Goal: Task Accomplishment & Management: Complete application form

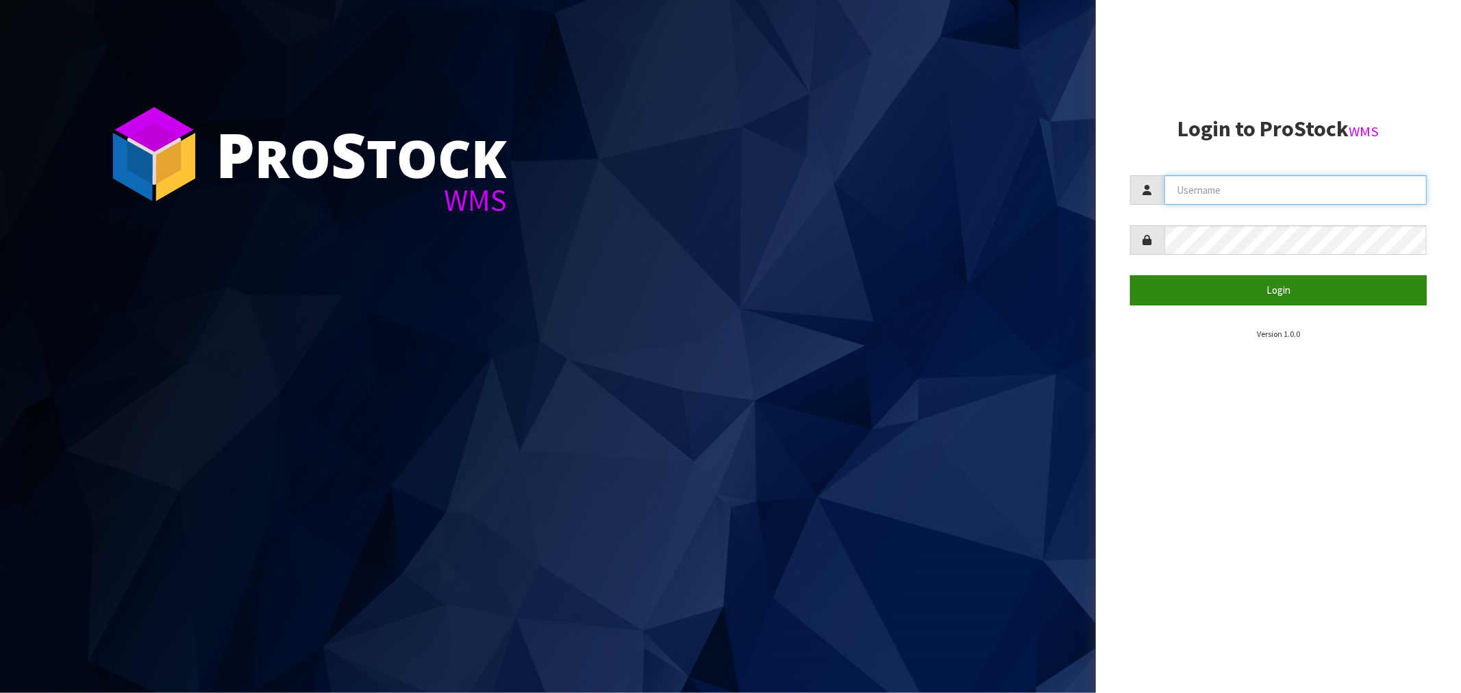
type input "[EMAIL_ADDRESS][DOMAIN_NAME]"
click at [1283, 292] on button "Login" at bounding box center [1278, 289] width 297 height 29
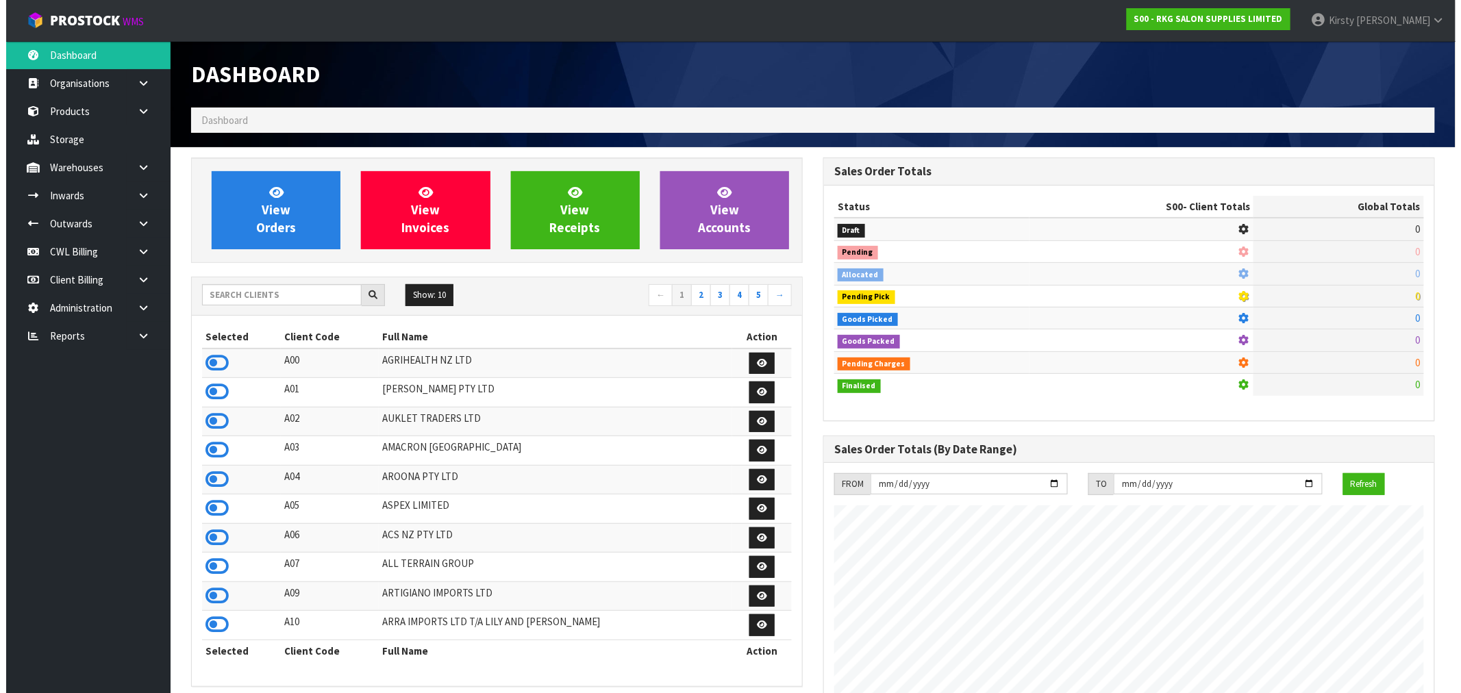
scroll to position [1038, 632]
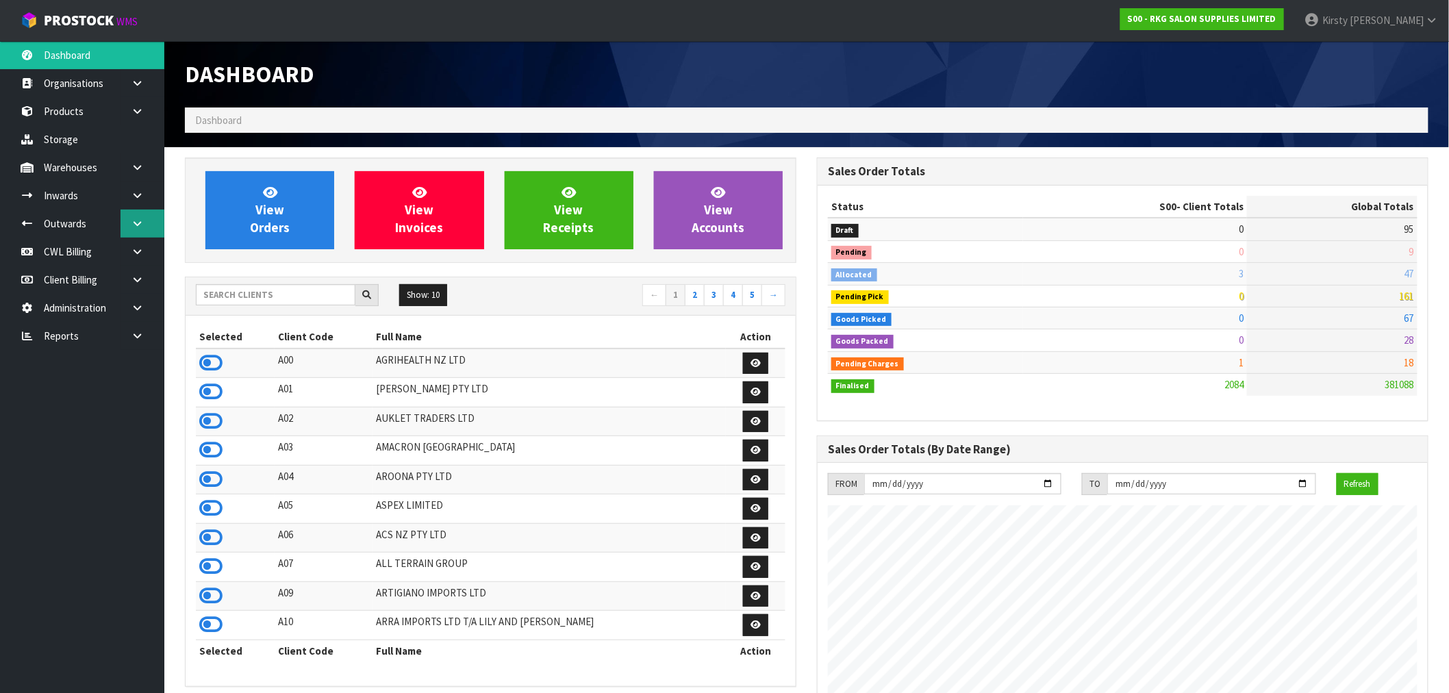
click at [151, 227] on link at bounding box center [143, 224] width 44 height 28
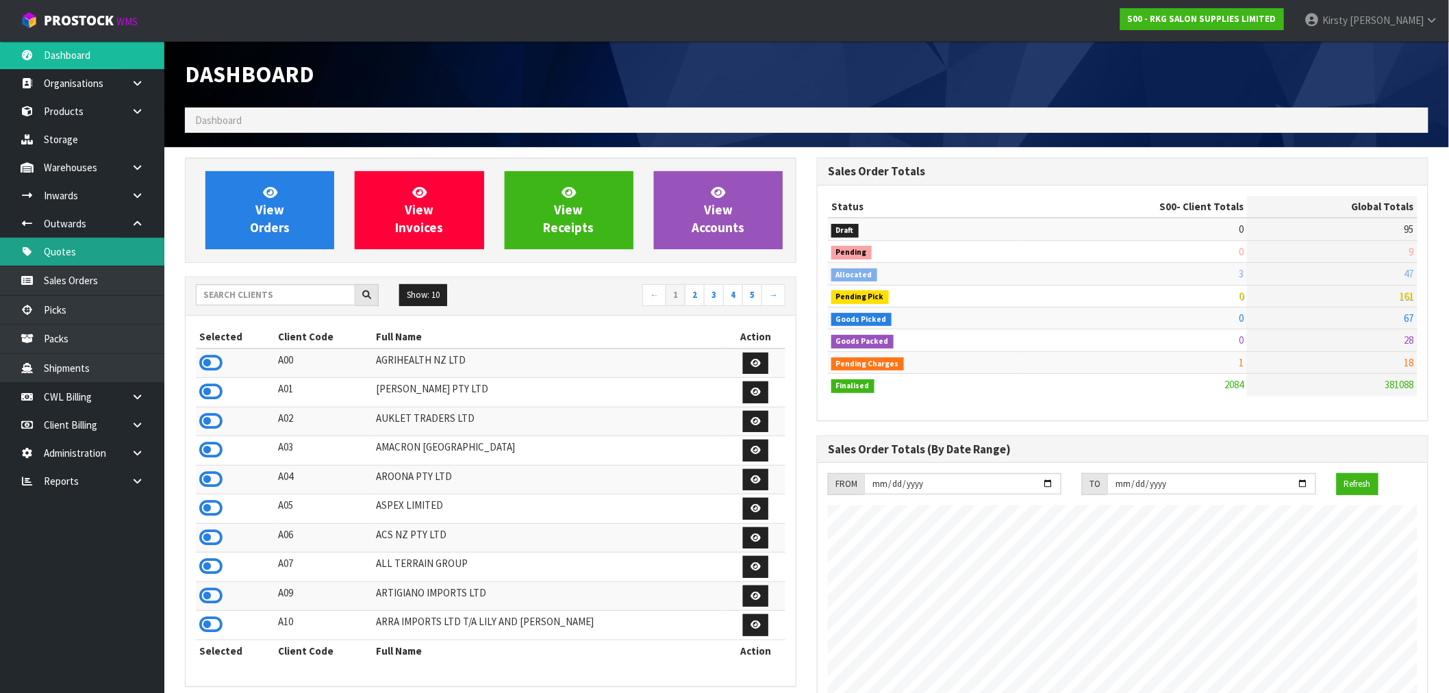
click at [62, 252] on link "Quotes" at bounding box center [82, 252] width 164 height 28
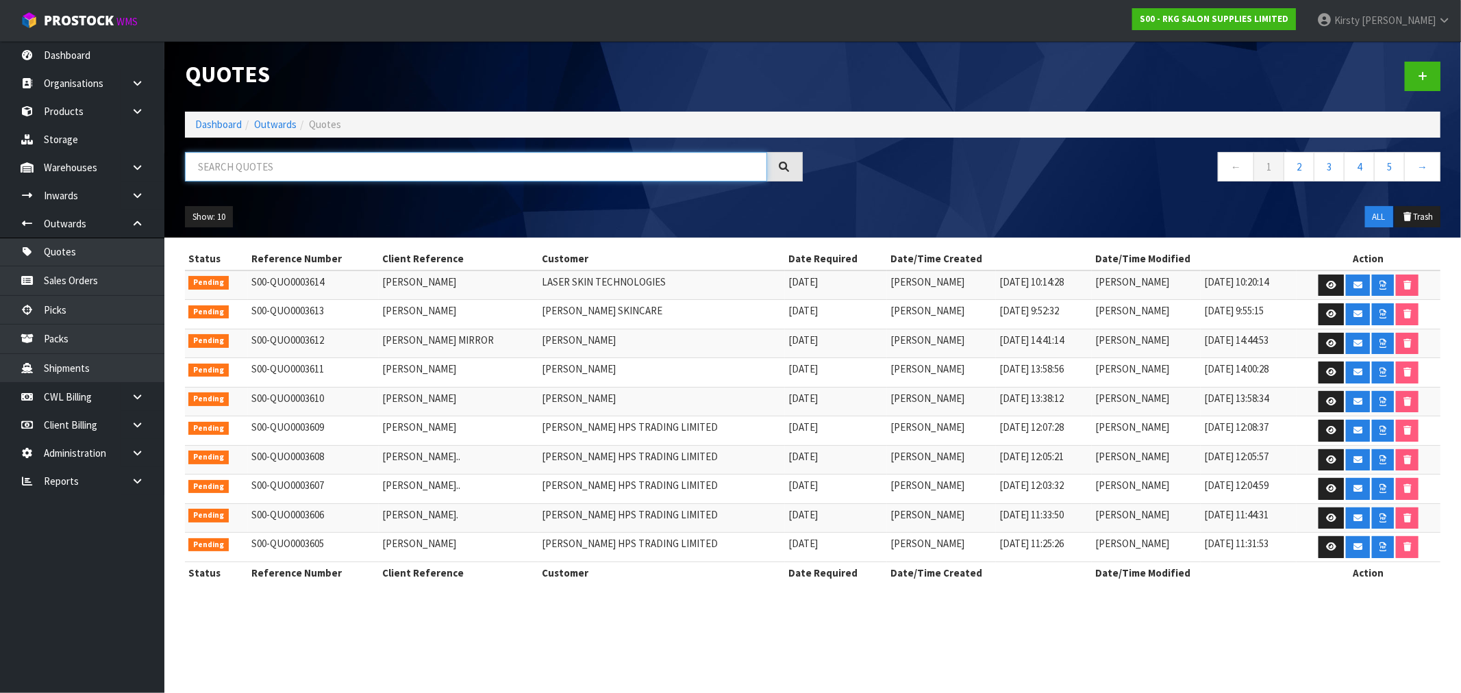
click at [364, 173] on input "text" at bounding box center [476, 166] width 582 height 29
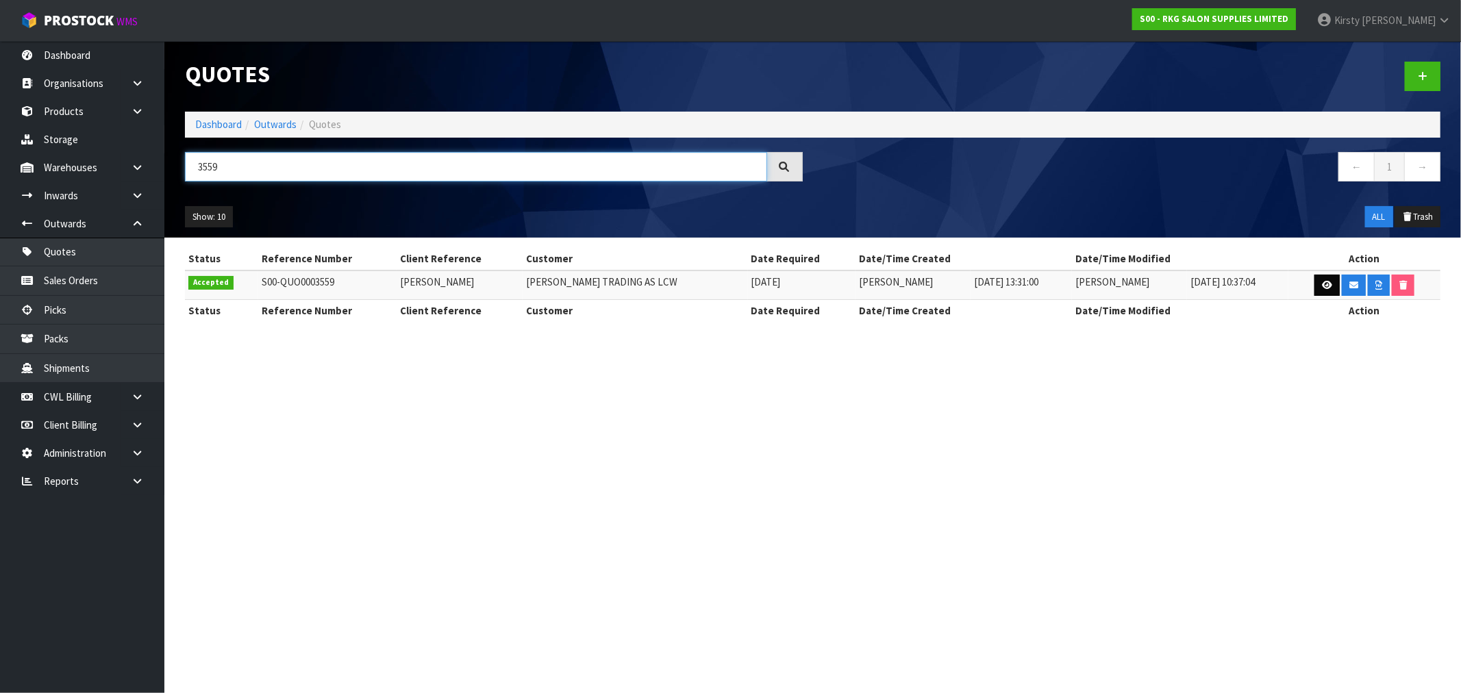
type input "3559"
click at [1325, 286] on icon at bounding box center [1327, 285] width 10 height 9
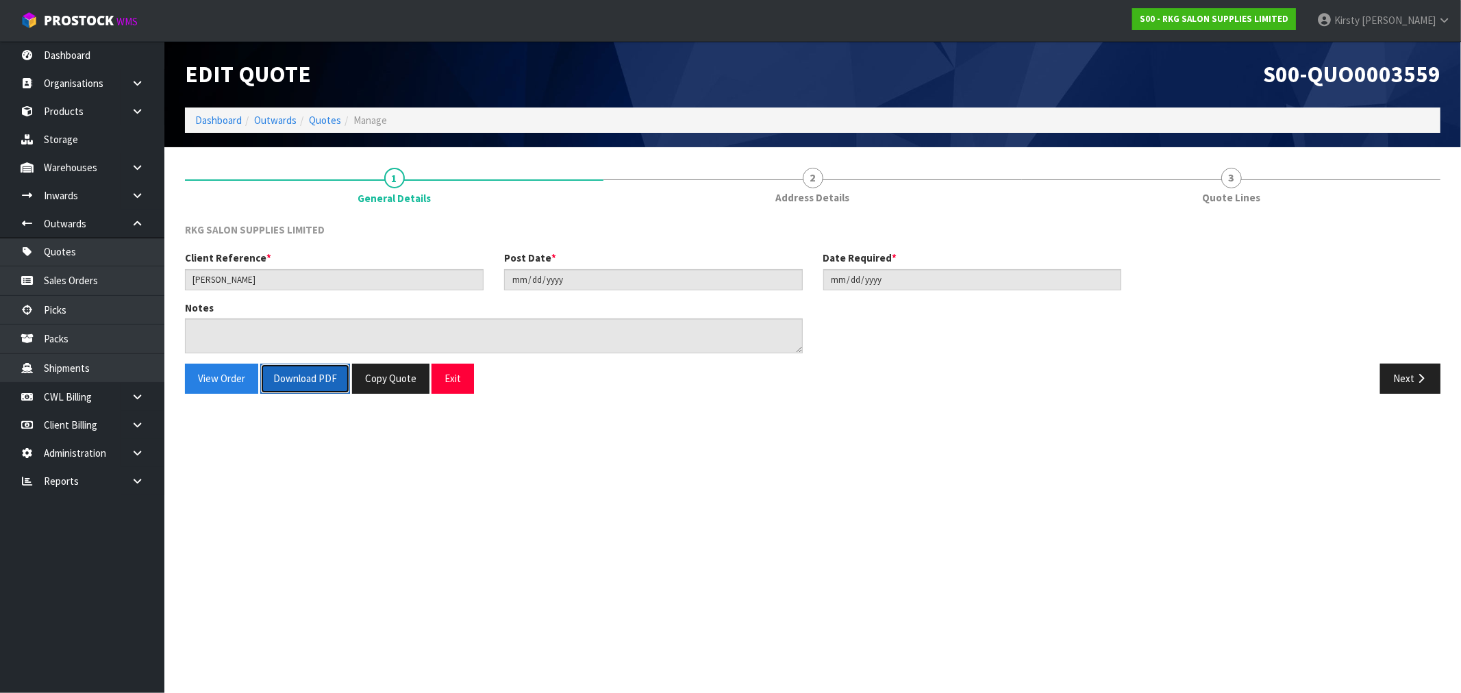
click at [288, 380] on button "Download PDF" at bounding box center [305, 378] width 90 height 29
click at [455, 375] on button "Exit" at bounding box center [452, 378] width 42 height 29
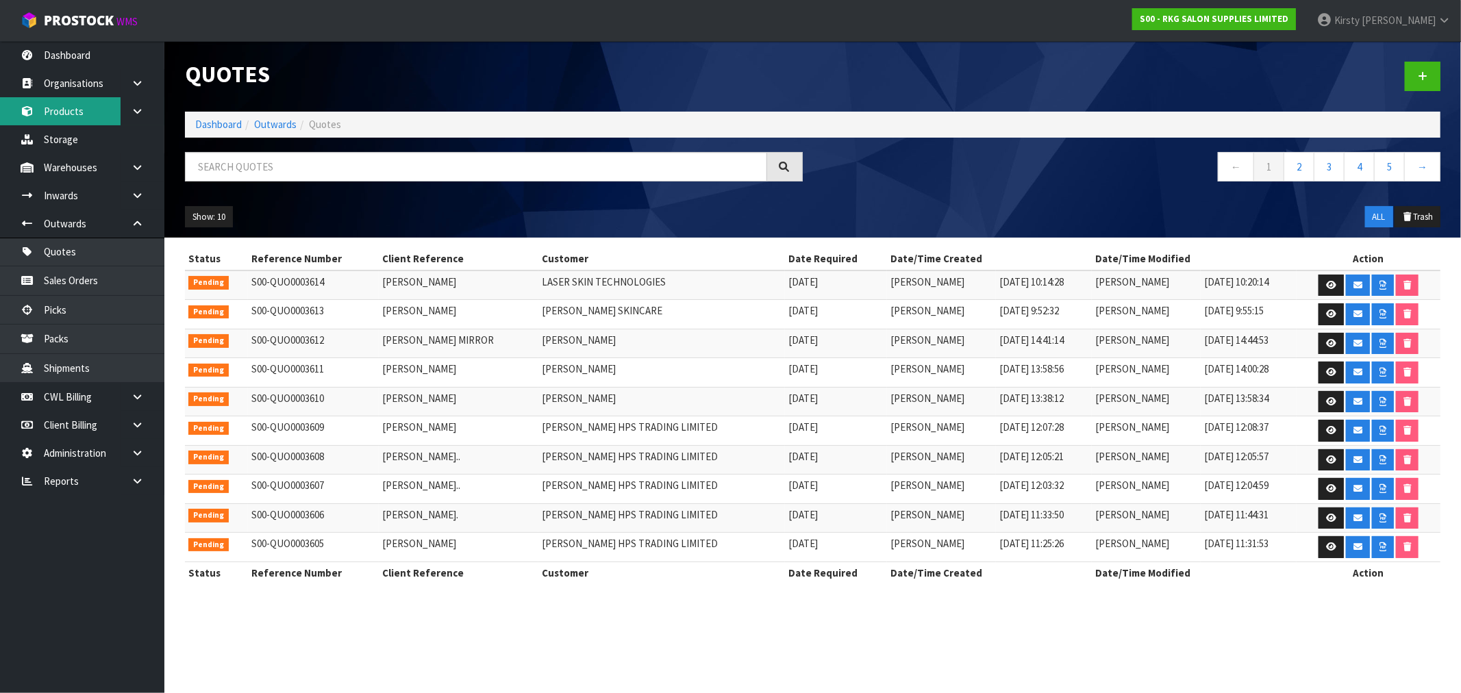
click at [76, 106] on link "Products" at bounding box center [82, 111] width 164 height 28
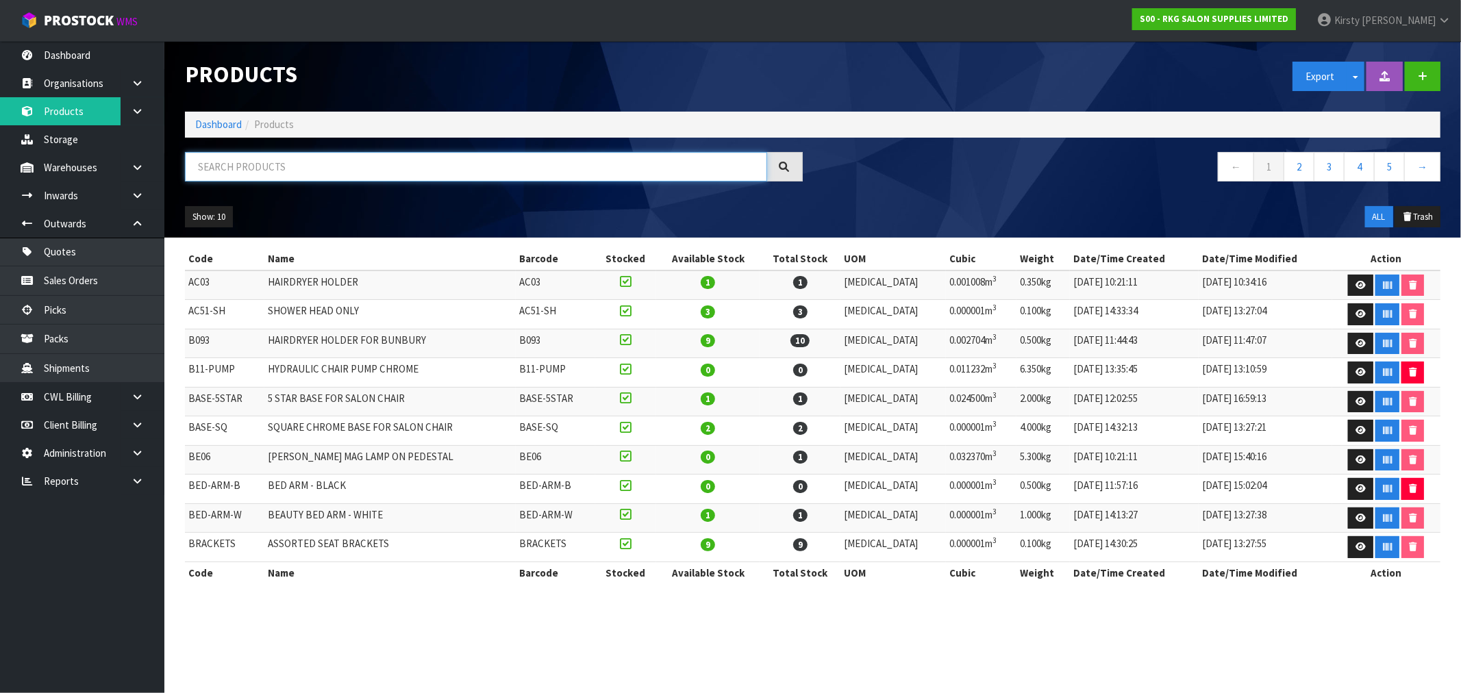
click at [253, 167] on input "text" at bounding box center [476, 166] width 582 height 29
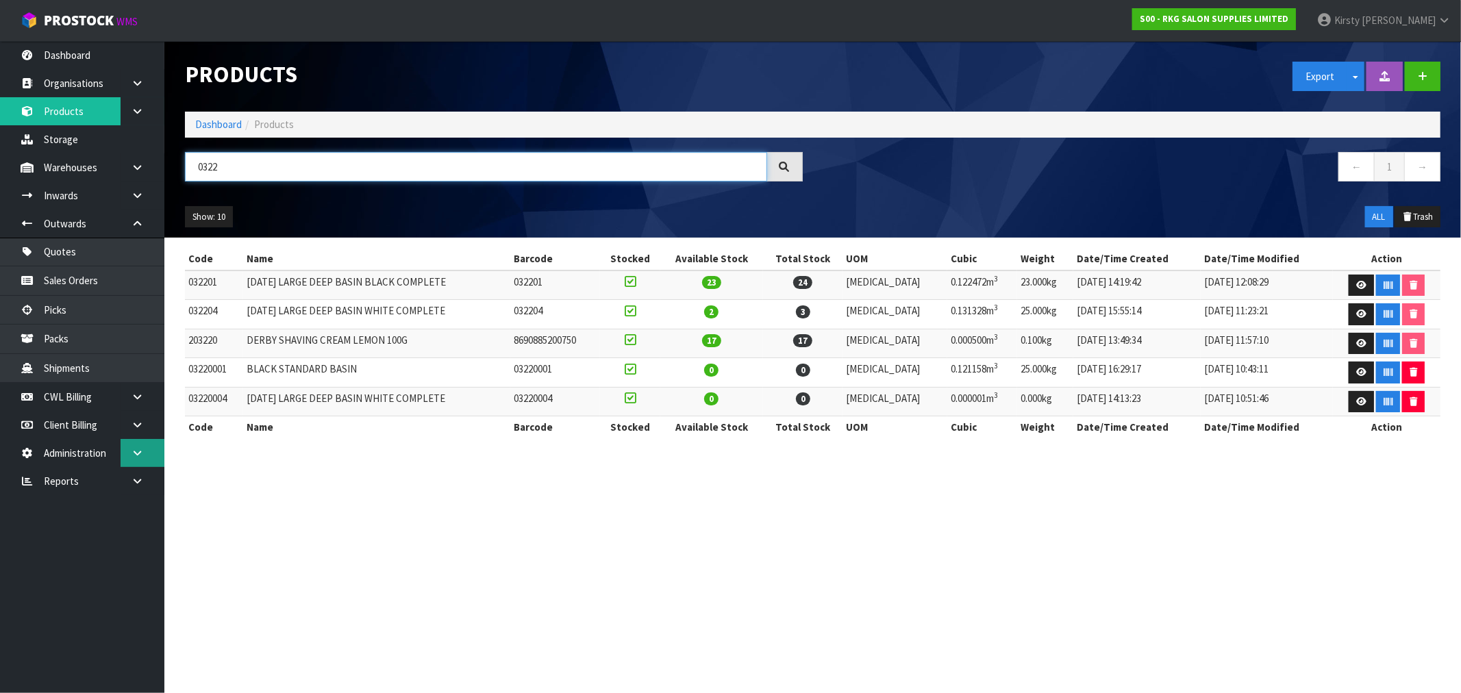
type input "0322"
drag, startPoint x: 134, startPoint y: 430, endPoint x: 112, endPoint y: 425, distance: 22.4
click at [134, 430] on link at bounding box center [143, 425] width 44 height 28
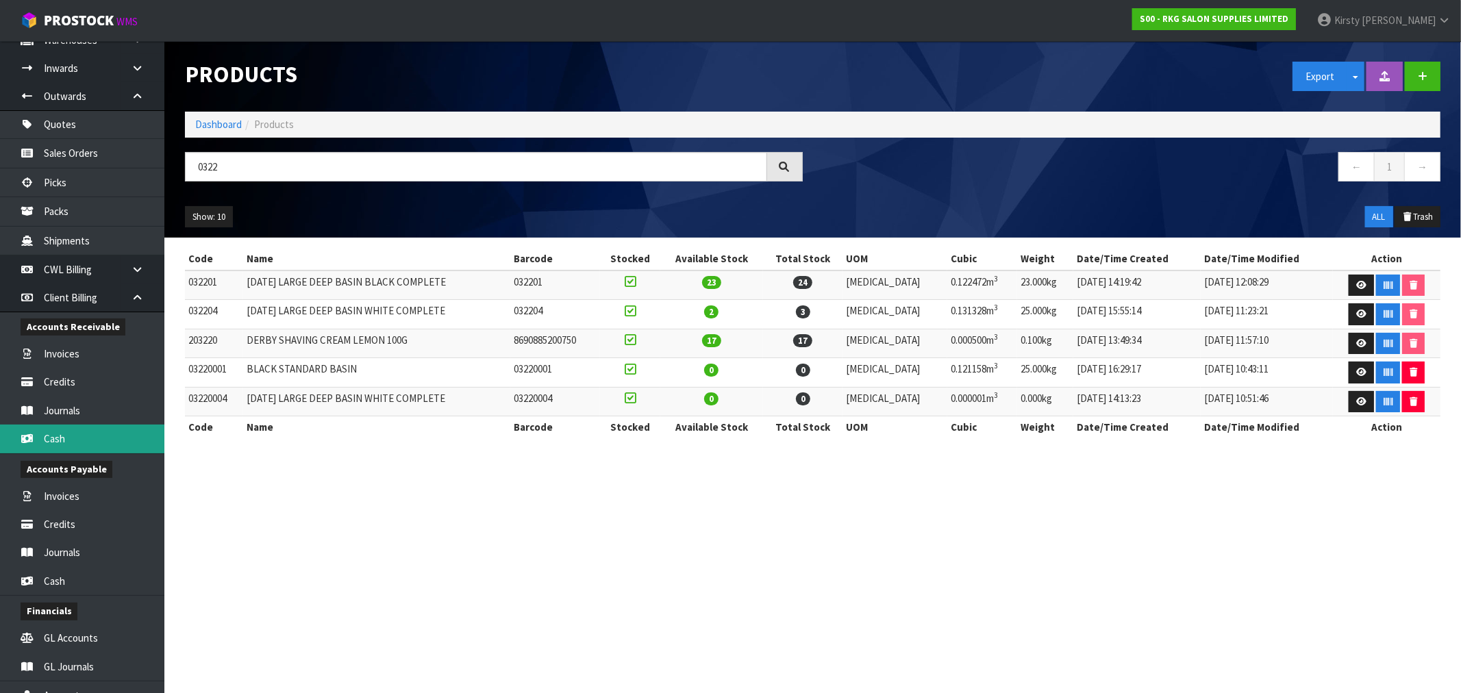
scroll to position [152, 0]
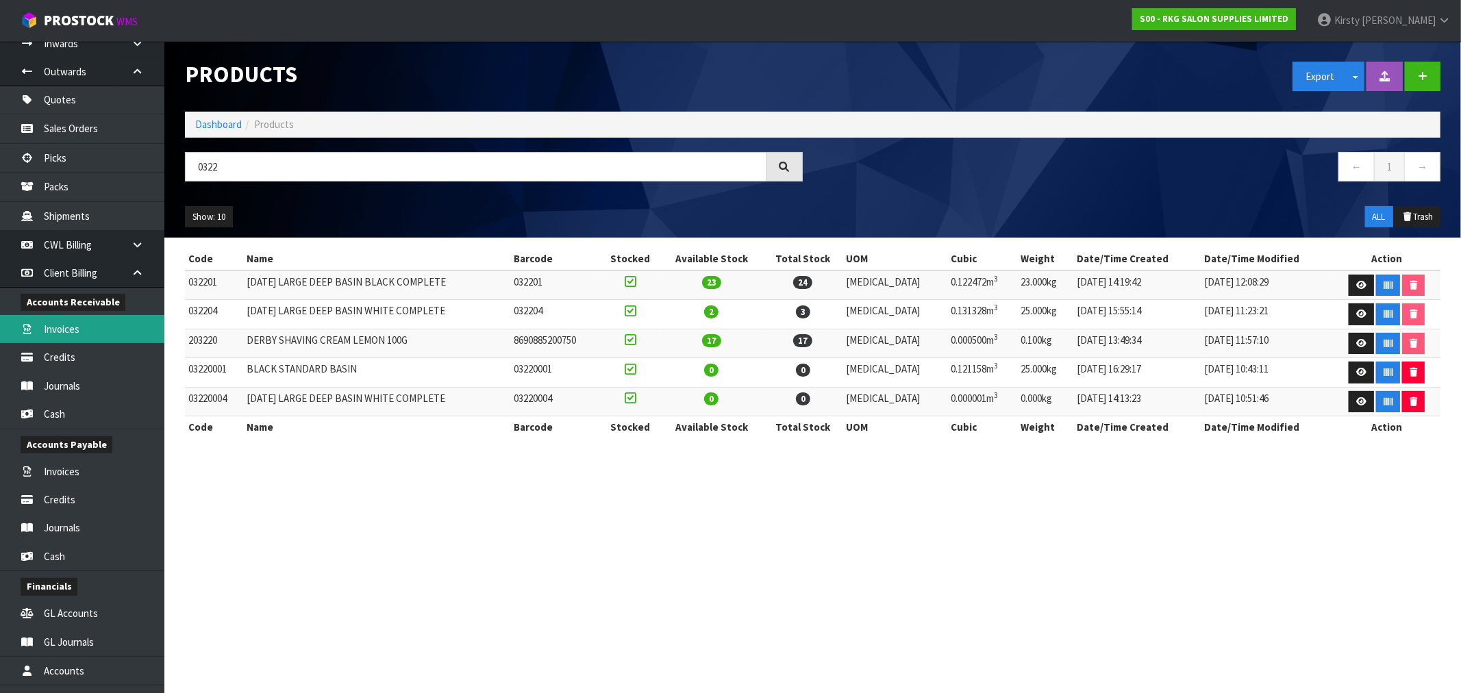
click at [73, 325] on link "Invoices" at bounding box center [82, 329] width 164 height 28
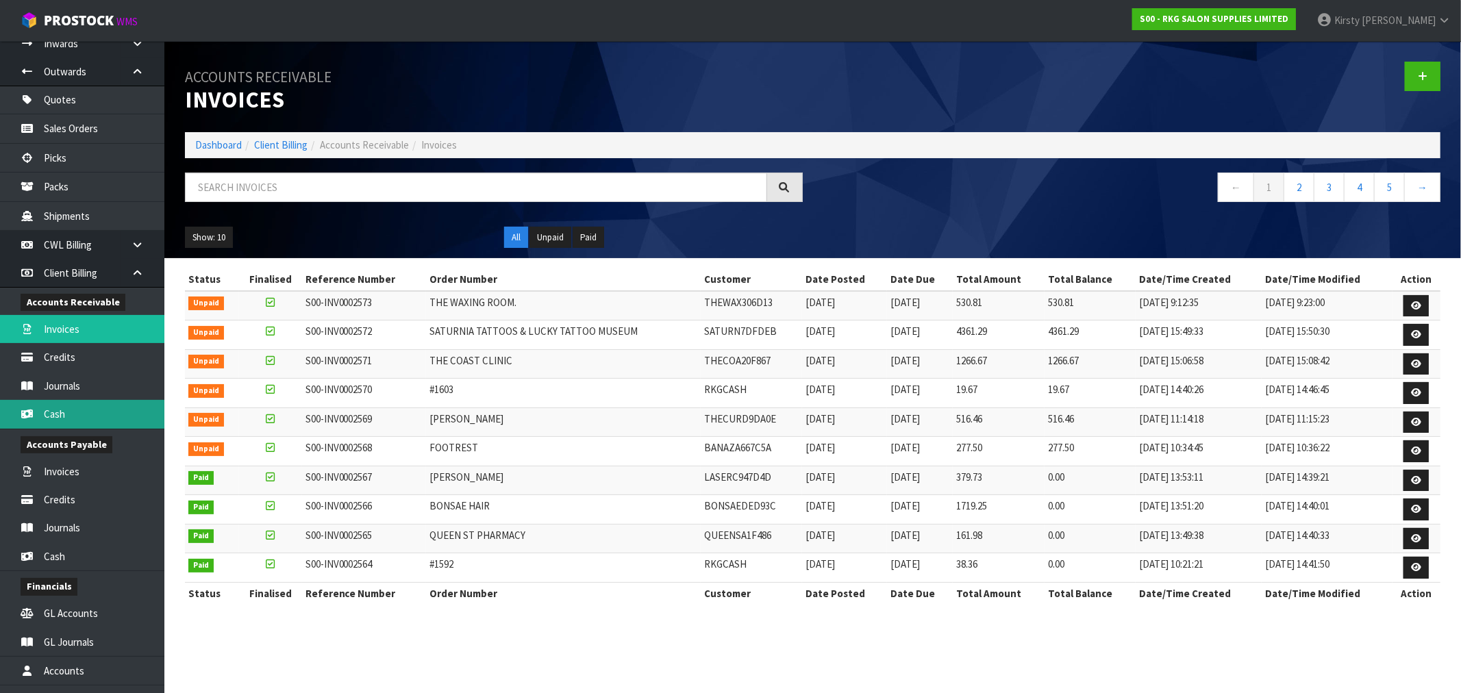
click at [55, 408] on link "Cash" at bounding box center [82, 414] width 164 height 28
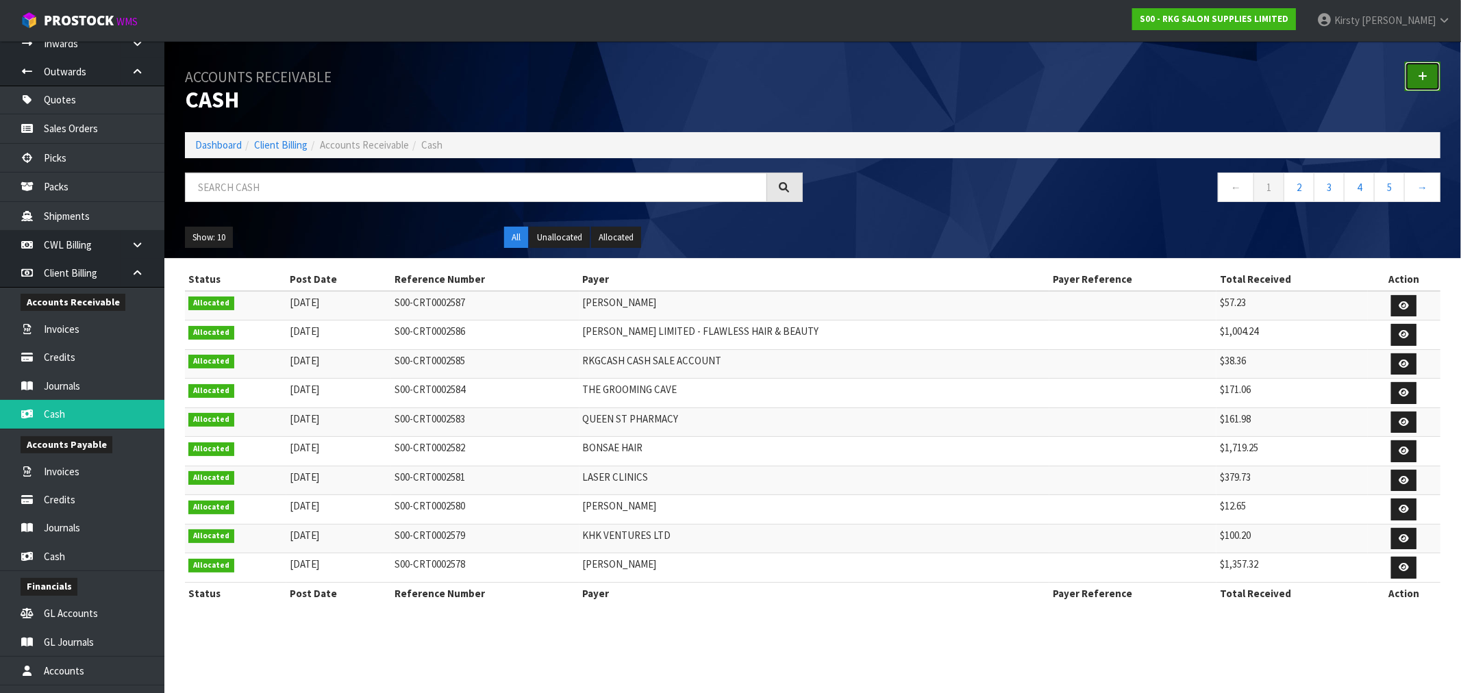
click at [1425, 79] on icon at bounding box center [1423, 76] width 10 height 10
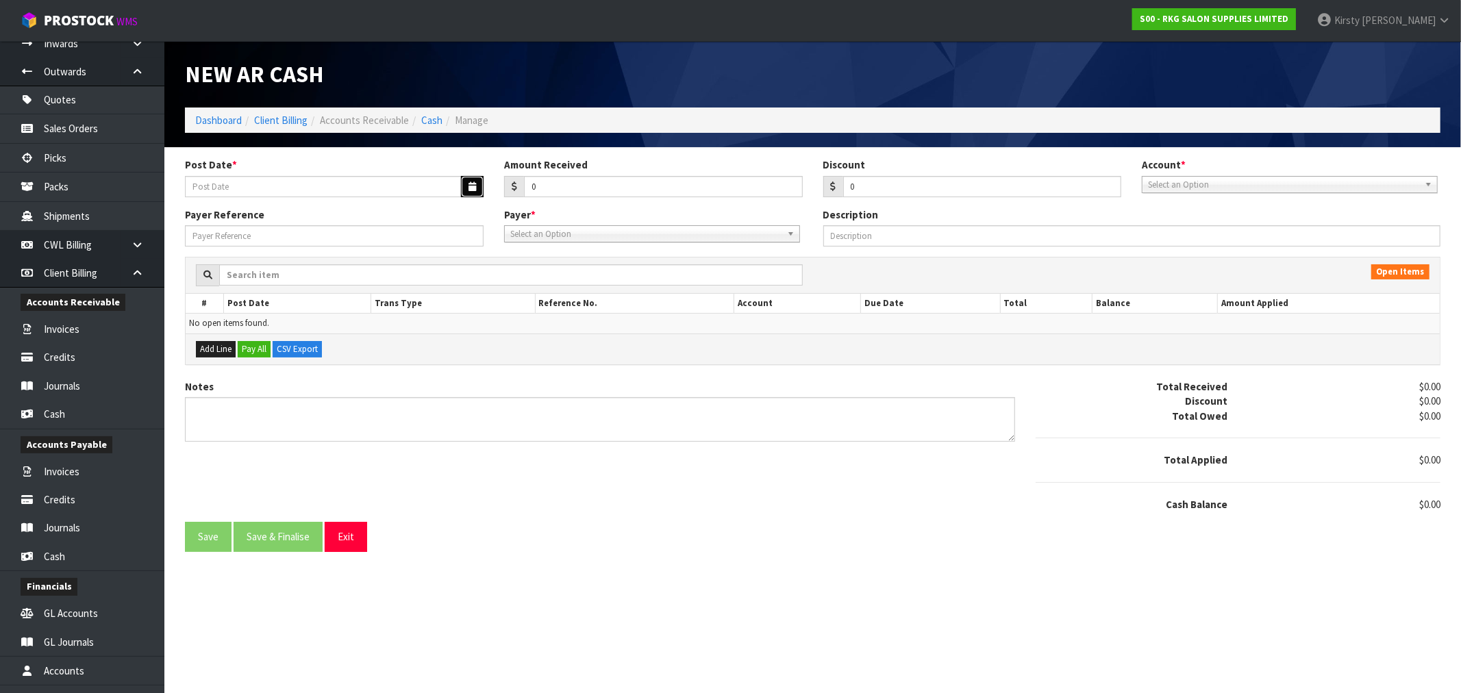
click at [470, 188] on icon "button" at bounding box center [472, 186] width 8 height 9
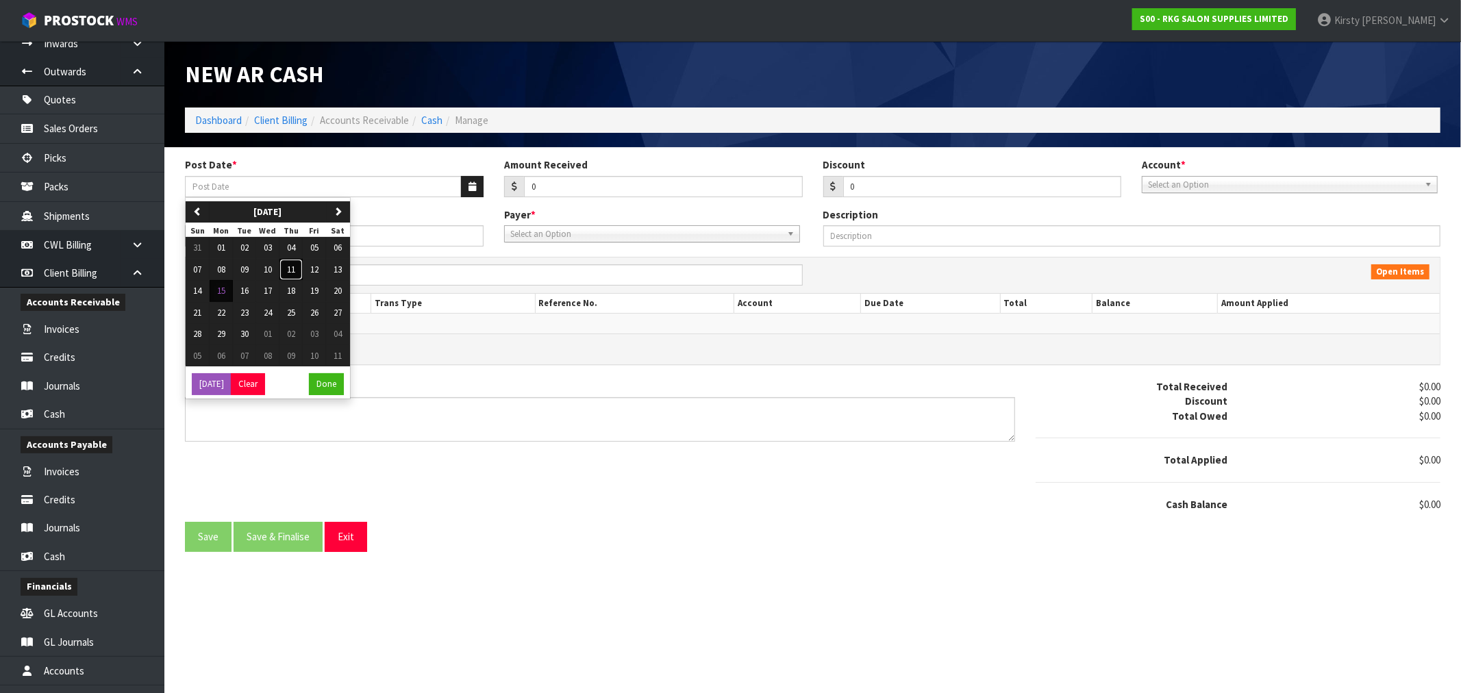
click at [299, 270] on button "11" at bounding box center [290, 270] width 23 height 22
type input "[DATE]"
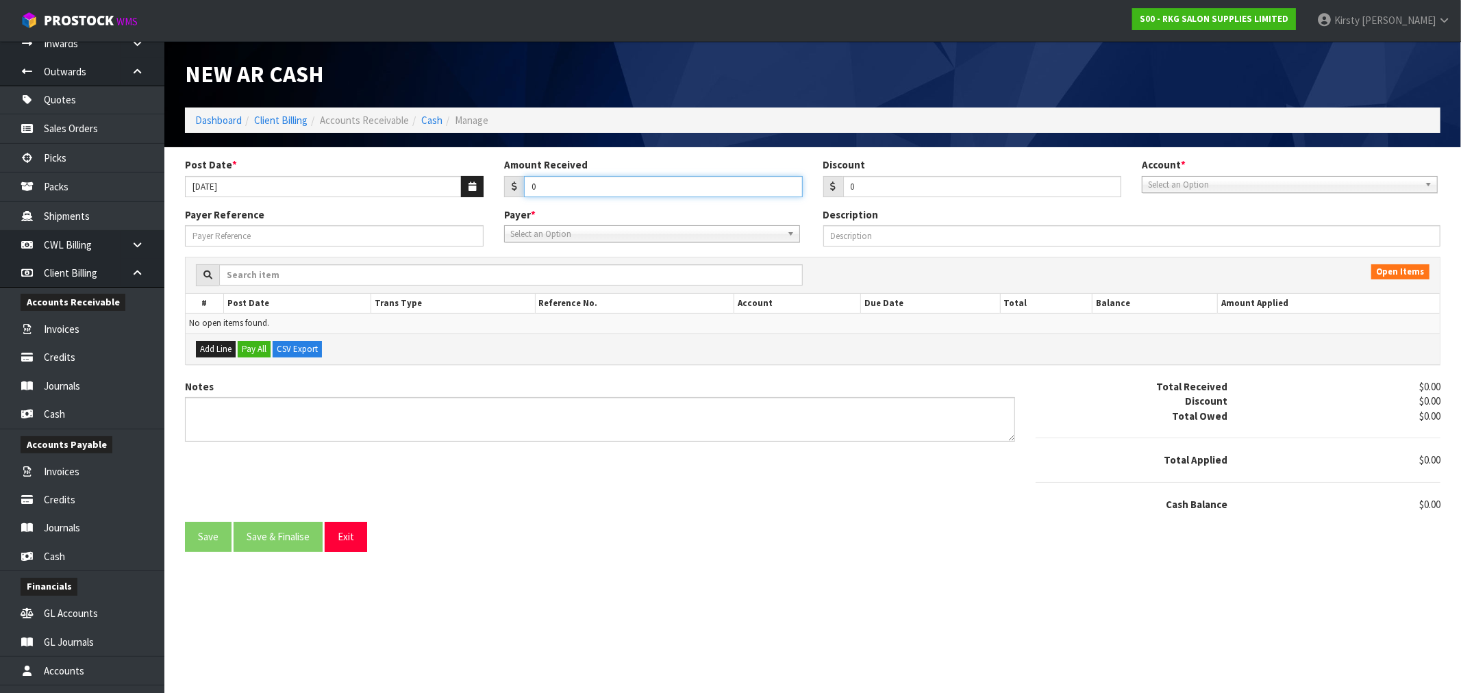
drag, startPoint x: 556, startPoint y: 192, endPoint x: 505, endPoint y: 203, distance: 52.4
click at [507, 203] on div "Post Date * [DATE] Amount Received 0 Discount 0 Account * 99-9115 - KIWIBANK 00…" at bounding box center [813, 183] width 1276 height 50
type input "19.67"
click at [1183, 182] on span "Select an Option" at bounding box center [1283, 185] width 271 height 16
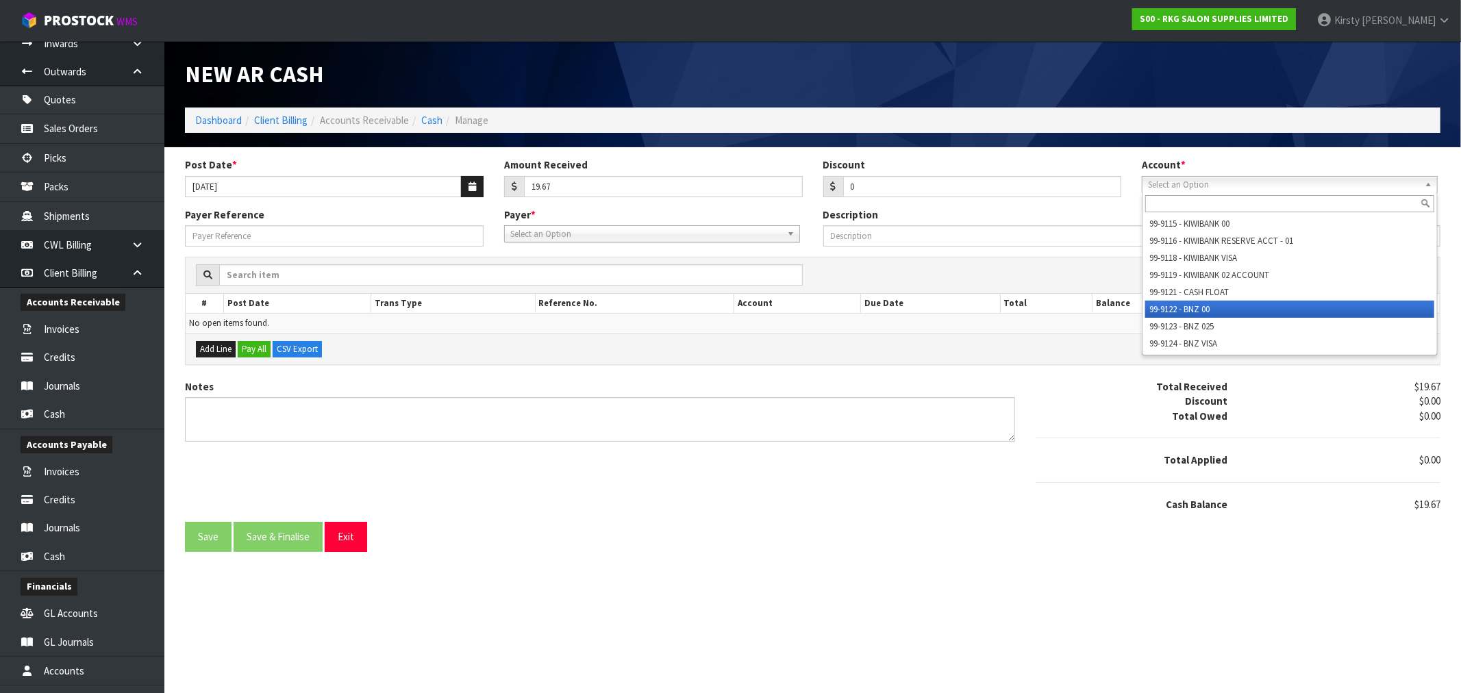
click at [1180, 304] on li "99-9122 - BNZ 00" at bounding box center [1289, 309] width 289 height 17
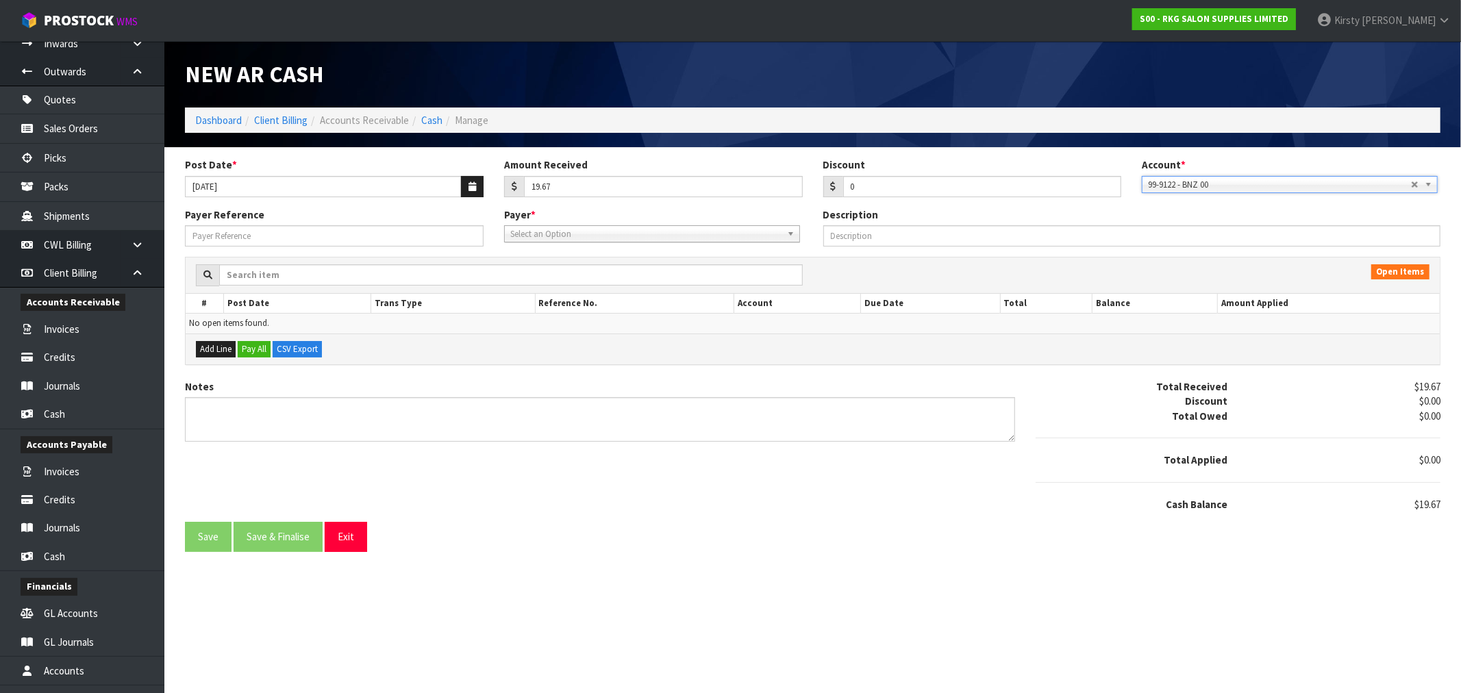
click at [568, 237] on span "Select an Option" at bounding box center [645, 234] width 271 height 16
type input "rkgcas"
click at [575, 268] on li "RKGCAS H - RKGCASH CASH SALE ACCOUNT" at bounding box center [651, 272] width 289 height 17
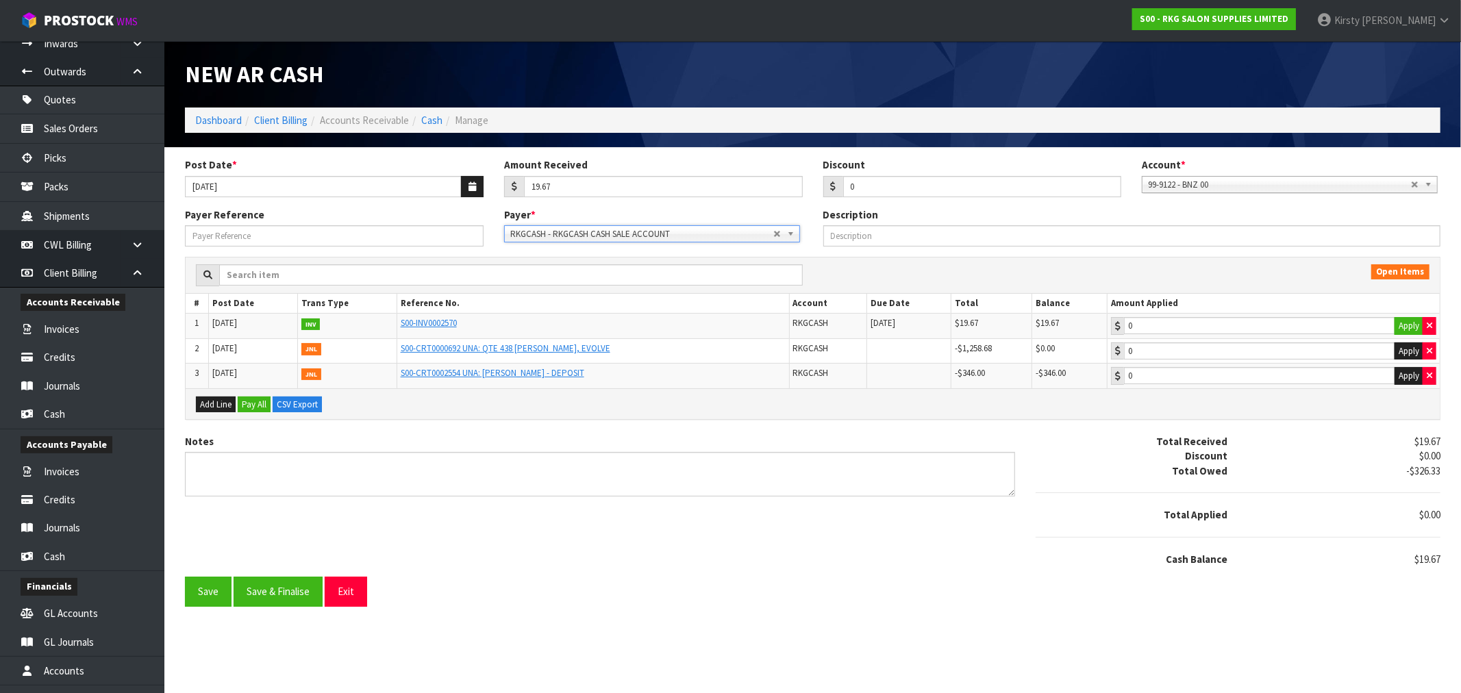
click at [1200, 336] on td "0 Apply" at bounding box center [1273, 326] width 332 height 25
type input "19.67"
click at [1197, 327] on input "19.67" at bounding box center [1259, 325] width 271 height 17
click at [1413, 323] on button "Apply" at bounding box center [1408, 326] width 29 height 18
click at [205, 463] on textarea "Notes" at bounding box center [600, 474] width 830 height 45
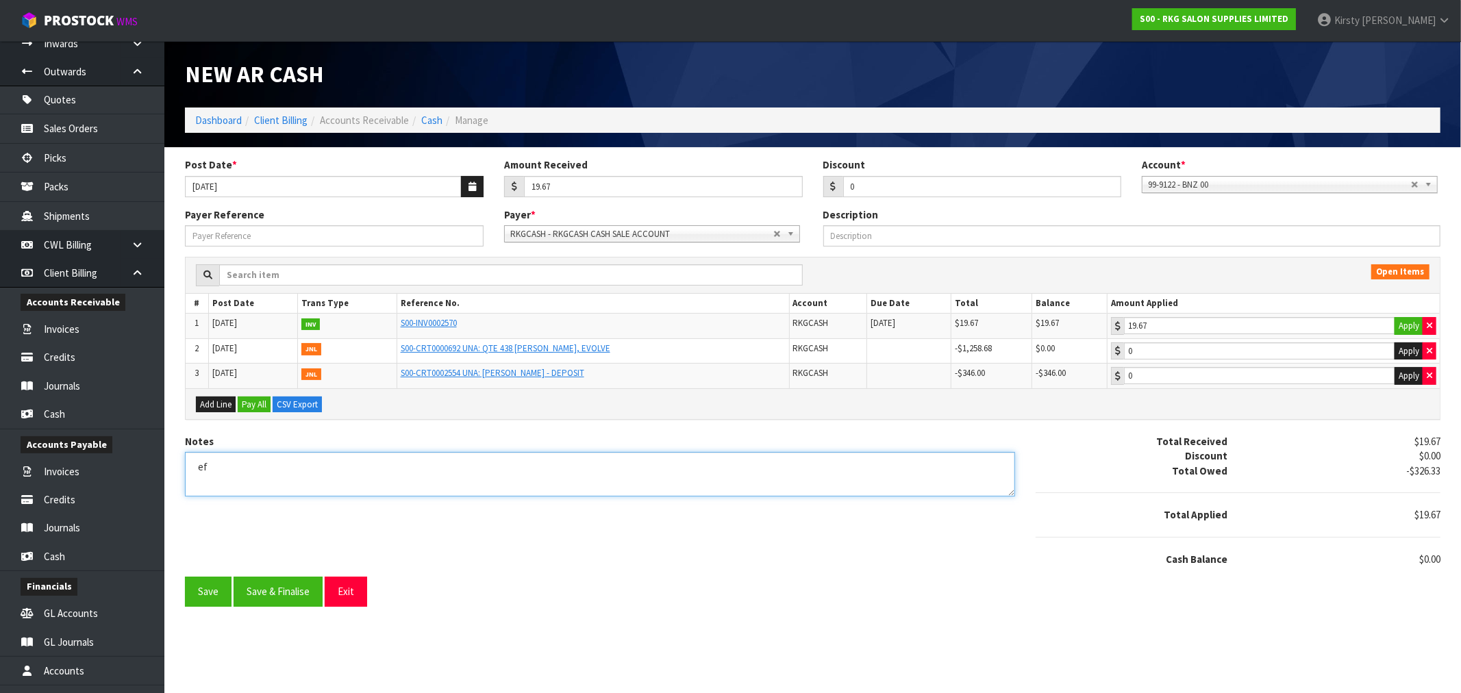
type textarea "e"
type textarea "EFT 11.9"
click at [264, 590] on button "Save & Finalise" at bounding box center [278, 591] width 89 height 29
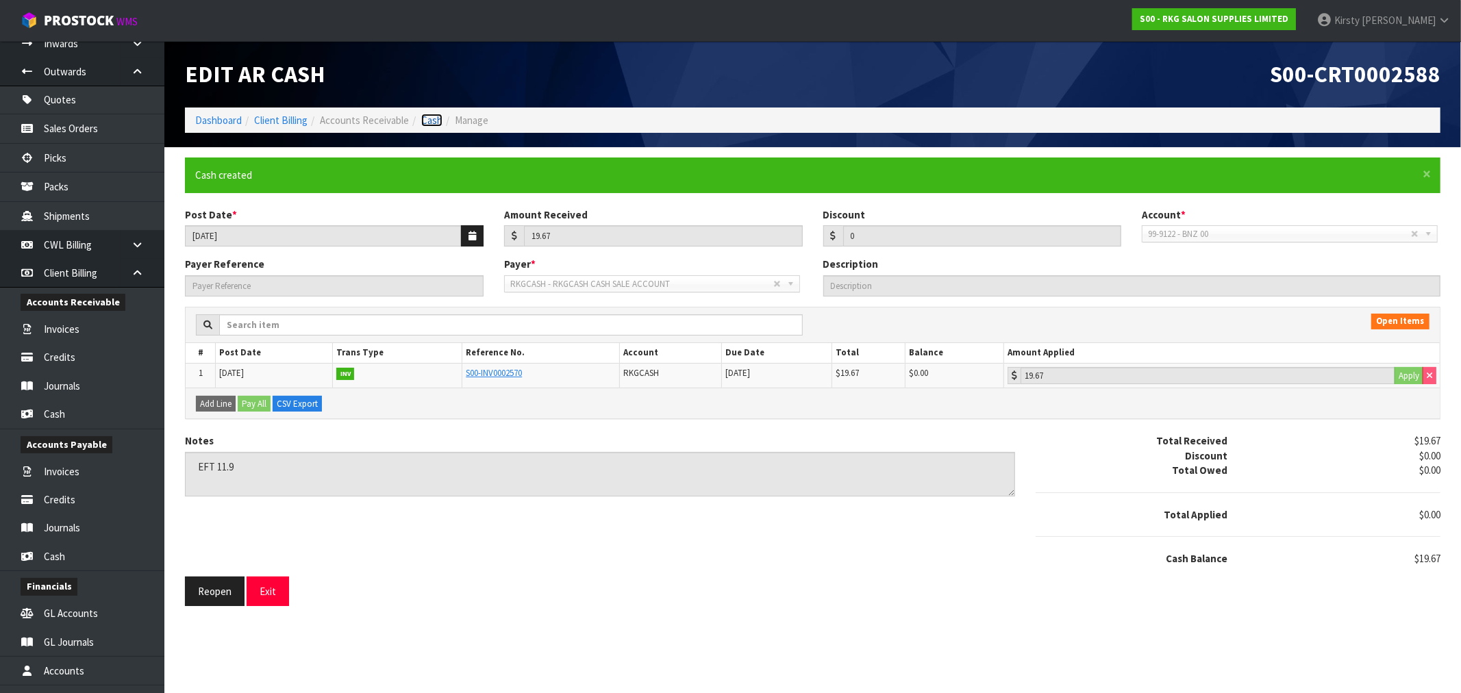
click at [432, 118] on link "Cash" at bounding box center [431, 120] width 21 height 13
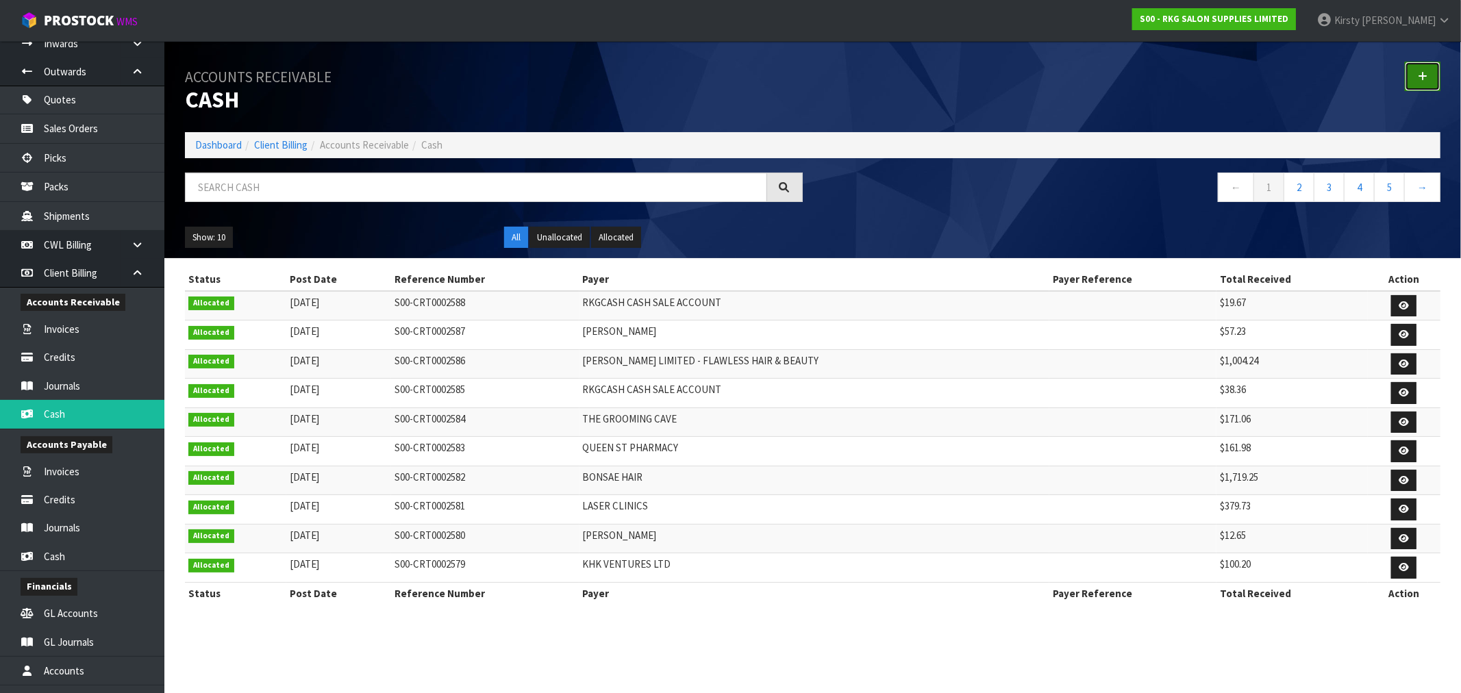
click at [1415, 76] on link at bounding box center [1423, 76] width 36 height 29
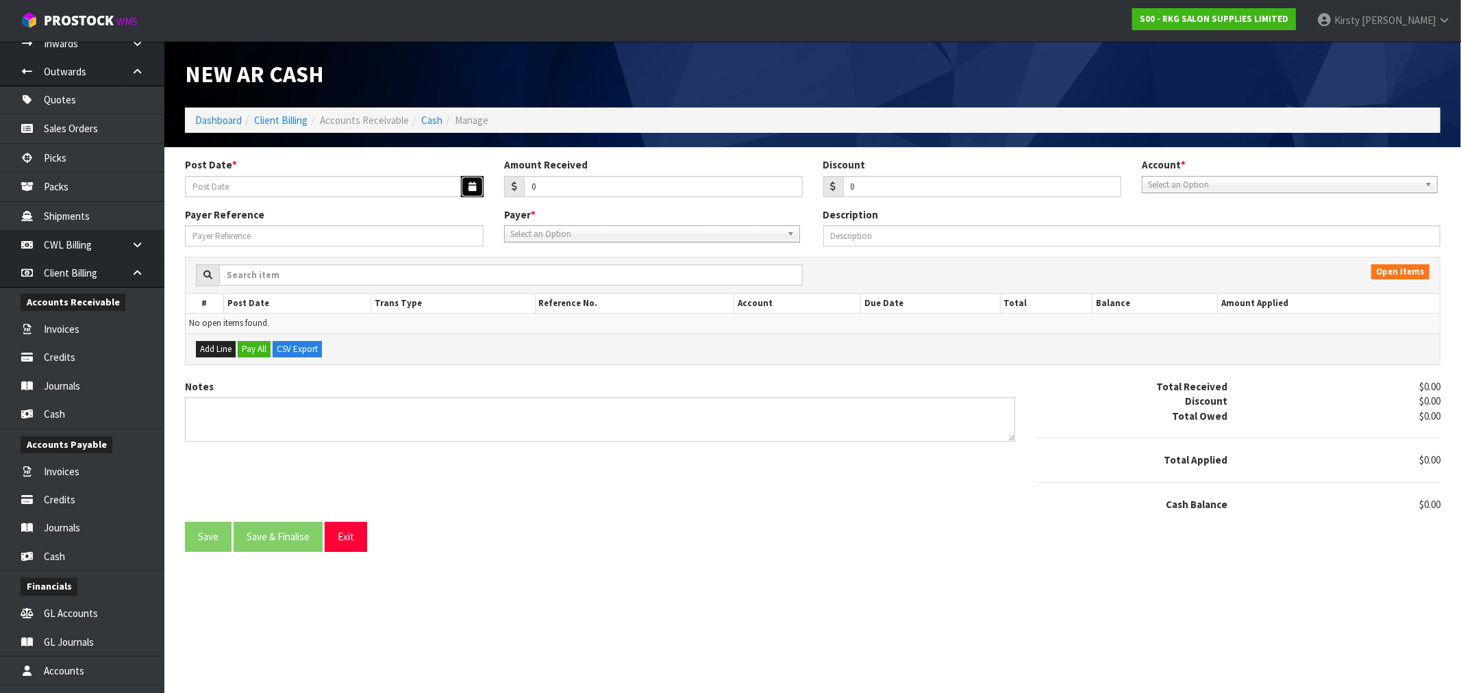
click at [471, 182] on icon "button" at bounding box center [472, 186] width 8 height 9
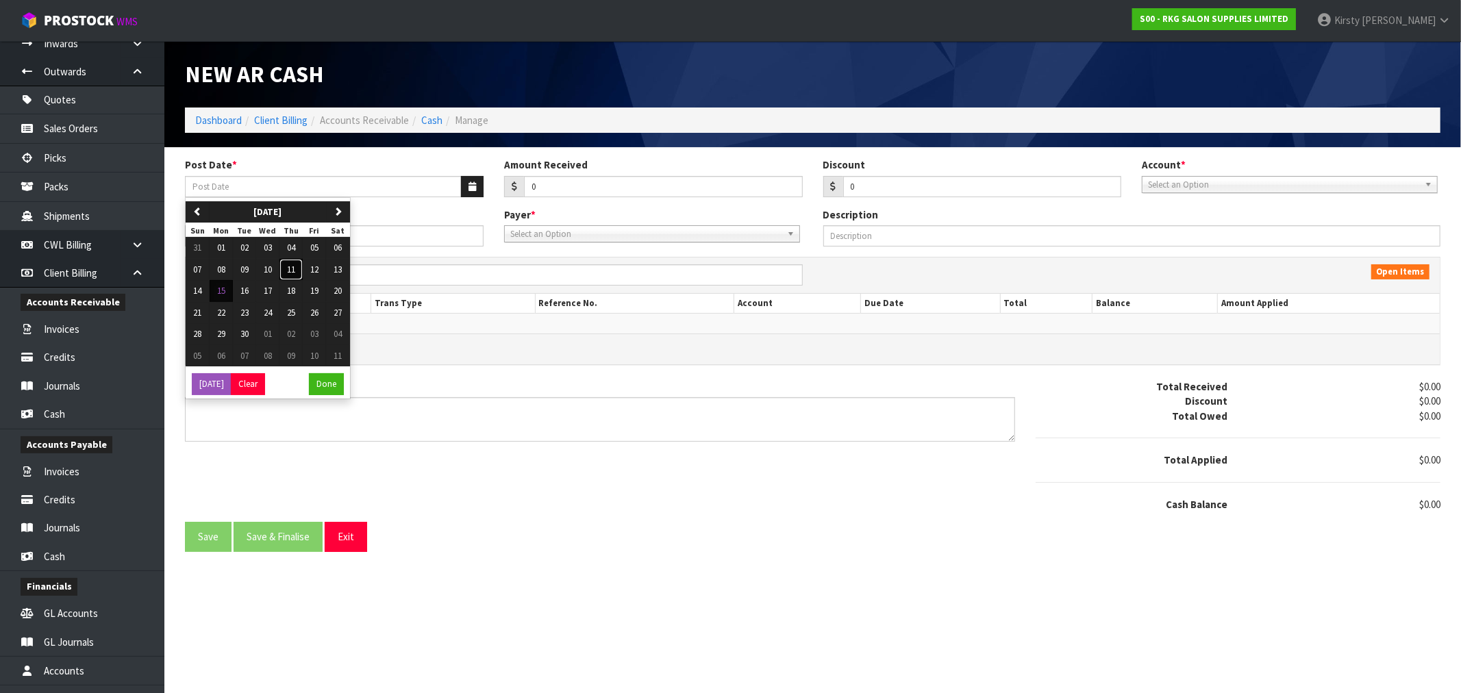
click at [295, 271] on span "11" at bounding box center [291, 270] width 8 height 12
type input "[DATE]"
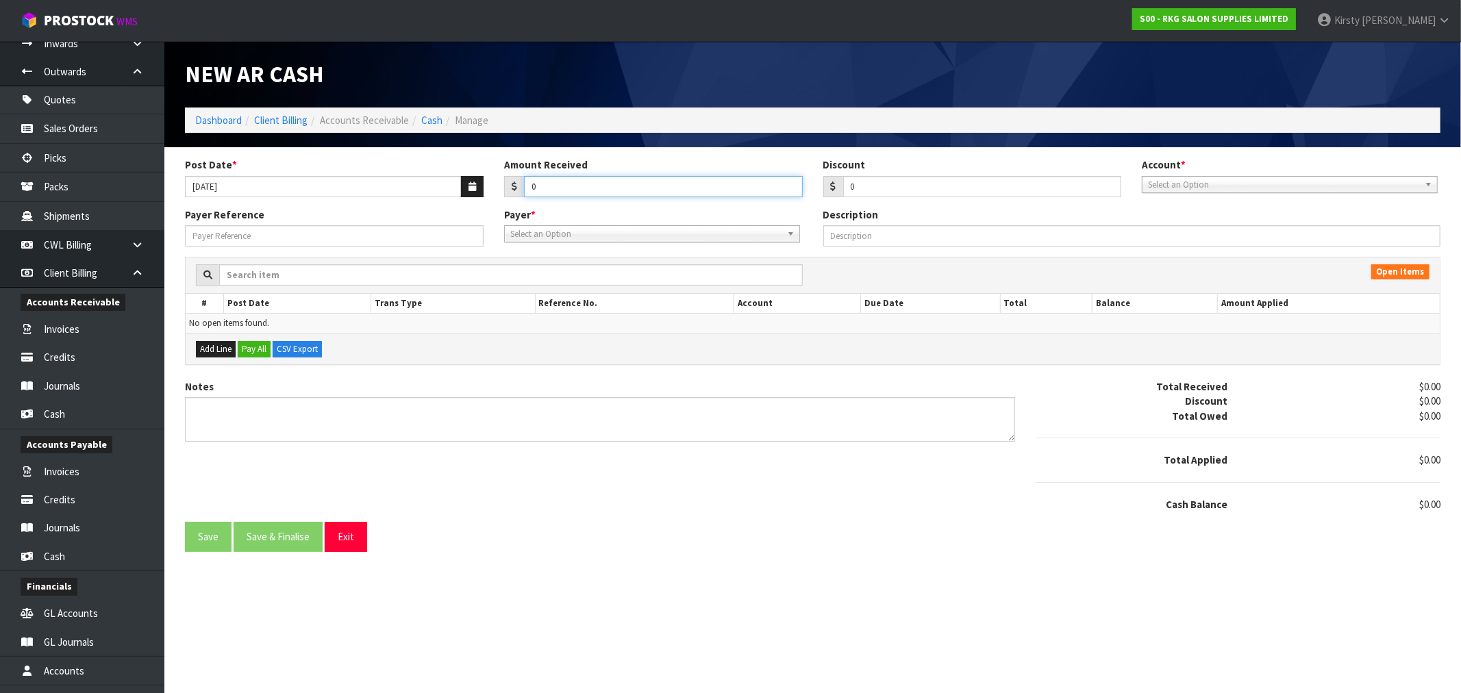
drag, startPoint x: 550, startPoint y: 189, endPoint x: 510, endPoint y: 193, distance: 40.6
click at [510, 193] on div "0" at bounding box center [653, 187] width 299 height 22
type input "4361.30"
click at [1214, 182] on span "Select an Option" at bounding box center [1283, 185] width 271 height 16
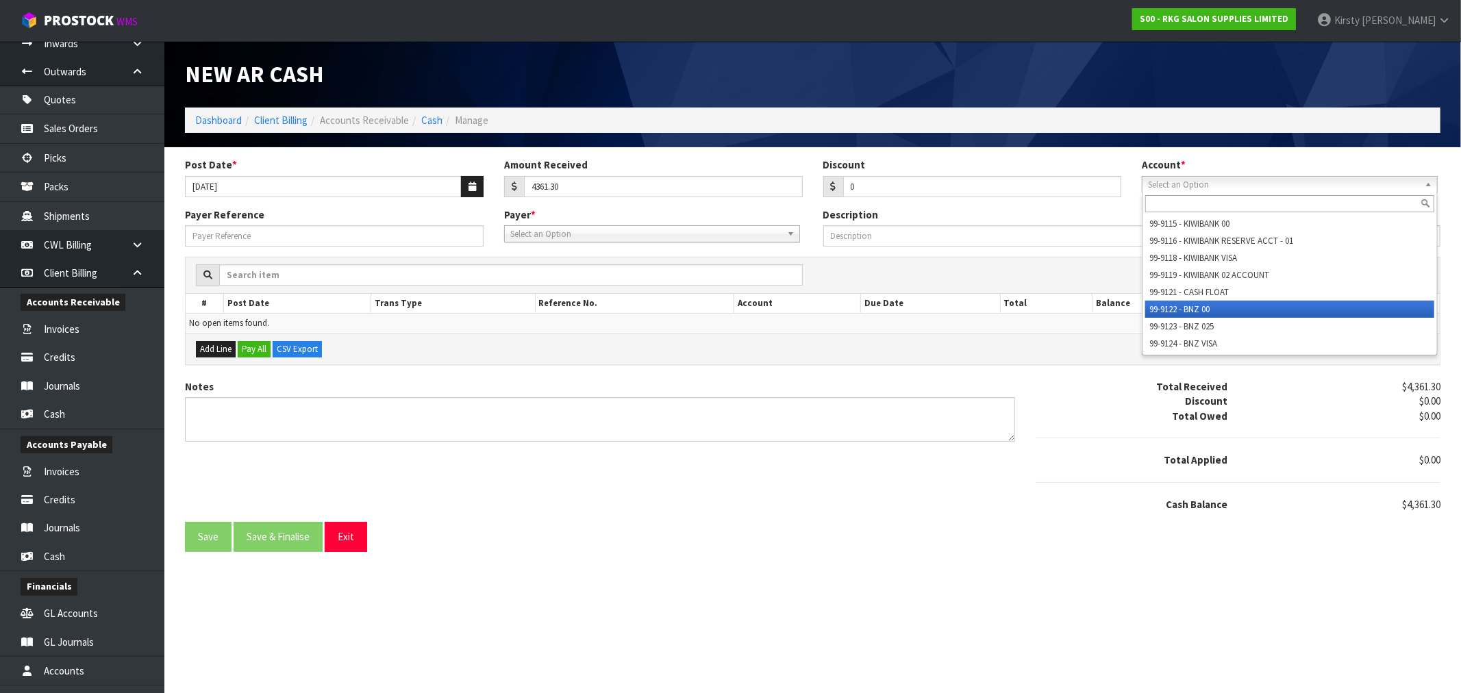
click at [1209, 303] on li "99-9122 - BNZ 00" at bounding box center [1289, 309] width 289 height 17
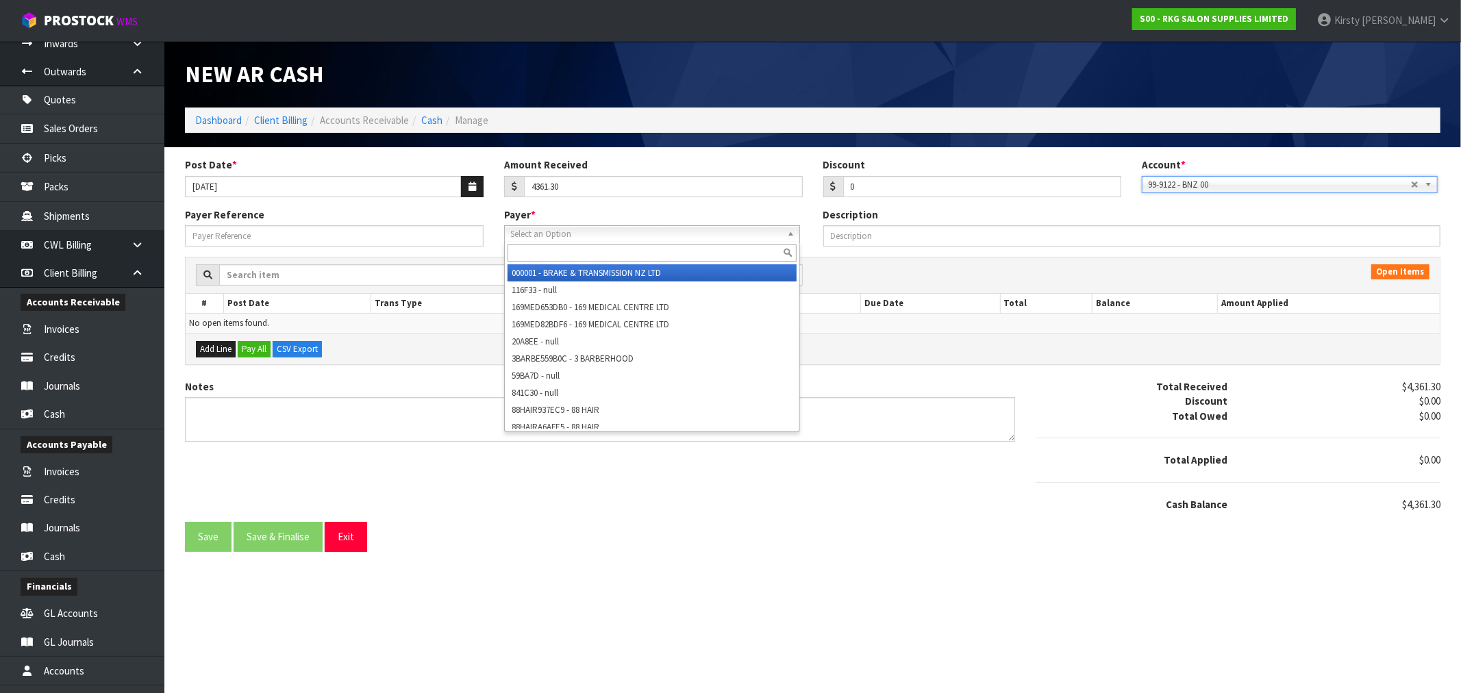
click at [539, 235] on span "Select an Option" at bounding box center [645, 234] width 271 height 16
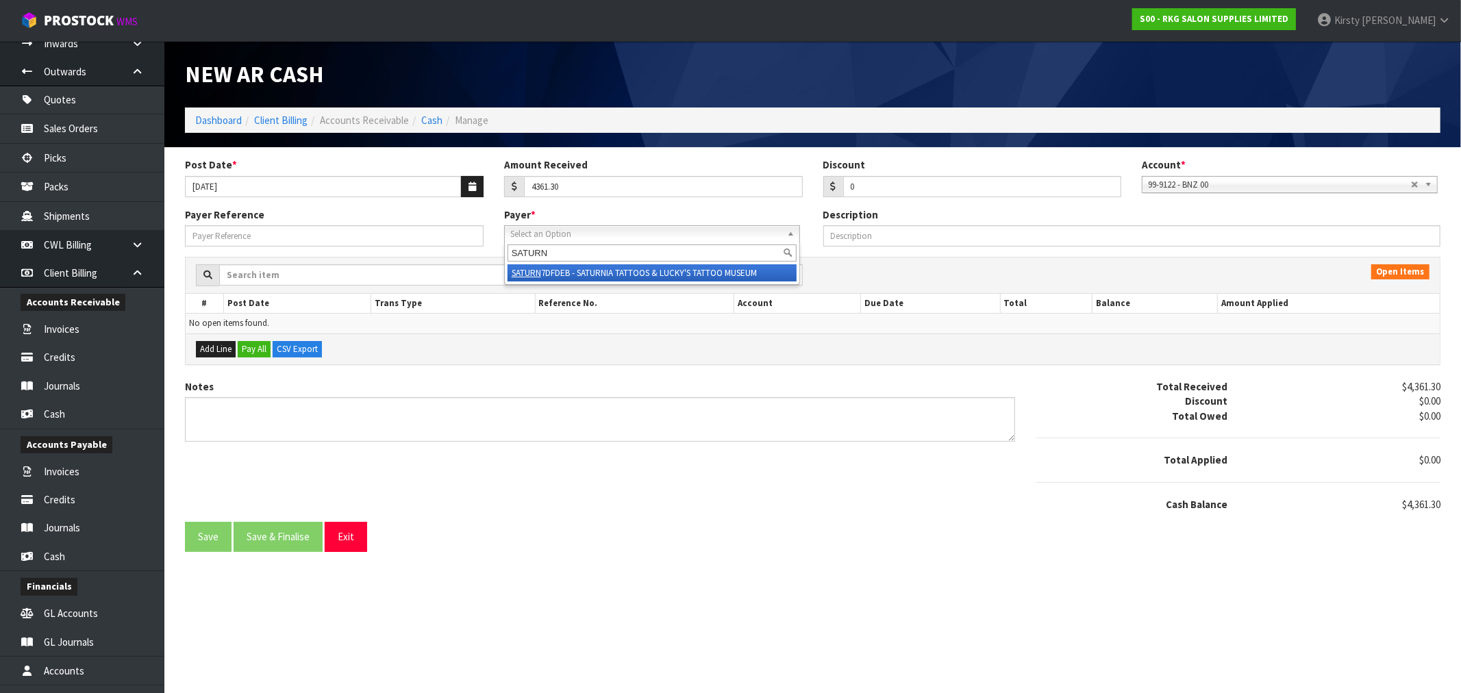
type input "SATURN"
click at [553, 275] on li "SATURN 7DFDEB - SATURNIA TATTOOS & LUCKY'S TATTOO MUSEUM" at bounding box center [651, 272] width 289 height 17
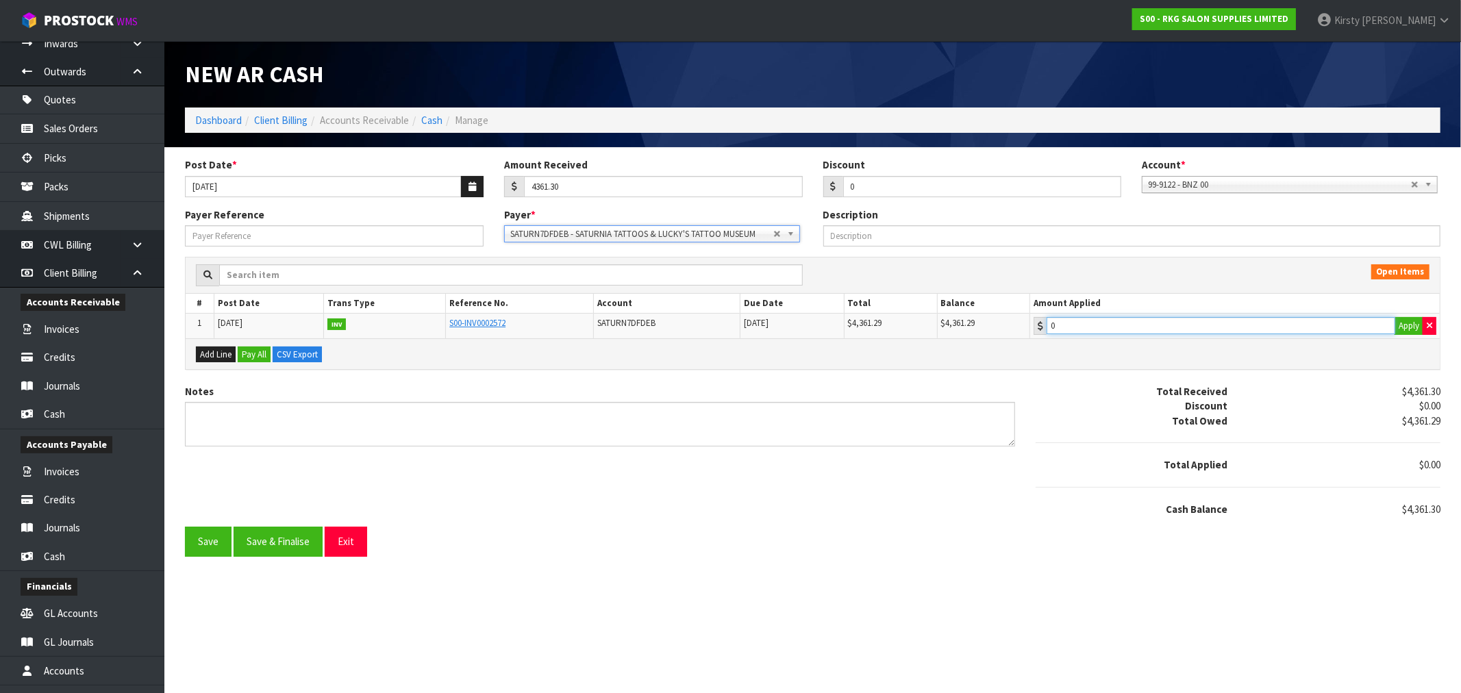
type input "4361.29"
click at [1119, 324] on input "4361.29" at bounding box center [1220, 325] width 349 height 17
click at [214, 412] on textarea "Notes" at bounding box center [600, 424] width 830 height 45
click at [858, 185] on input "0" at bounding box center [982, 186] width 279 height 21
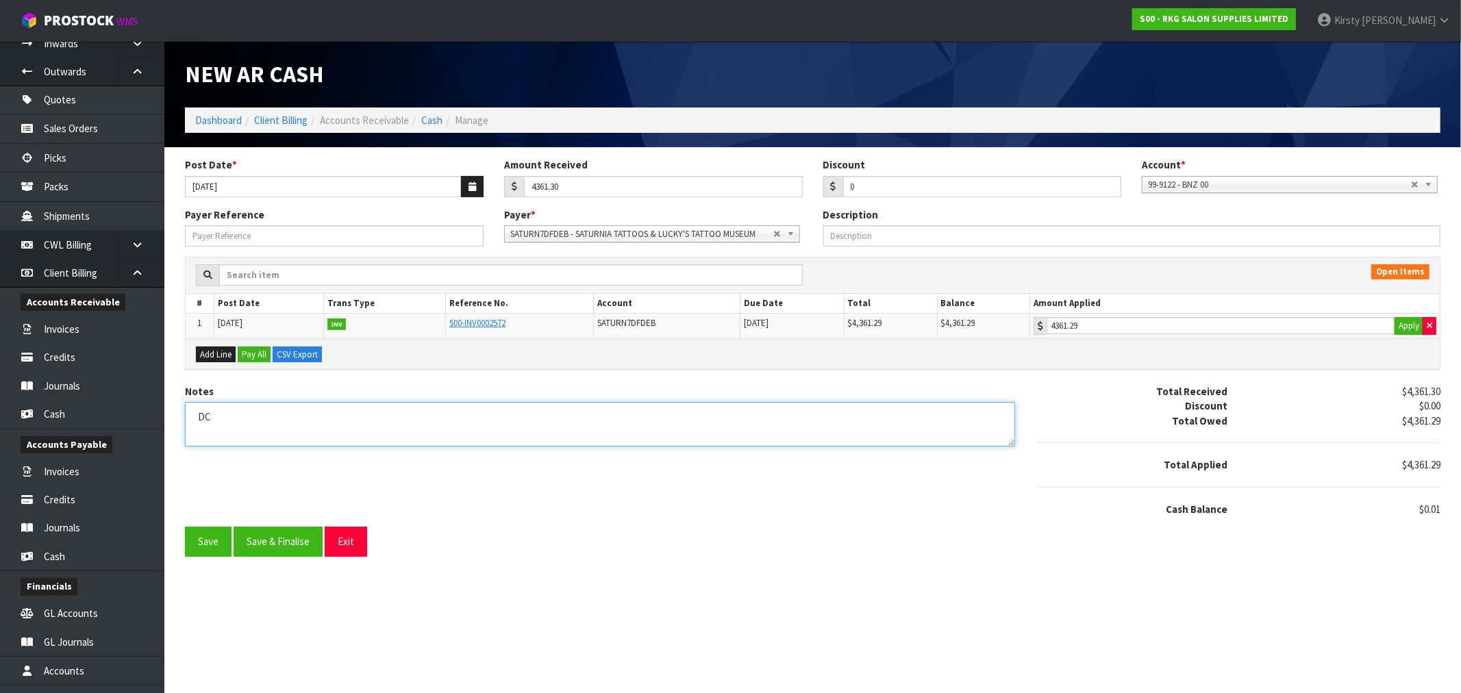
click at [223, 416] on textarea "Notes" at bounding box center [600, 424] width 830 height 45
type textarea "DC 11.9"
click at [199, 351] on button "Add Line" at bounding box center [216, 355] width 40 height 16
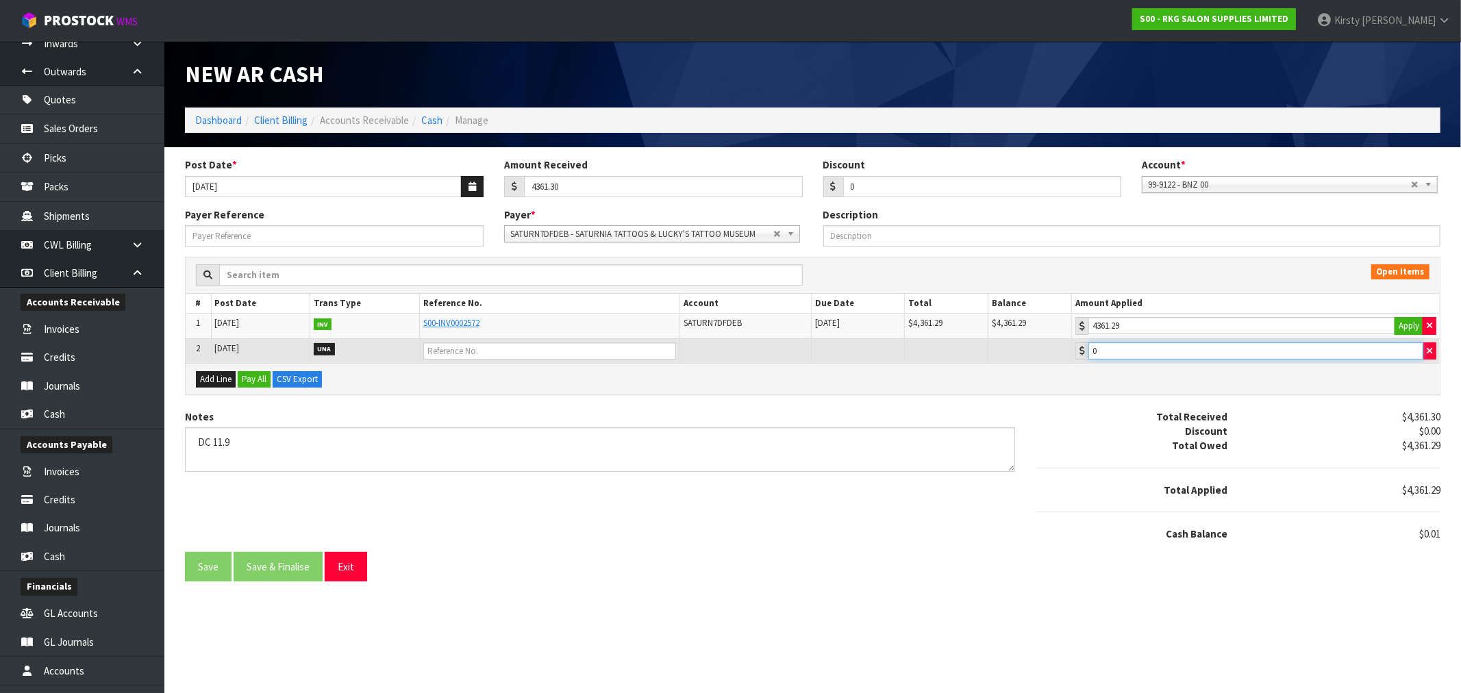
click at [1124, 352] on input "0" at bounding box center [1255, 350] width 335 height 17
type input "0.01"
click at [459, 350] on input "text" at bounding box center [549, 350] width 253 height 17
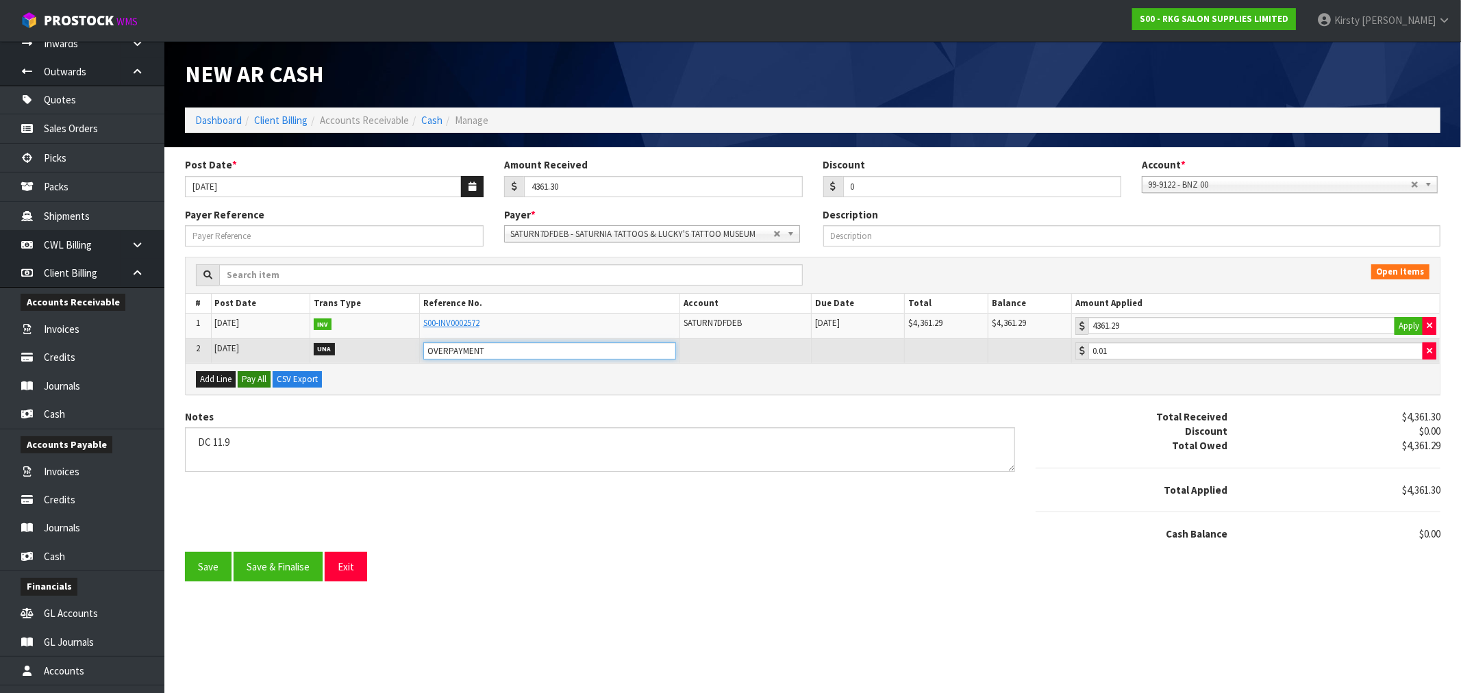
type input "OVERPAYMENT"
click at [252, 377] on button "Pay All" at bounding box center [254, 379] width 33 height 16
click at [267, 570] on button "Save & Finalise" at bounding box center [278, 566] width 89 height 29
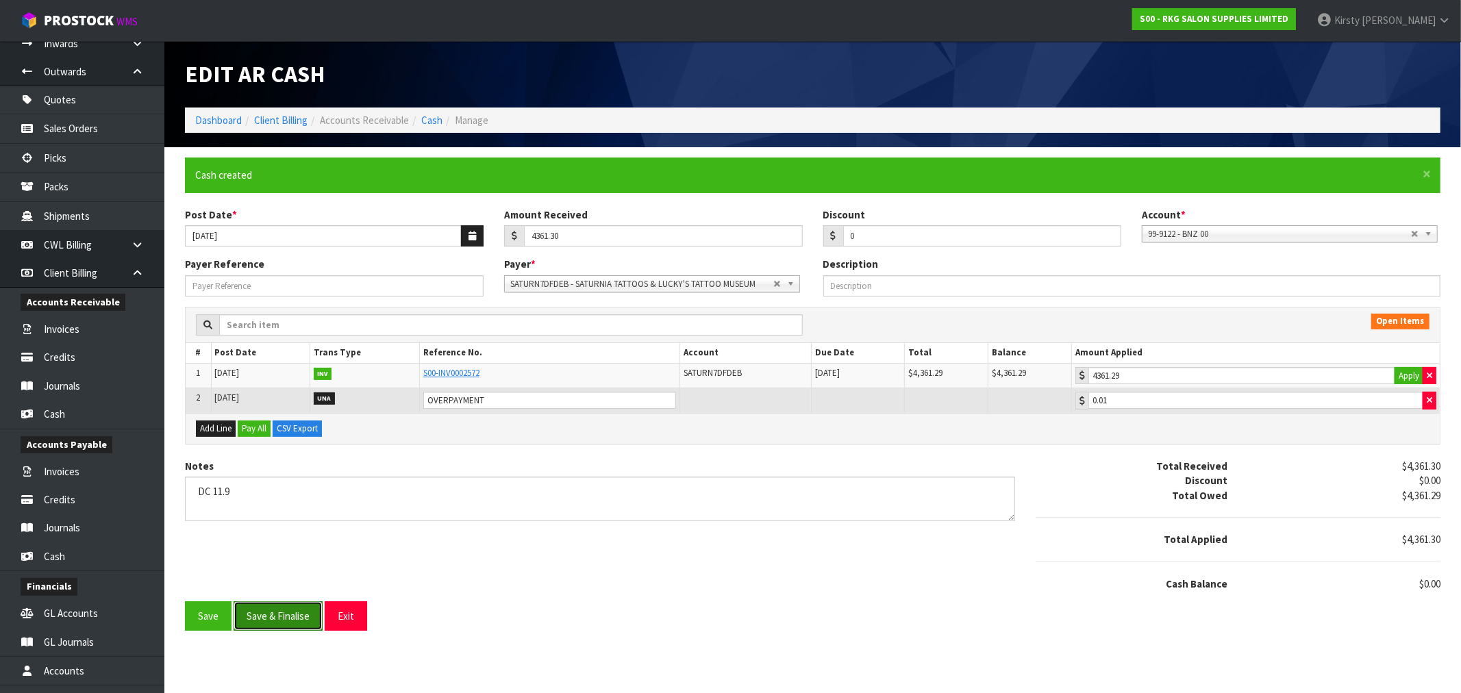
type input "4361.3"
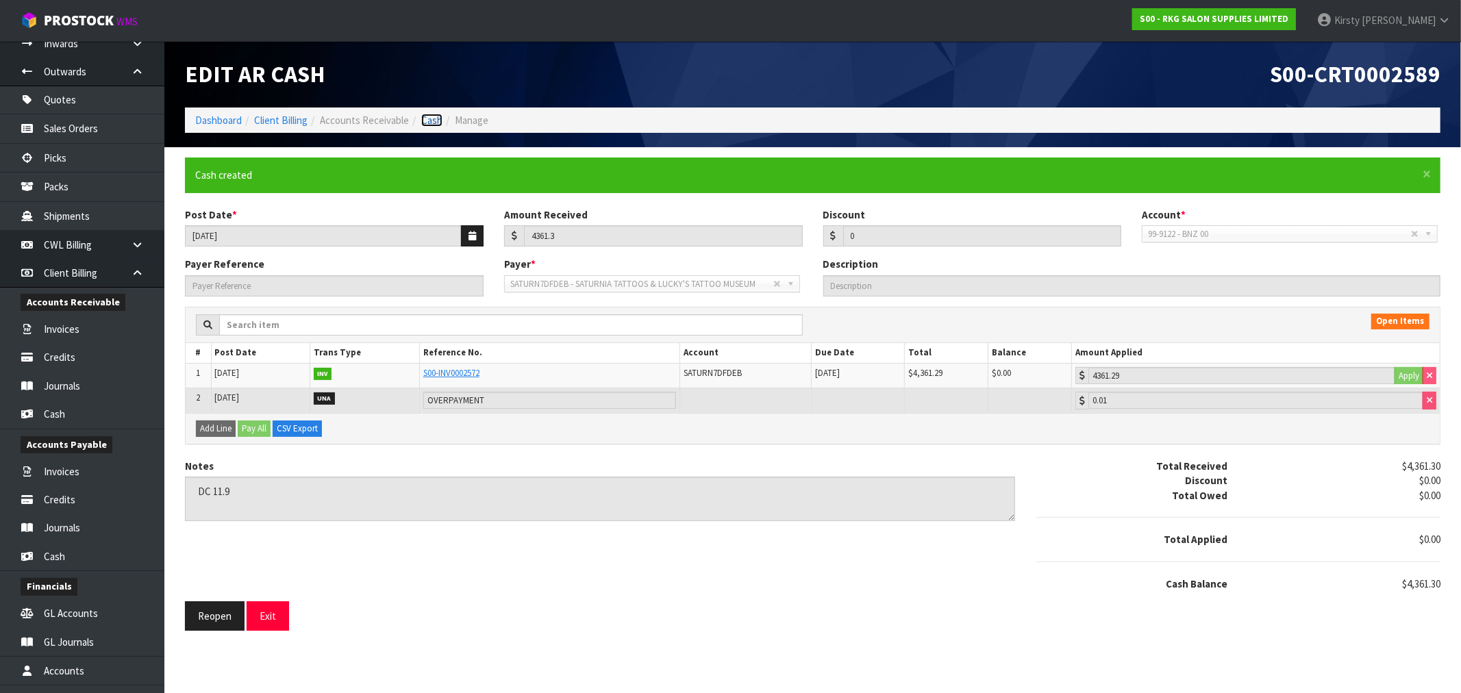
click at [439, 115] on link "Cash" at bounding box center [431, 120] width 21 height 13
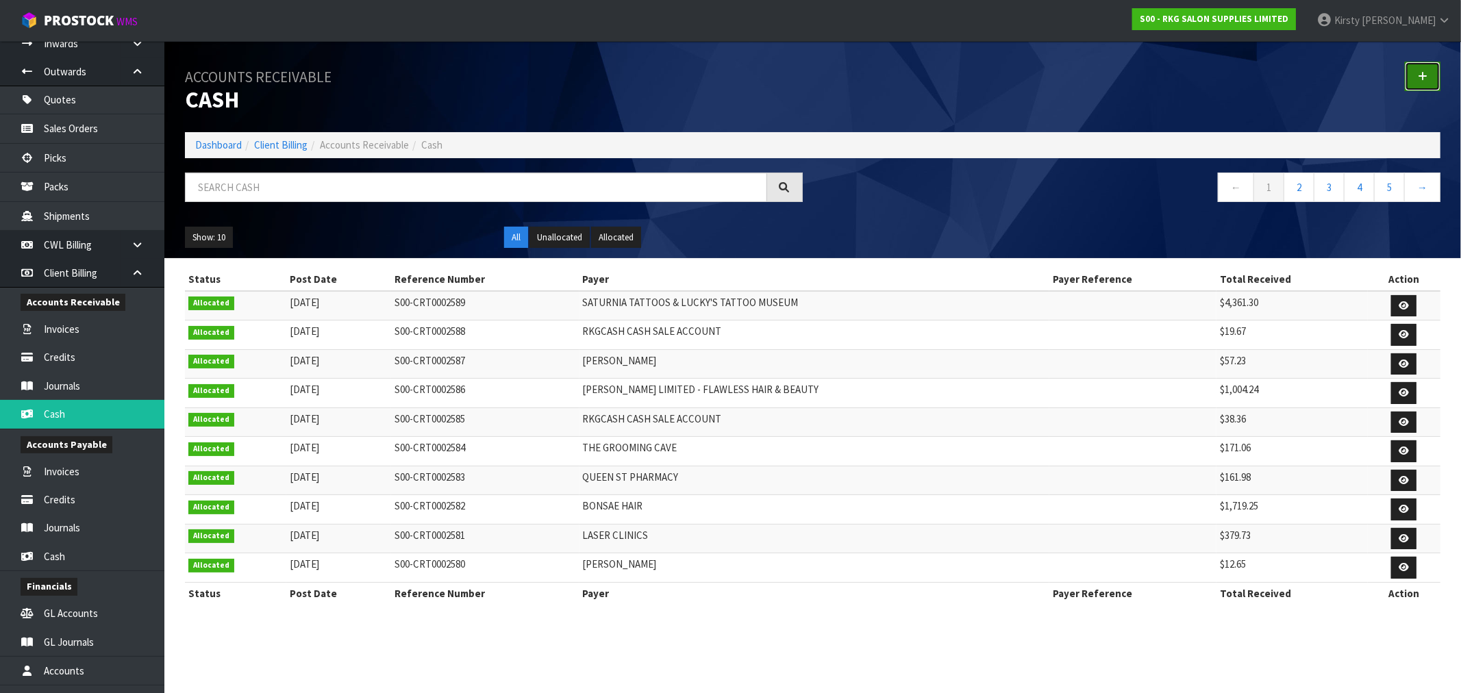
click at [1416, 78] on link at bounding box center [1423, 76] width 36 height 29
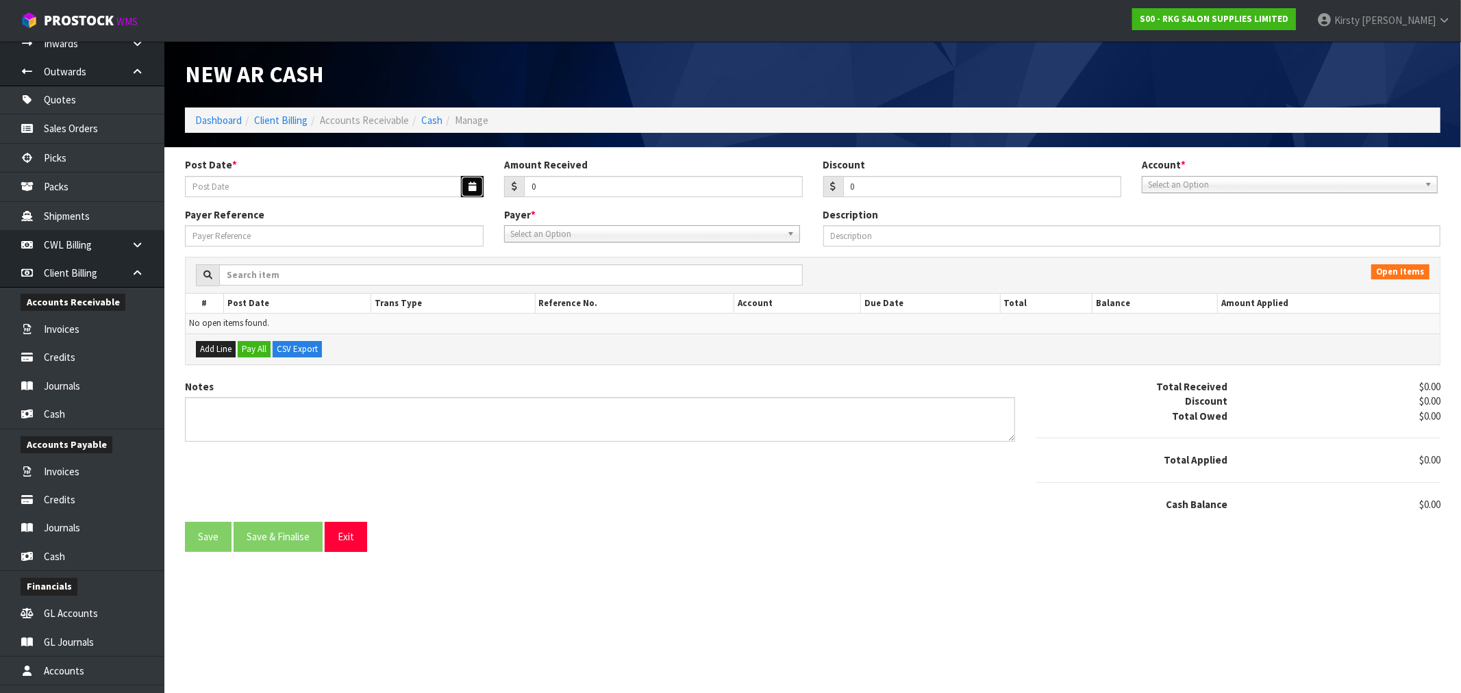
click at [473, 190] on icon "button" at bounding box center [472, 186] width 8 height 9
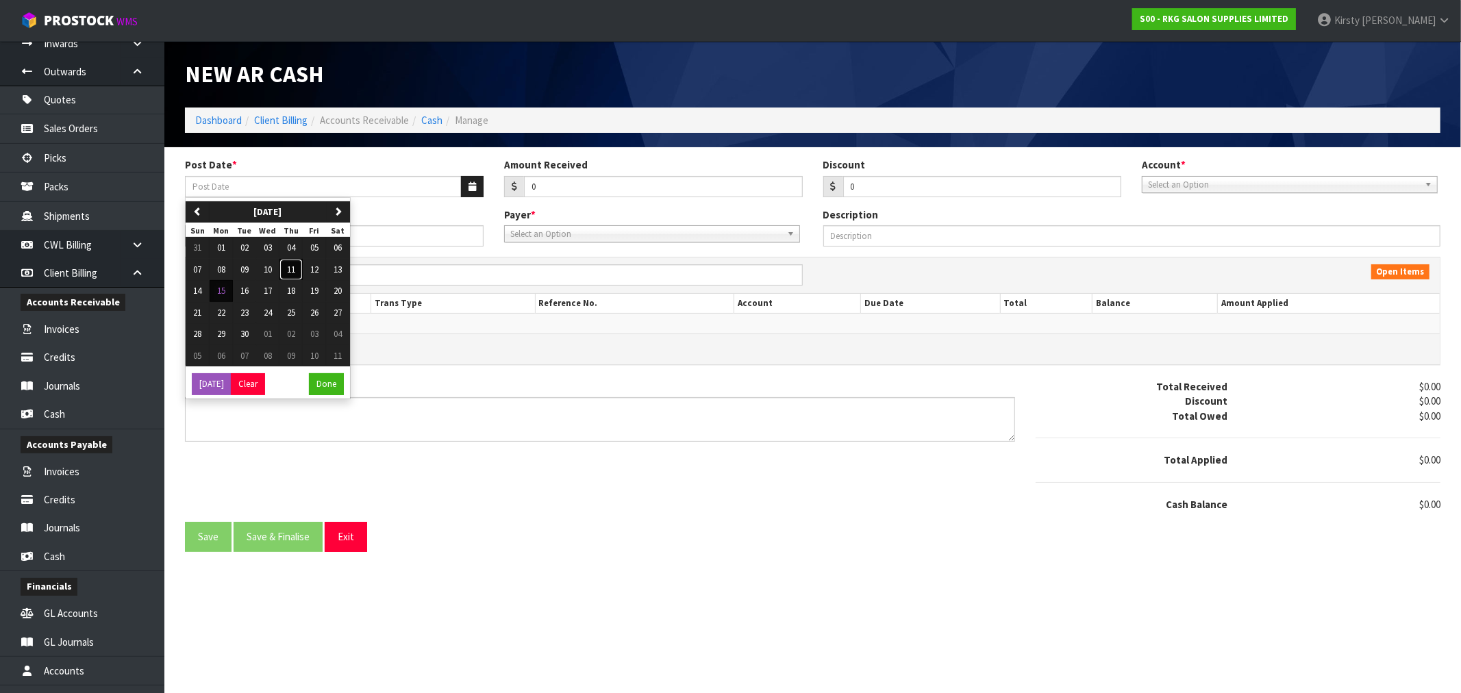
click at [293, 269] on span "11" at bounding box center [291, 270] width 8 height 12
type input "[DATE]"
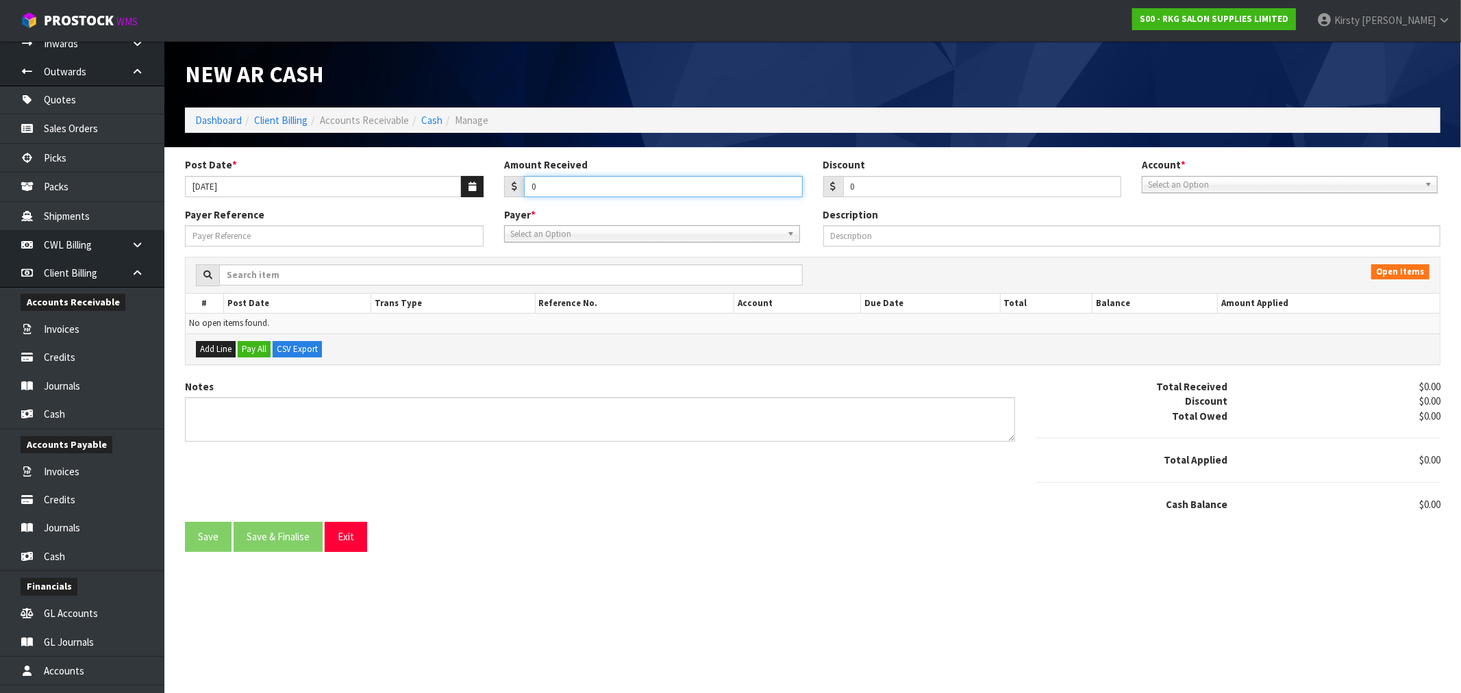
drag, startPoint x: 542, startPoint y: 192, endPoint x: 521, endPoint y: 193, distance: 21.3
click at [524, 192] on input "0" at bounding box center [663, 186] width 279 height 21
type input "1266.67"
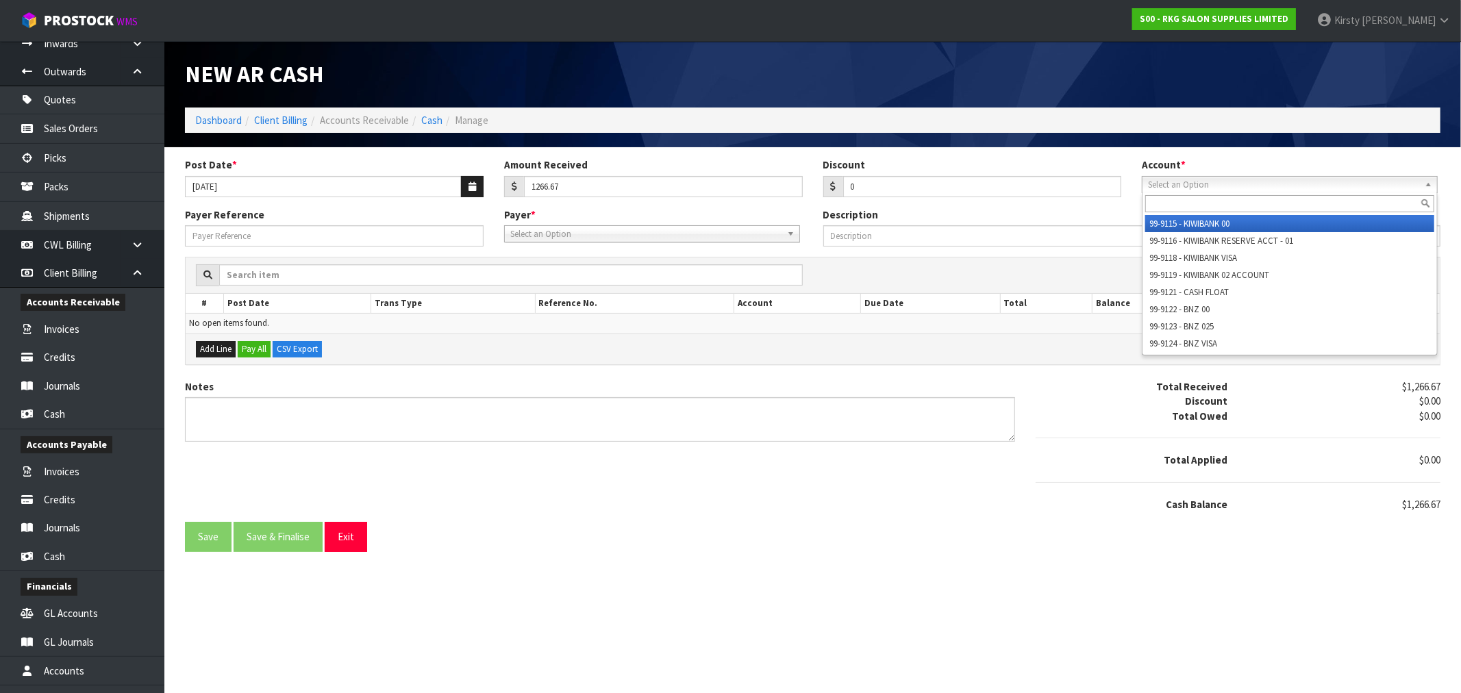
click at [1229, 185] on span "Select an Option" at bounding box center [1283, 185] width 271 height 16
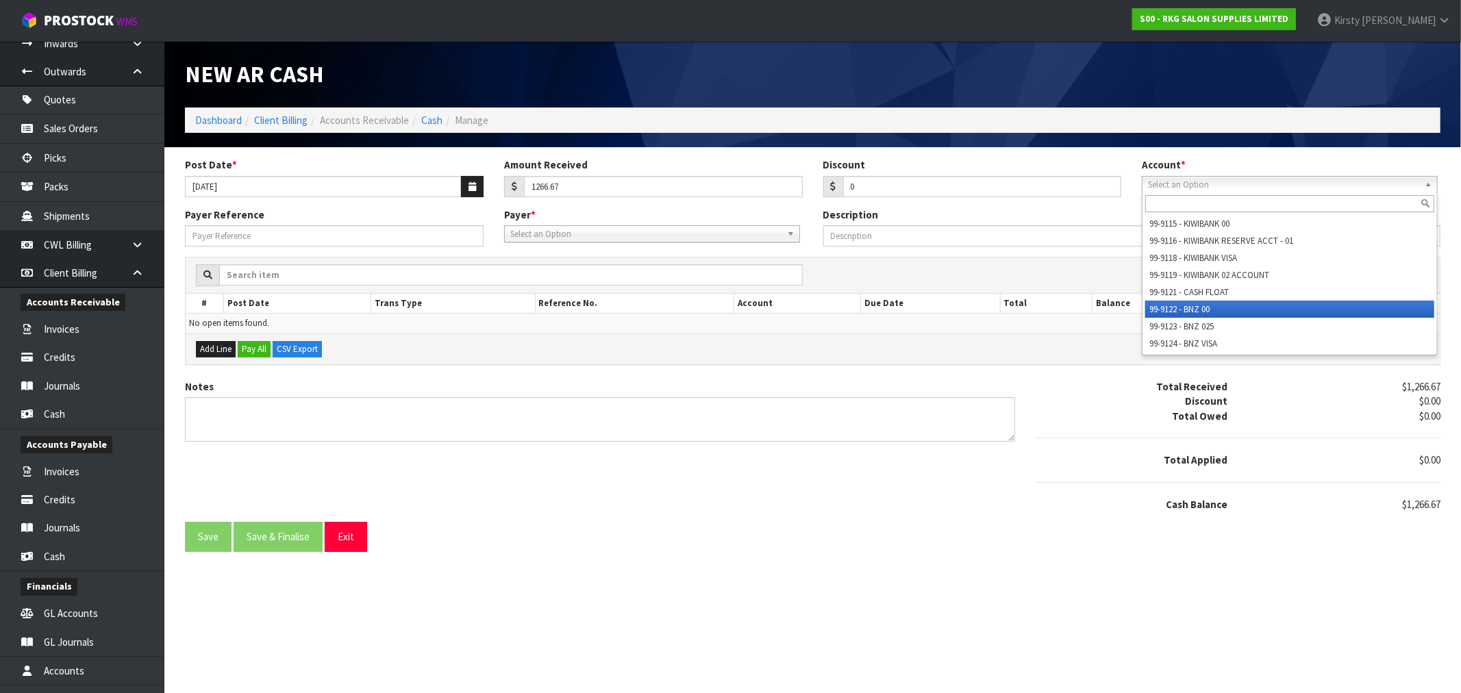
click at [1215, 307] on li "99-9122 - BNZ 00" at bounding box center [1289, 309] width 289 height 17
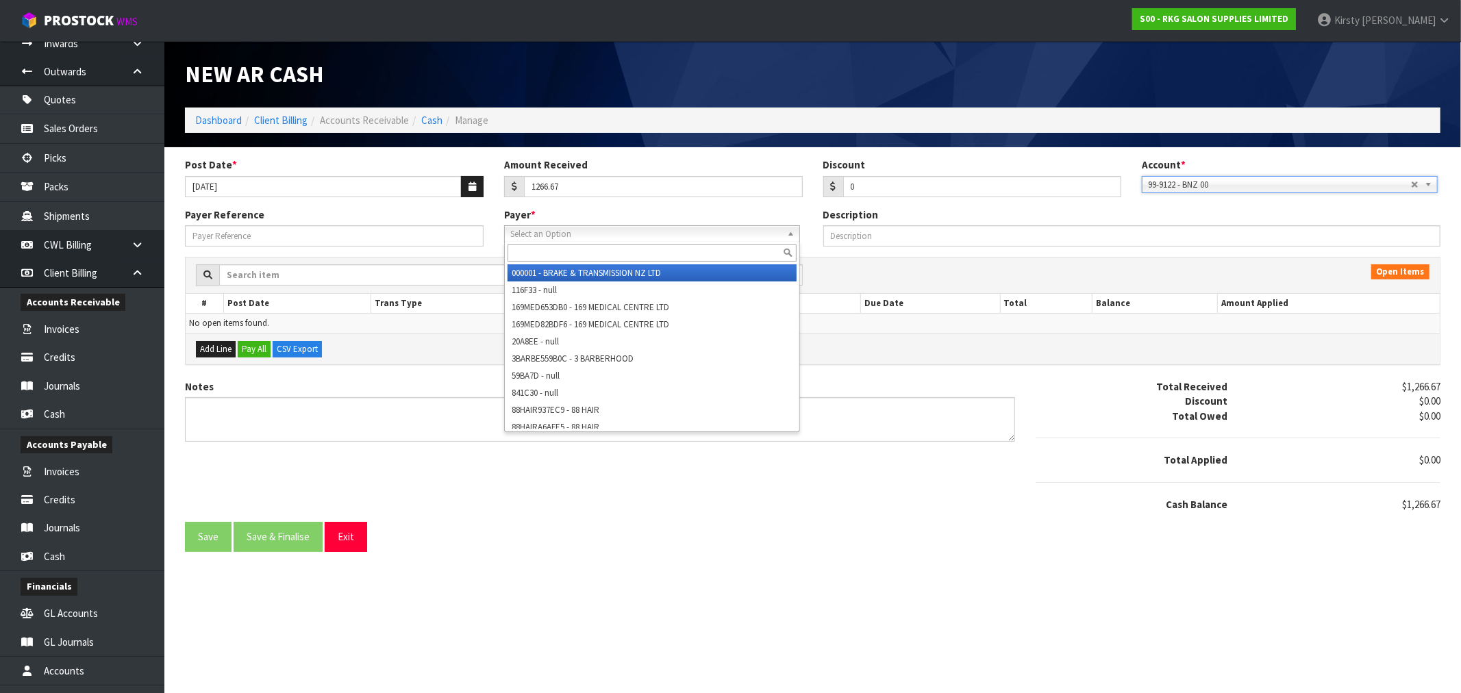
click at [628, 229] on span "Select an Option" at bounding box center [645, 234] width 271 height 16
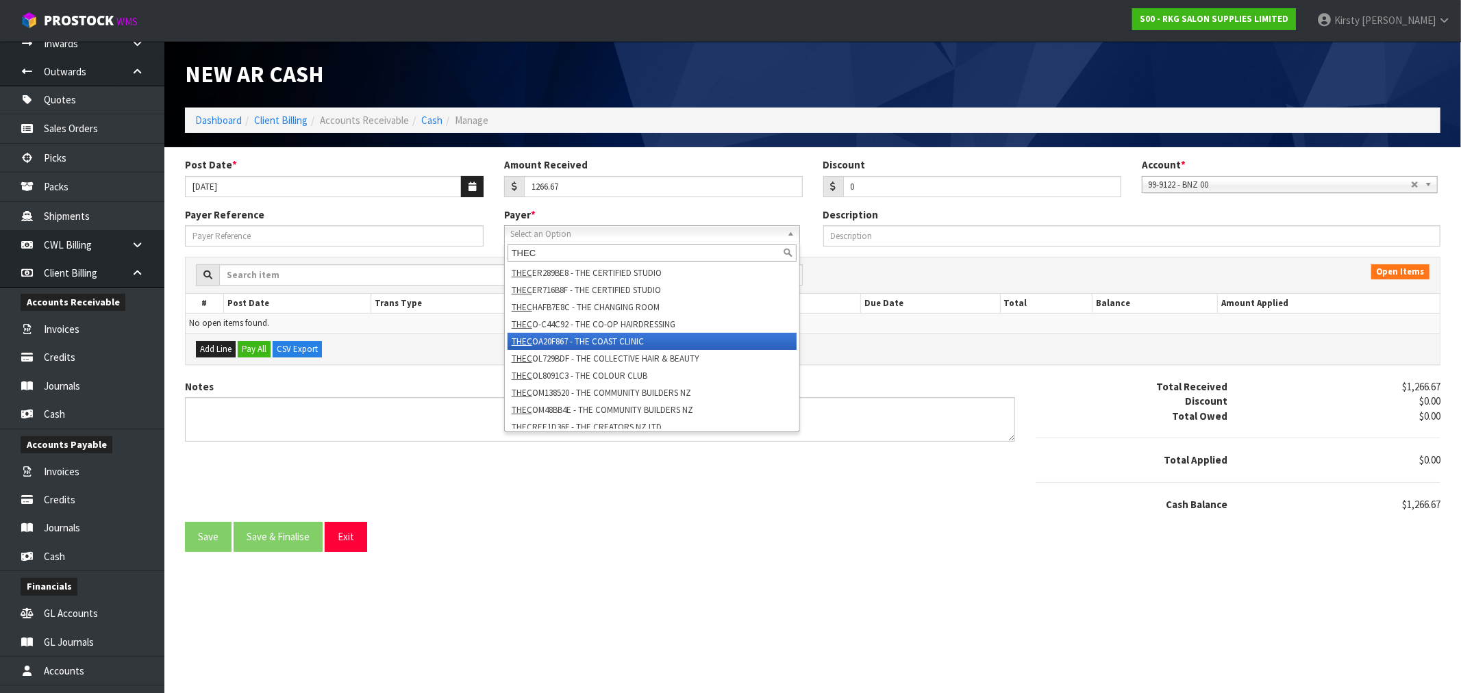
type input "THEC"
click at [618, 334] on li "THEC OA20F867 - THE COAST CLINIC" at bounding box center [651, 341] width 289 height 17
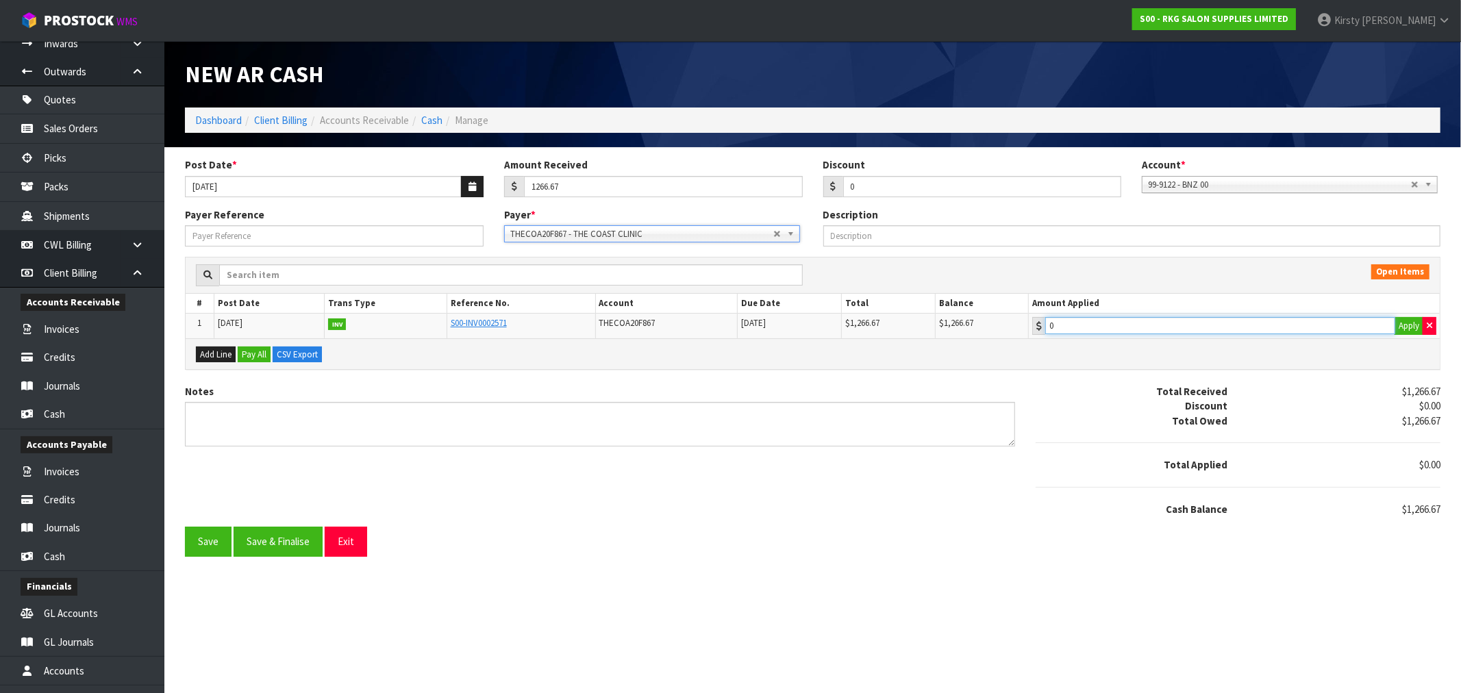
type input "1266.67"
click at [1085, 330] on input "1266.67" at bounding box center [1220, 325] width 350 height 17
click at [199, 418] on textarea "Notes" at bounding box center [600, 424] width 830 height 45
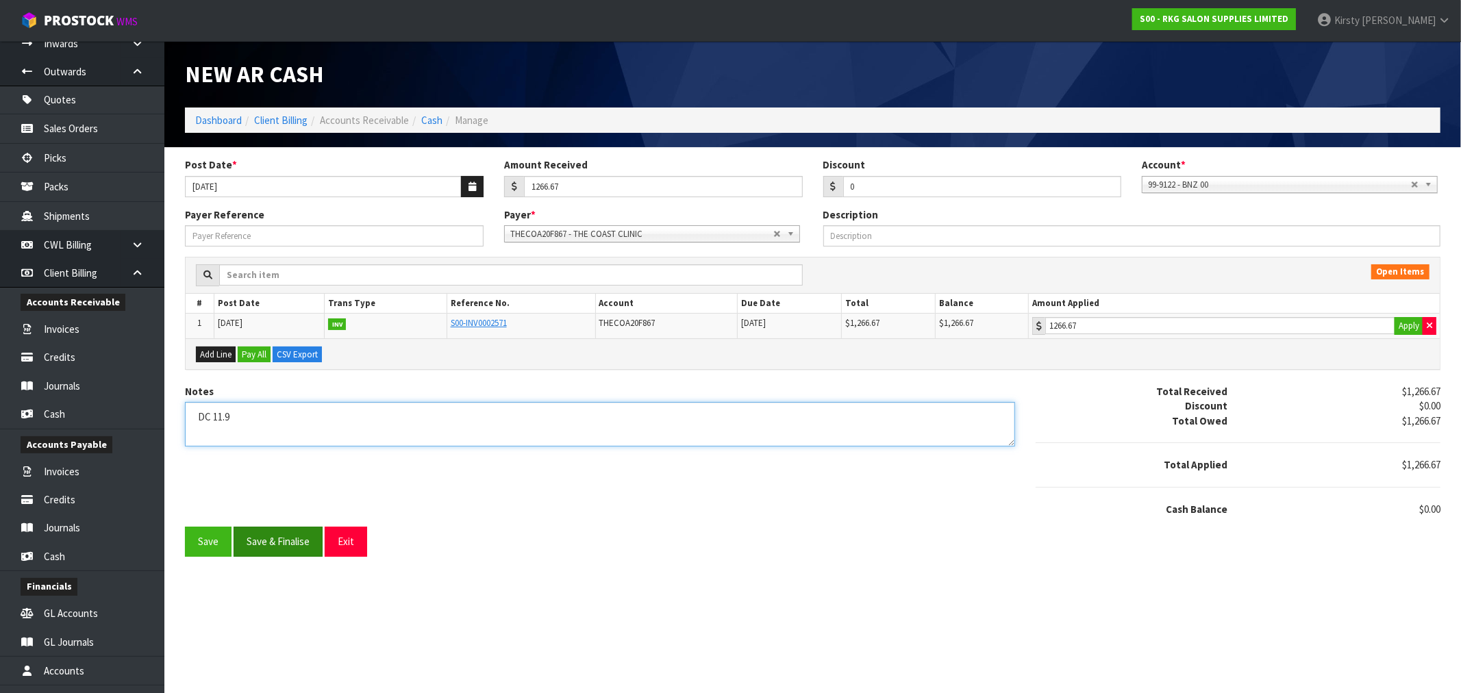
type textarea "DC 11.9"
click at [255, 536] on button "Save & Finalise" at bounding box center [278, 541] width 89 height 29
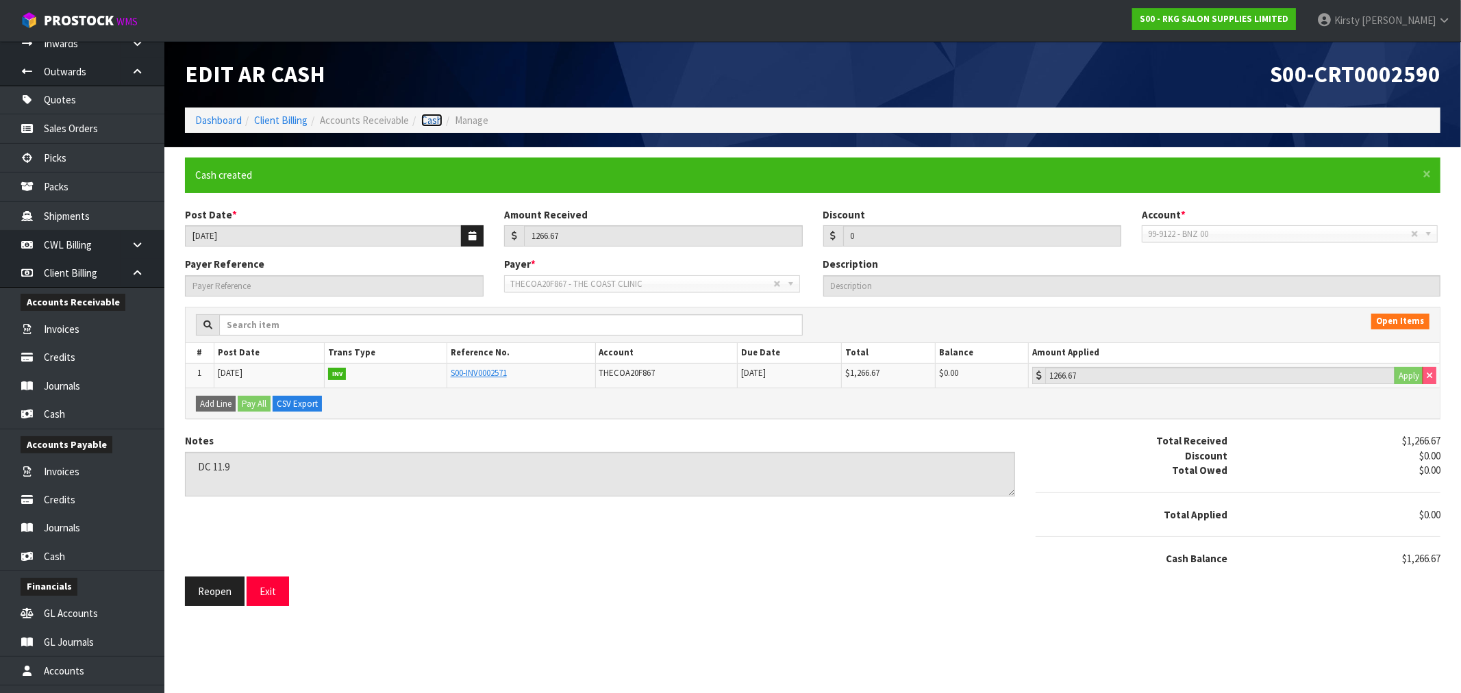
click at [426, 121] on link "Cash" at bounding box center [431, 120] width 21 height 13
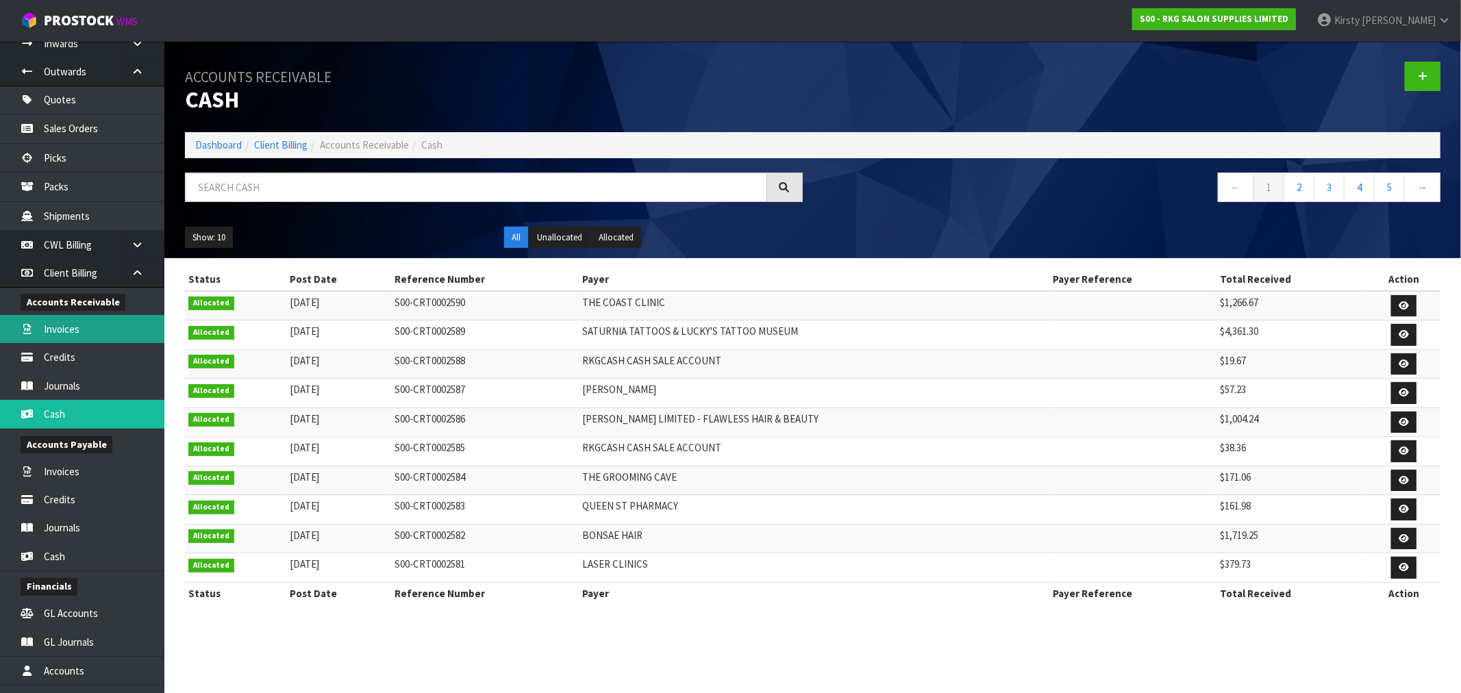
click at [64, 325] on link "Invoices" at bounding box center [82, 329] width 164 height 28
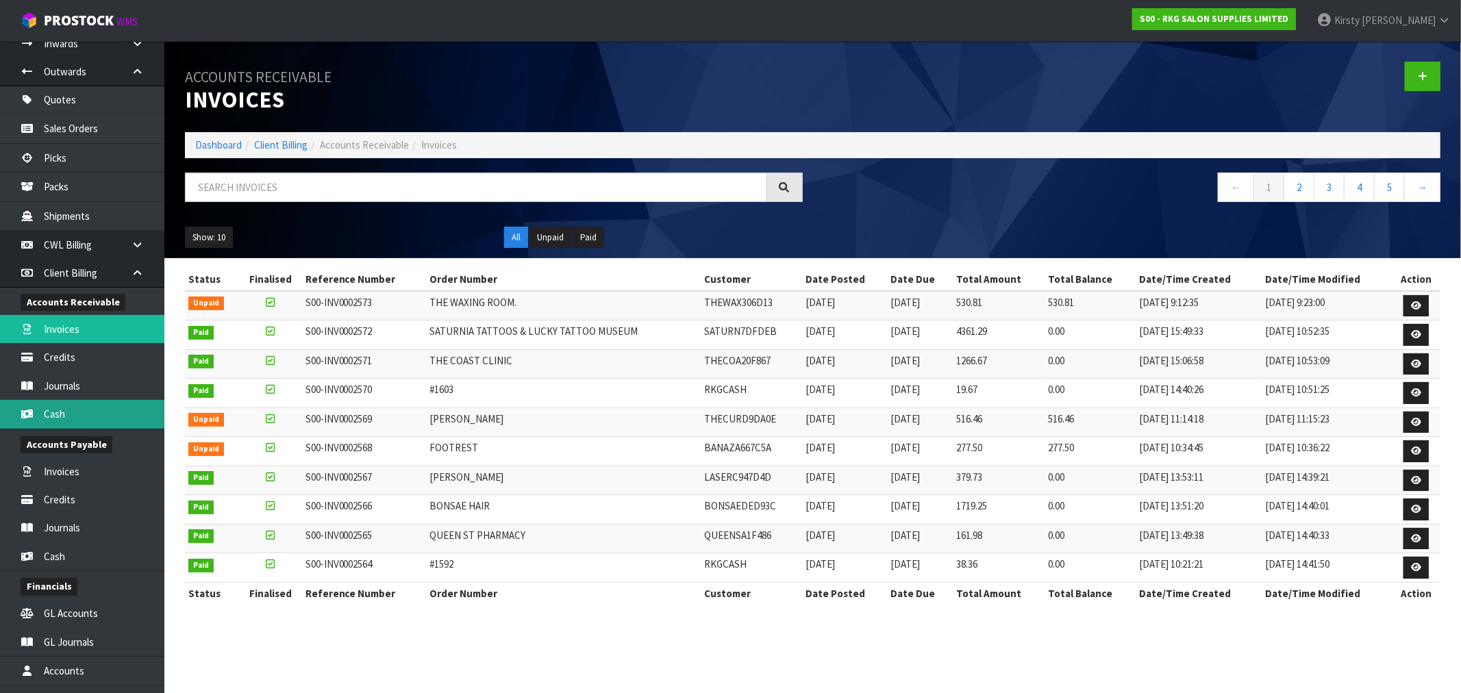
click at [92, 412] on link "Cash" at bounding box center [82, 414] width 164 height 28
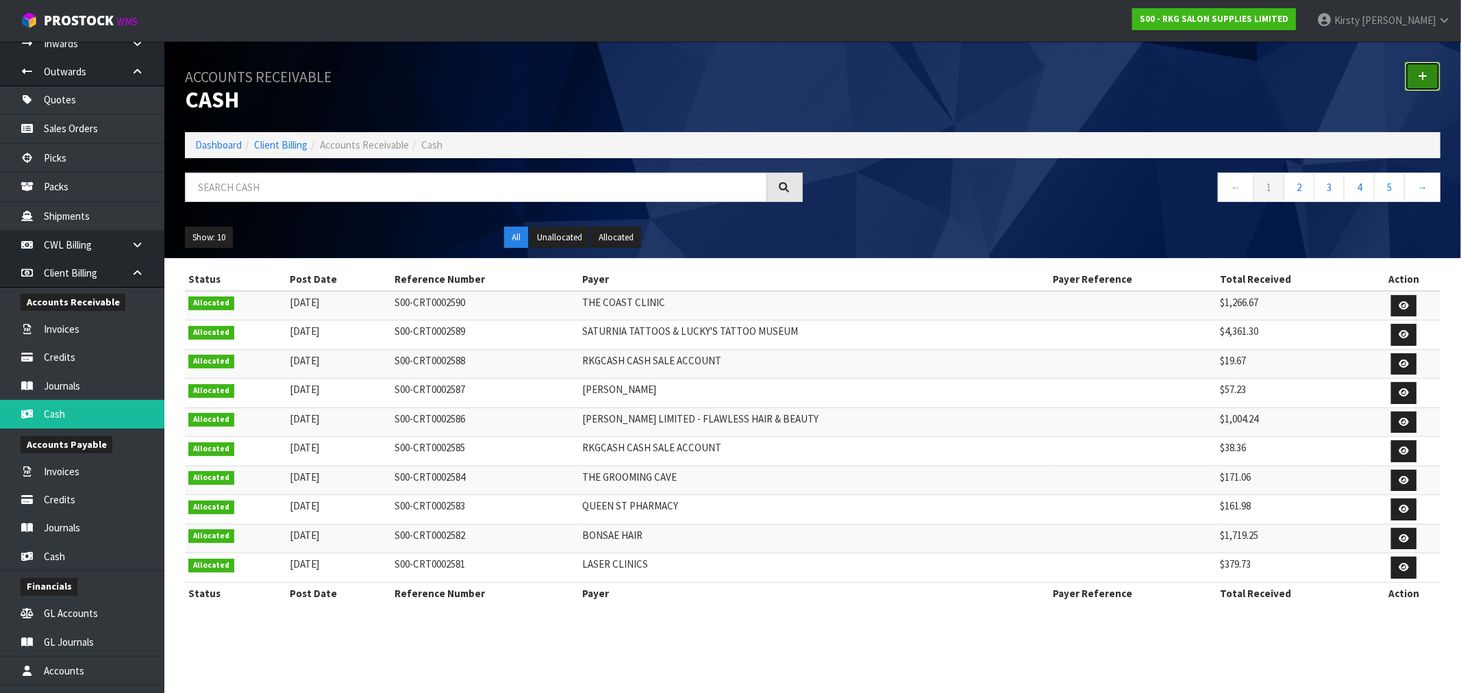
click at [1420, 77] on icon at bounding box center [1423, 76] width 10 height 10
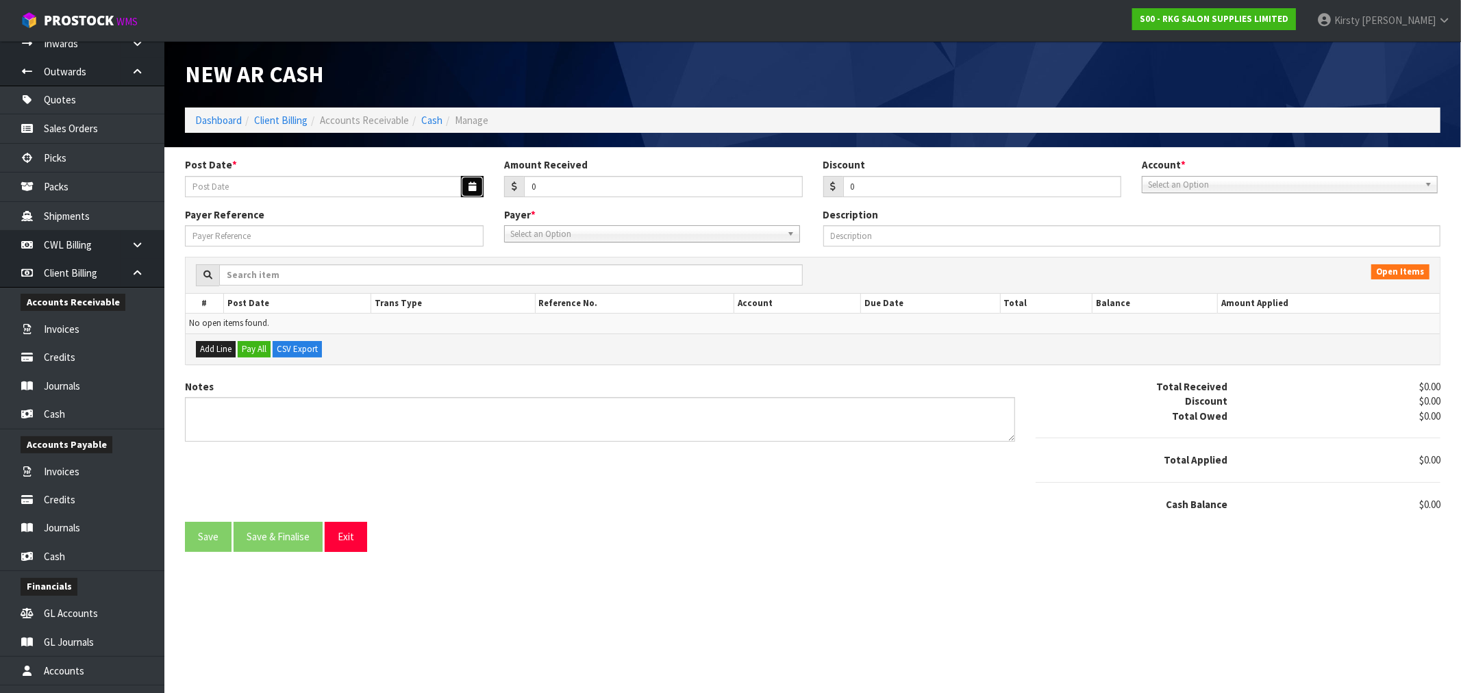
click at [470, 185] on icon "button" at bounding box center [472, 186] width 8 height 9
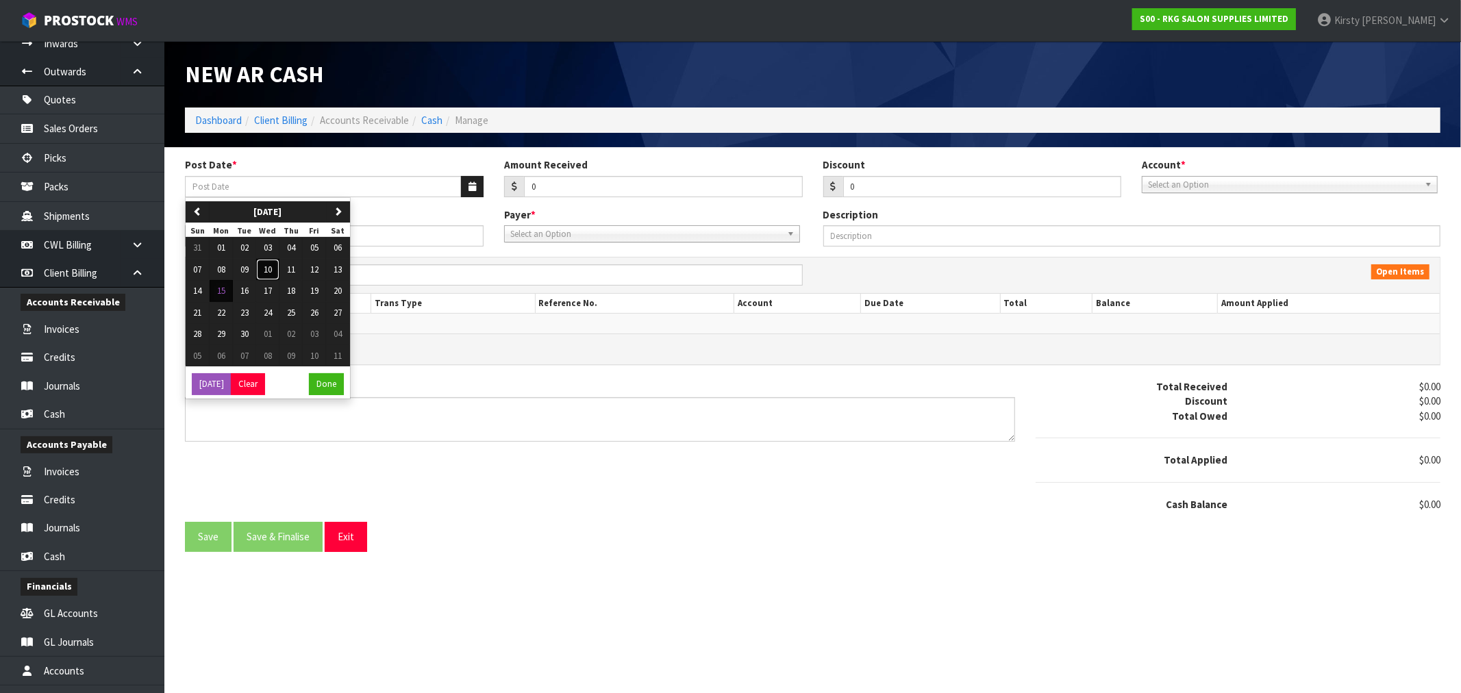
click at [271, 268] on span "10" at bounding box center [268, 270] width 8 height 12
type input "[DATE]"
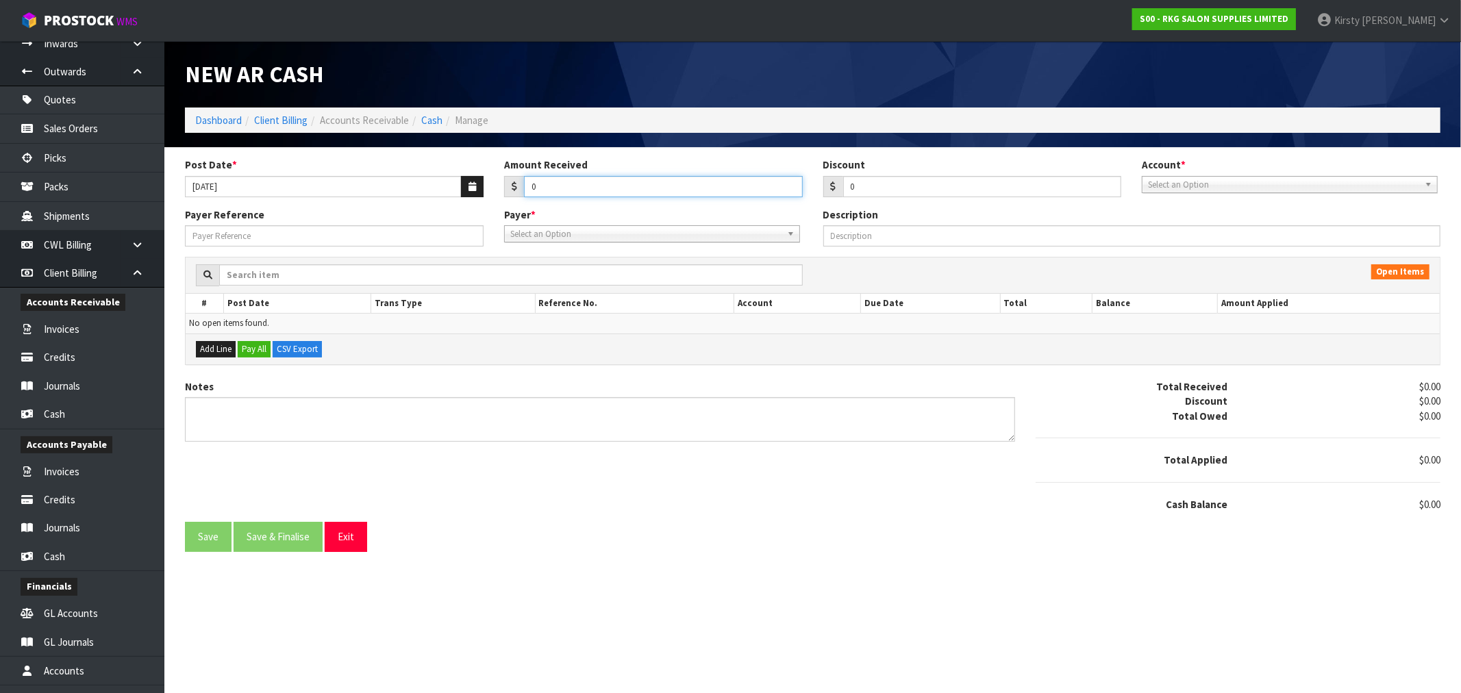
drag, startPoint x: 543, startPoint y: 183, endPoint x: 490, endPoint y: 184, distance: 52.7
click at [490, 184] on div "Post Date * [DATE] Amount Received 0 Discount 0 Account * 99-9115 - KIWIBANK 00…" at bounding box center [813, 183] width 1276 height 50
type input "530.81"
click at [1207, 190] on span "Select an Option" at bounding box center [1283, 185] width 271 height 16
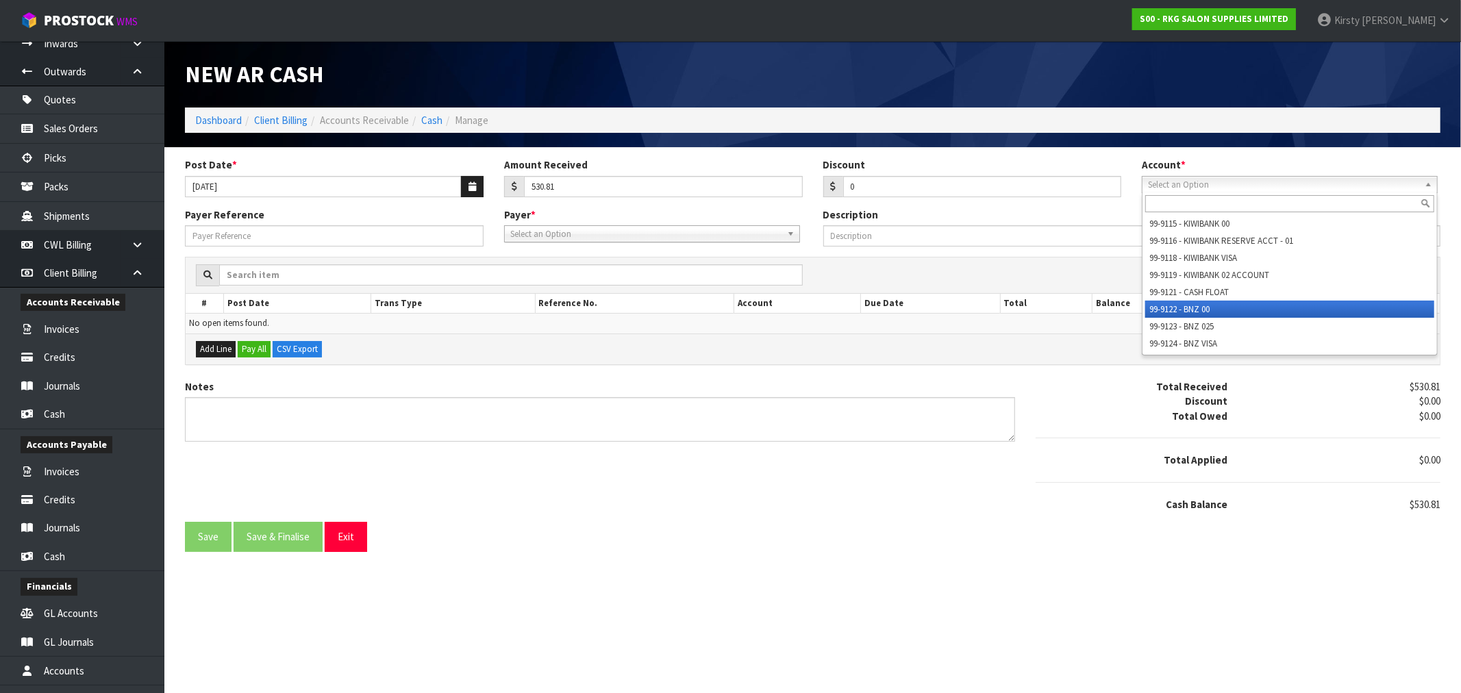
click at [1195, 301] on li "99-9122 - BNZ 00" at bounding box center [1289, 309] width 289 height 17
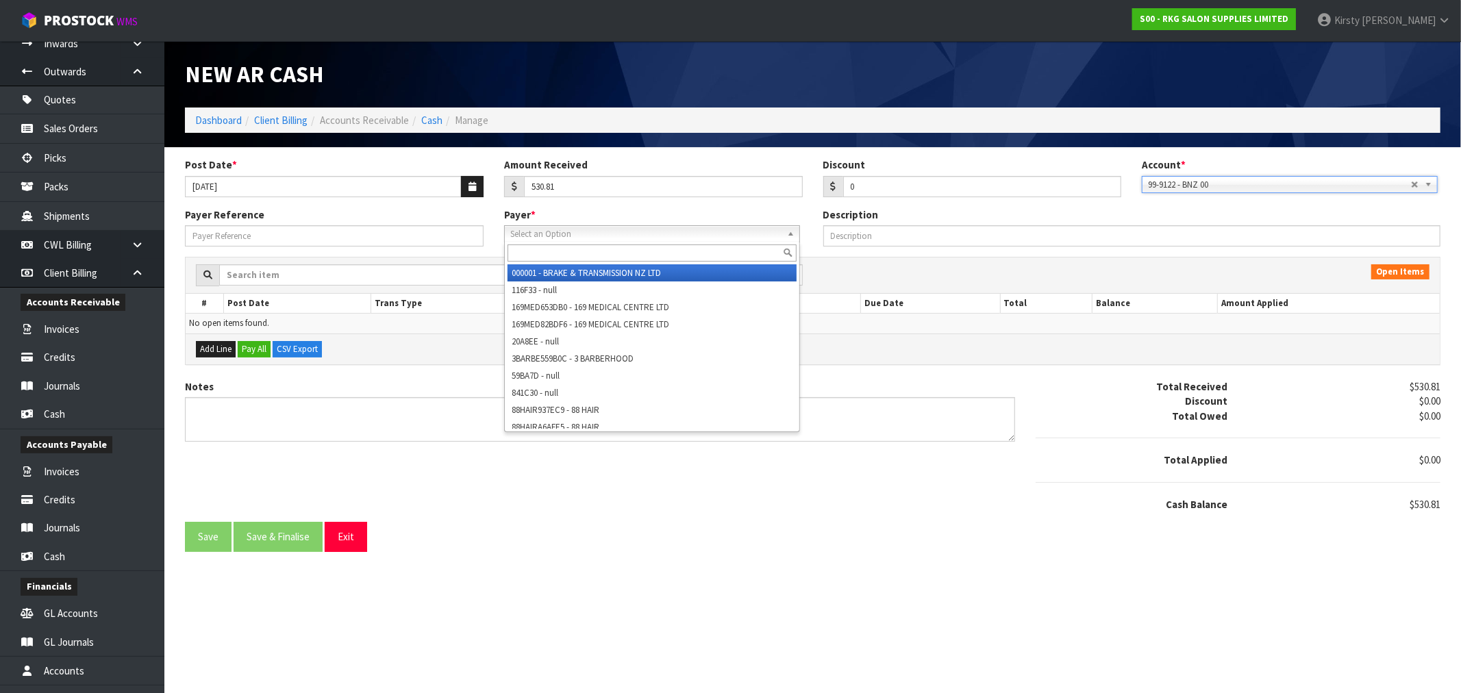
click at [608, 236] on span "Select an Option" at bounding box center [645, 234] width 271 height 16
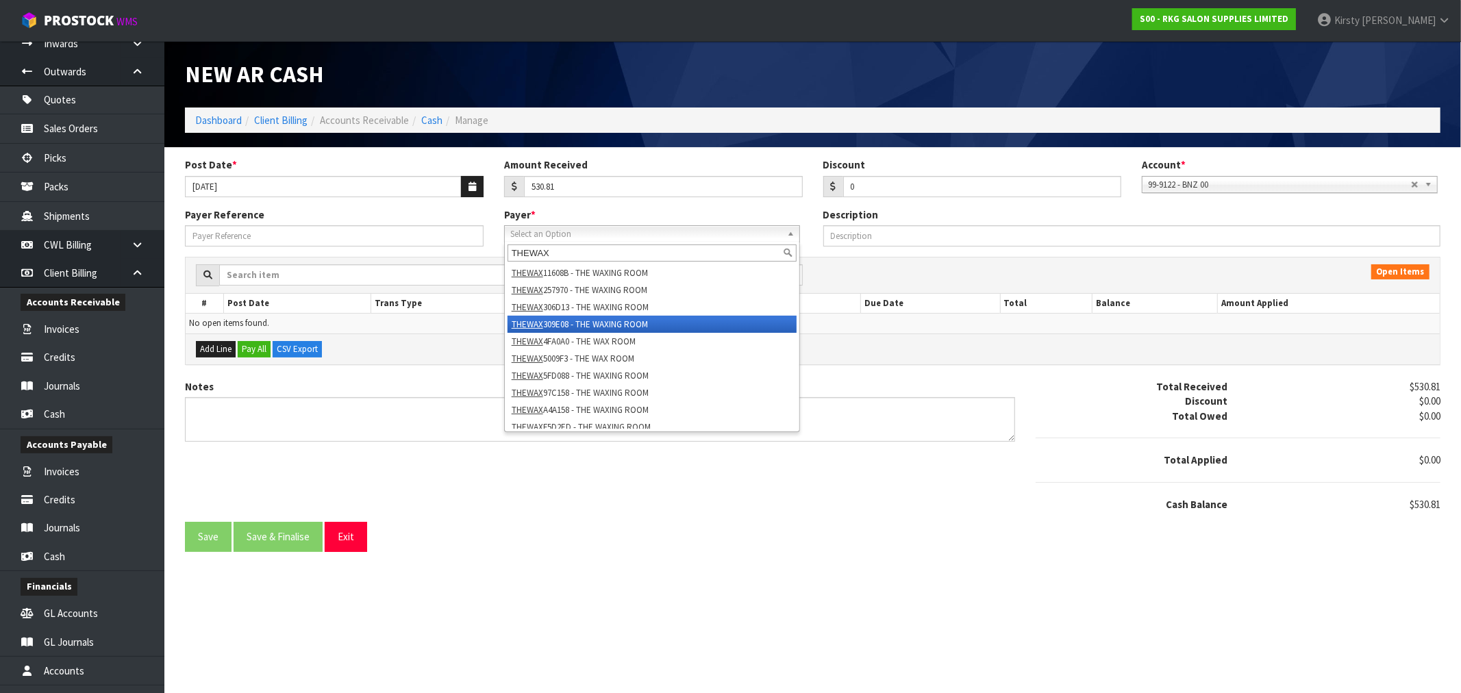
type input "THEWAX"
click at [583, 320] on li "THEWAX 309E08 - THE WAXING ROOM" at bounding box center [651, 324] width 289 height 17
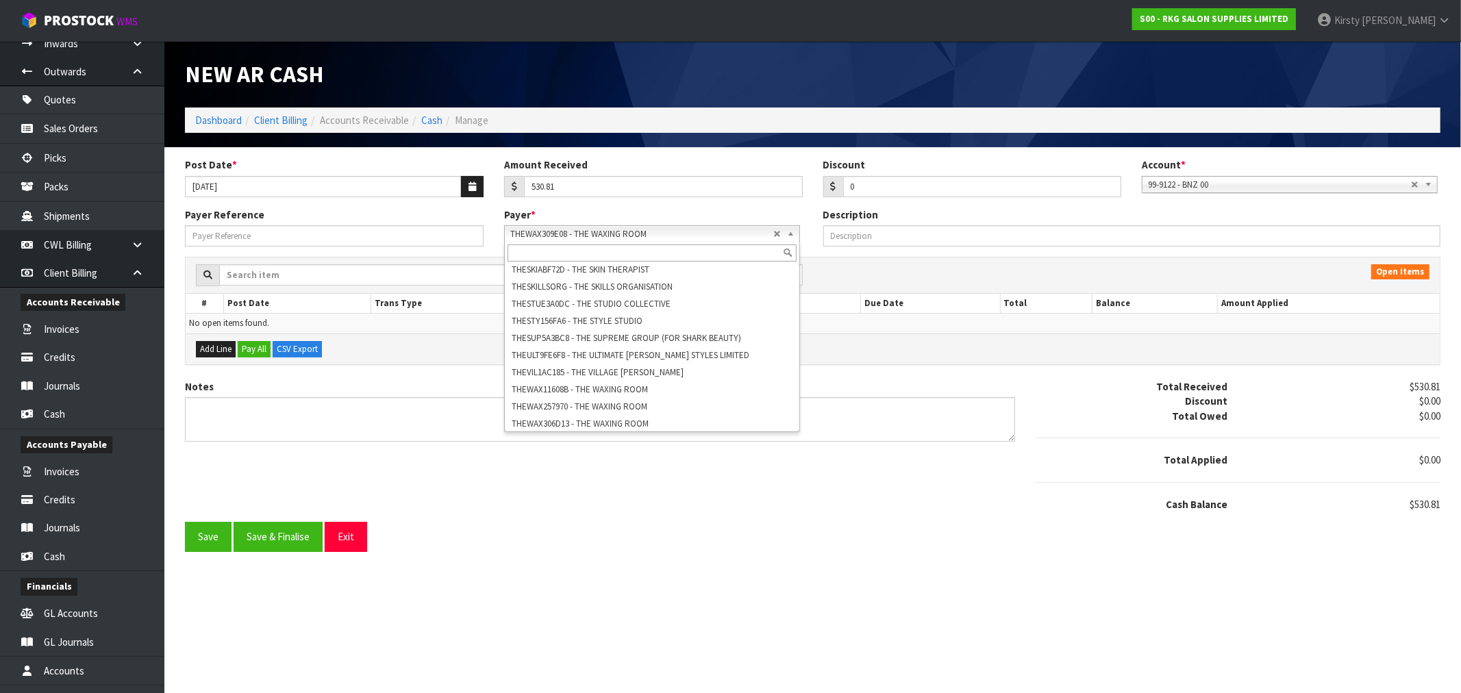
click at [788, 234] on b at bounding box center [793, 234] width 12 height 16
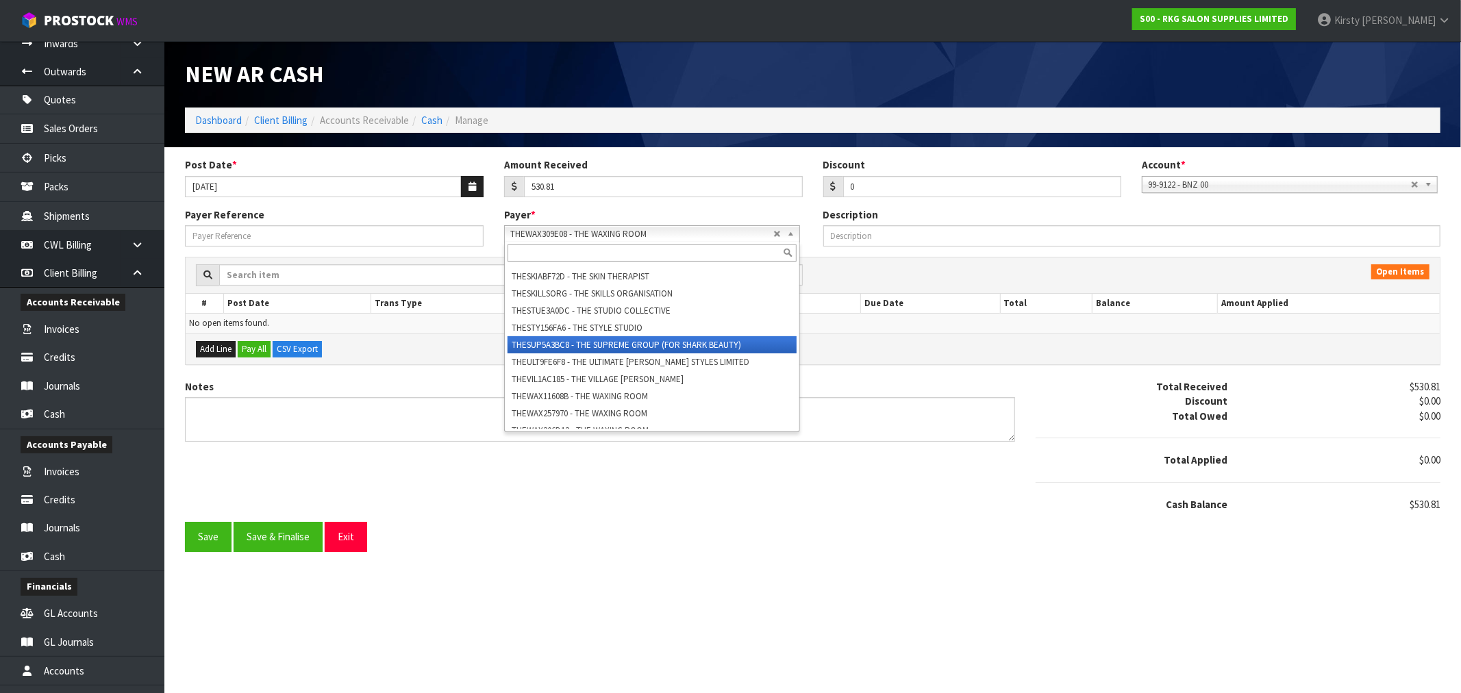
scroll to position [36420, 0]
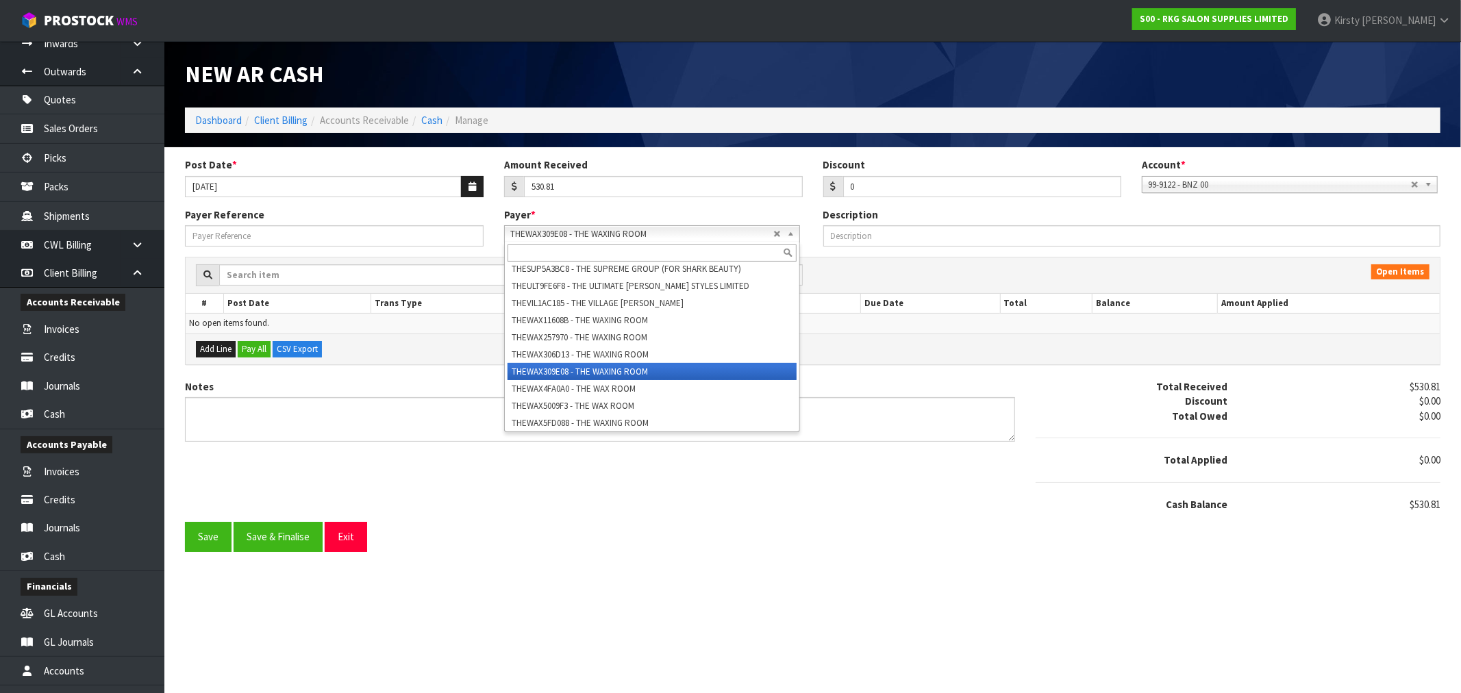
click at [790, 234] on b at bounding box center [793, 234] width 12 height 16
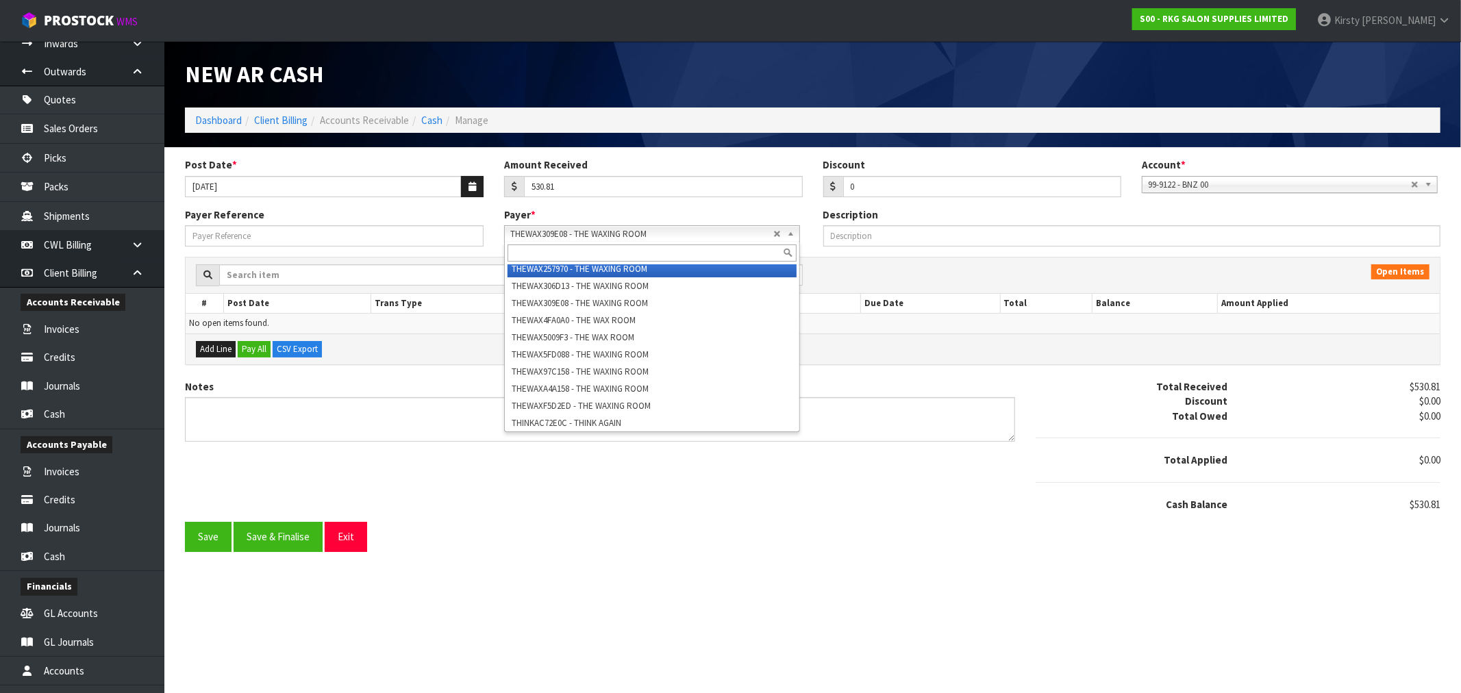
scroll to position [36412, 0]
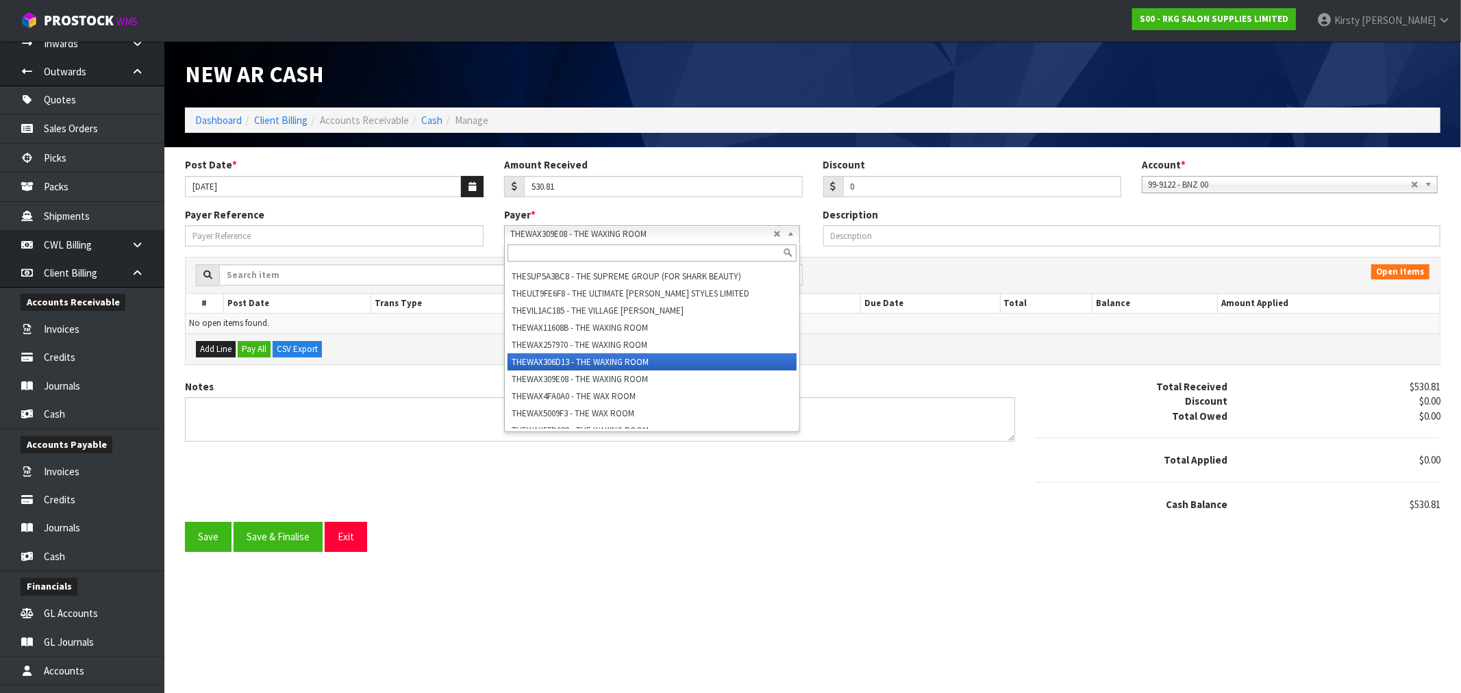
click at [583, 353] on li "THEWAX306D13 - THE WAXING ROOM" at bounding box center [651, 361] width 289 height 17
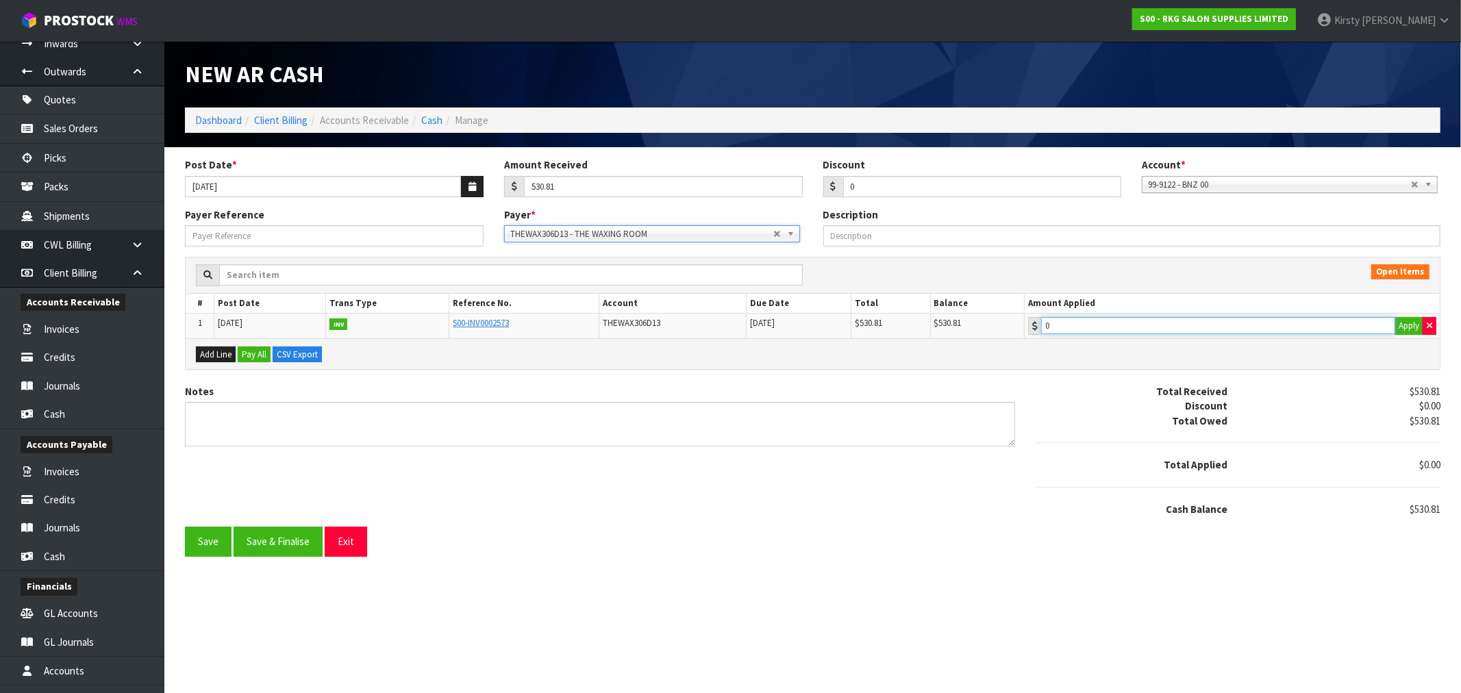
type input "530.81"
click at [1101, 323] on input "530.81" at bounding box center [1218, 325] width 354 height 17
click at [314, 413] on textarea "Notes" at bounding box center [600, 424] width 830 height 45
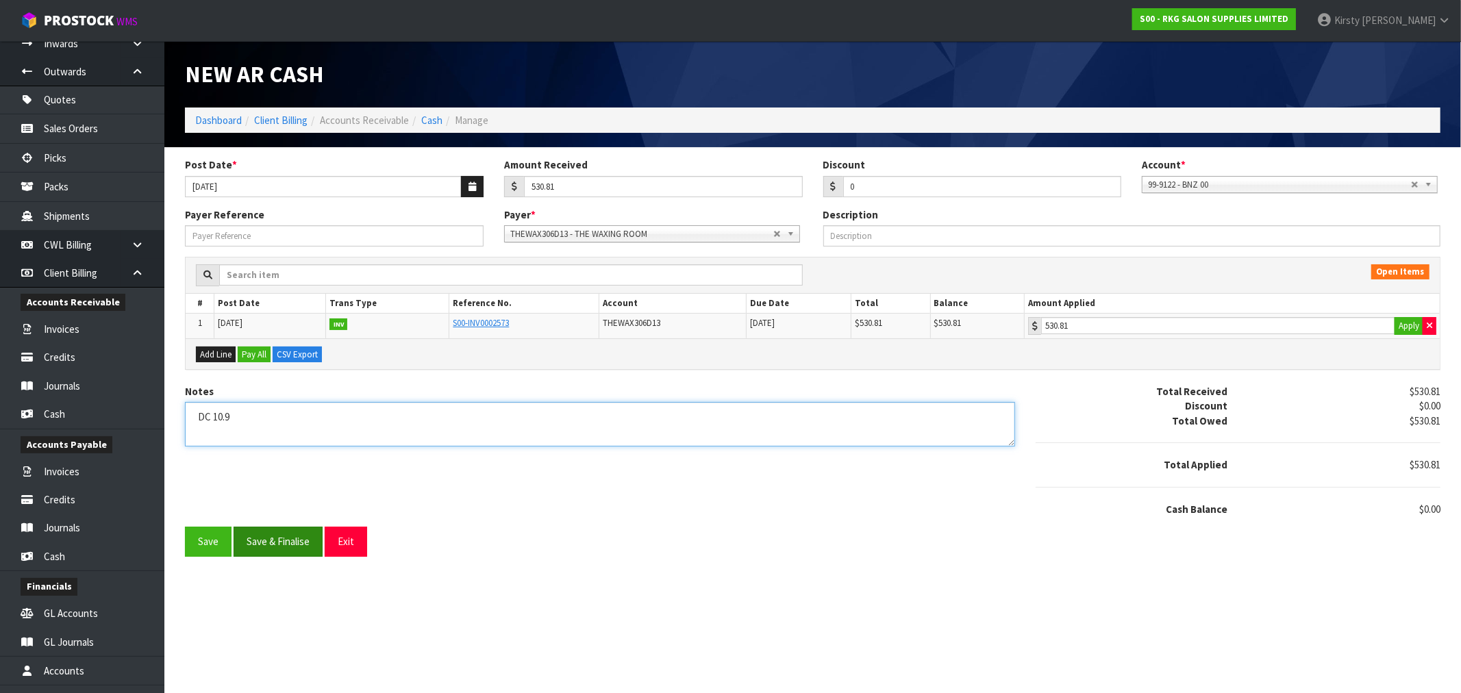
type textarea "DC 10.9"
click at [303, 551] on button "Save & Finalise" at bounding box center [278, 541] width 89 height 29
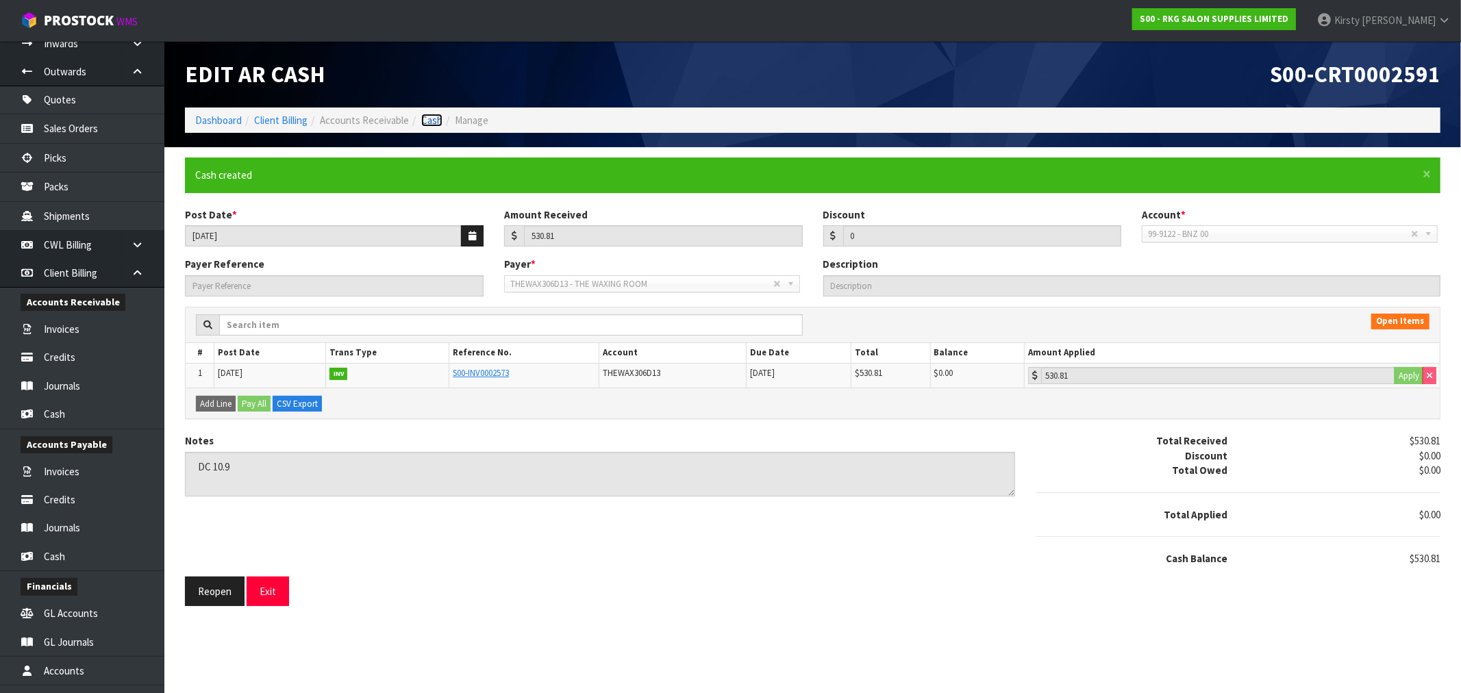
click at [423, 118] on link "Cash" at bounding box center [431, 120] width 21 height 13
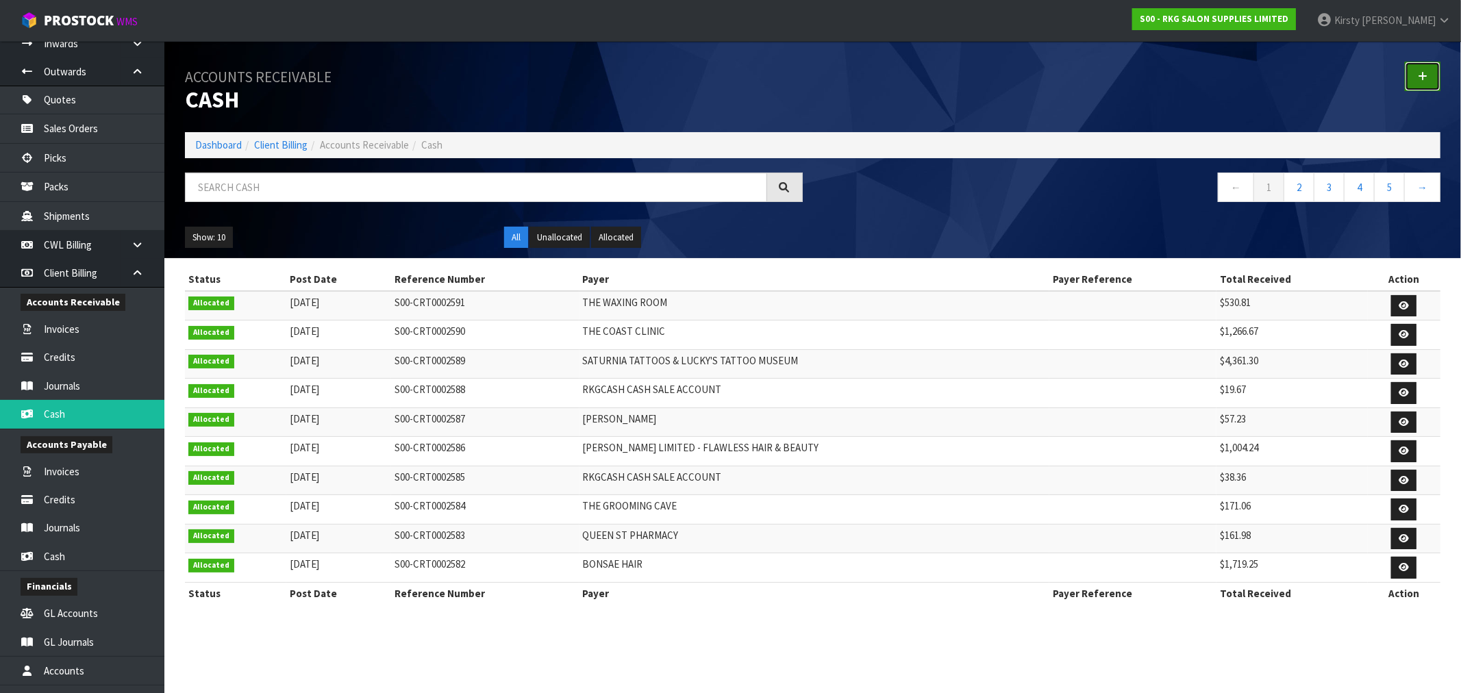
click at [1427, 73] on link at bounding box center [1423, 76] width 36 height 29
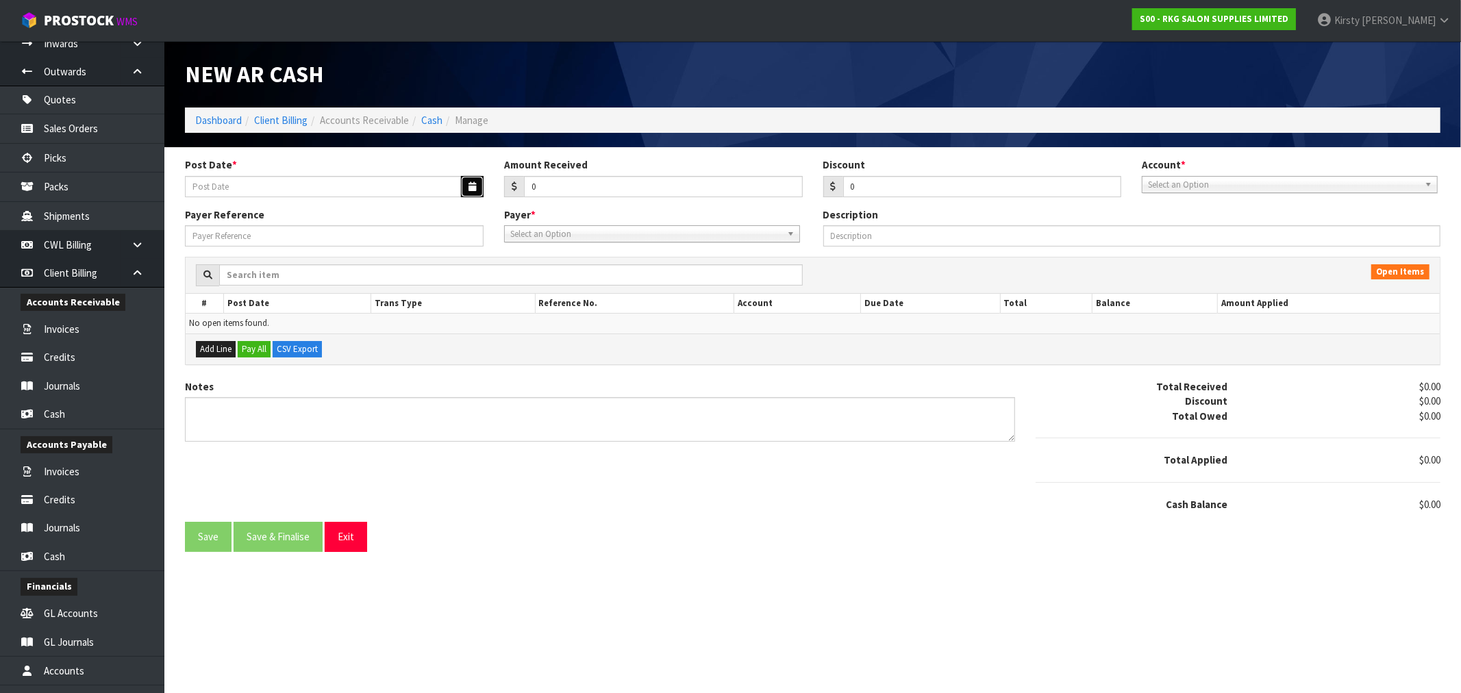
click at [470, 192] on button "button" at bounding box center [472, 186] width 23 height 21
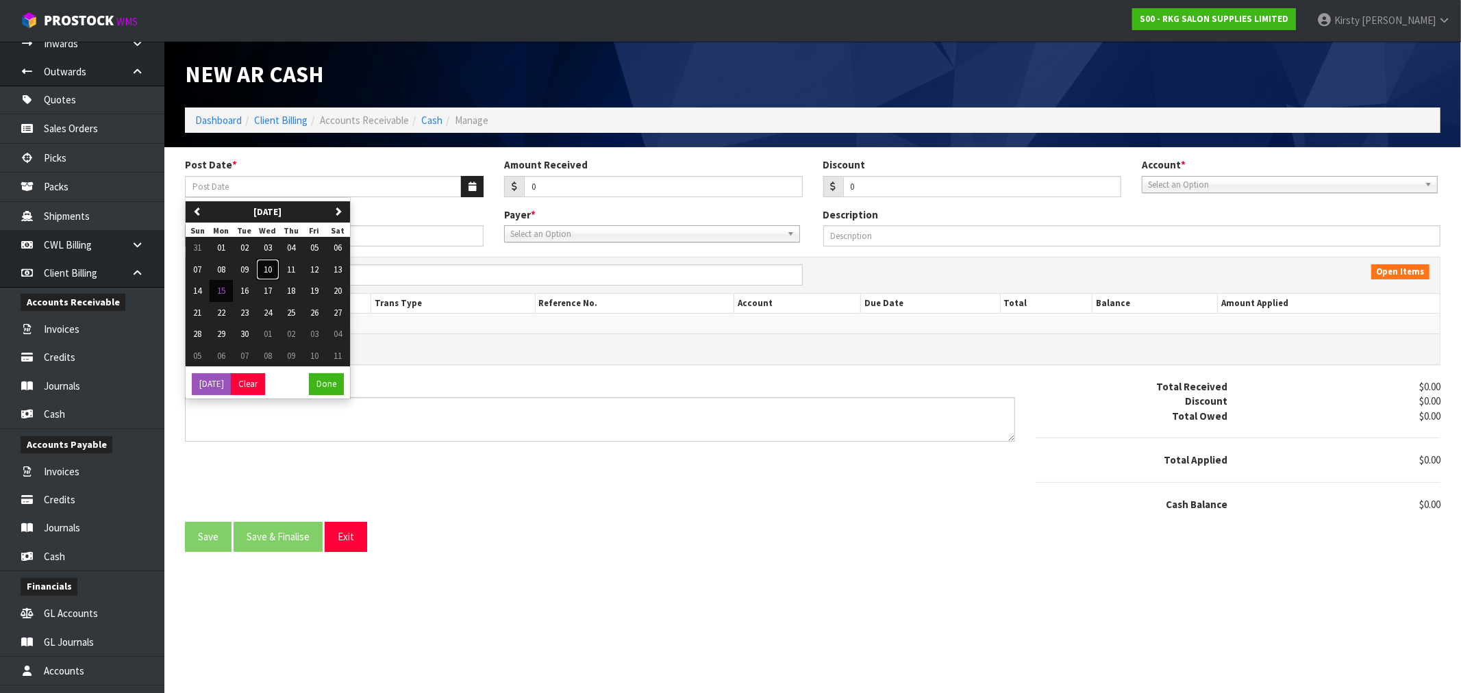
drag, startPoint x: 268, startPoint y: 267, endPoint x: 325, endPoint y: 236, distance: 65.6
click at [268, 266] on span "10" at bounding box center [268, 270] width 8 height 12
type input "[DATE]"
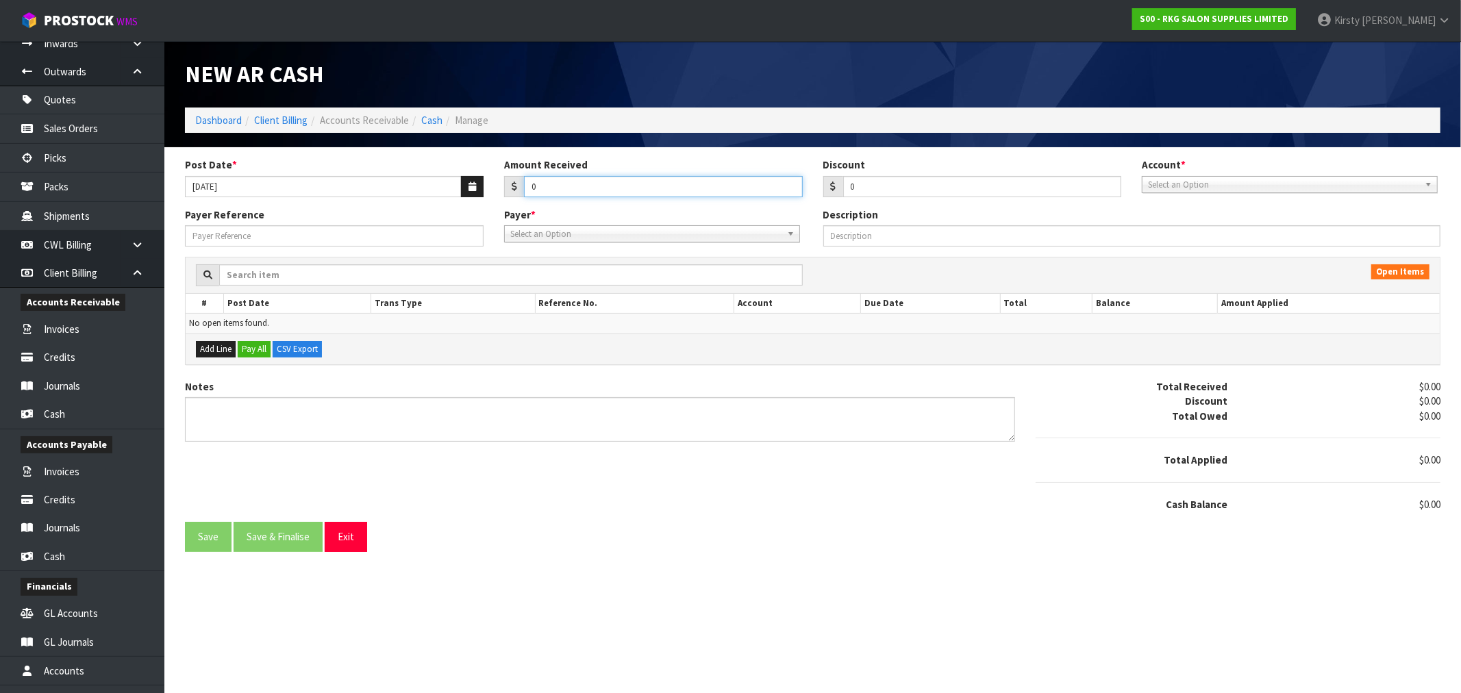
drag, startPoint x: 550, startPoint y: 183, endPoint x: 504, endPoint y: 189, distance: 46.3
click at [504, 189] on div "0" at bounding box center [653, 187] width 299 height 22
type input "277.50"
click at [1163, 188] on span "Select an Option" at bounding box center [1283, 185] width 271 height 16
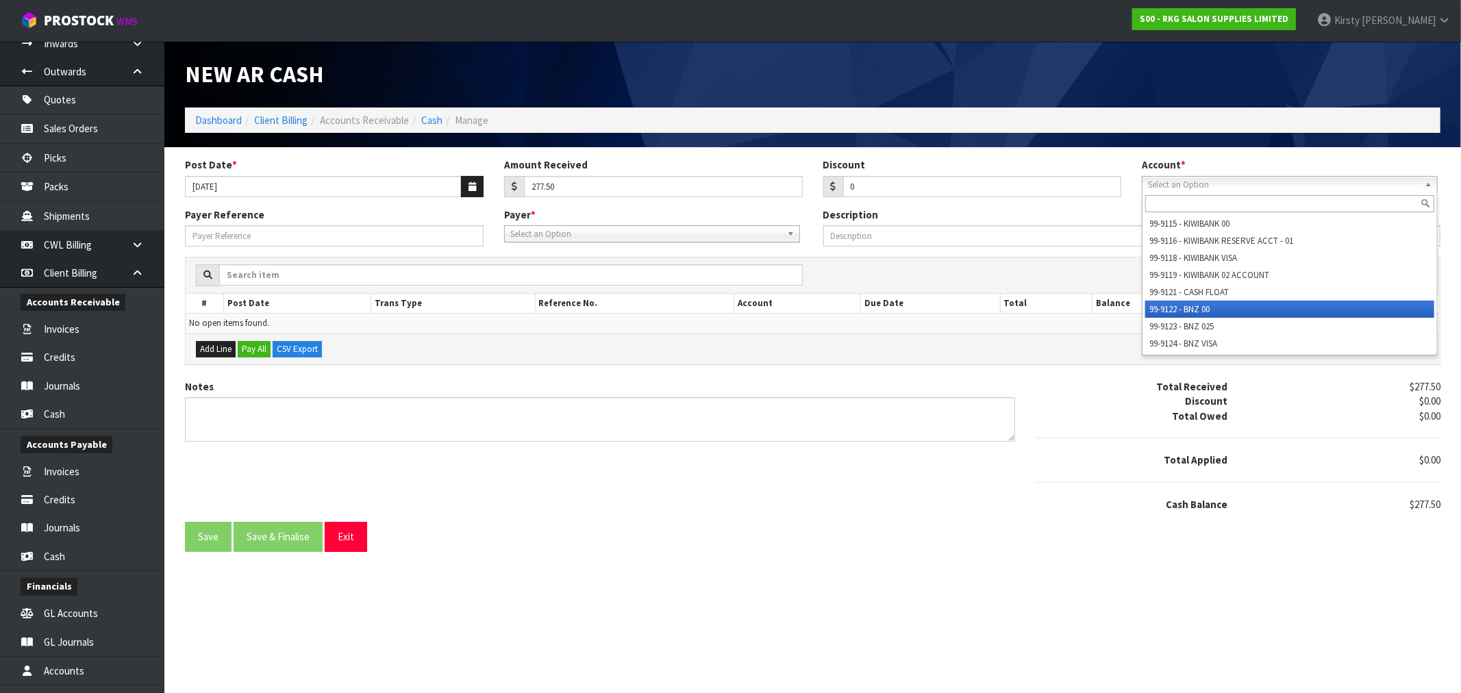
click at [1166, 301] on li "99-9122 - BNZ 00" at bounding box center [1289, 309] width 289 height 17
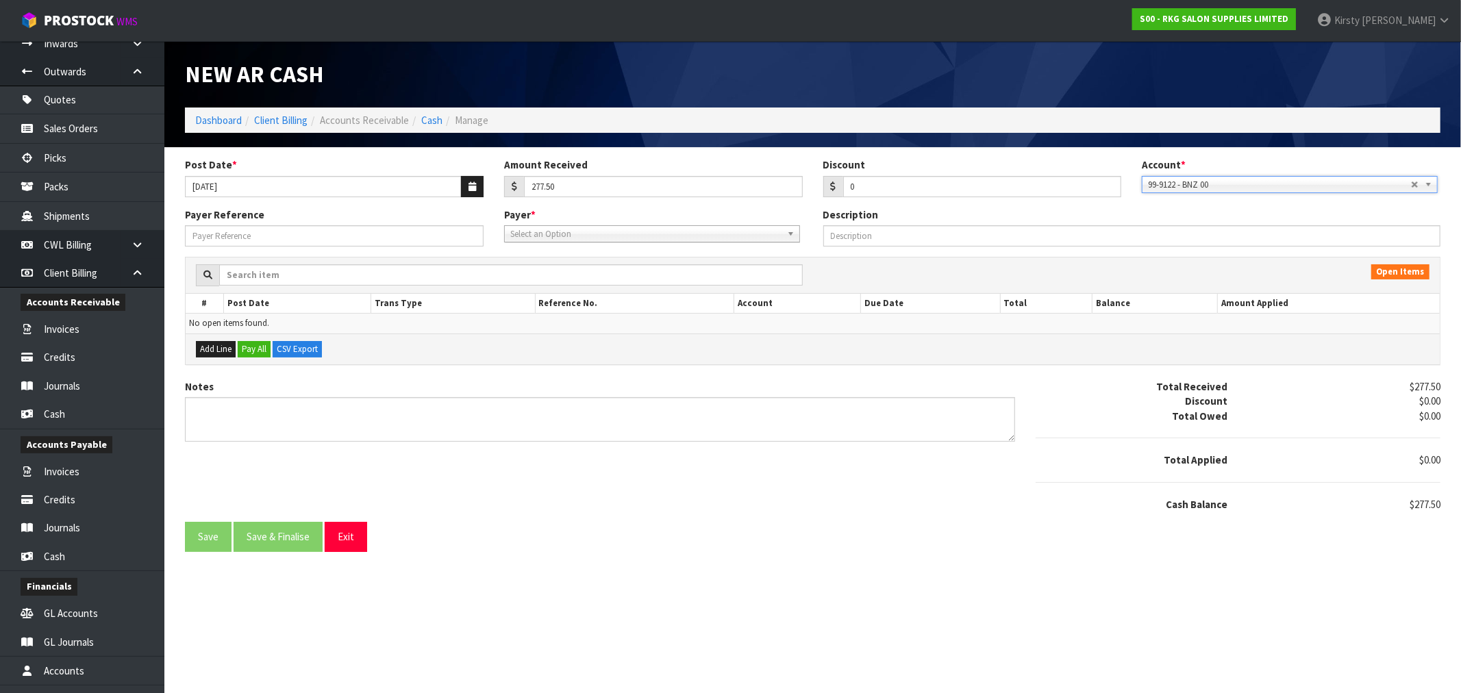
click at [630, 235] on span "Select an Option" at bounding box center [645, 234] width 271 height 16
type input "BANAZ"
click at [631, 277] on li "BANAZ A667C5A - [PERSON_NAME]" at bounding box center [651, 272] width 289 height 17
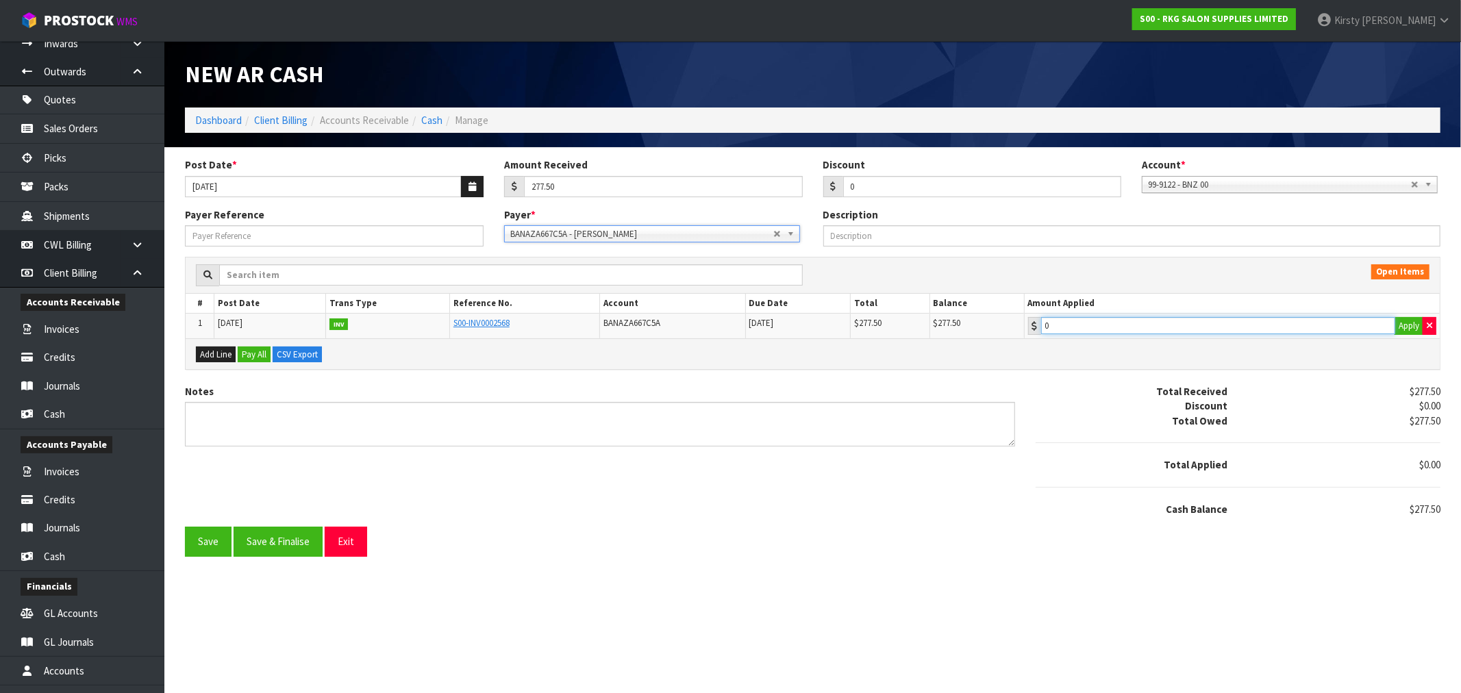
type input "277.5"
click at [1192, 329] on input "277.5" at bounding box center [1218, 325] width 355 height 17
click at [228, 416] on textarea "Notes" at bounding box center [600, 424] width 830 height 45
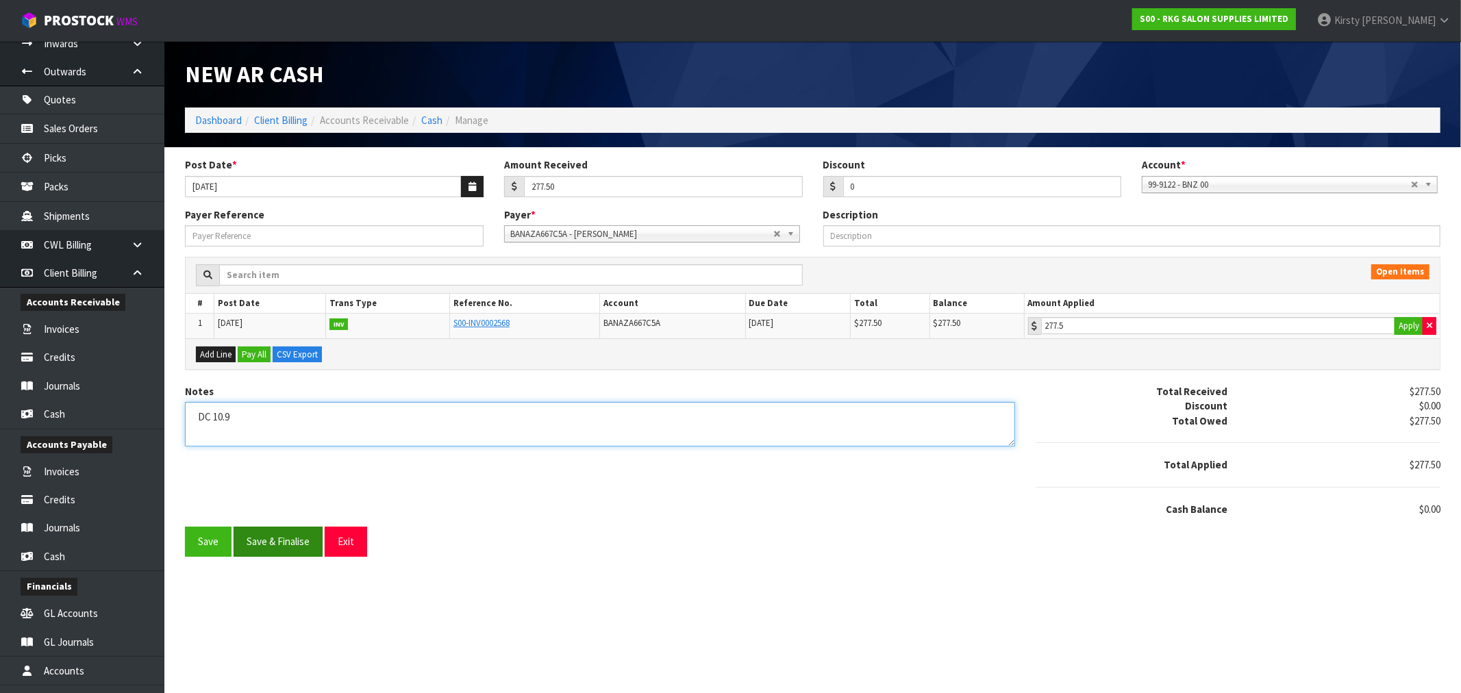
type textarea "DC 10.9"
click at [293, 546] on button "Save & Finalise" at bounding box center [278, 541] width 89 height 29
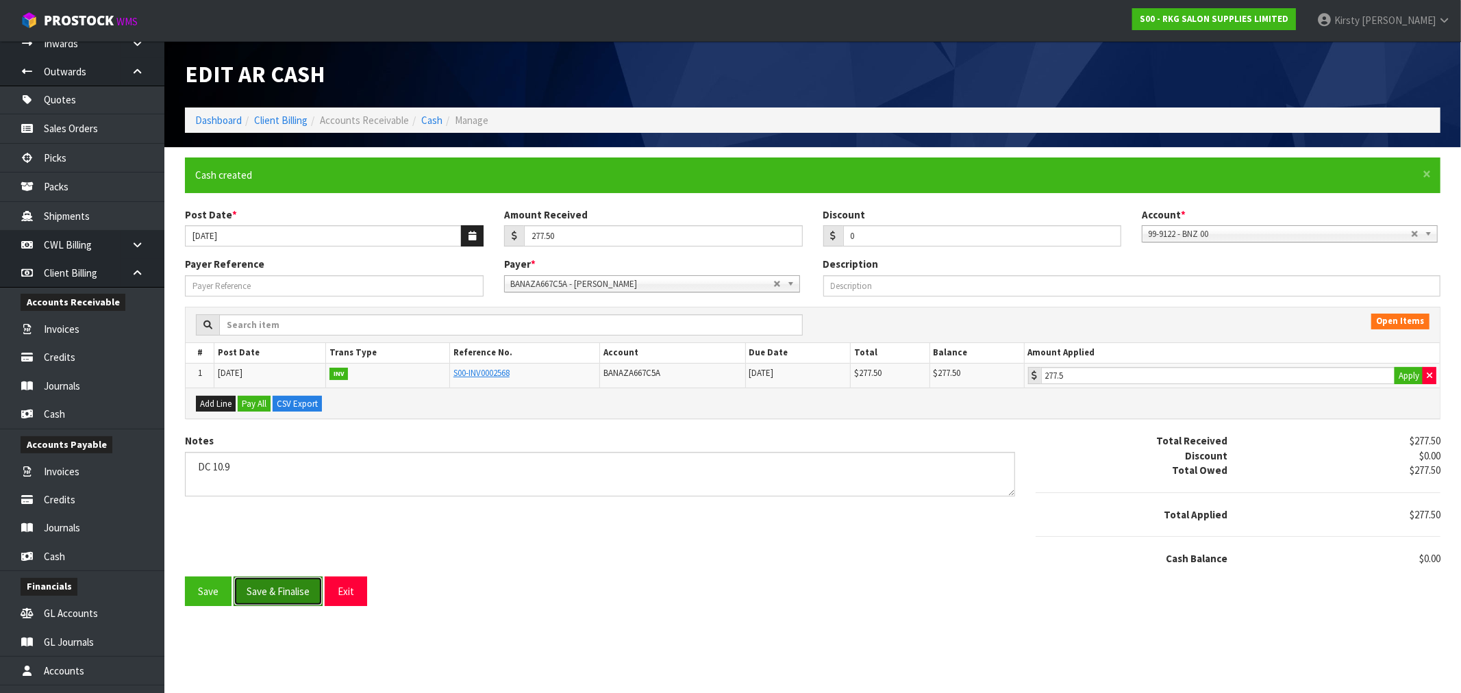
type input "277.5"
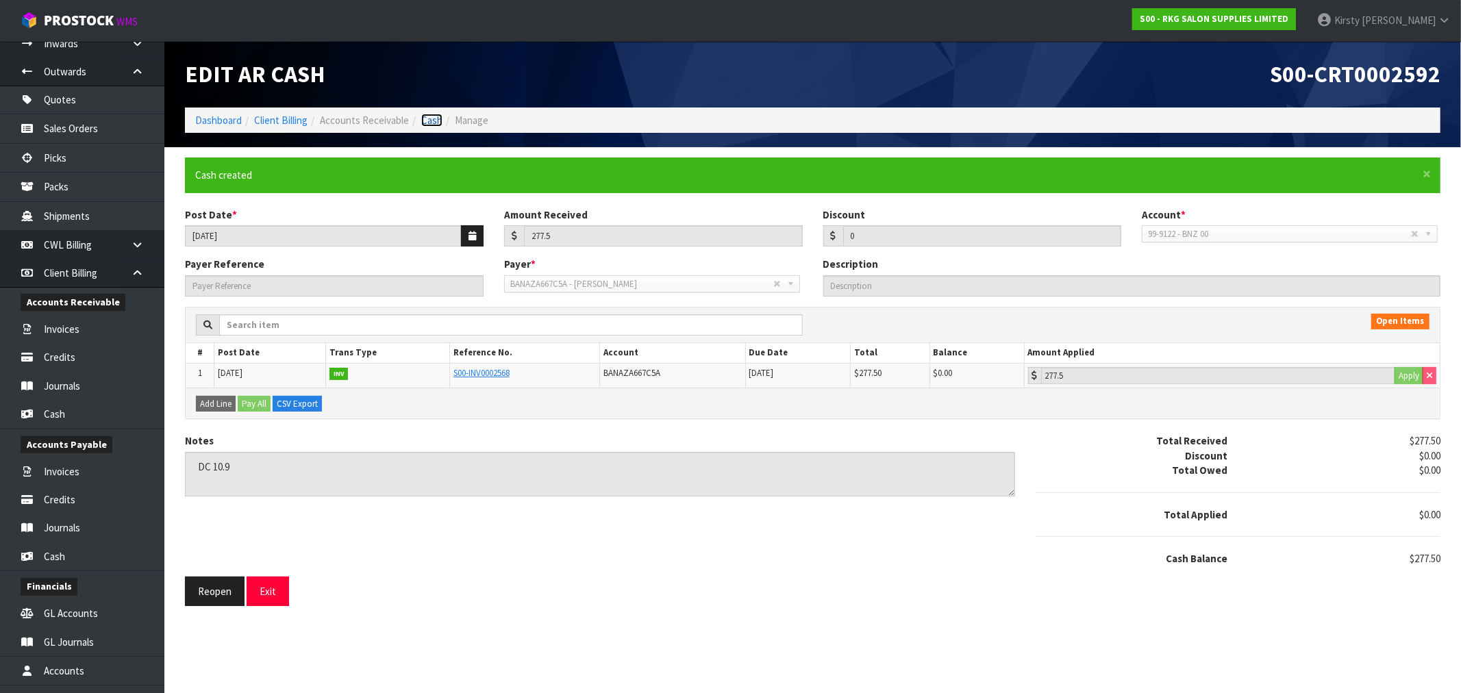
click at [431, 114] on link "Cash" at bounding box center [431, 120] width 21 height 13
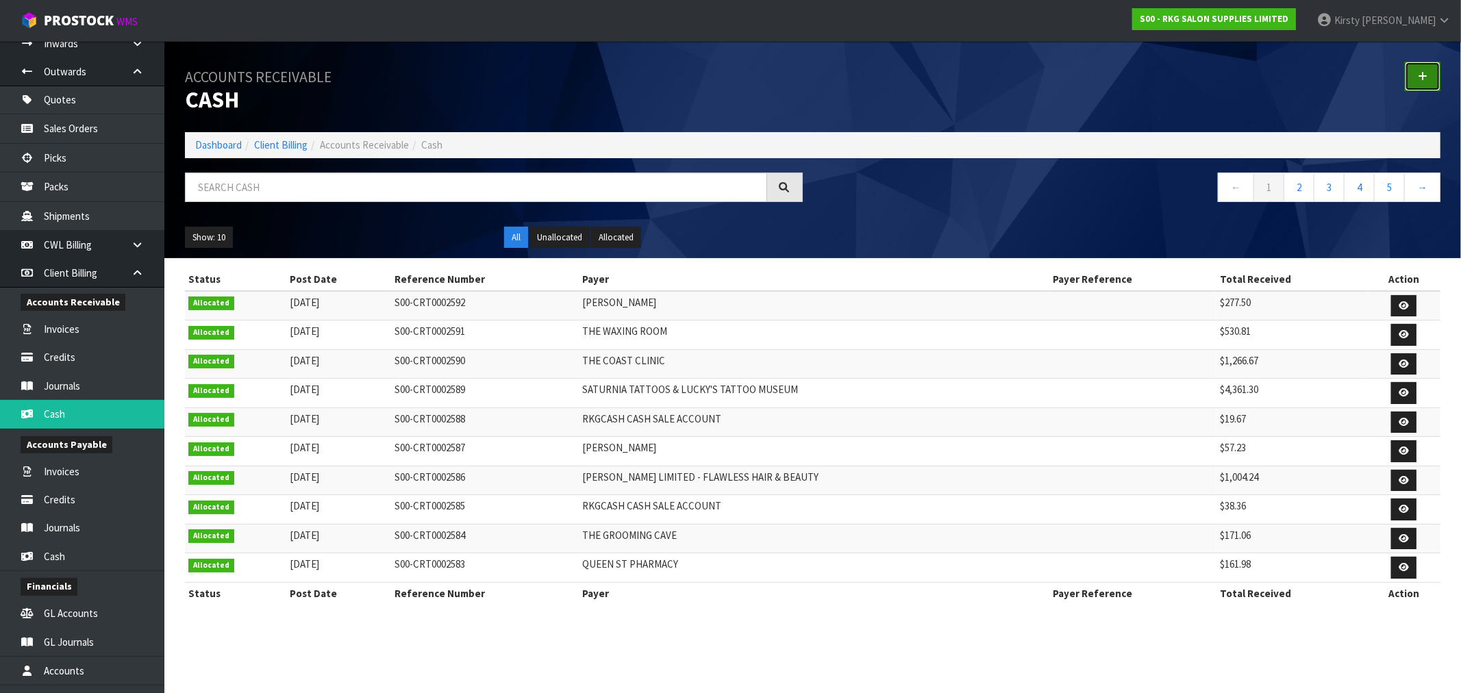
click at [1421, 80] on icon at bounding box center [1423, 76] width 10 height 10
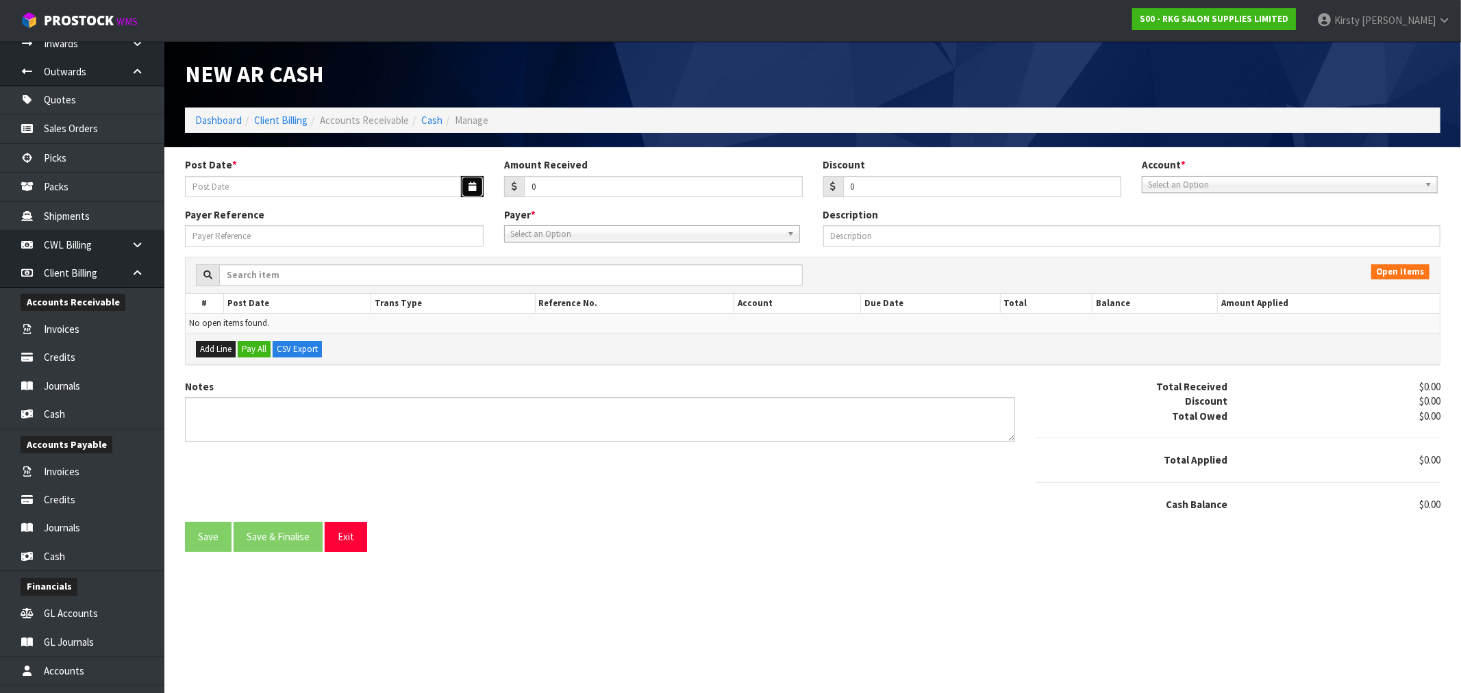
click at [470, 188] on icon "button" at bounding box center [472, 186] width 8 height 9
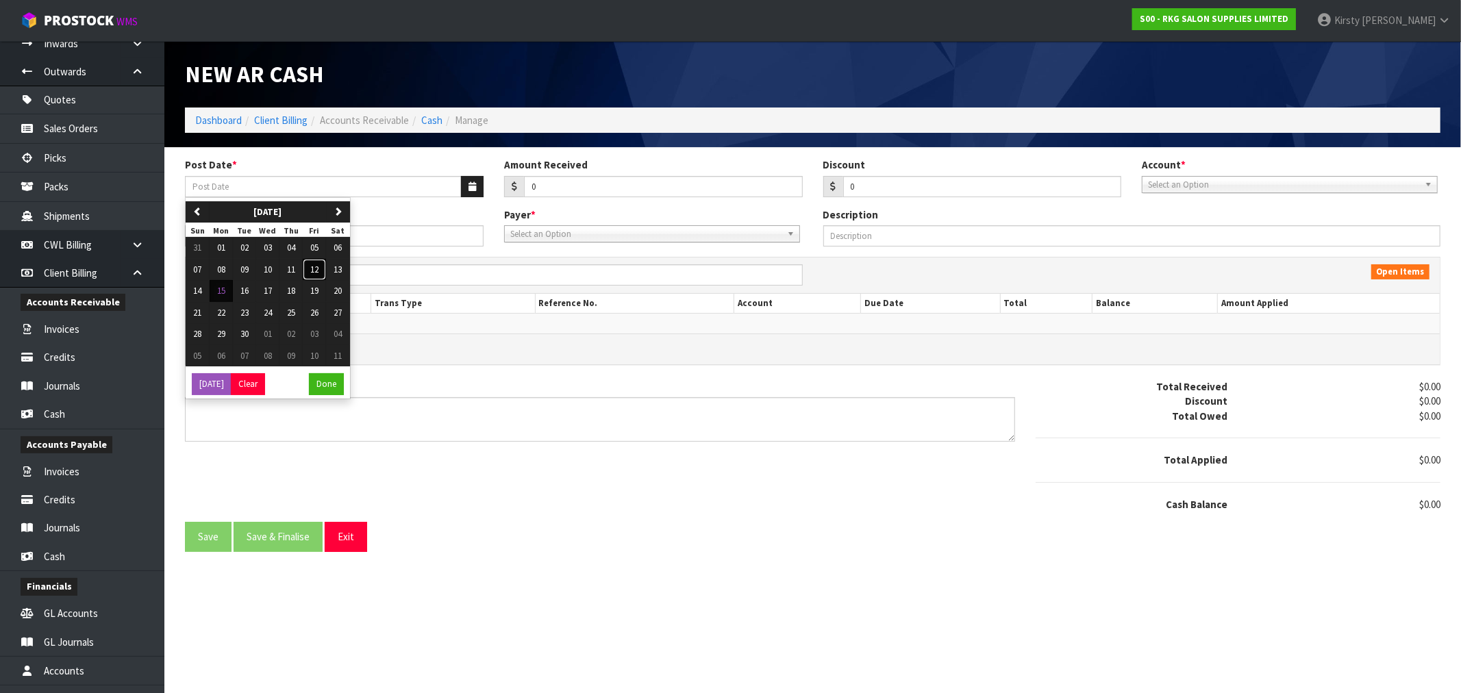
click at [318, 275] on span "12" at bounding box center [314, 270] width 8 height 12
type input "[DATE]"
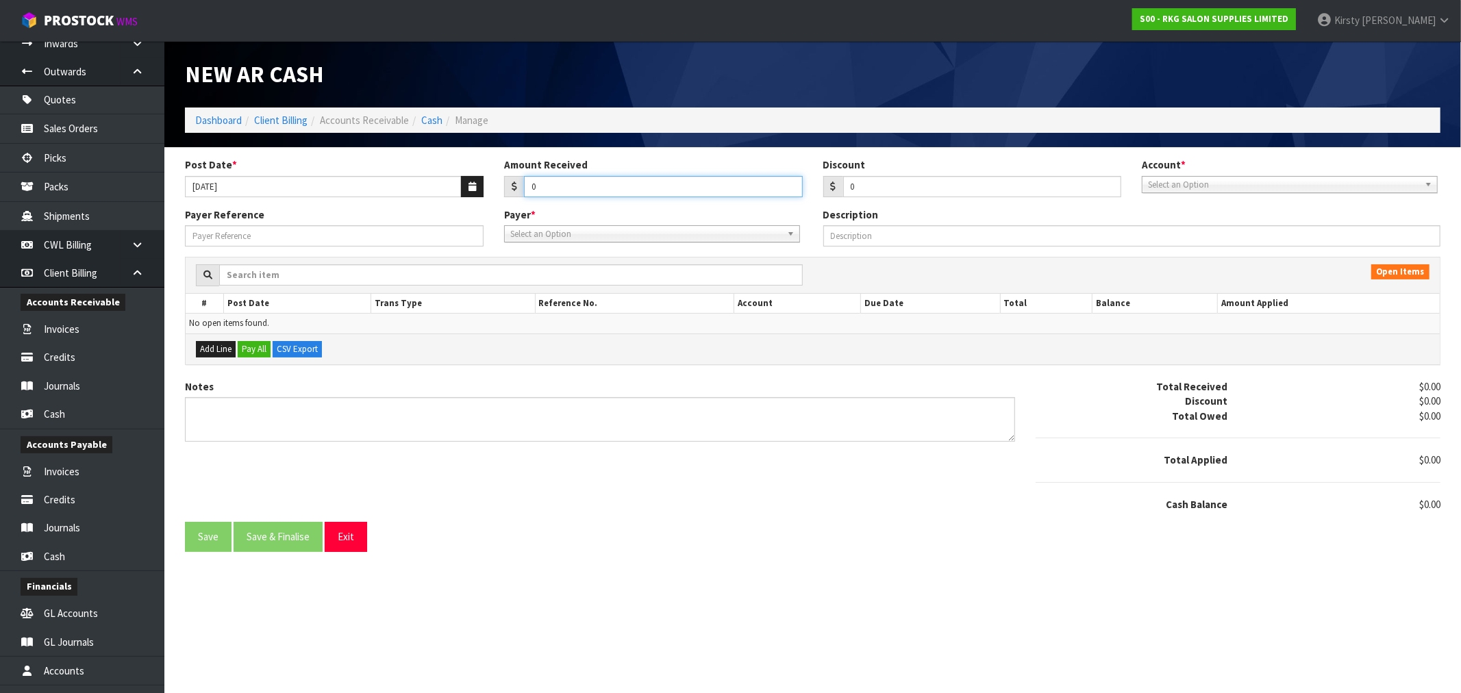
drag, startPoint x: 557, startPoint y: 187, endPoint x: 511, endPoint y: 197, distance: 46.9
click at [511, 197] on div "0" at bounding box center [653, 187] width 299 height 22
type input "687.70"
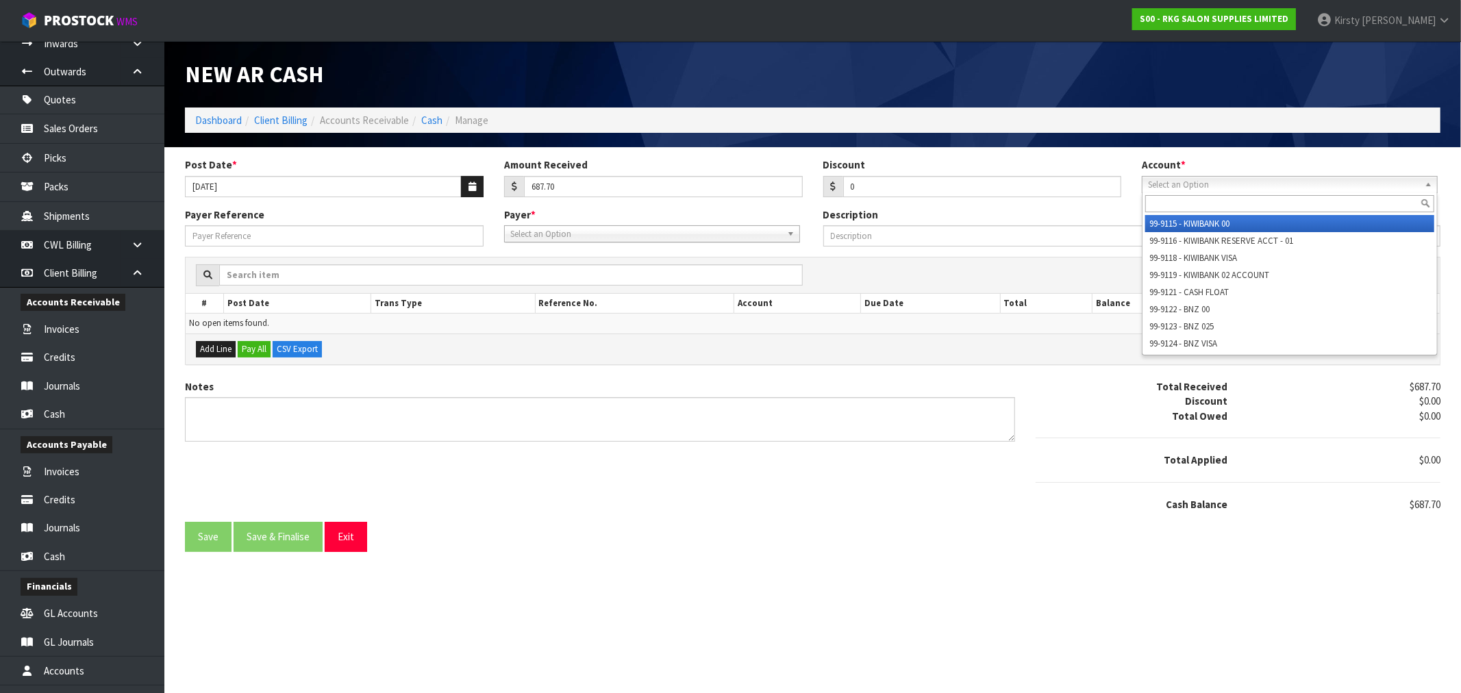
click at [1182, 188] on span "Select an Option" at bounding box center [1283, 185] width 271 height 16
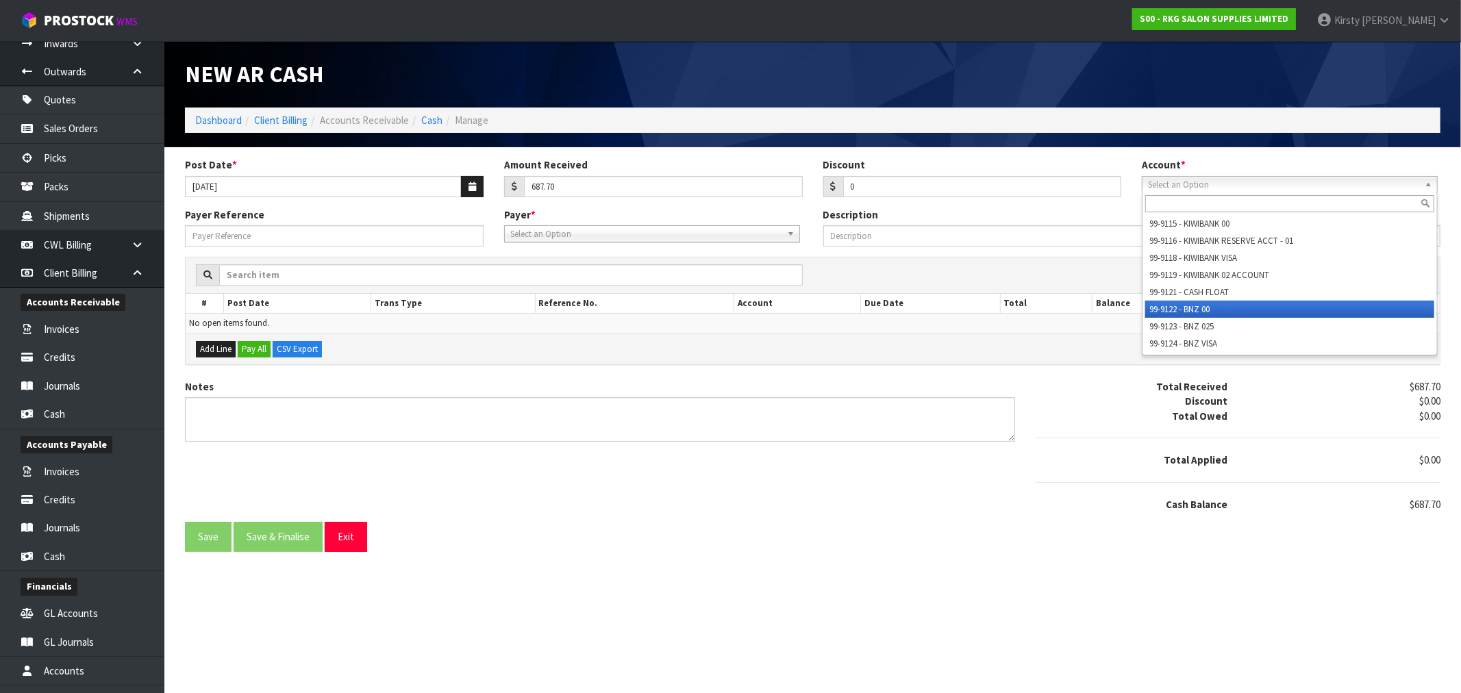
click at [1195, 305] on li "99-9122 - BNZ 00" at bounding box center [1289, 309] width 289 height 17
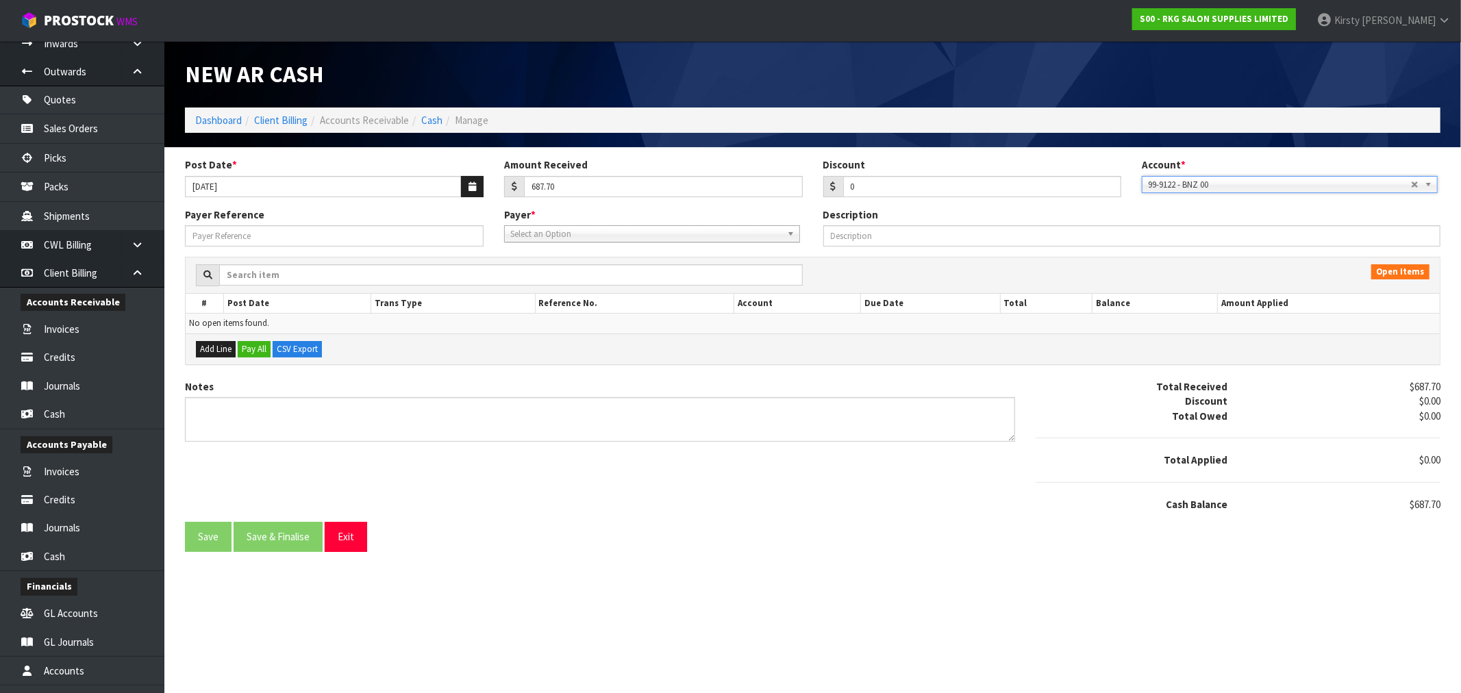
click at [601, 227] on span "Select an Option" at bounding box center [645, 234] width 271 height 16
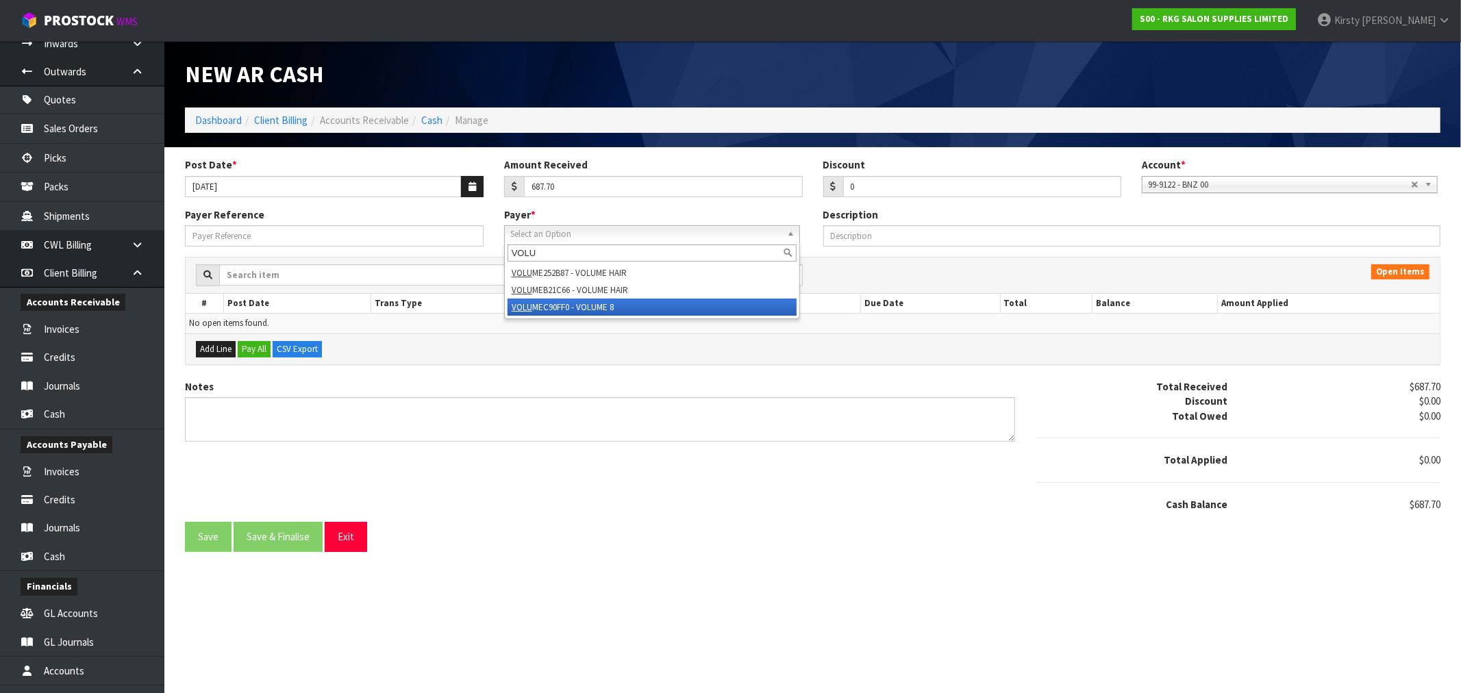
type input "VOLU"
click at [604, 307] on li "VOLU MEC90FF0 - VOLUME 8" at bounding box center [651, 307] width 289 height 17
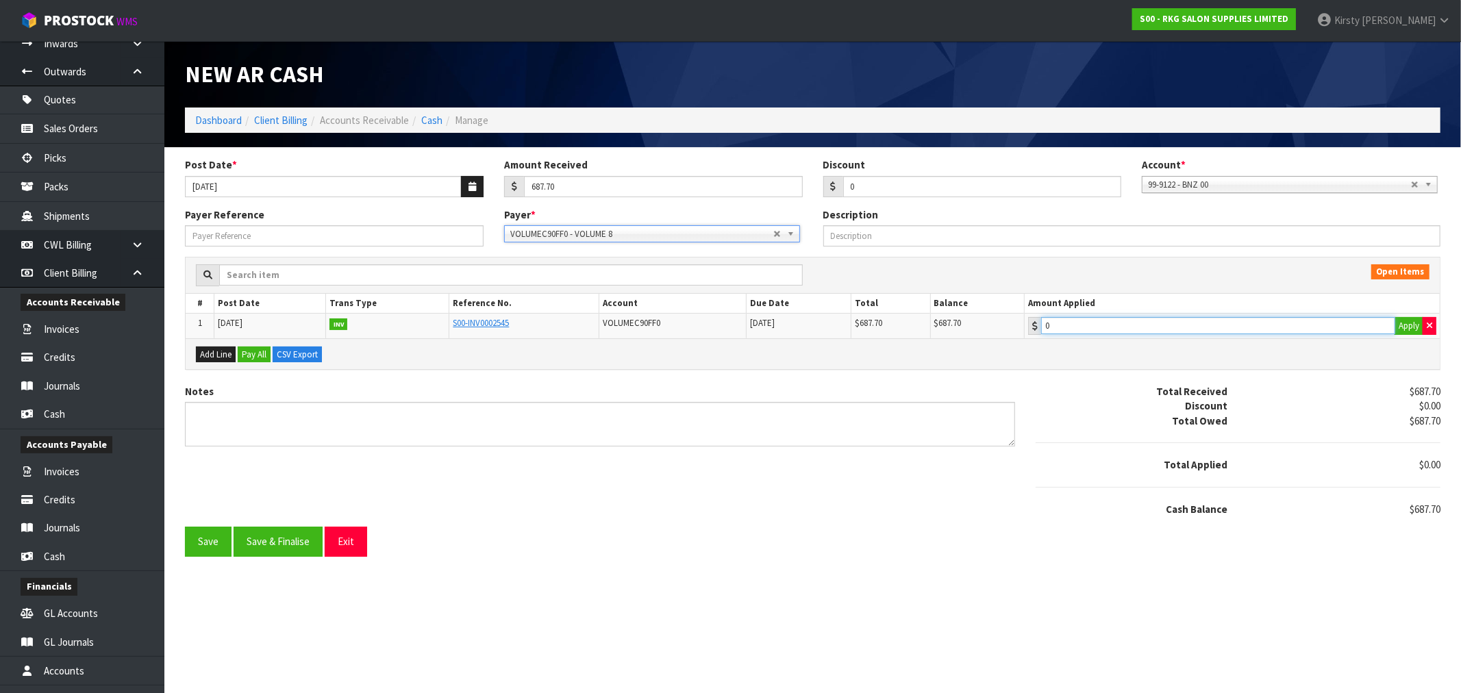
type input "687.7"
click at [1094, 332] on input "687.7" at bounding box center [1218, 325] width 354 height 17
click at [233, 413] on textarea "Notes" at bounding box center [600, 424] width 830 height 45
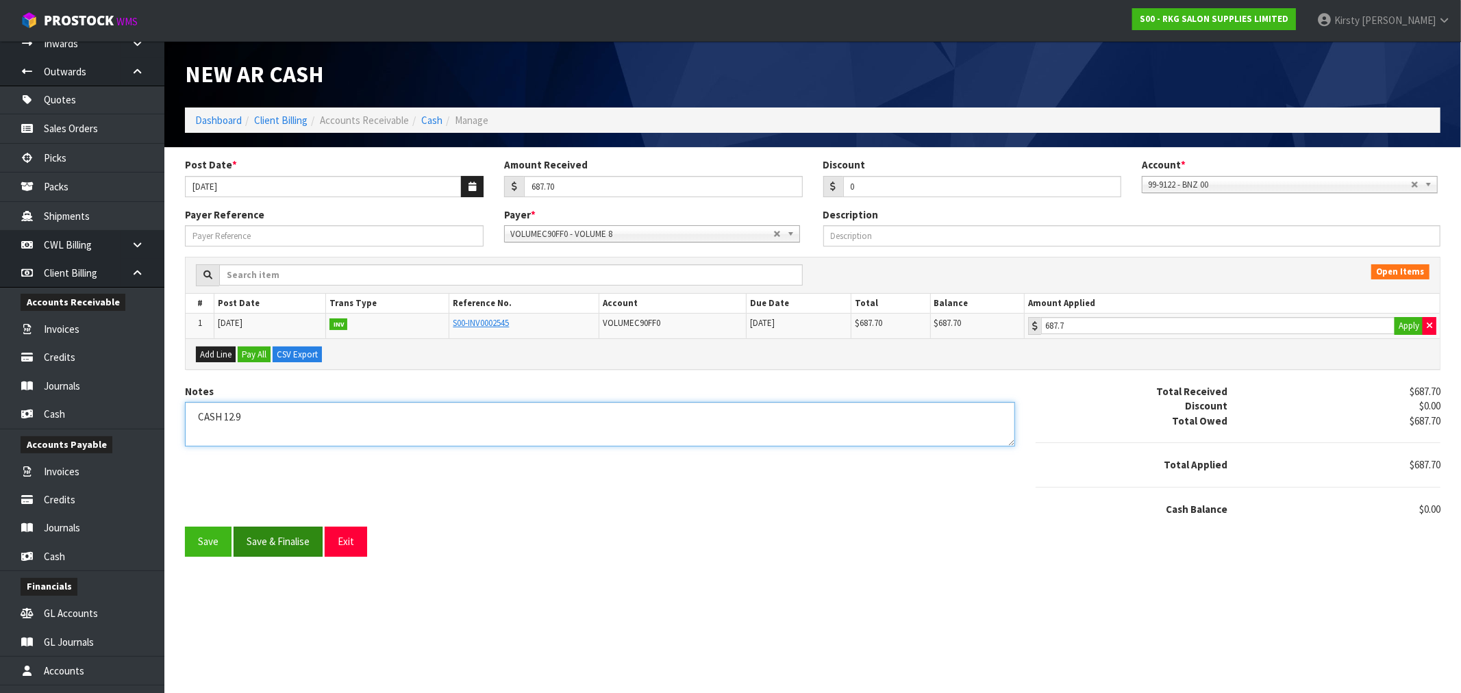
type textarea "CASH 12.9"
click at [274, 549] on button "Save & Finalise" at bounding box center [278, 541] width 89 height 29
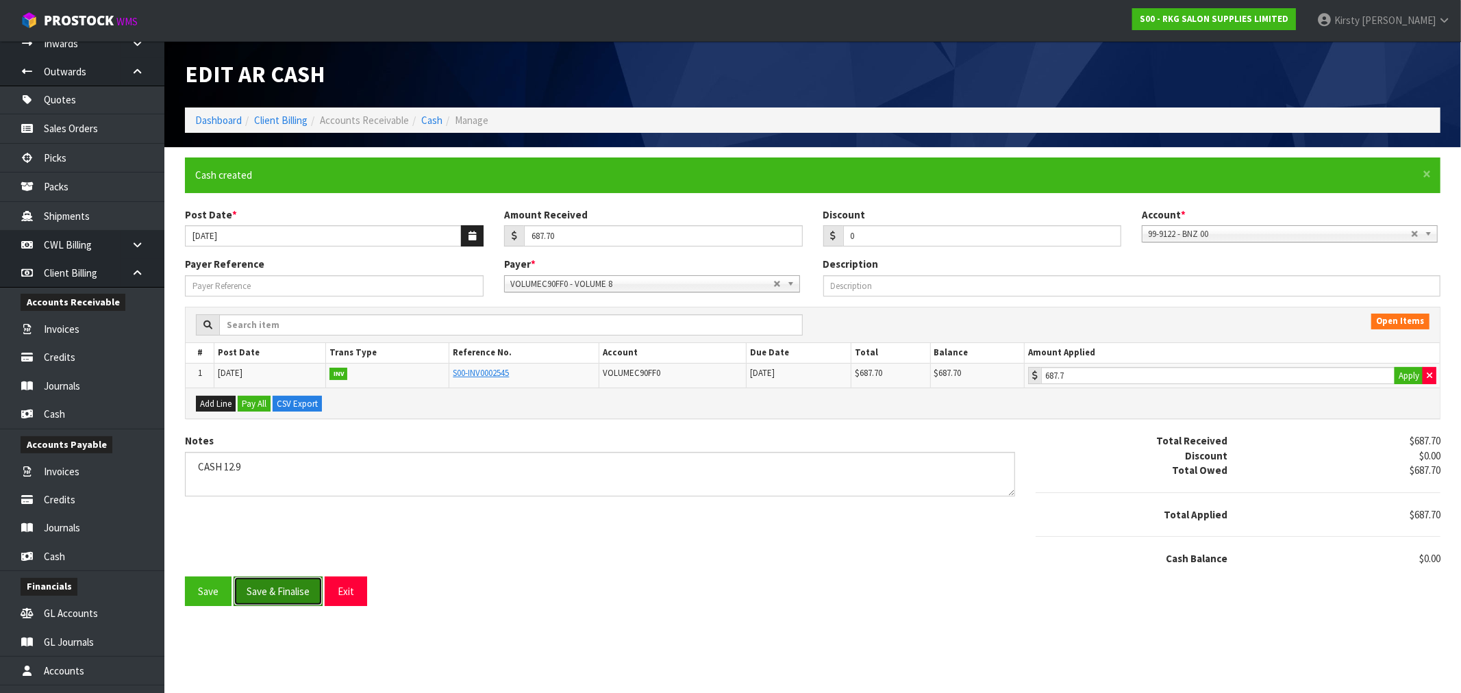
type input "687.7"
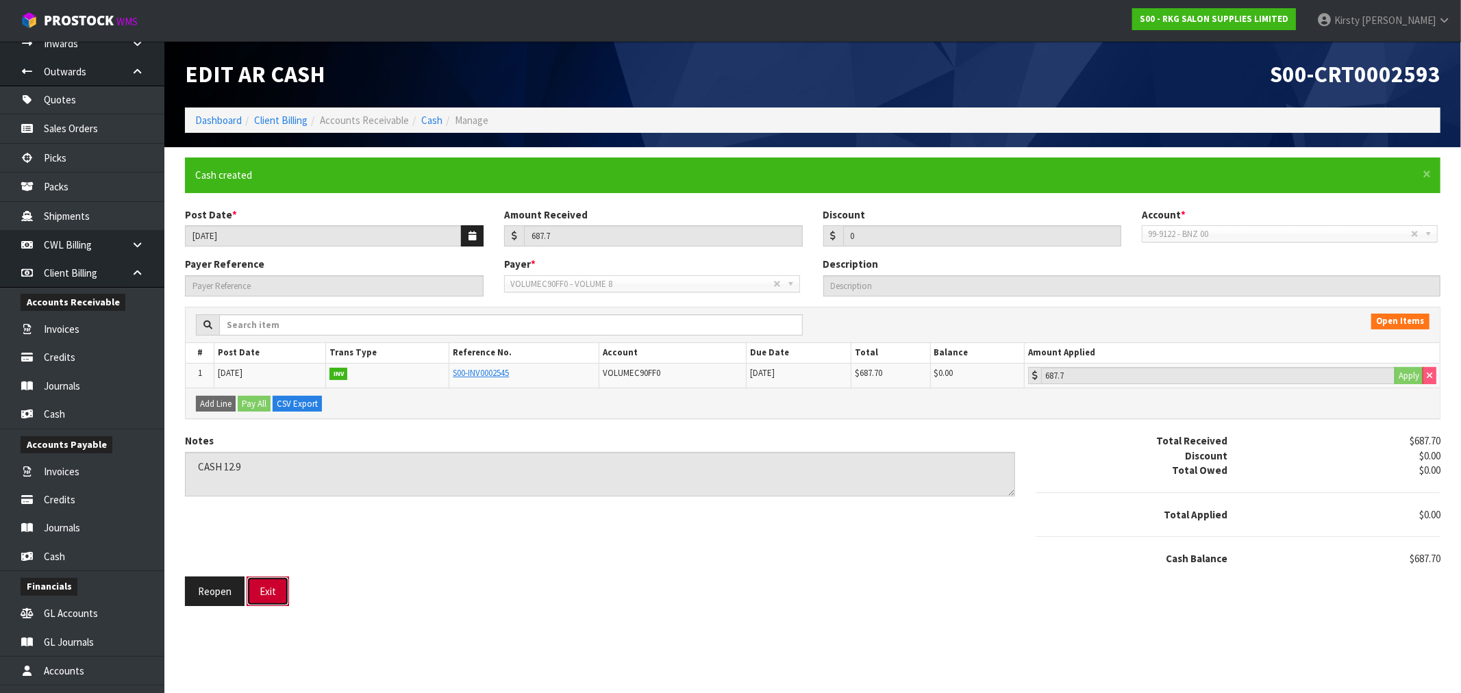
drag, startPoint x: 279, startPoint y: 587, endPoint x: 147, endPoint y: 555, distance: 135.2
click at [277, 587] on button "Exit" at bounding box center [268, 591] width 42 height 29
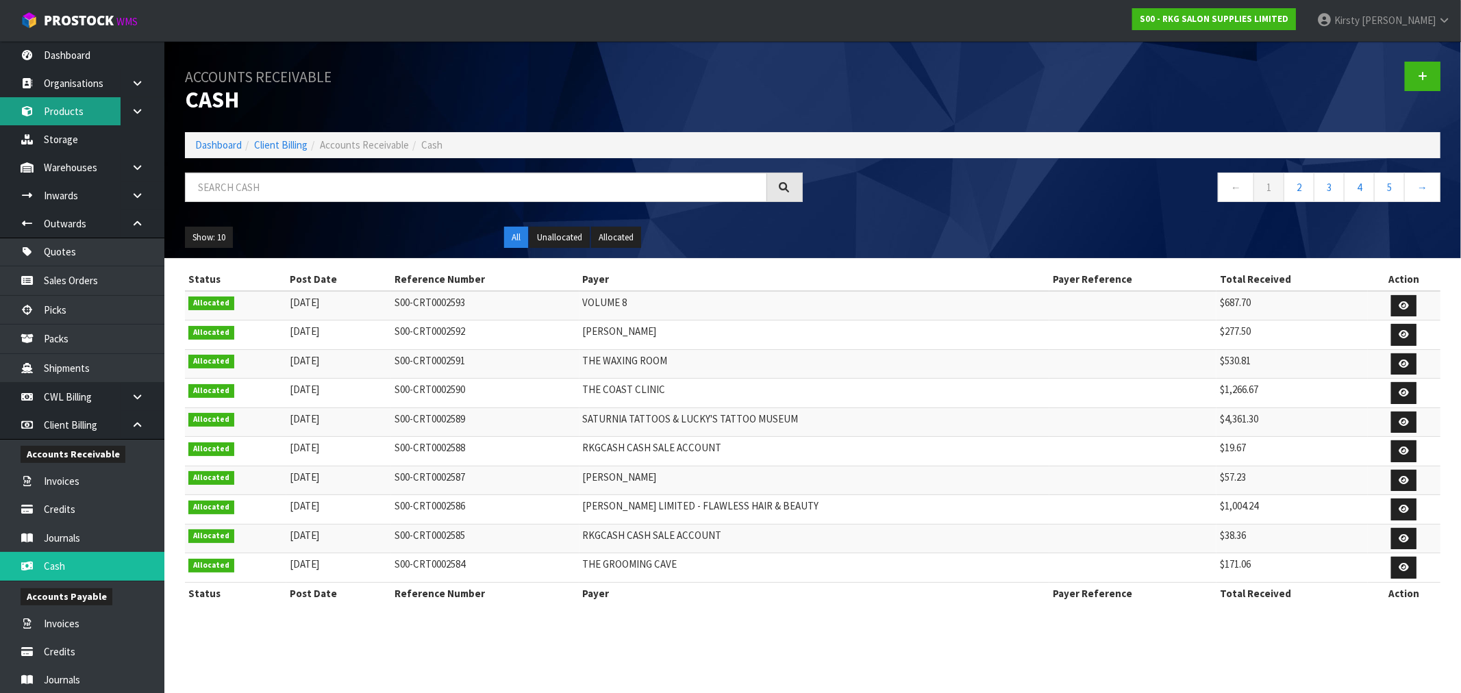
click at [66, 111] on link "Products" at bounding box center [82, 111] width 164 height 28
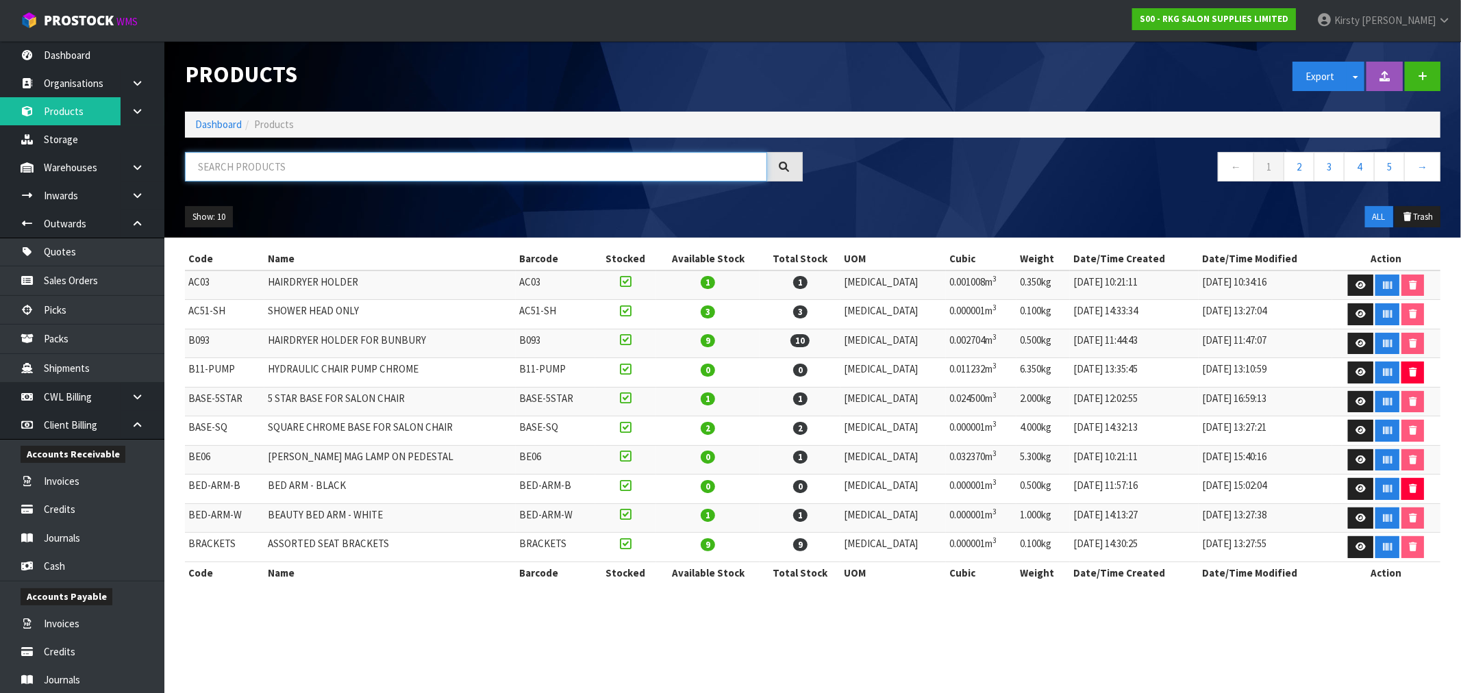
click at [252, 168] on input "text" at bounding box center [476, 166] width 582 height 29
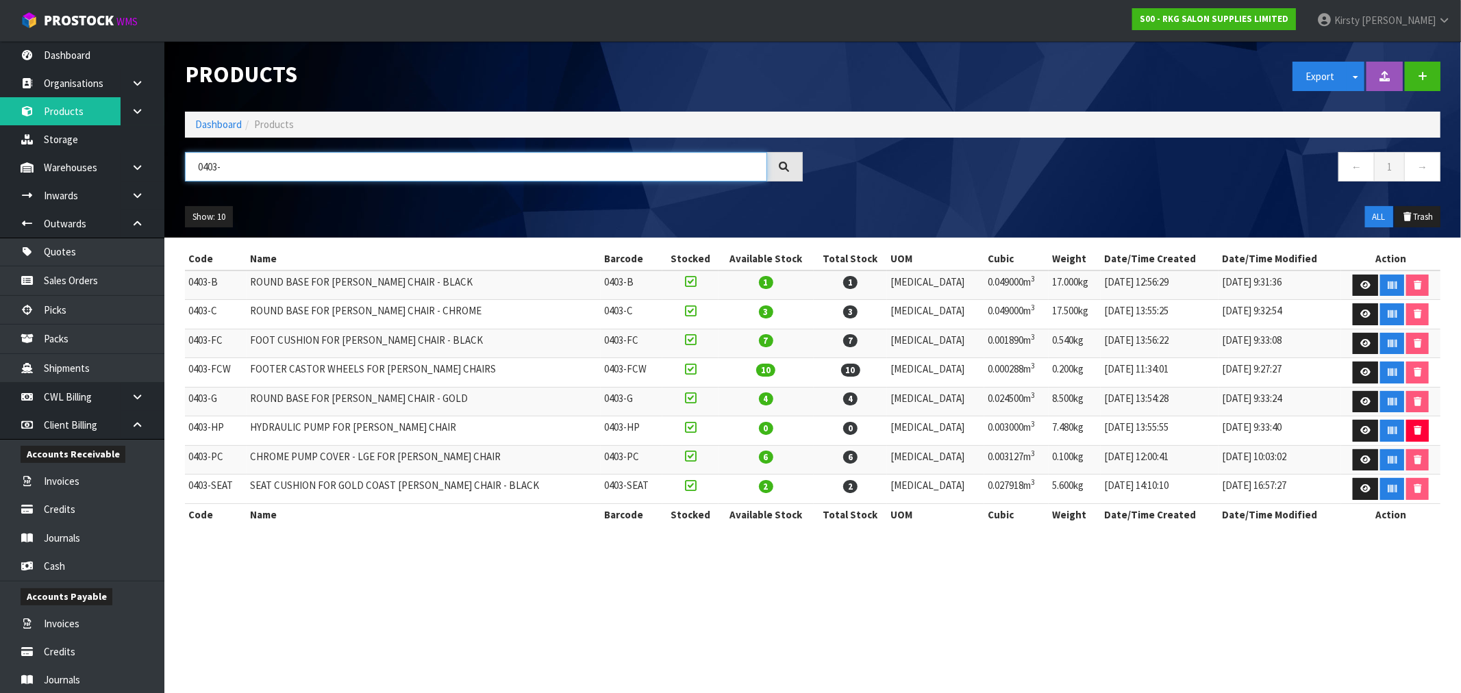
type input "0403-"
click at [135, 164] on icon at bounding box center [137, 167] width 13 height 10
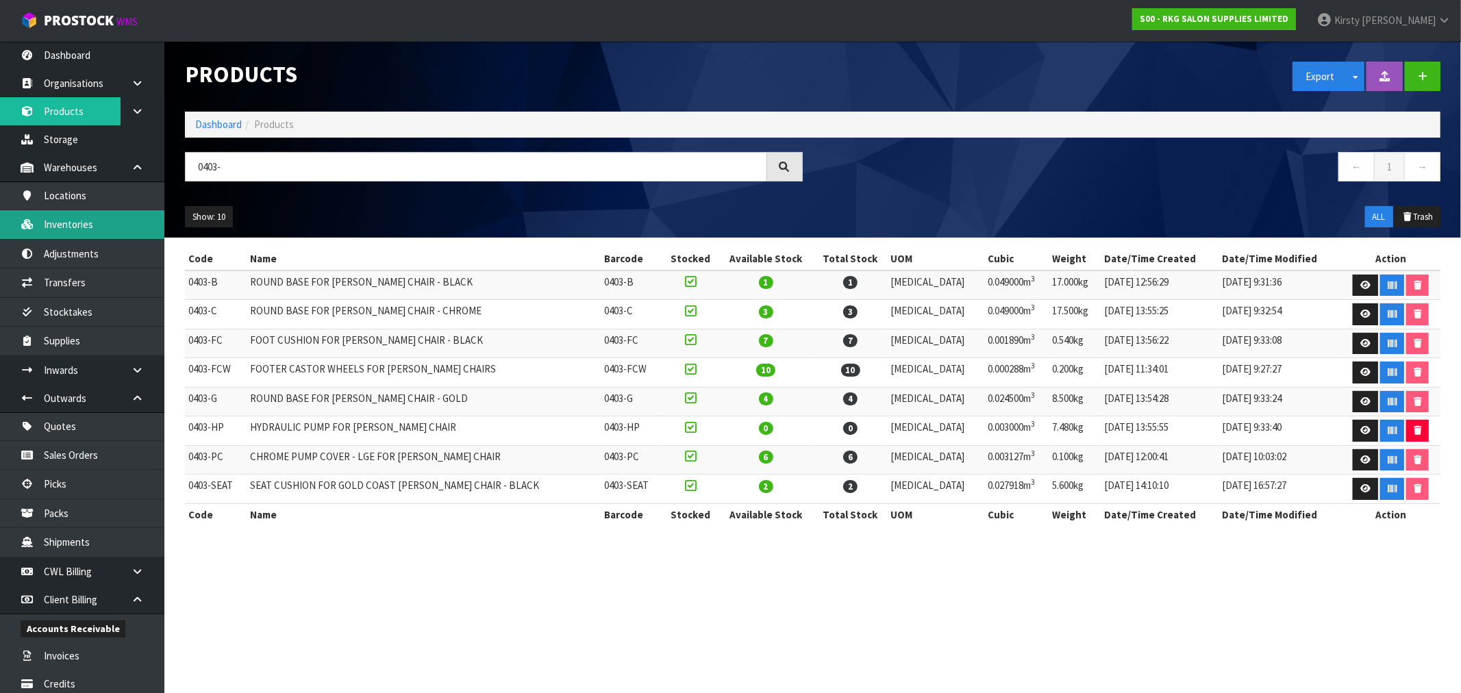
click at [89, 222] on link "Inventories" at bounding box center [82, 224] width 164 height 28
drag, startPoint x: 223, startPoint y: 163, endPoint x: 147, endPoint y: 173, distance: 76.7
click at [147, 173] on body "Toggle navigation ProStock WMS S00 - RKG SALON SUPPLIES LIMITED [PERSON_NAME] L…" at bounding box center [730, 346] width 1461 height 693
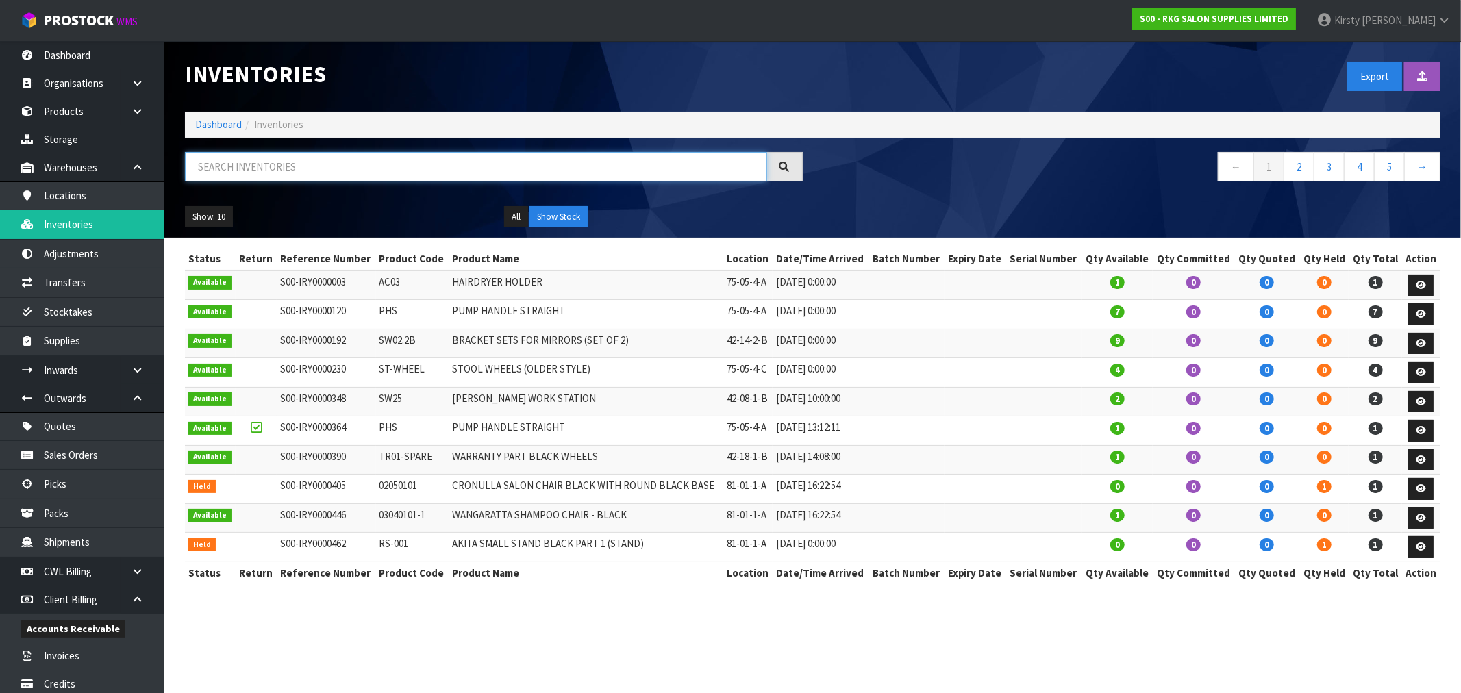
click at [213, 169] on input "text" at bounding box center [476, 166] width 582 height 29
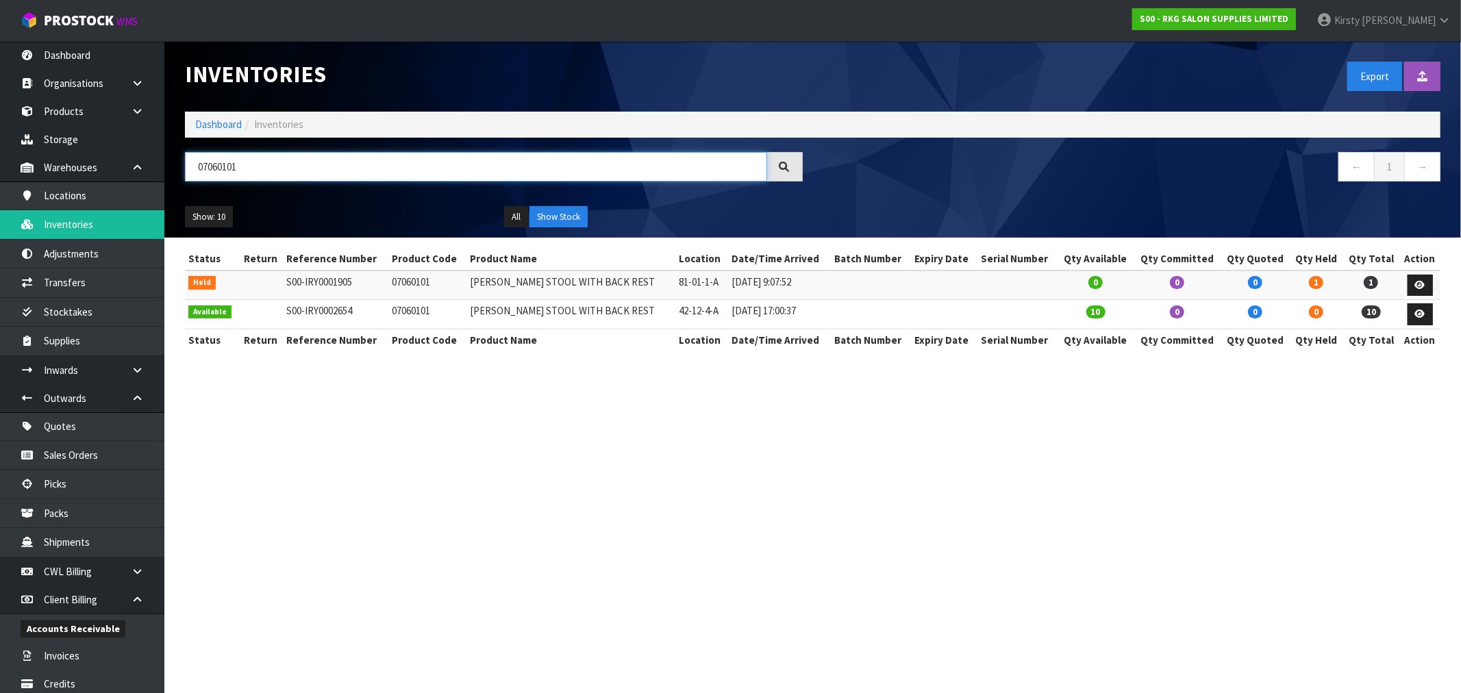
type input "07060101"
click at [90, 429] on link "Quotes" at bounding box center [82, 426] width 164 height 28
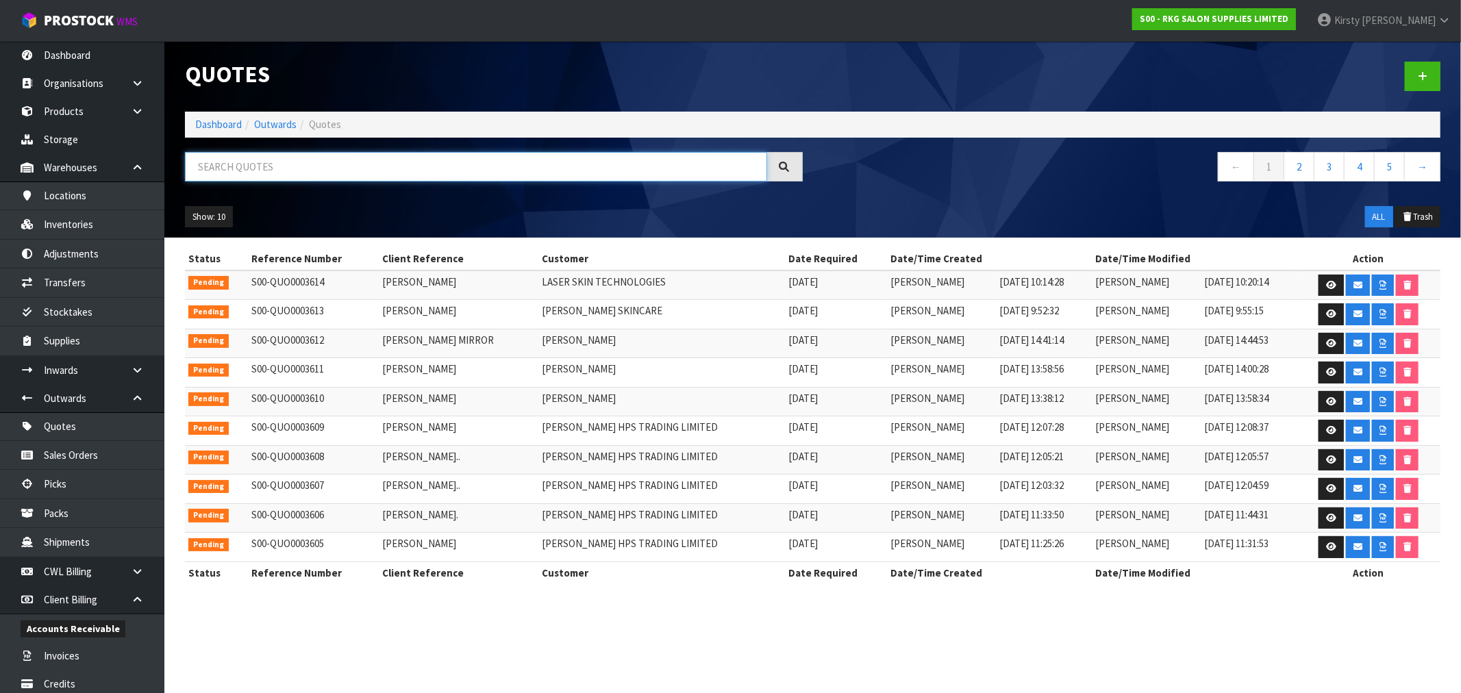
click at [263, 161] on input "text" at bounding box center [476, 166] width 582 height 29
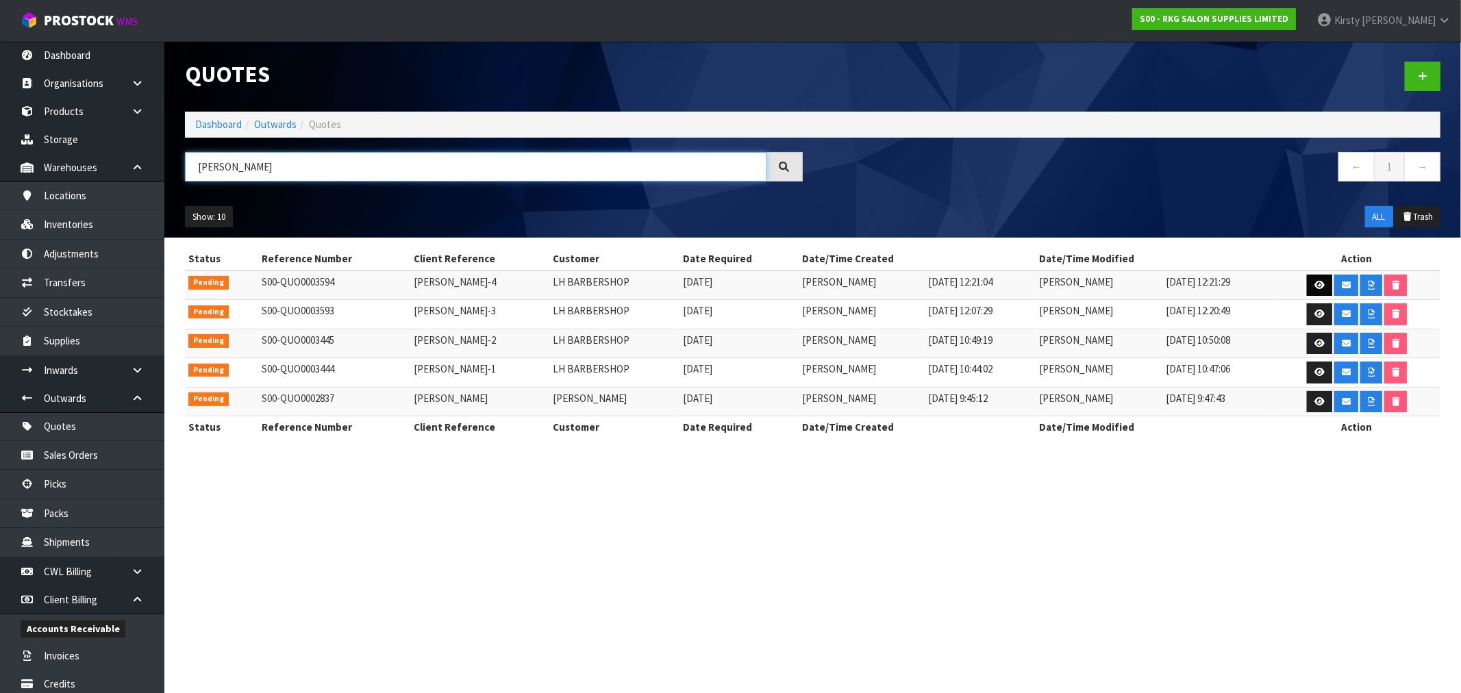
type input "[PERSON_NAME]"
click at [1319, 279] on link at bounding box center [1319, 286] width 25 height 22
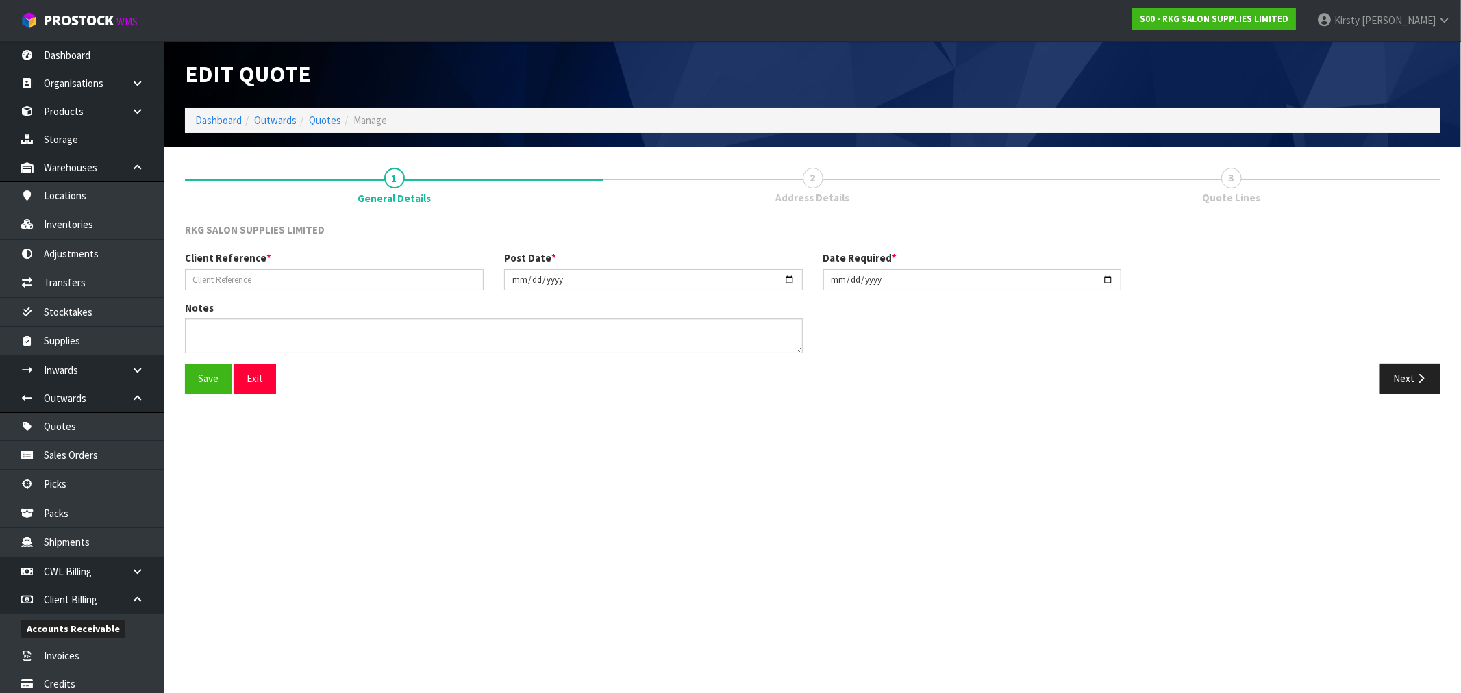
type input "[PERSON_NAME]-4"
type input "[DATE]"
type textarea "FURNITURE REMOVER RESIDENTIAL ADDRESS"
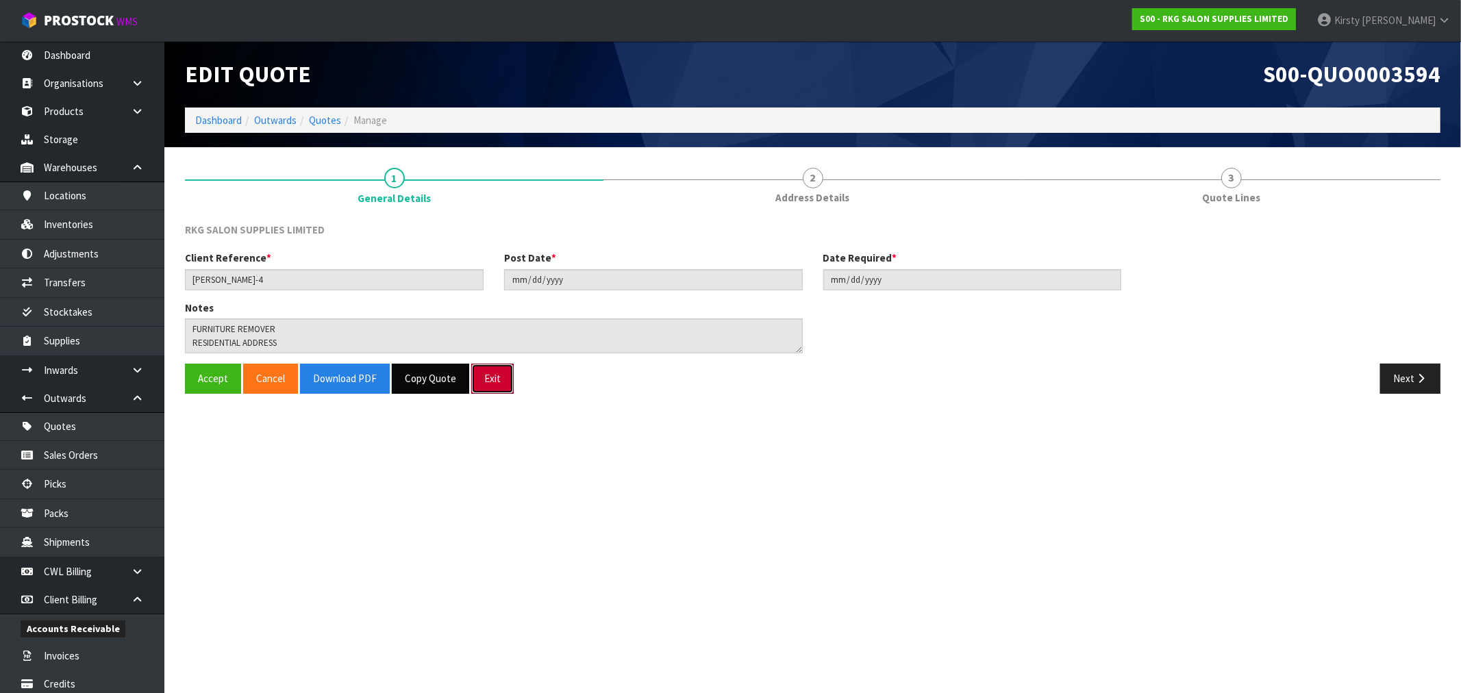
drag, startPoint x: 491, startPoint y: 381, endPoint x: 452, endPoint y: 380, distance: 39.0
click at [491, 381] on button "Exit" at bounding box center [492, 378] width 42 height 29
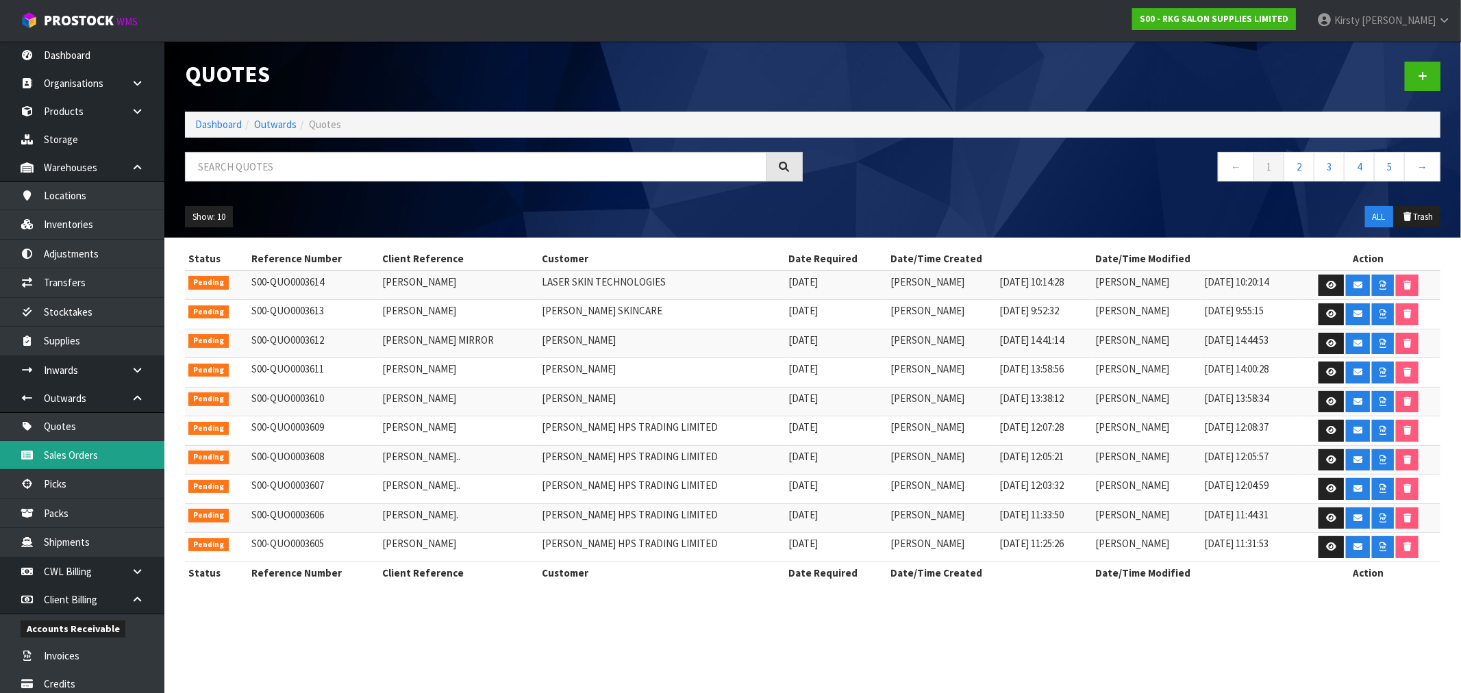
click at [86, 454] on link "Sales Orders" at bounding box center [82, 455] width 164 height 28
click at [76, 453] on link "Sales Orders" at bounding box center [82, 455] width 164 height 28
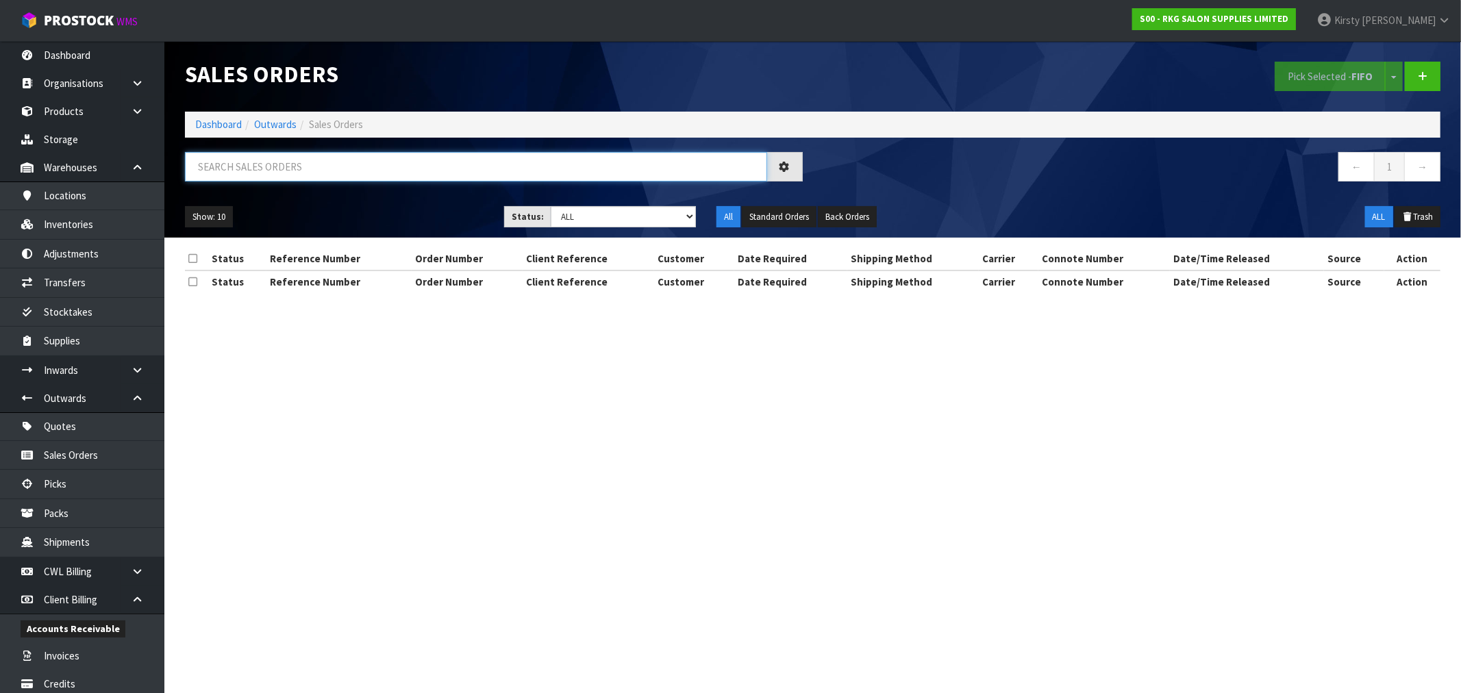
click at [271, 165] on input "text" at bounding box center [476, 166] width 582 height 29
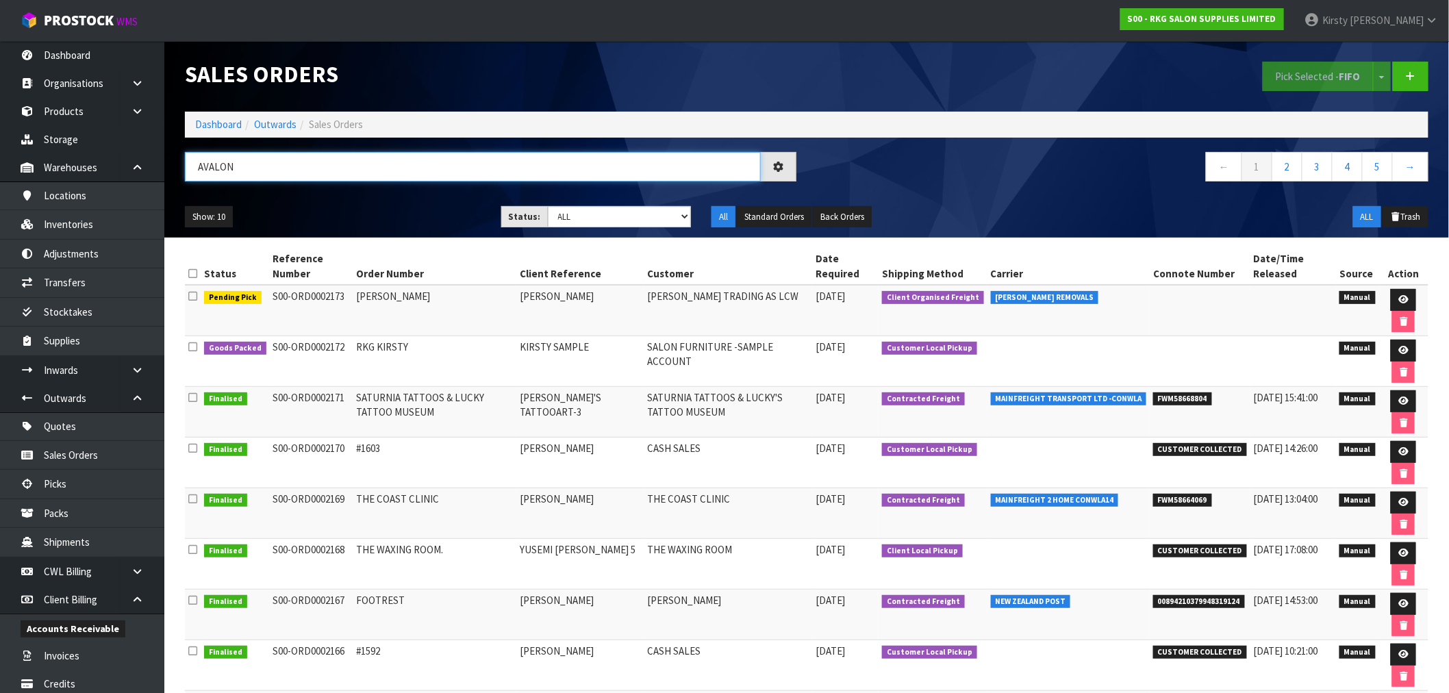
type input "AVALON"
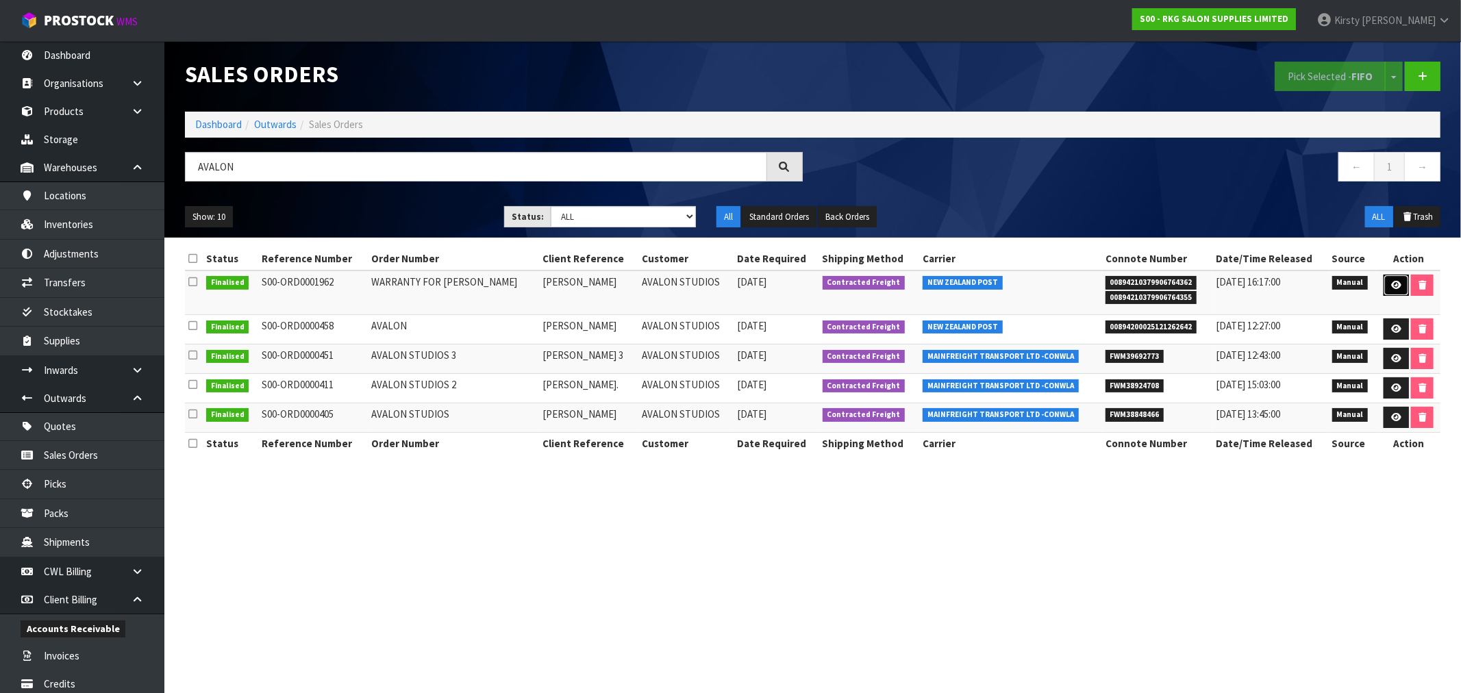
click at [1394, 285] on icon at bounding box center [1396, 285] width 10 height 9
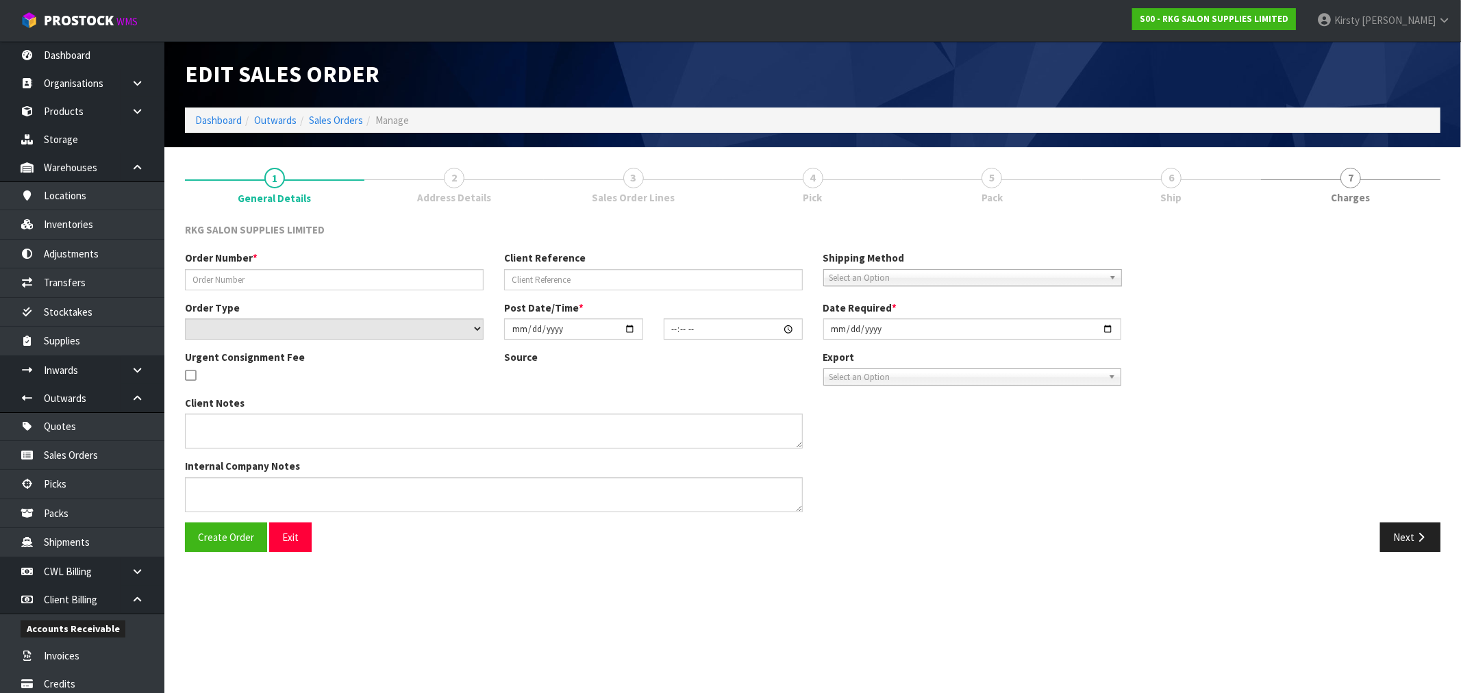
click at [454, 179] on span "2" at bounding box center [454, 178] width 21 height 21
click at [1424, 534] on icon "button" at bounding box center [1420, 537] width 13 height 10
click at [279, 536] on button "Exit" at bounding box center [290, 537] width 42 height 29
click at [285, 537] on button "Exit" at bounding box center [290, 537] width 42 height 29
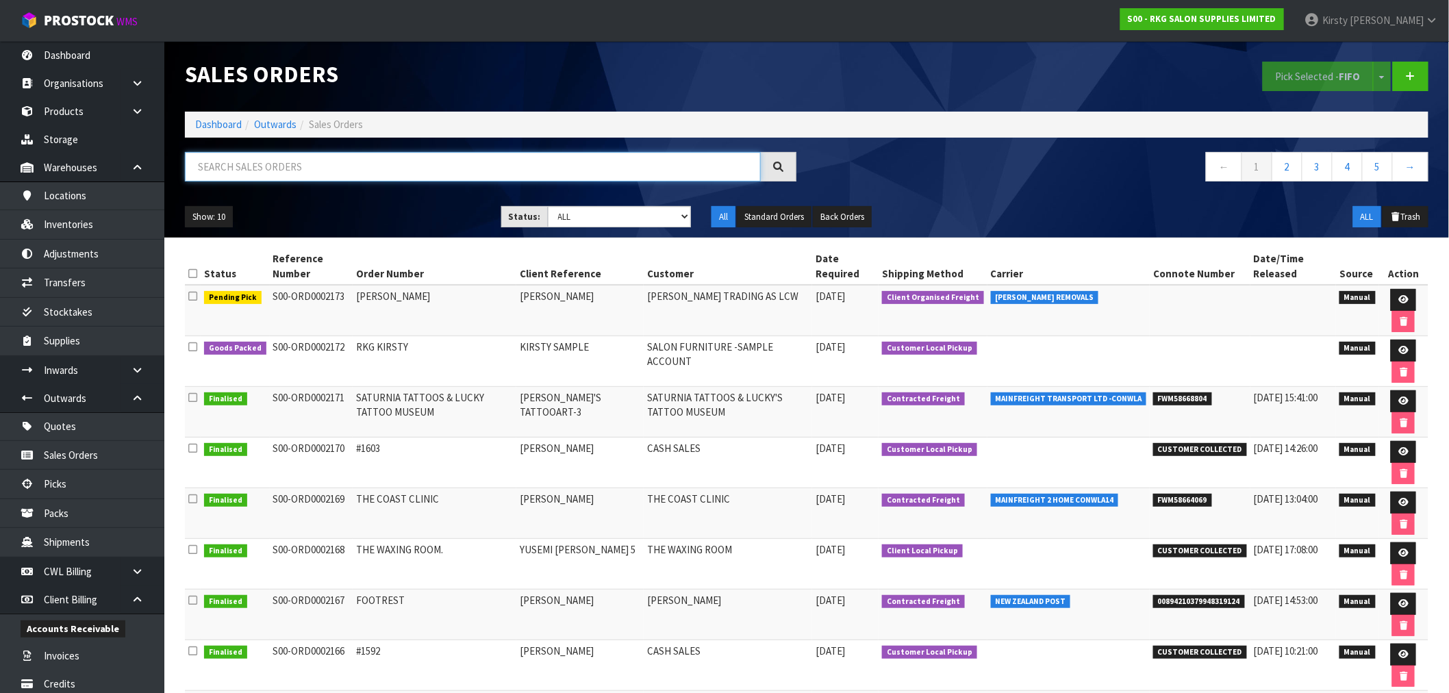
click at [255, 171] on input "text" at bounding box center [473, 166] width 576 height 29
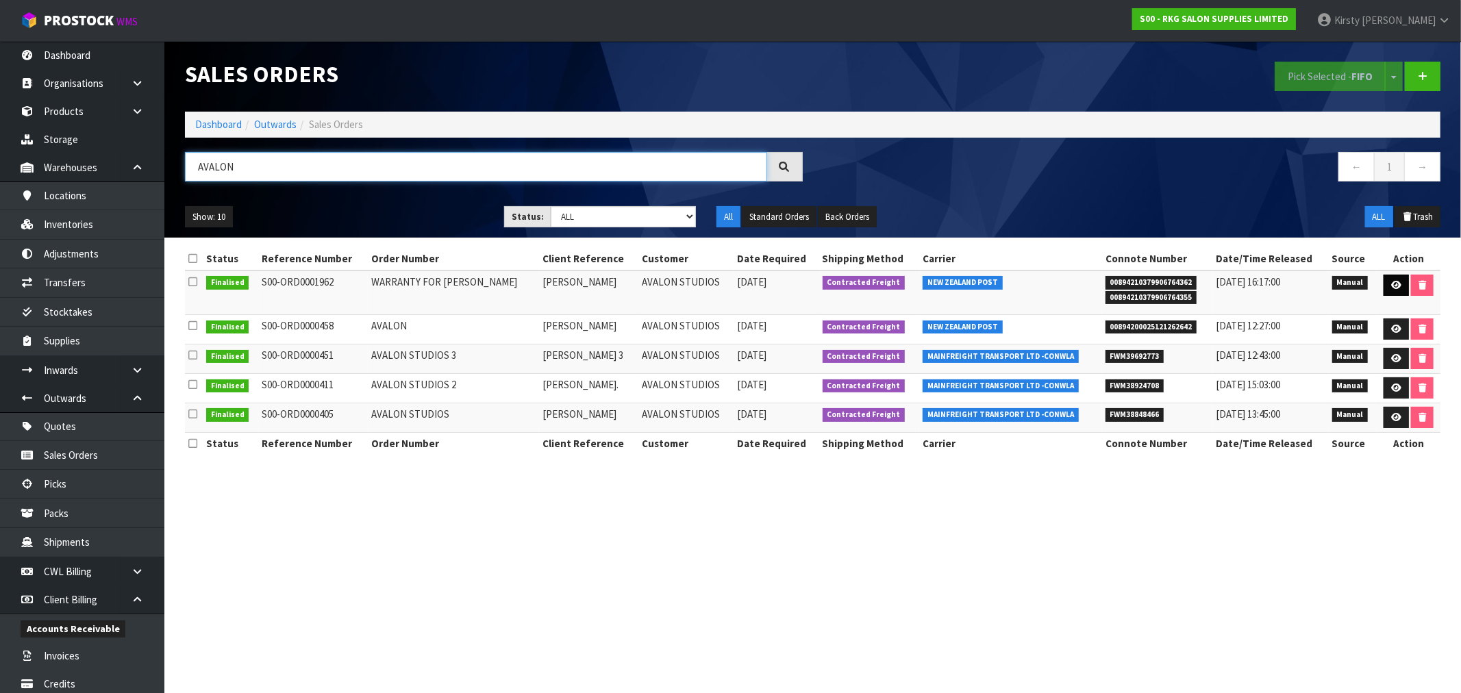
type input "AVALON"
click at [1391, 285] on icon at bounding box center [1396, 285] width 10 height 9
click at [1393, 285] on icon at bounding box center [1396, 285] width 10 height 9
click at [1391, 286] on icon at bounding box center [1396, 285] width 10 height 9
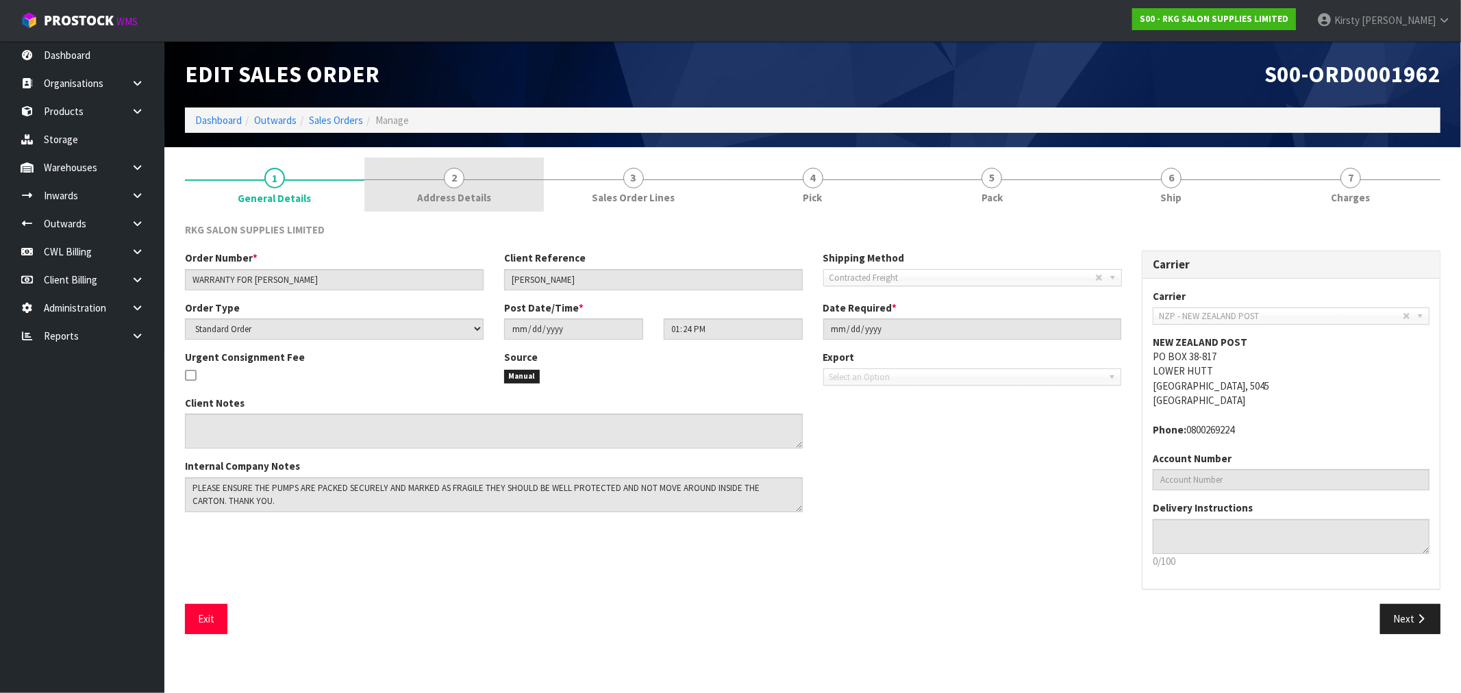
click at [464, 183] on link "2 Address Details" at bounding box center [453, 185] width 179 height 54
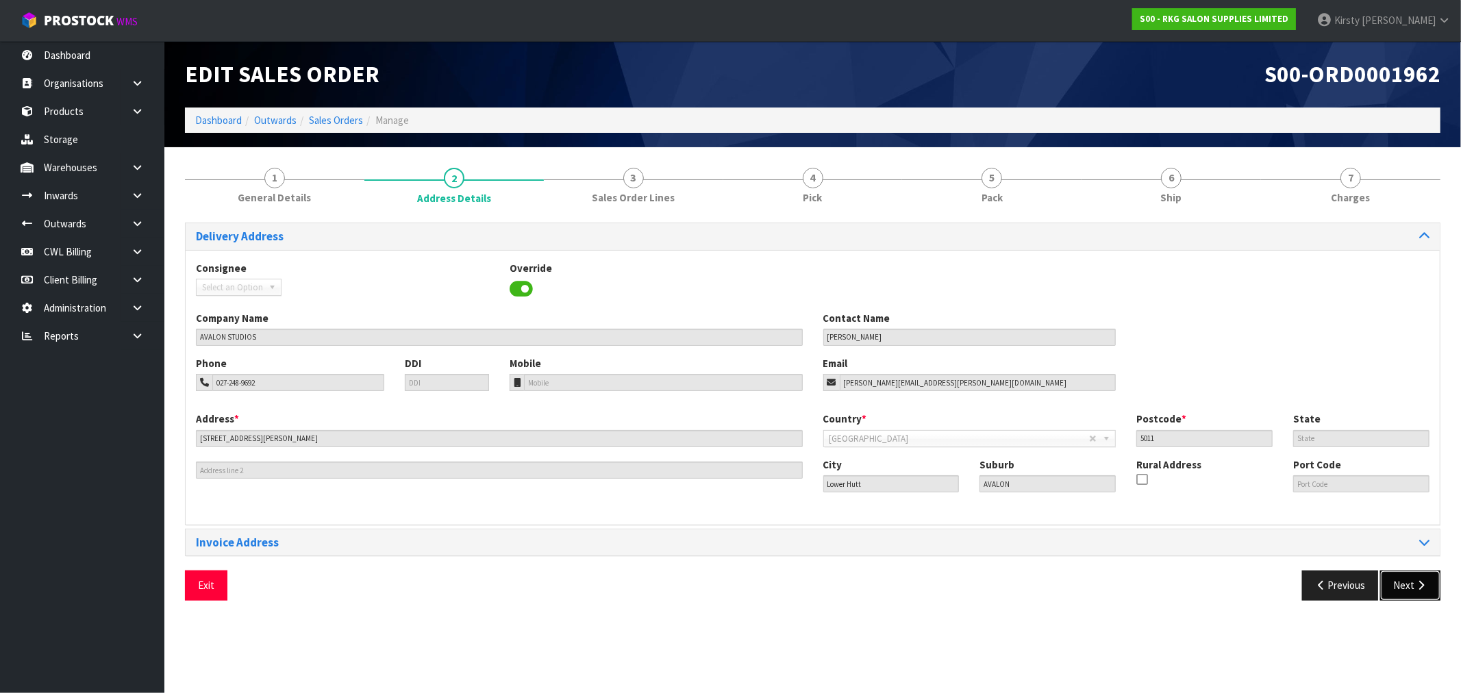
click at [1404, 587] on button "Next" at bounding box center [1410, 584] width 60 height 29
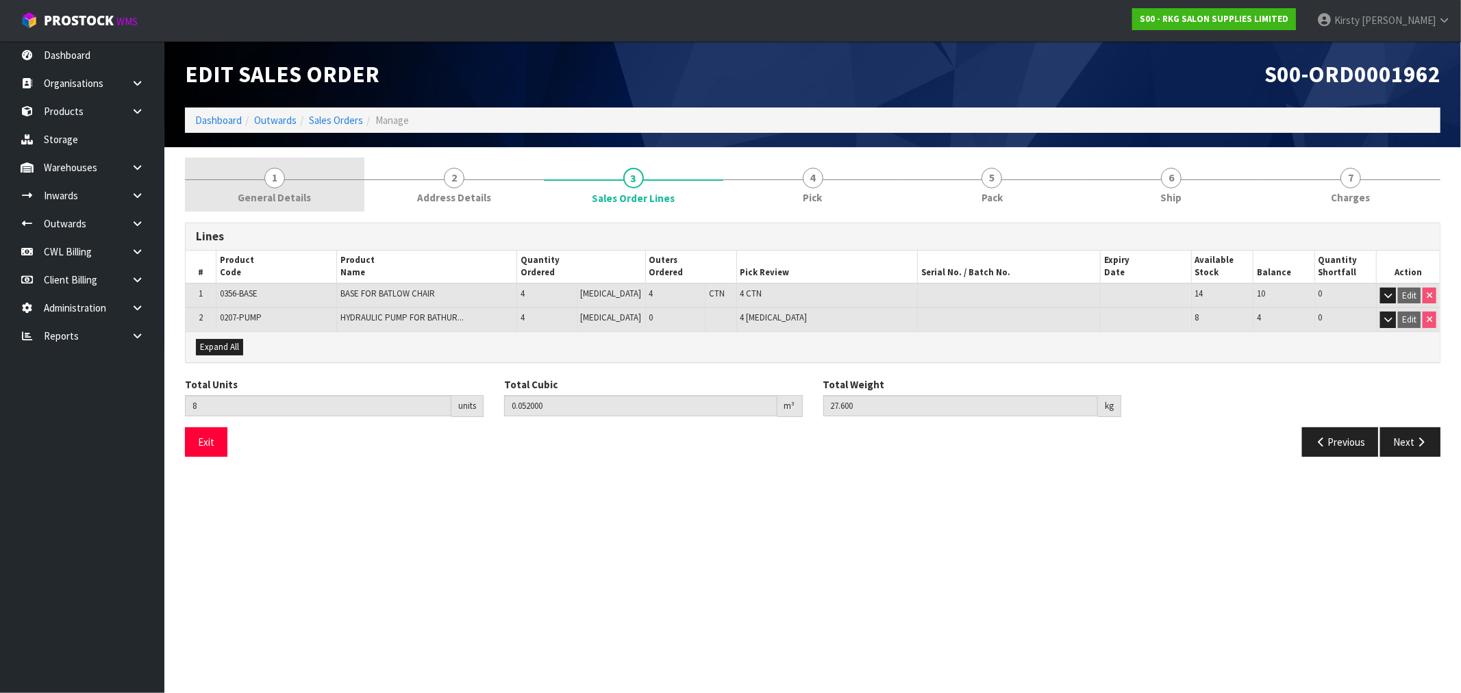
click at [286, 194] on span "General Details" at bounding box center [274, 197] width 73 height 14
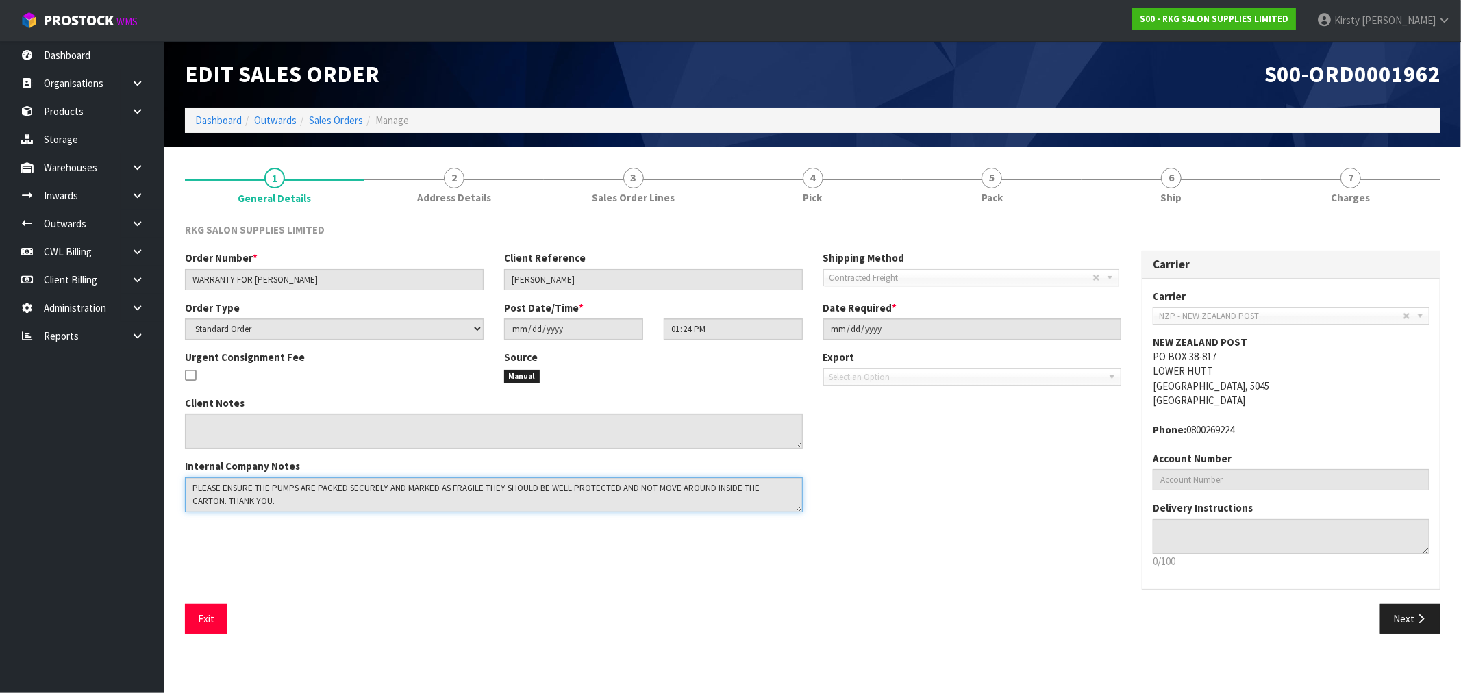
drag, startPoint x: 193, startPoint y: 488, endPoint x: 241, endPoint y: 494, distance: 48.4
click at [241, 494] on textarea at bounding box center [494, 494] width 618 height 35
click at [1402, 614] on button "Next" at bounding box center [1410, 618] width 60 height 29
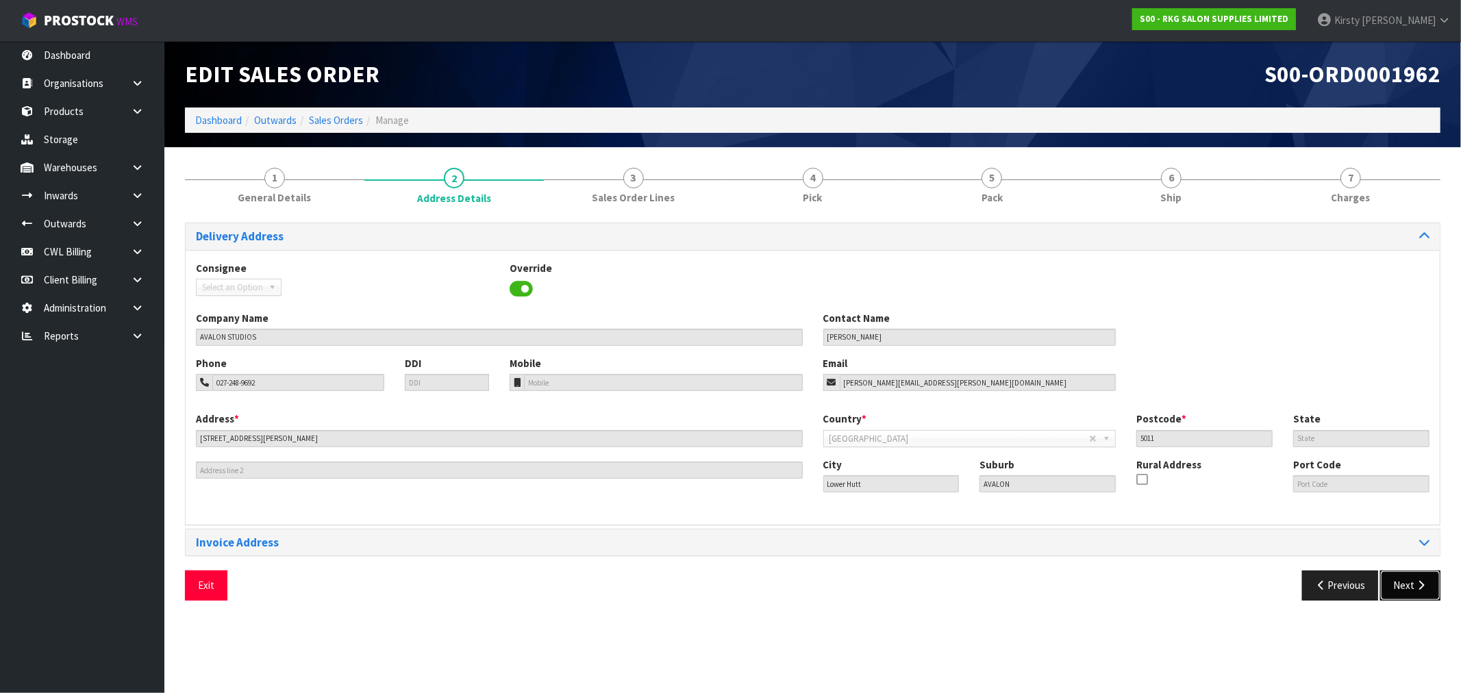
click at [1407, 585] on button "Next" at bounding box center [1410, 584] width 60 height 29
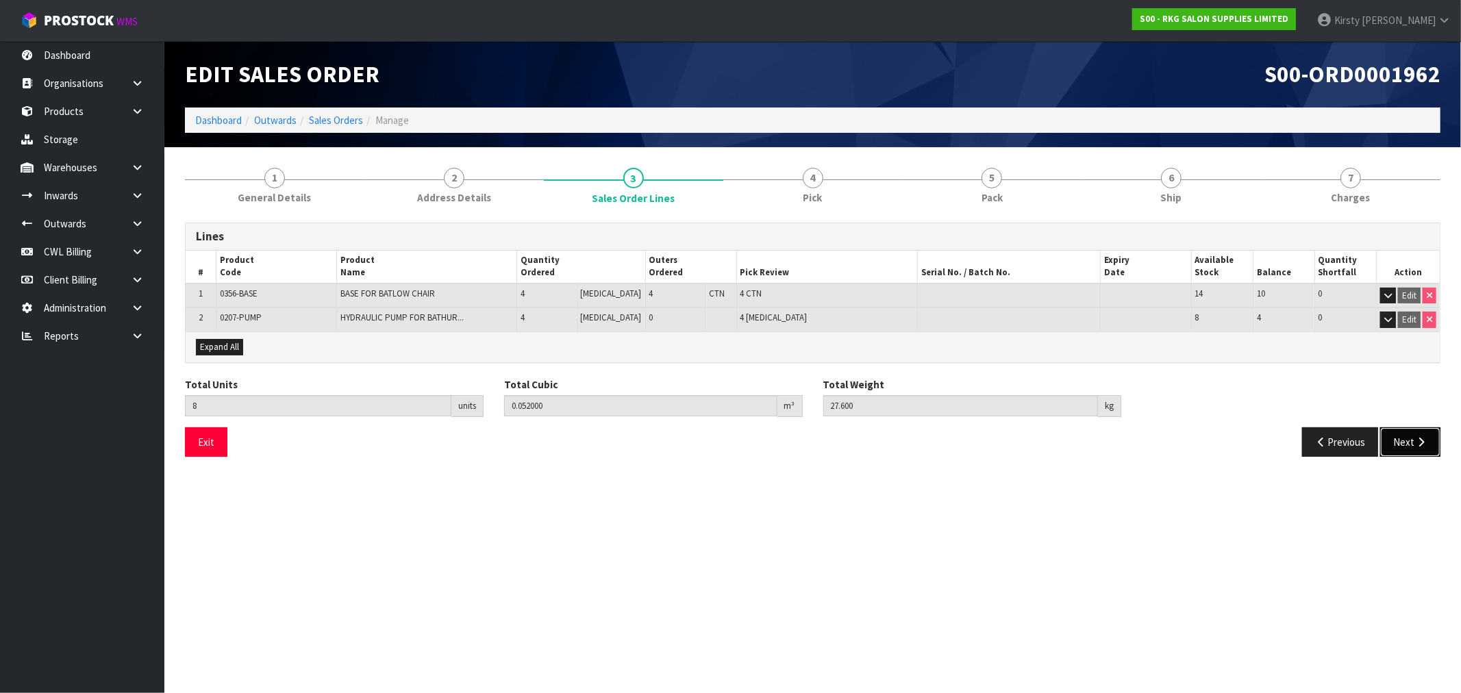
click at [1411, 440] on button "Next" at bounding box center [1410, 441] width 60 height 29
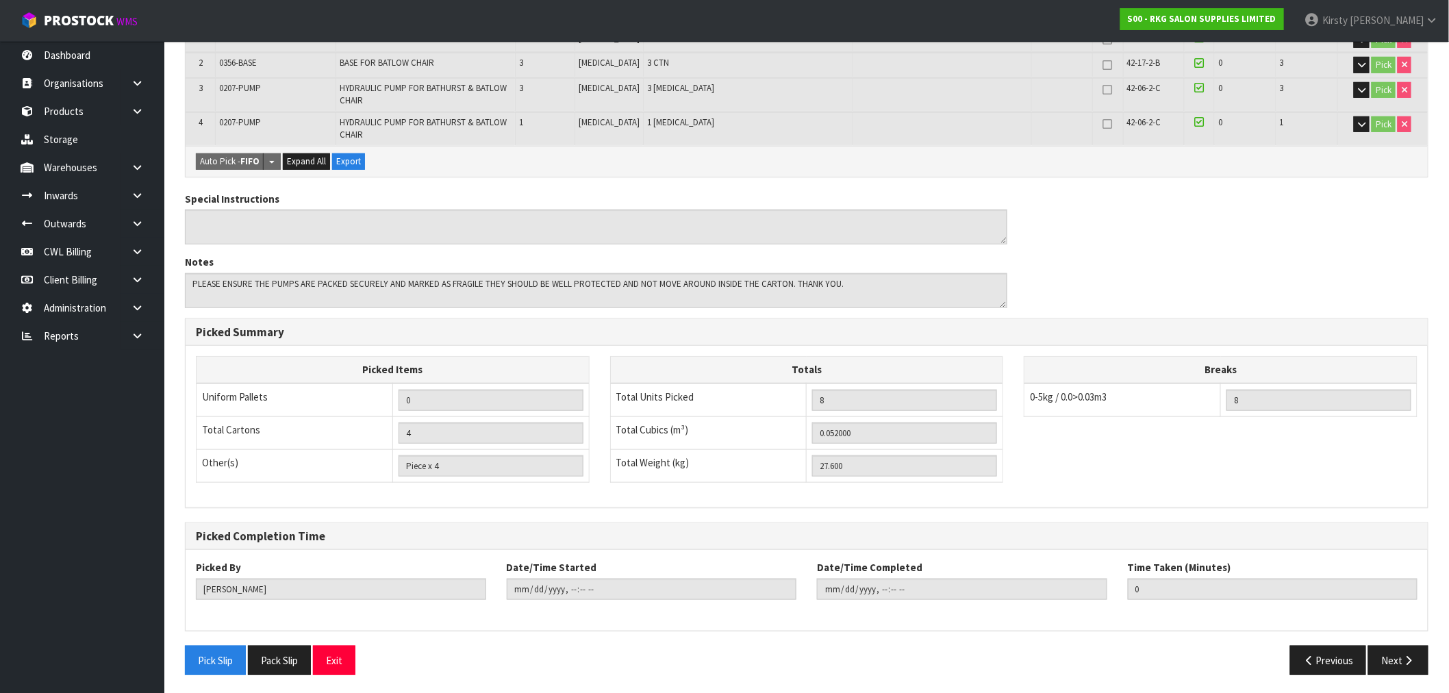
scroll to position [305, 0]
click at [339, 659] on button "Exit" at bounding box center [334, 658] width 42 height 29
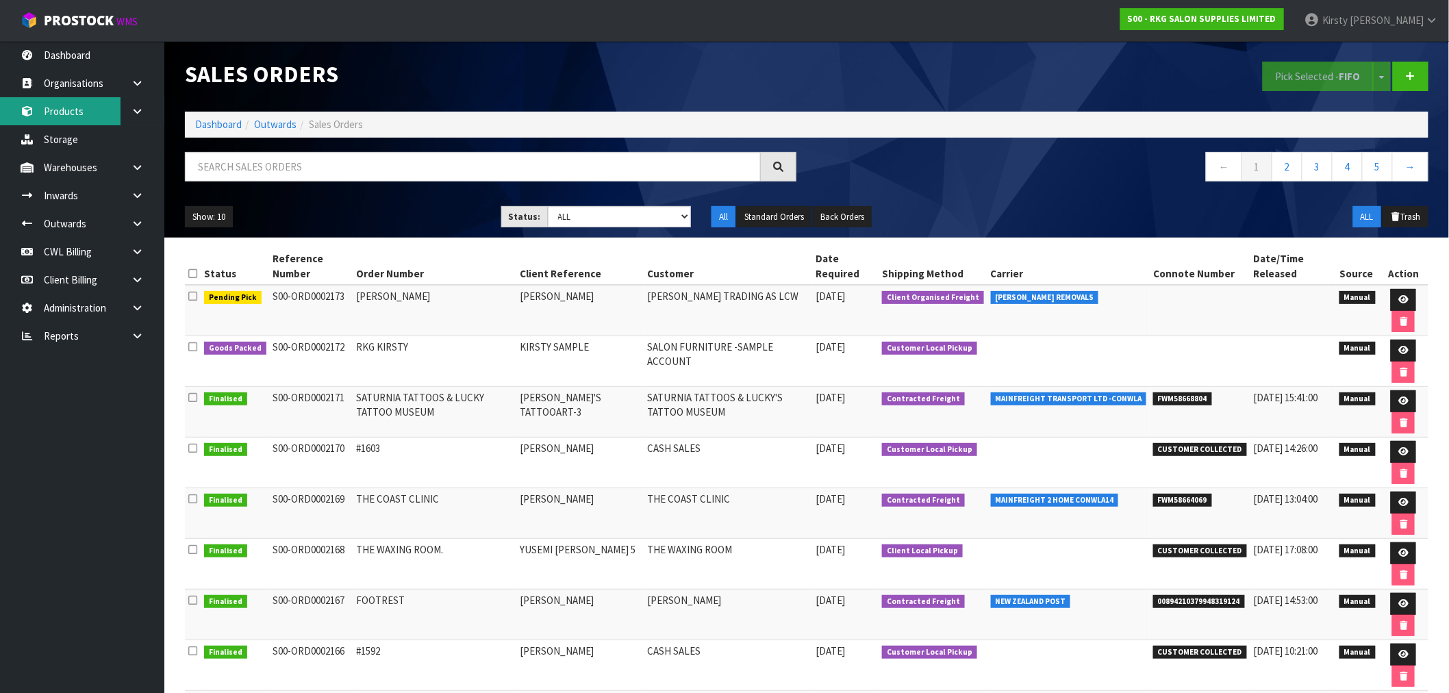
click at [79, 110] on link "Products" at bounding box center [82, 111] width 164 height 28
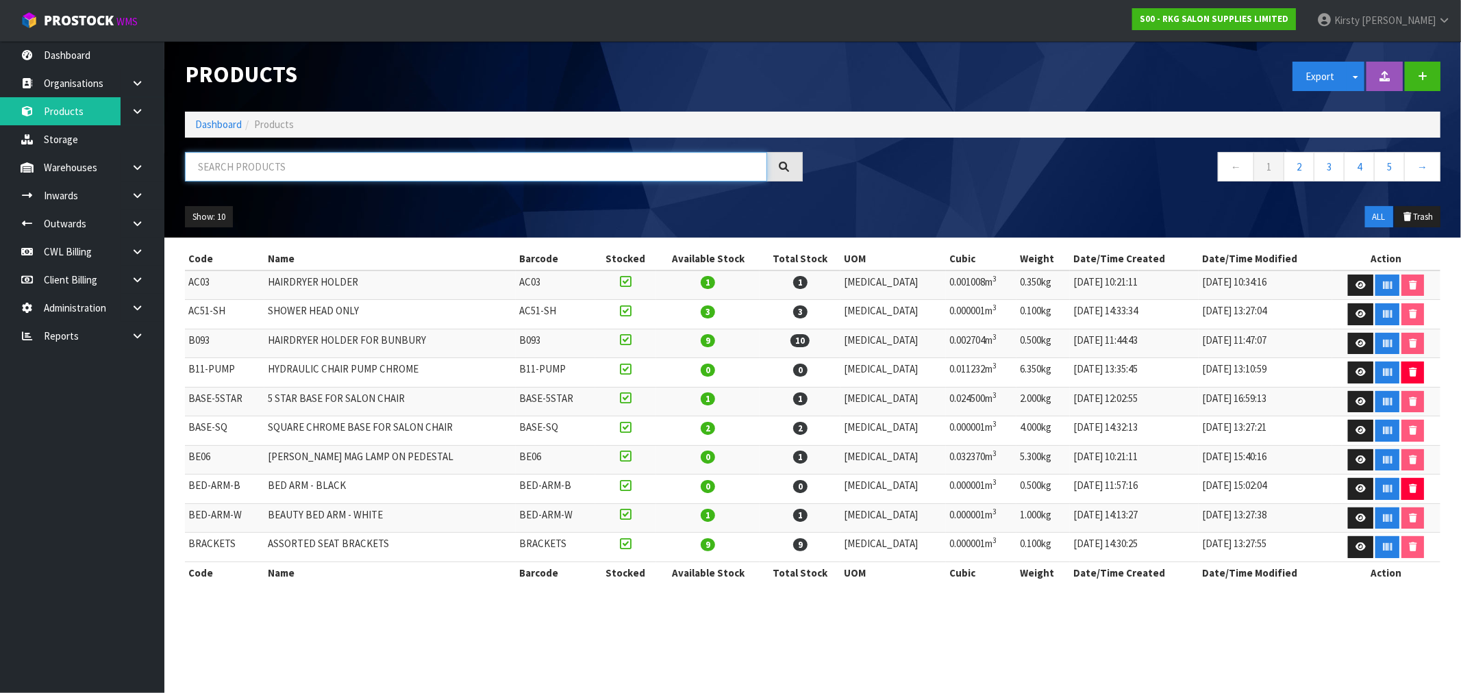
click at [235, 166] on input "text" at bounding box center [476, 166] width 582 height 29
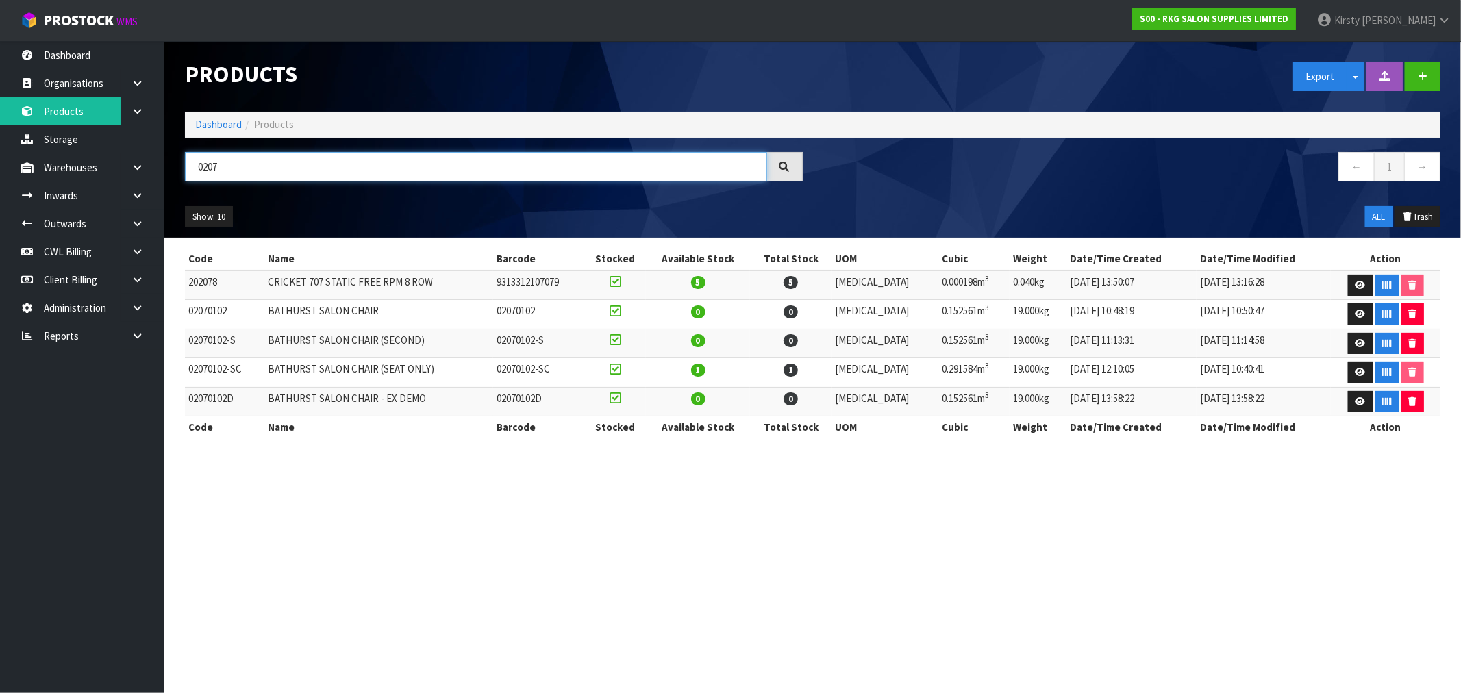
drag, startPoint x: 230, startPoint y: 168, endPoint x: 189, endPoint y: 168, distance: 41.1
click at [189, 168] on input "0207" at bounding box center [476, 166] width 582 height 29
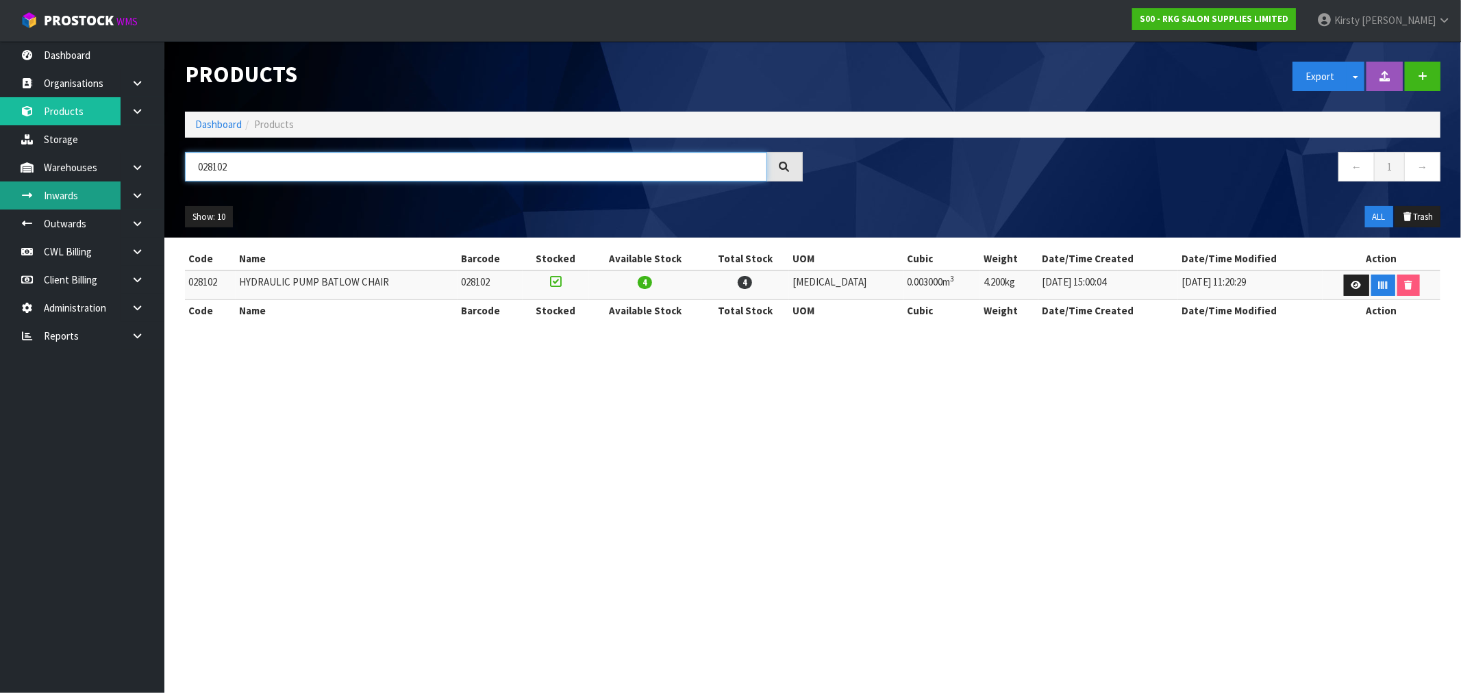
drag, startPoint x: 247, startPoint y: 171, endPoint x: 99, endPoint y: 186, distance: 148.7
click at [99, 186] on body "Toggle navigation ProStock WMS S00 - RKG SALON SUPPLIES LIMITED [PERSON_NAME] L…" at bounding box center [730, 346] width 1461 height 693
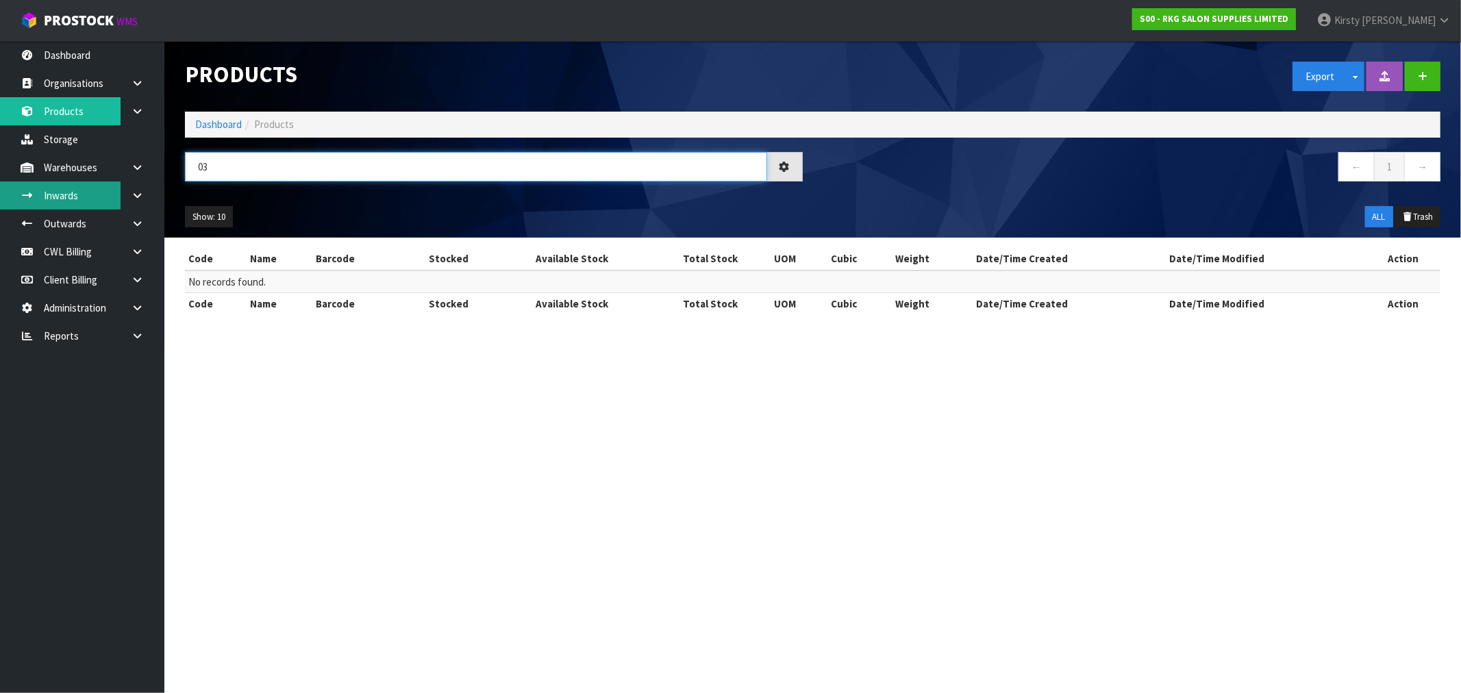
type input "0"
type input "O356"
click at [138, 219] on icon at bounding box center [137, 223] width 13 height 10
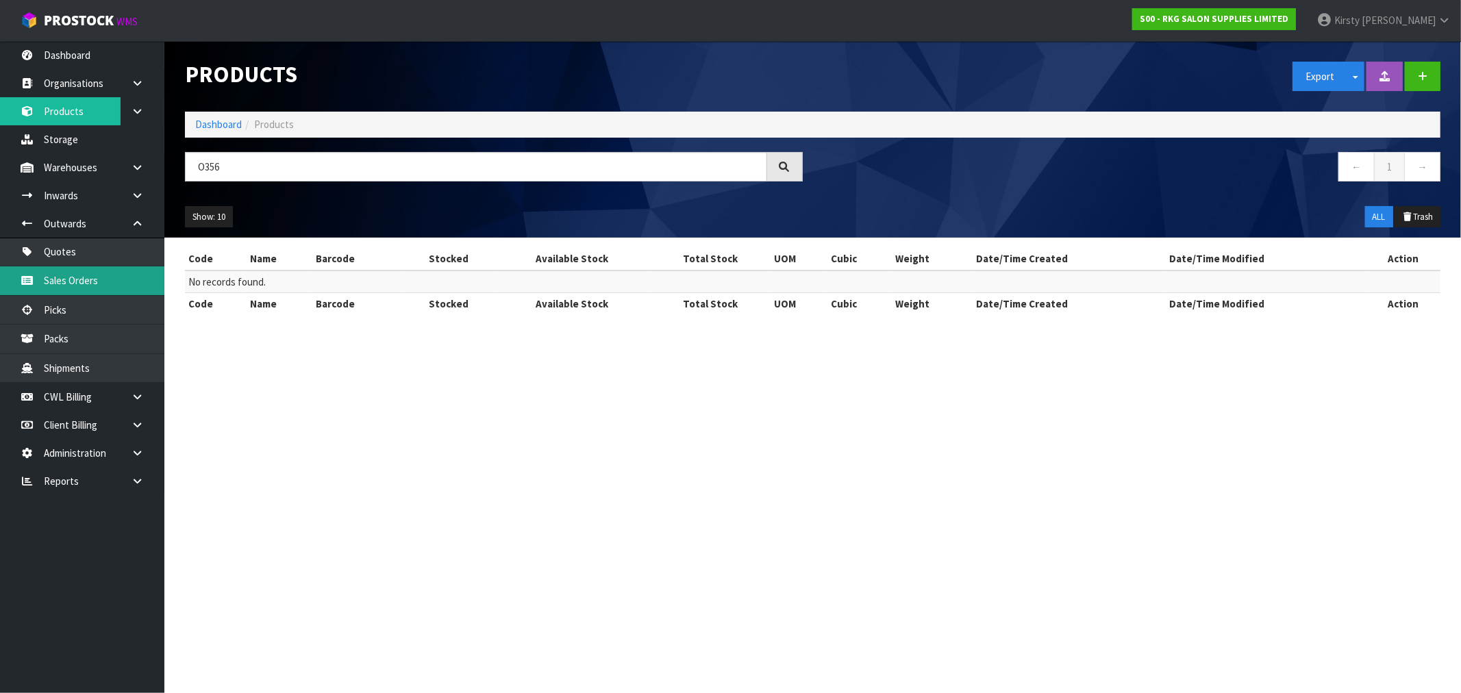
click at [66, 277] on link "Sales Orders" at bounding box center [82, 280] width 164 height 28
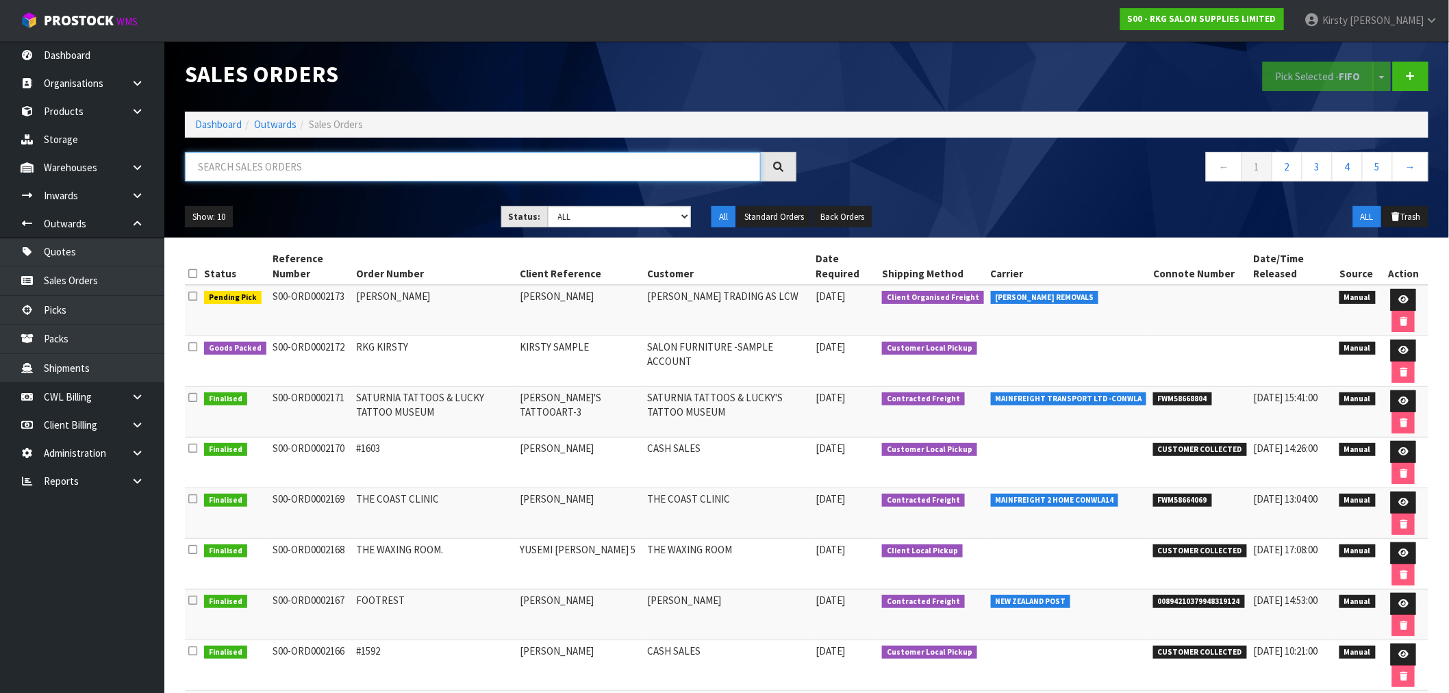
click at [255, 168] on input "text" at bounding box center [473, 166] width 576 height 29
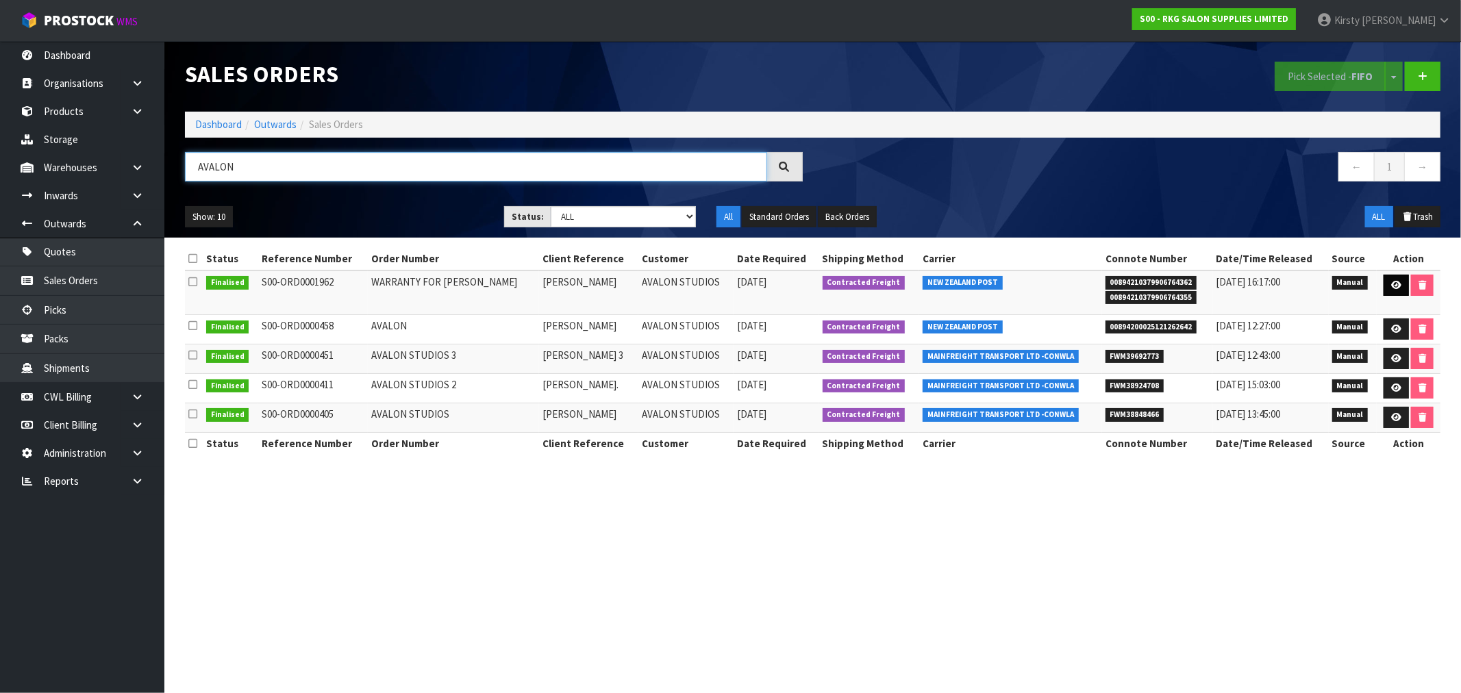
type input "AVALON"
click at [1392, 286] on icon at bounding box center [1396, 285] width 10 height 9
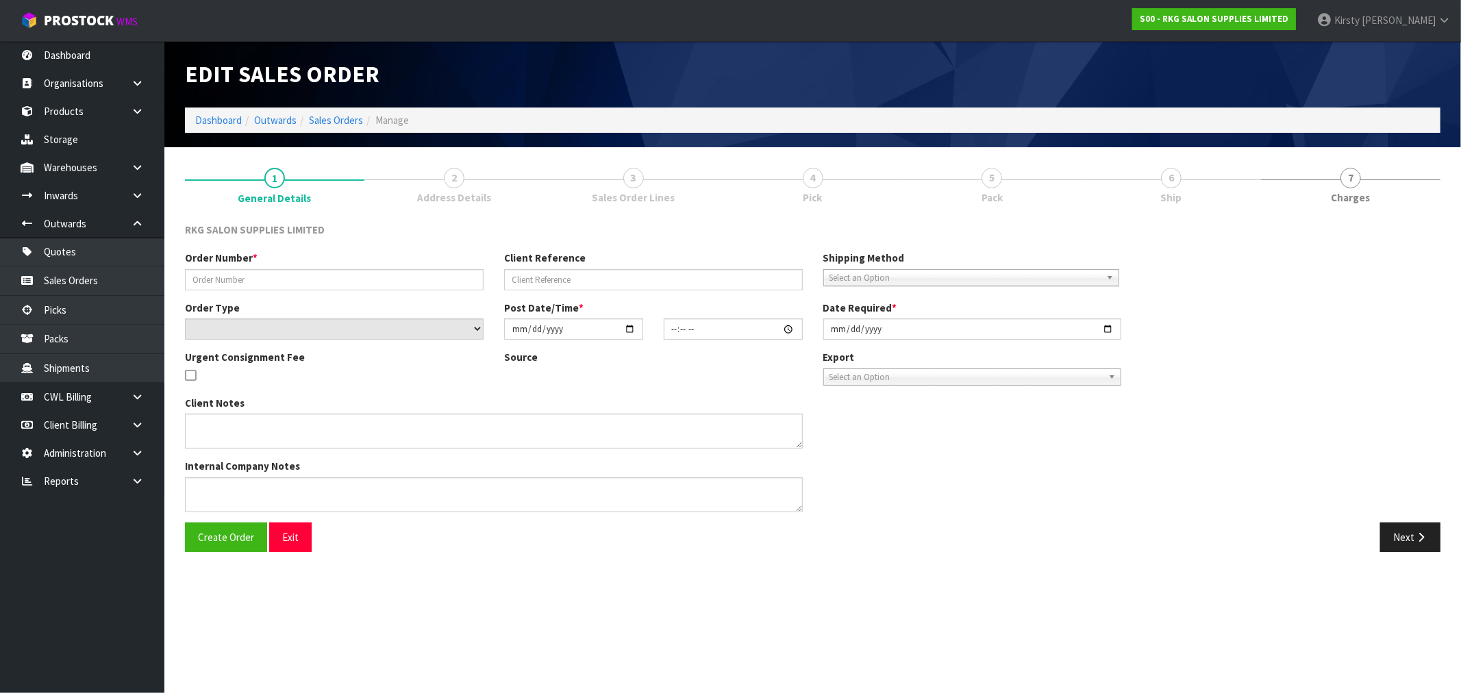
type input "WARRANTY FOR [PERSON_NAME]"
type input "[PERSON_NAME]"
select select "number:0"
type input "[DATE]"
type input "13:24:00.000"
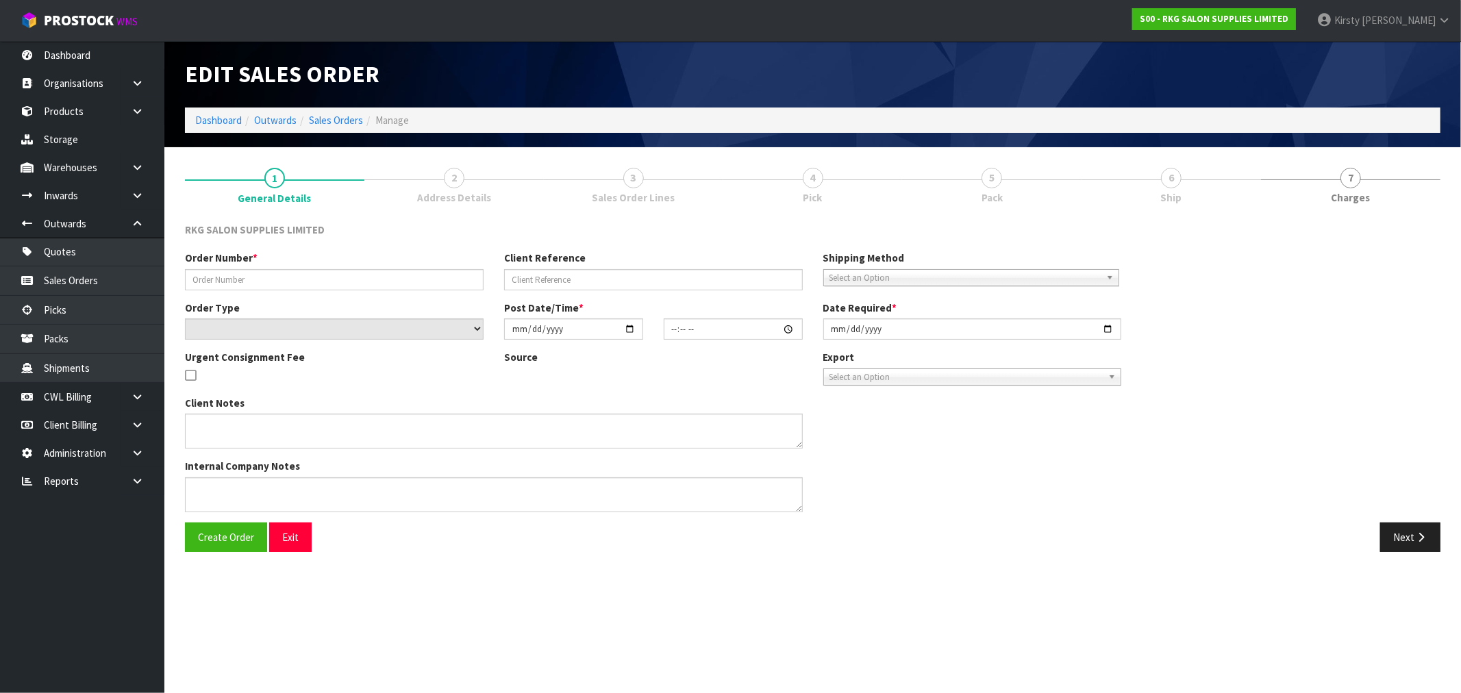
type input "[DATE]"
type textarea "PLEASE ENSURE THE PUMPS ARE PACKED SECURELY AND MARKED AS FRAGILE THEY SHOULD B…"
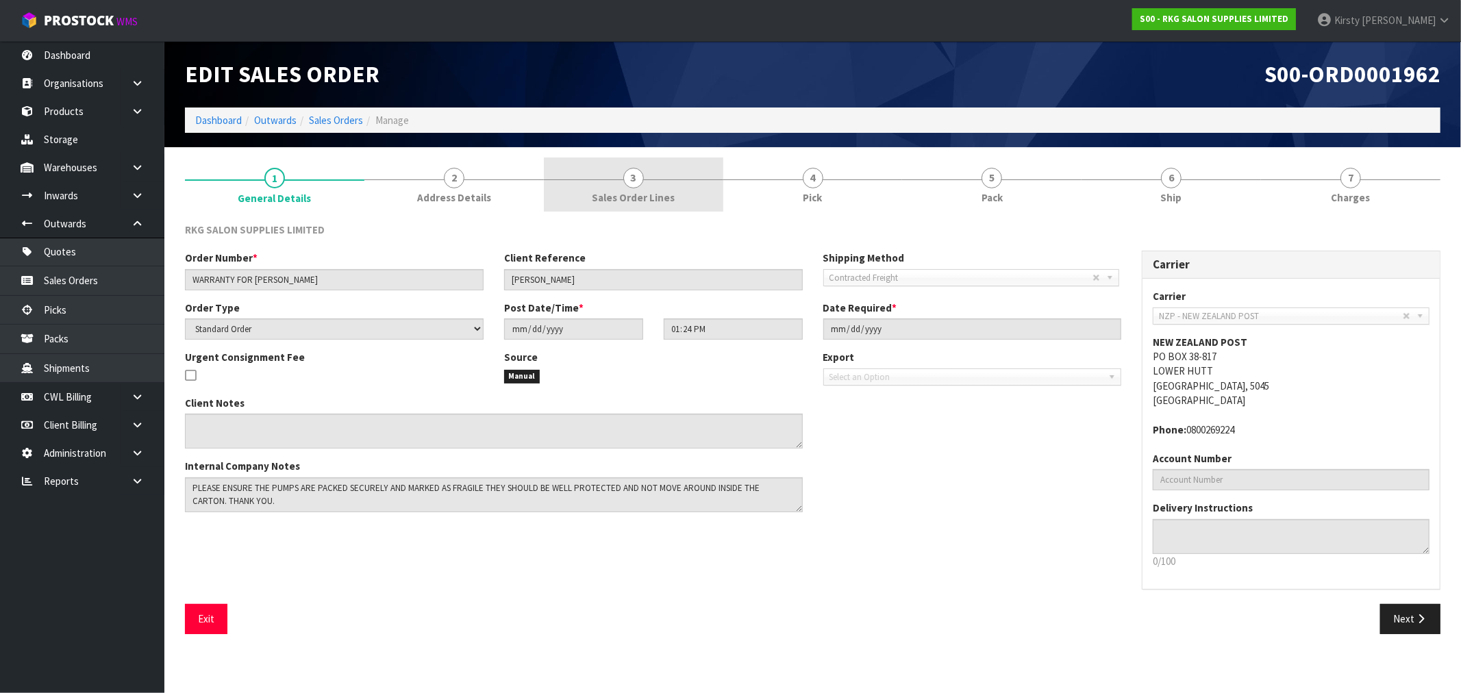
click at [644, 184] on link "3 Sales Order Lines" at bounding box center [633, 185] width 179 height 54
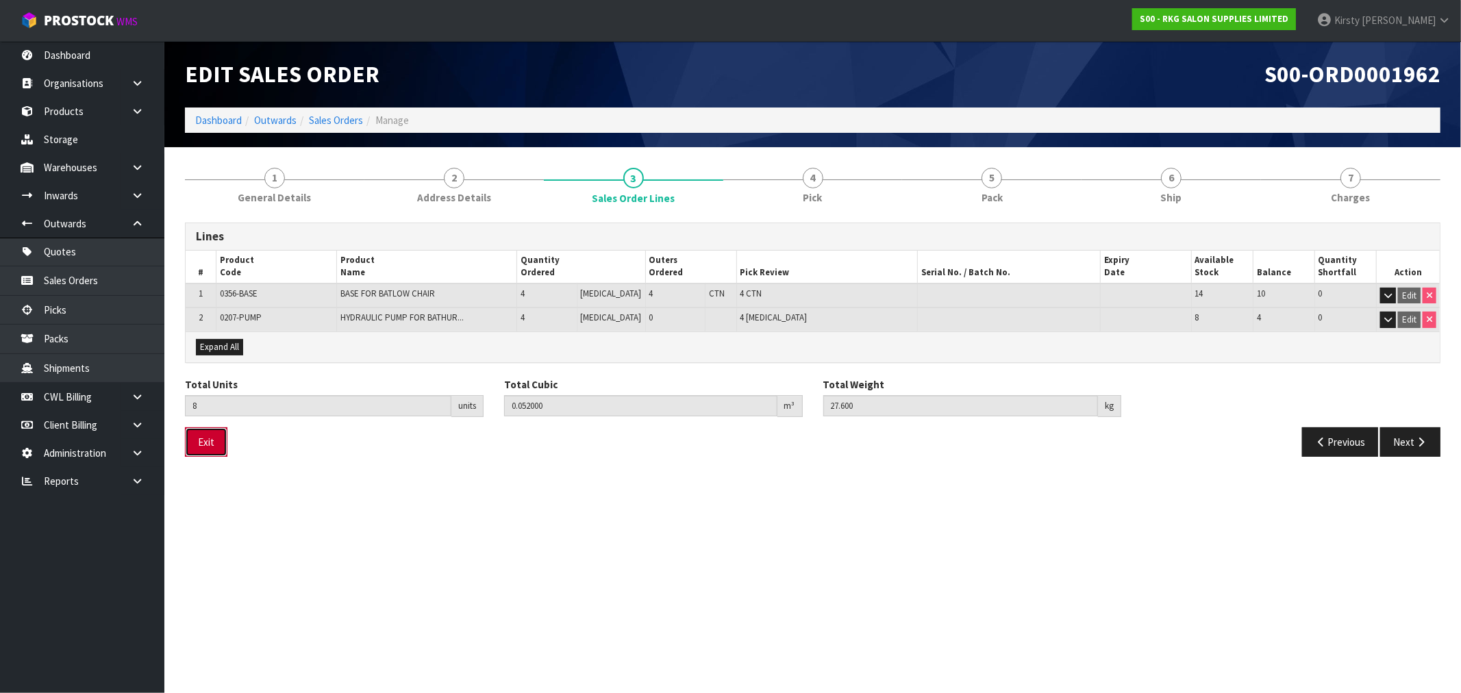
click at [205, 440] on button "Exit" at bounding box center [206, 441] width 42 height 29
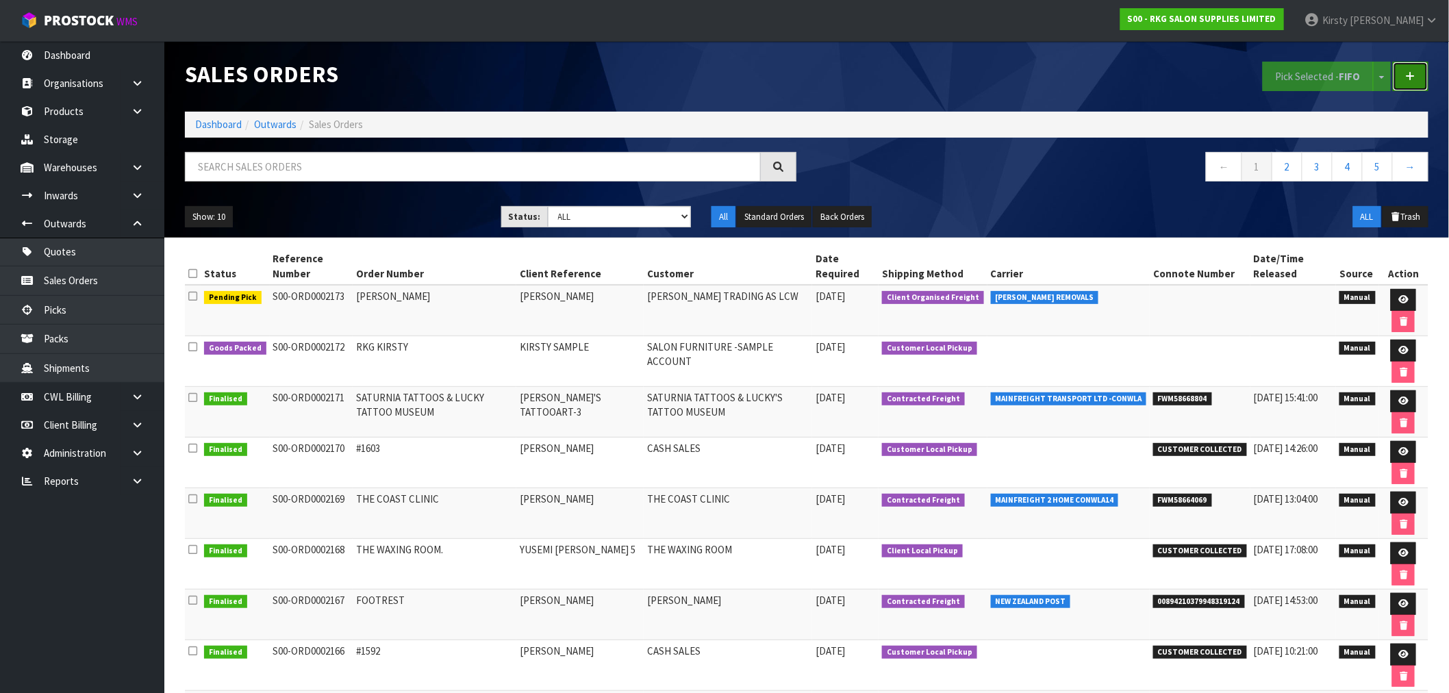
click at [1409, 76] on icon at bounding box center [1411, 76] width 10 height 10
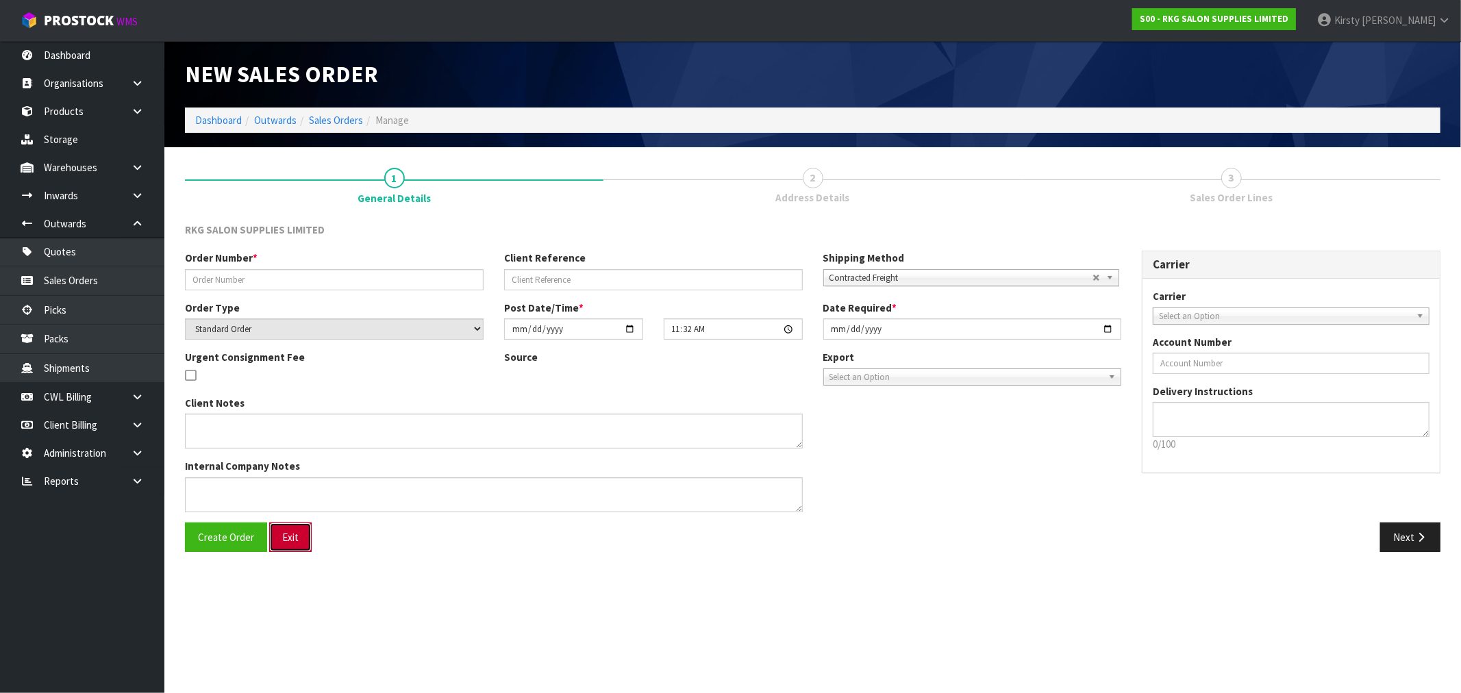
click at [292, 536] on button "Exit" at bounding box center [290, 537] width 42 height 29
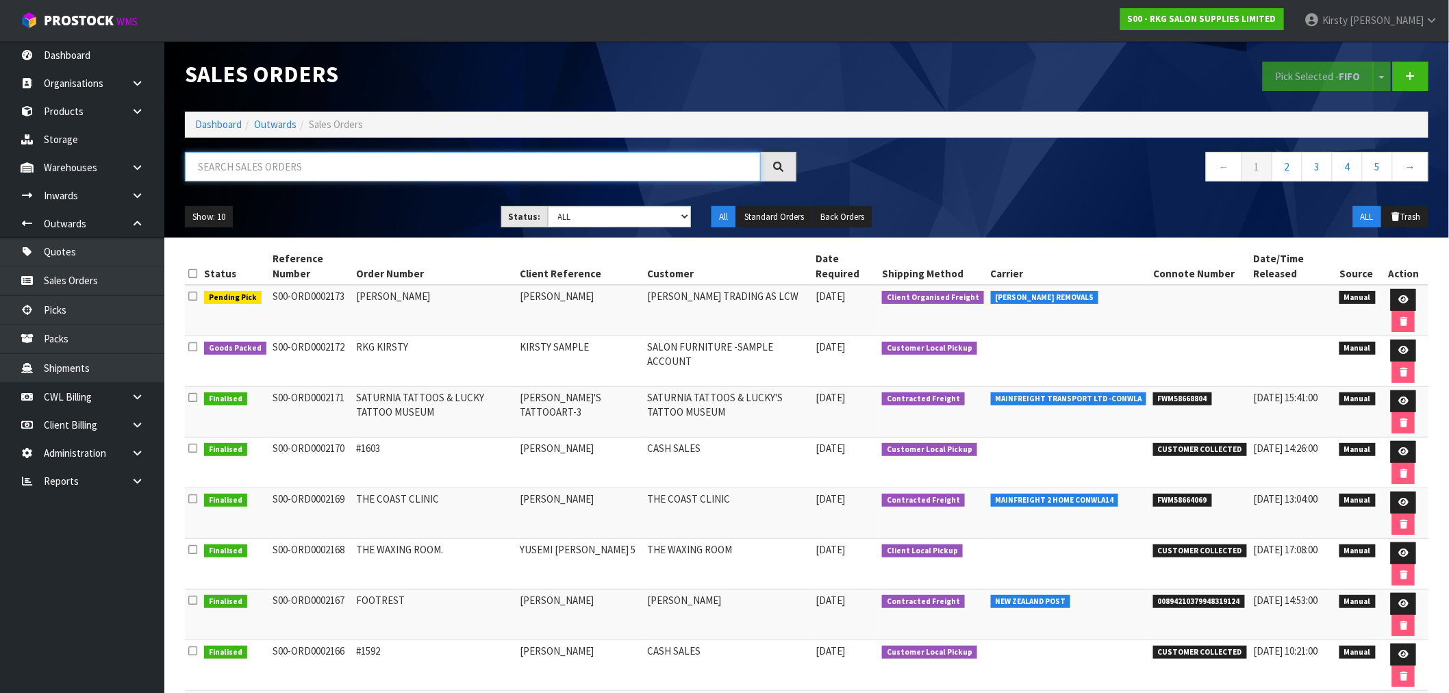
click at [231, 163] on input "text" at bounding box center [473, 166] width 576 height 29
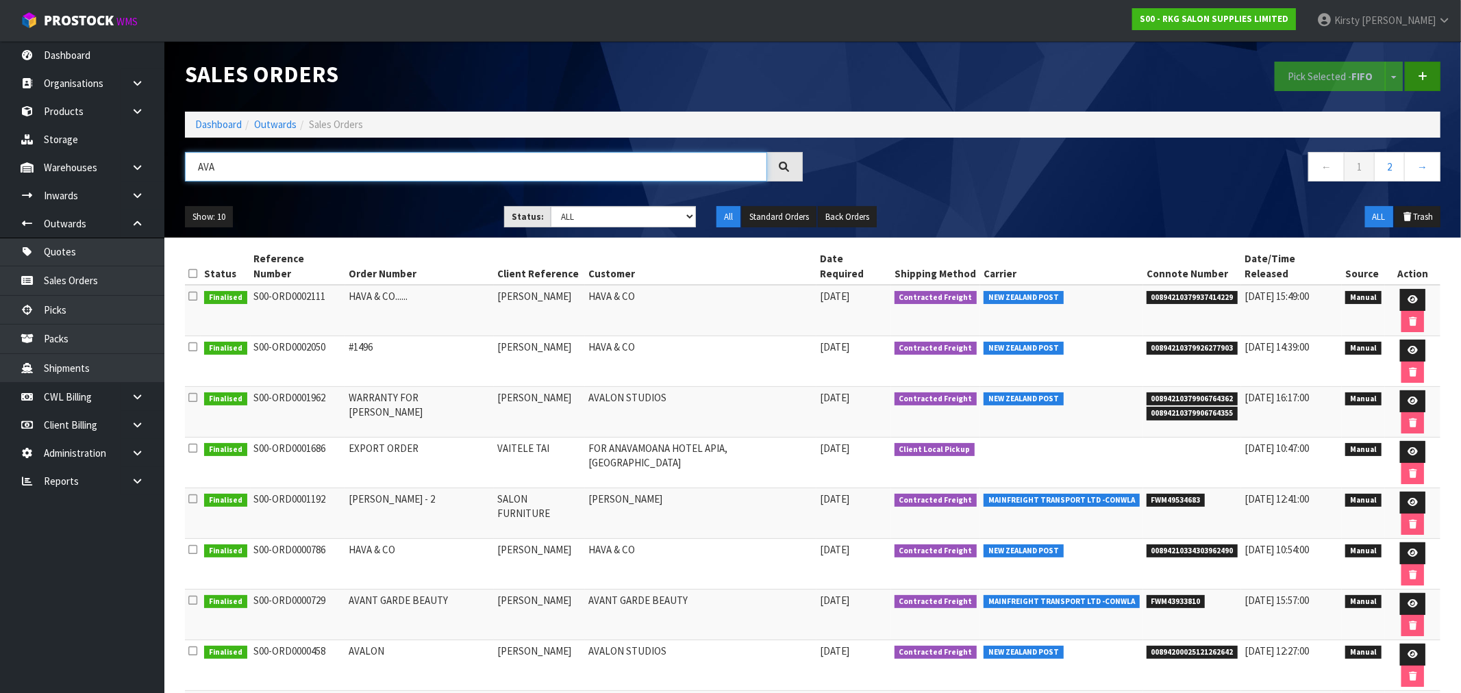
type input "AVA"
click at [1424, 78] on icon at bounding box center [1423, 76] width 10 height 10
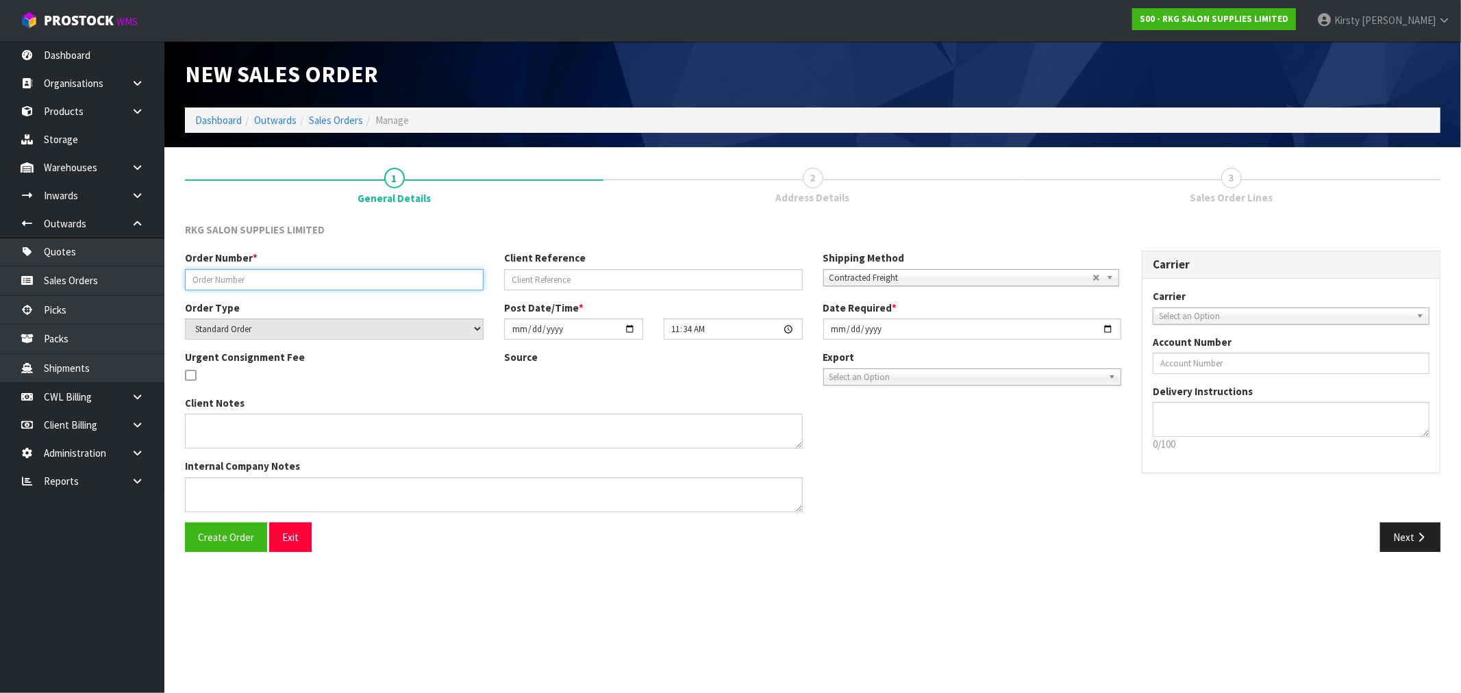
click at [288, 273] on input "text" at bounding box center [334, 279] width 299 height 21
type input "AVALON STUDIOS - WARRANTY REPL."
type input "[PERSON_NAME]."
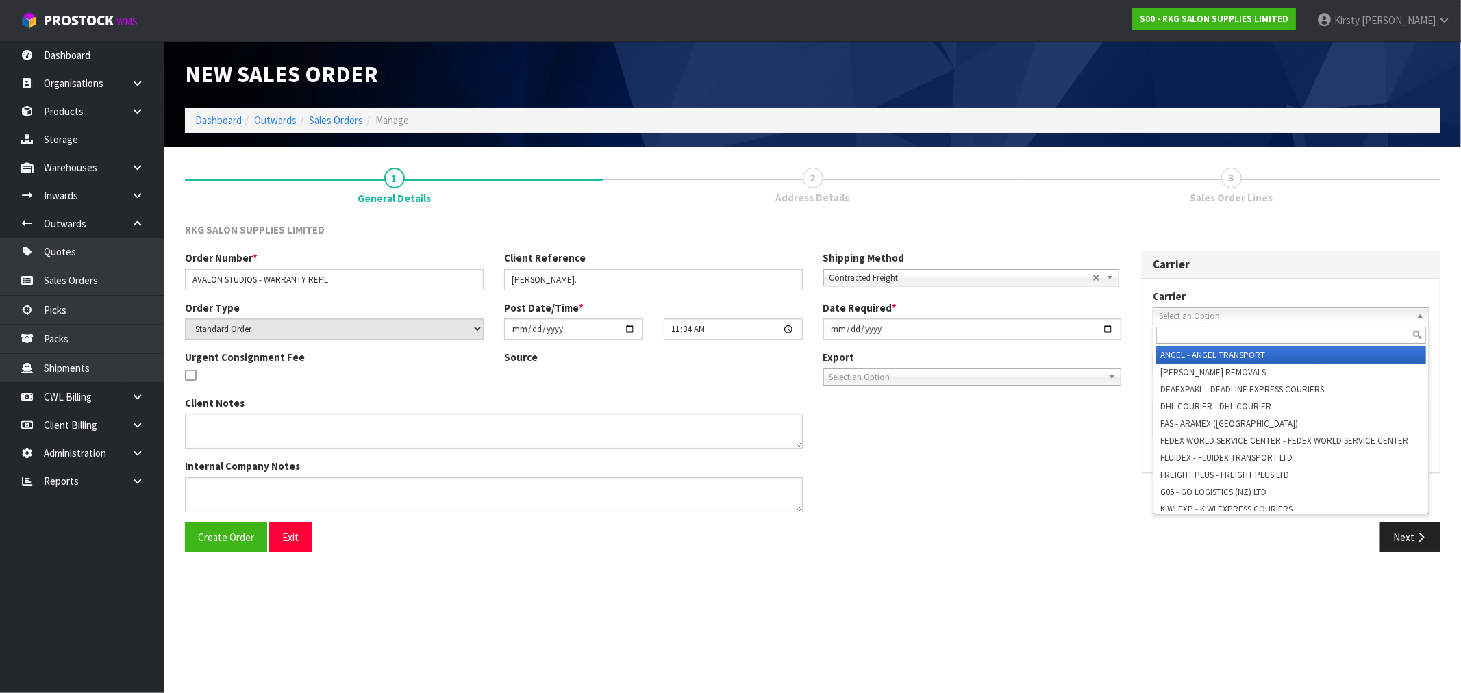
click at [1189, 320] on span "Select an Option" at bounding box center [1285, 316] width 252 height 16
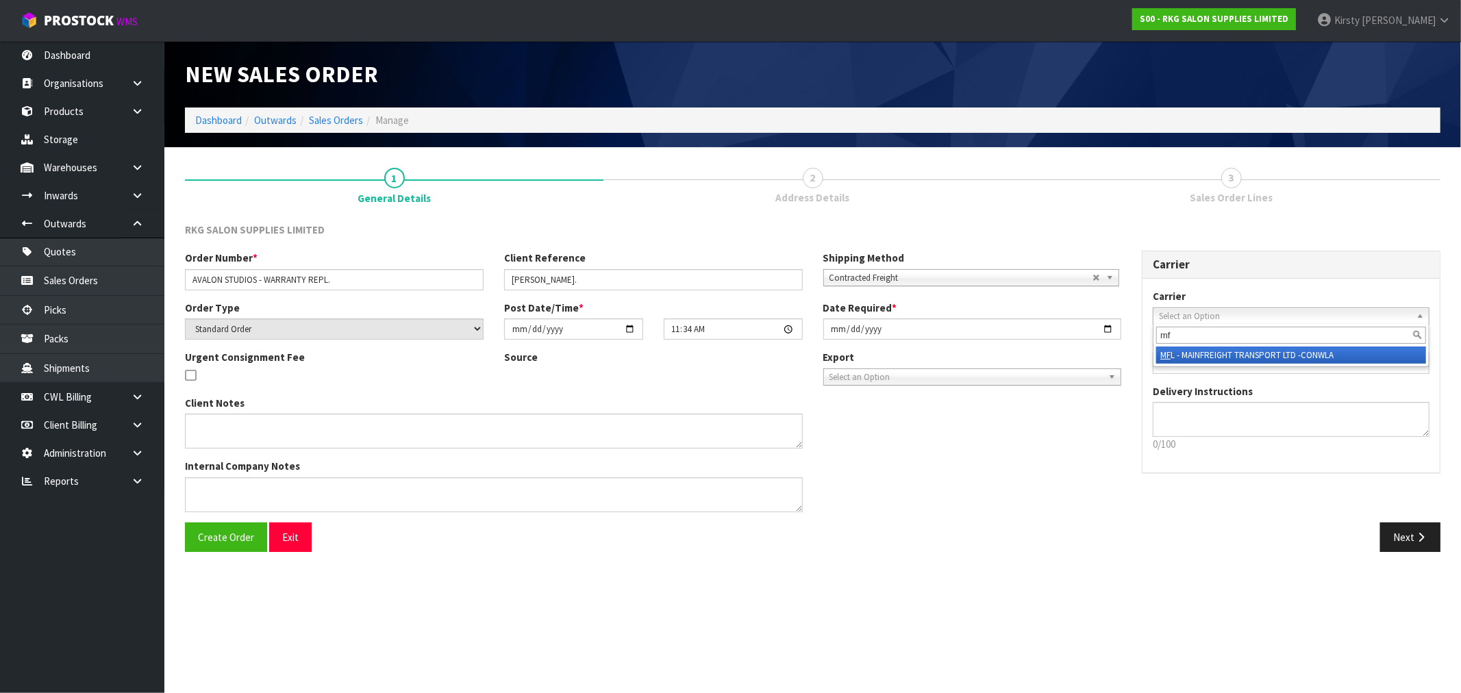
type input "mf"
click at [1212, 350] on li "MF L - MAINFREIGHT TRANSPORT LTD -CONWLA" at bounding box center [1291, 355] width 270 height 17
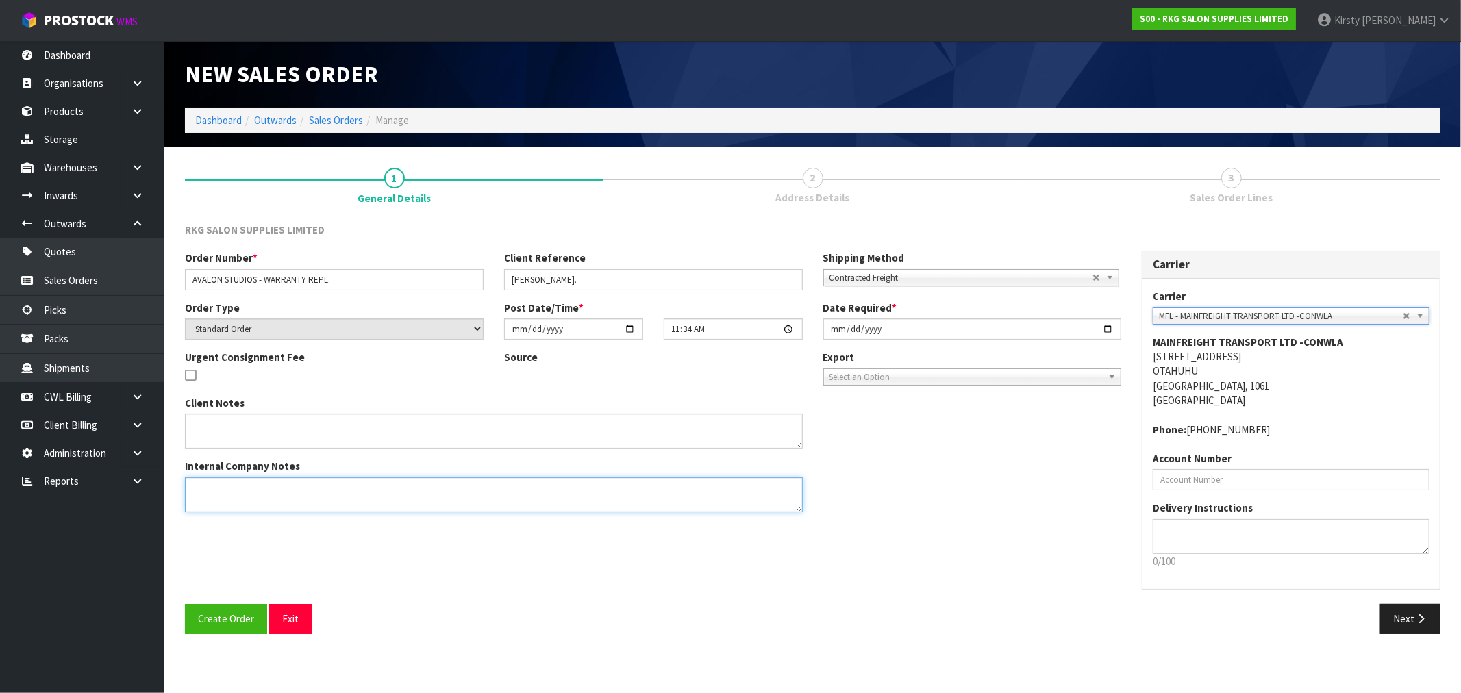
click at [214, 490] on textarea at bounding box center [494, 494] width 618 height 35
paste textarea "PLEASE ENSURE THE PUMPS ARE PACKED SECURELY AND MARKED AS FRAGILE THEY SHOULD B…"
type textarea "PLEASE ENSURE THE PUMPS ARE PACKED SECURELY AND MARKED AS FRAGILE THEY SHOULD B…"
click at [224, 619] on span "Create Order" at bounding box center [226, 618] width 56 height 13
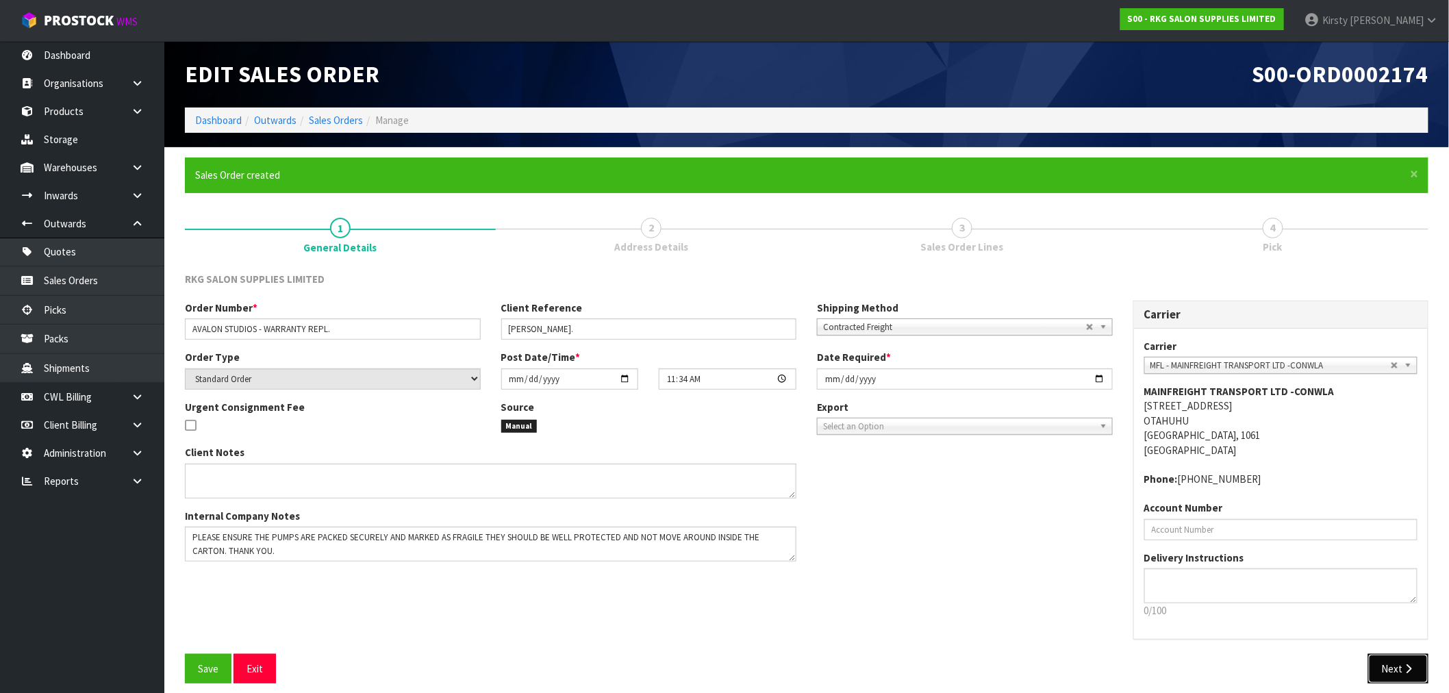
click at [1391, 667] on button "Next" at bounding box center [1398, 668] width 60 height 29
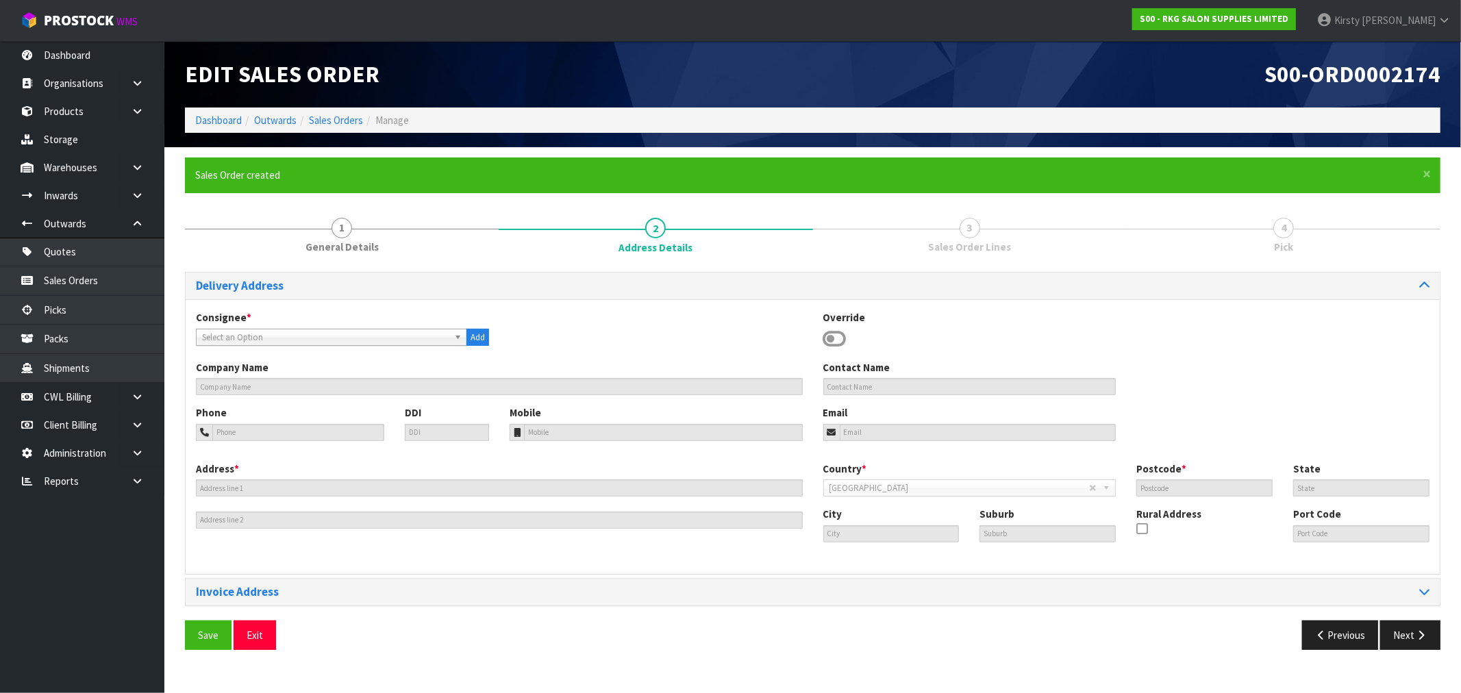
click at [833, 340] on icon at bounding box center [834, 339] width 23 height 21
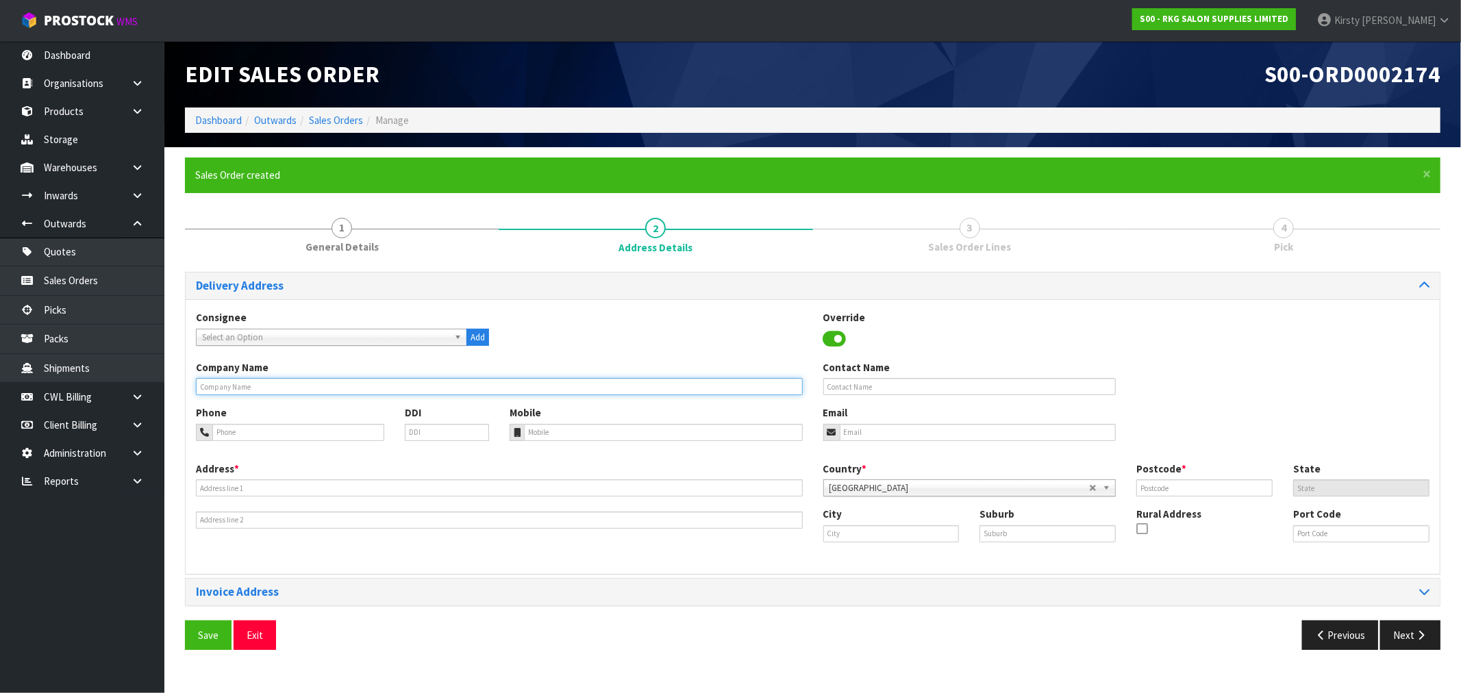
click at [297, 390] on input "text" at bounding box center [499, 386] width 607 height 17
type input "AVALON STUDIOS"
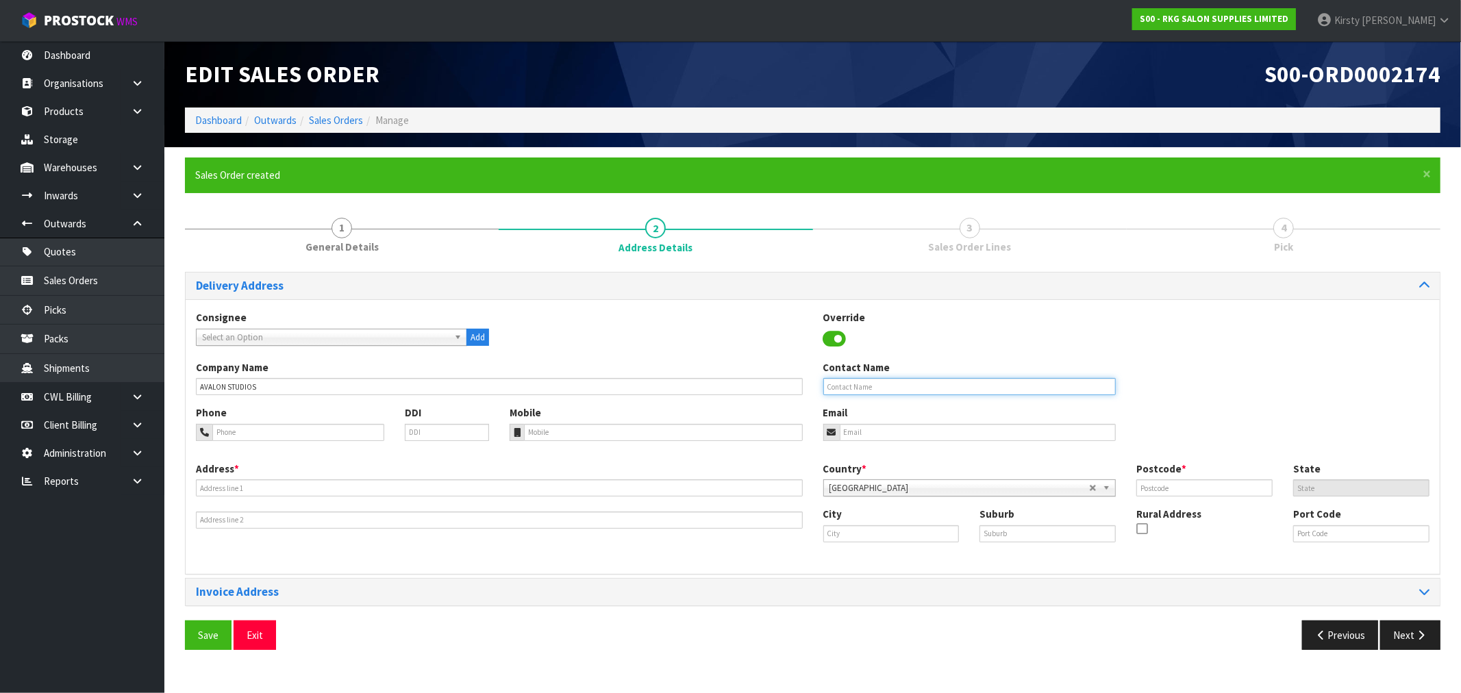
click at [864, 392] on input "text" at bounding box center [969, 386] width 293 height 17
type input "[PERSON_NAME]"
click at [224, 429] on input "tel" at bounding box center [298, 432] width 172 height 17
type input "027-248-9692"
click at [864, 436] on input "email" at bounding box center [978, 432] width 277 height 17
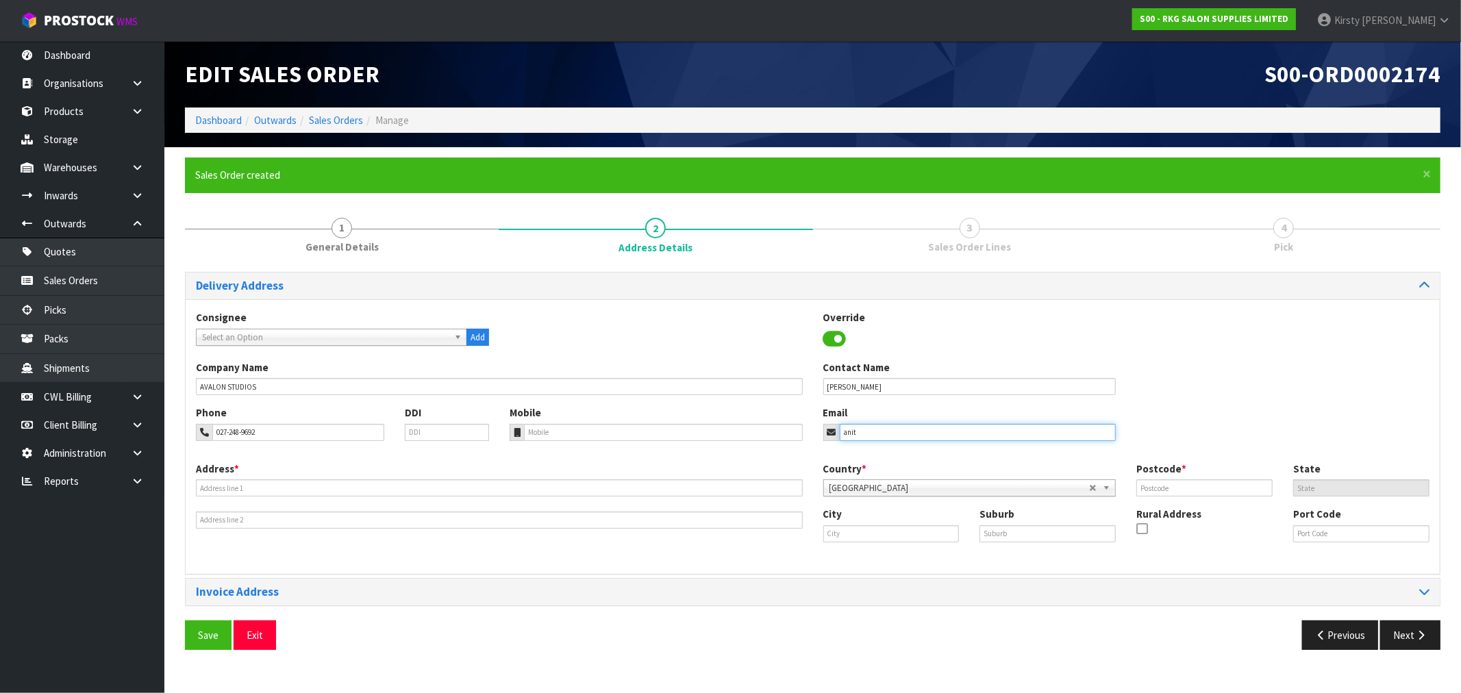
type input "anita.burnside@avalonstudios.co.nz"
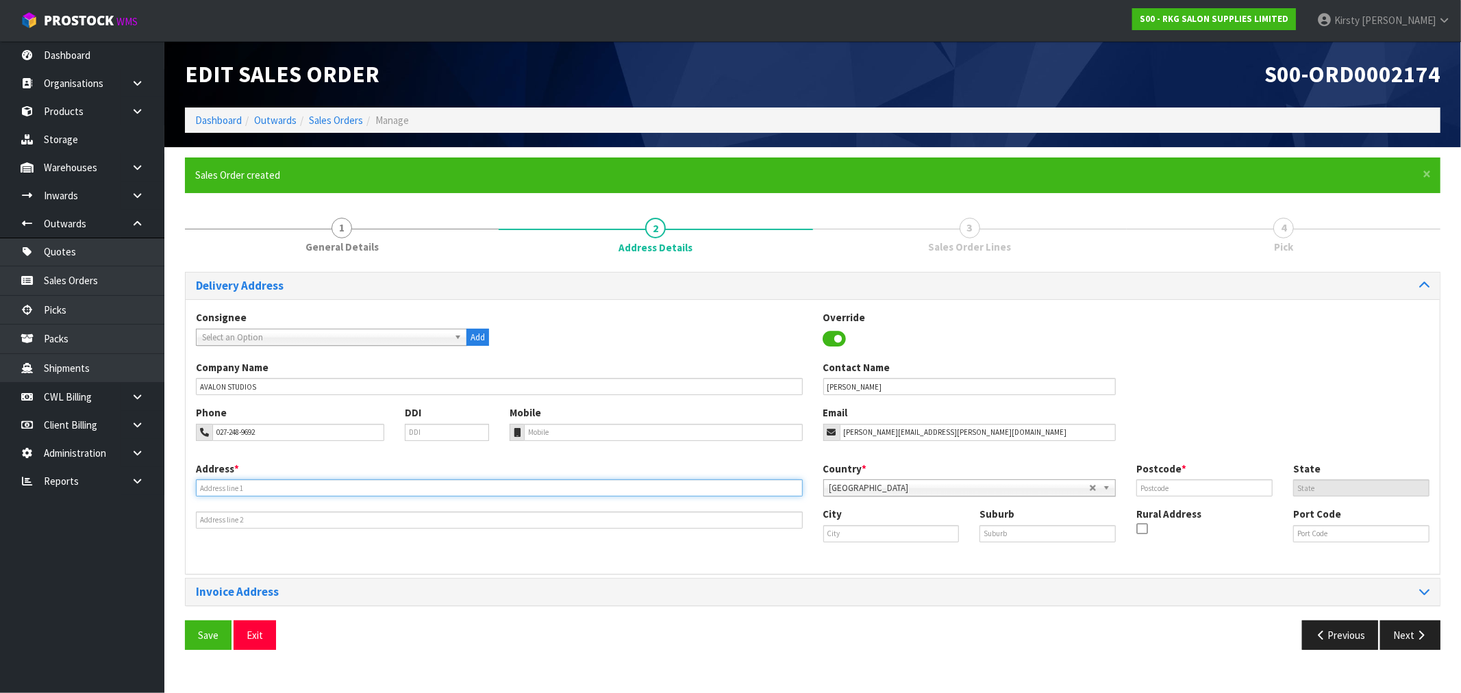
click at [225, 485] on input "text" at bounding box center [499, 487] width 607 height 17
type input "41 PERCY CAMERON ST"
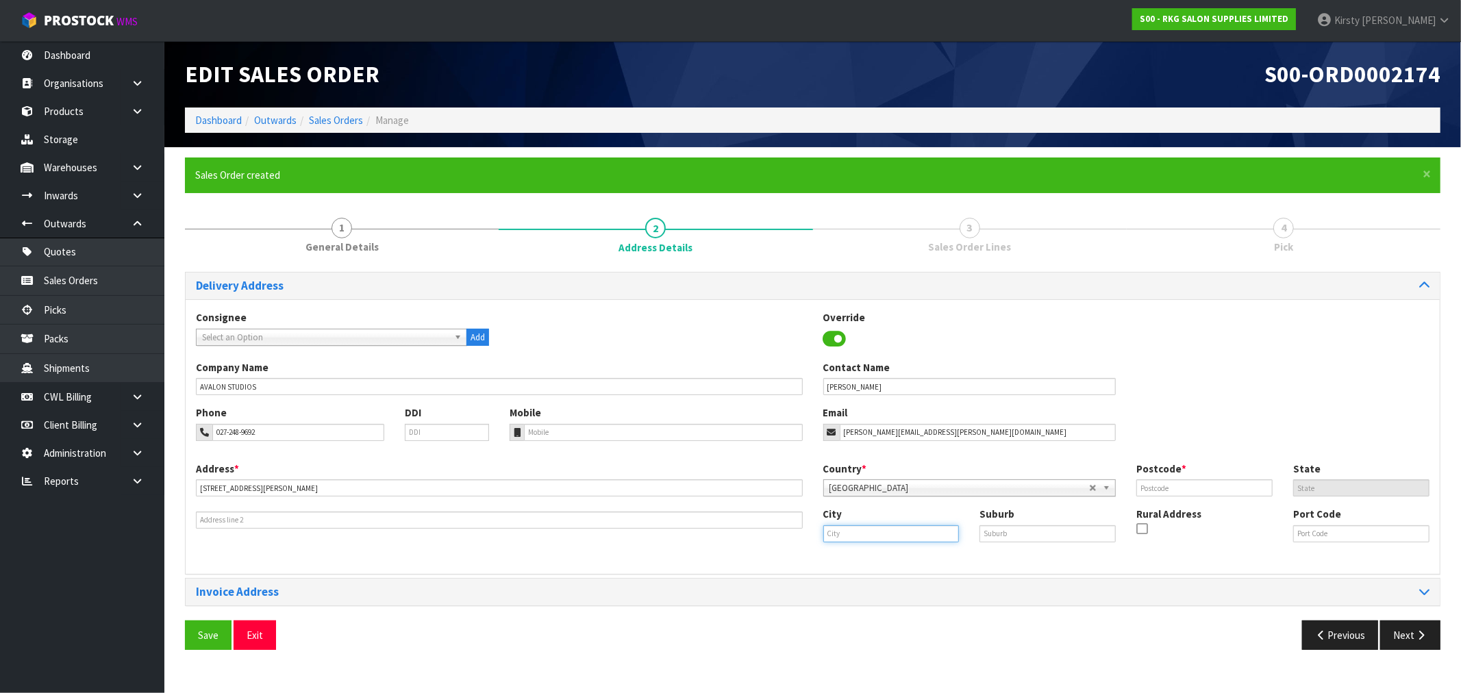
click at [871, 536] on input "text" at bounding box center [891, 533] width 136 height 17
type input "Lower Hutt"
type input "AVALON"
click at [1204, 494] on input "text" at bounding box center [1204, 487] width 136 height 17
type input "5011"
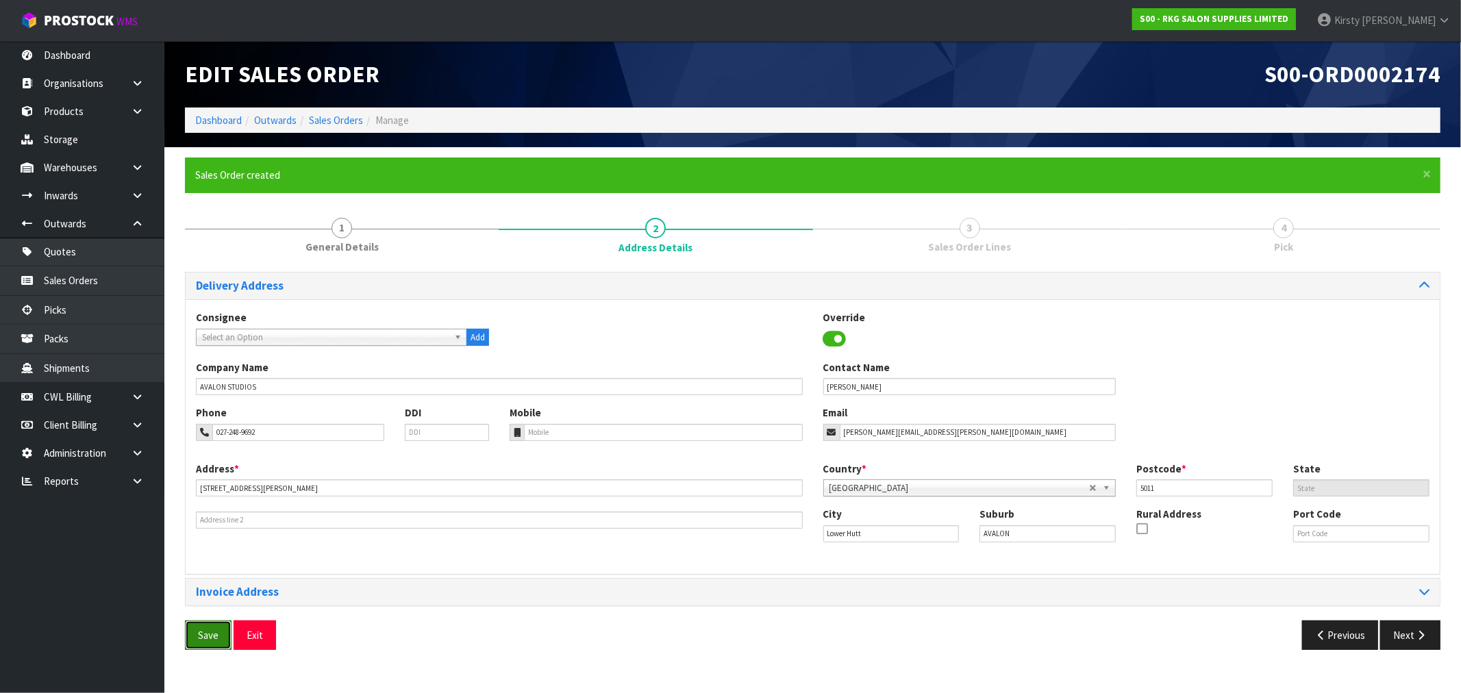
click at [211, 637] on span "Save" at bounding box center [208, 635] width 21 height 13
click at [1408, 633] on button "Next" at bounding box center [1410, 634] width 60 height 29
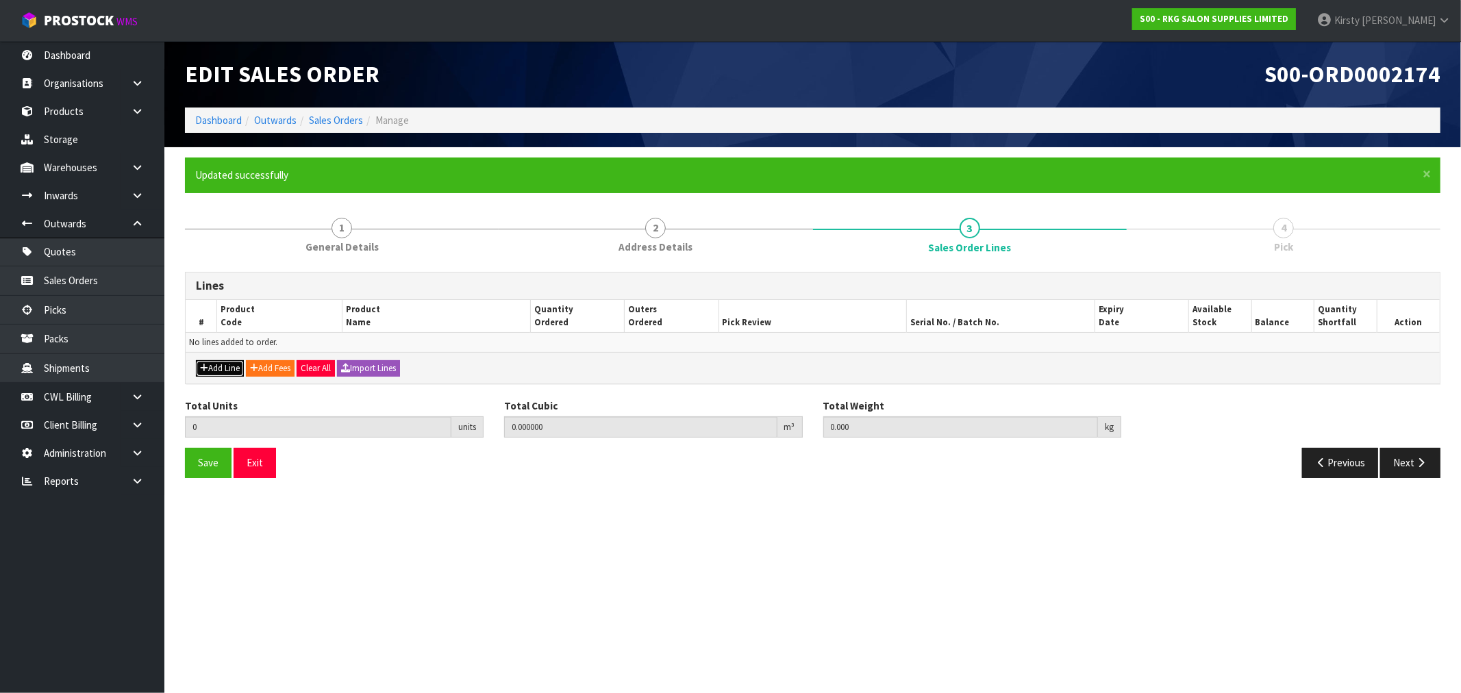
click at [220, 364] on button "Add Line" at bounding box center [220, 368] width 48 height 16
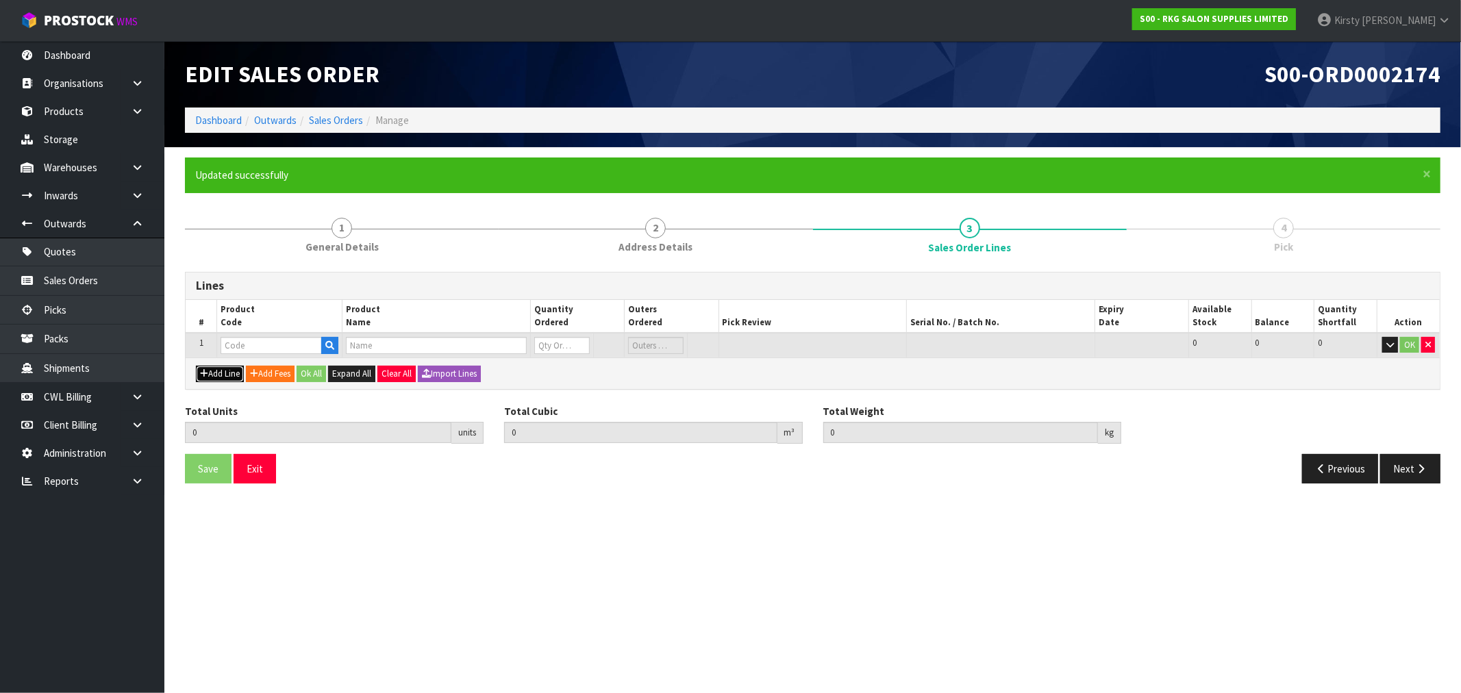
type input "0"
click at [251, 349] on input "text" at bounding box center [271, 345] width 101 height 17
type input "029502"
type input "0.000000"
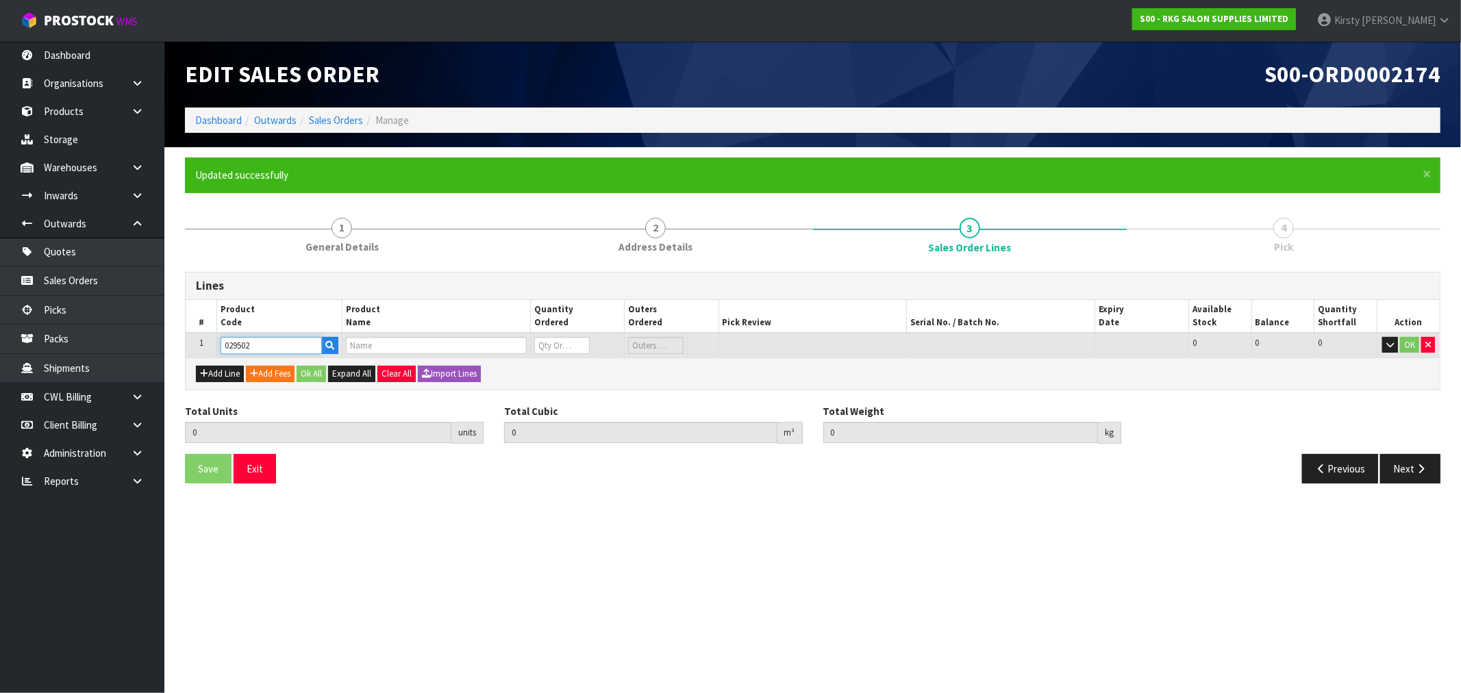
type input "0.000"
type input "BASE FOR BATLOW CHAIR"
type input "0"
type input "029502"
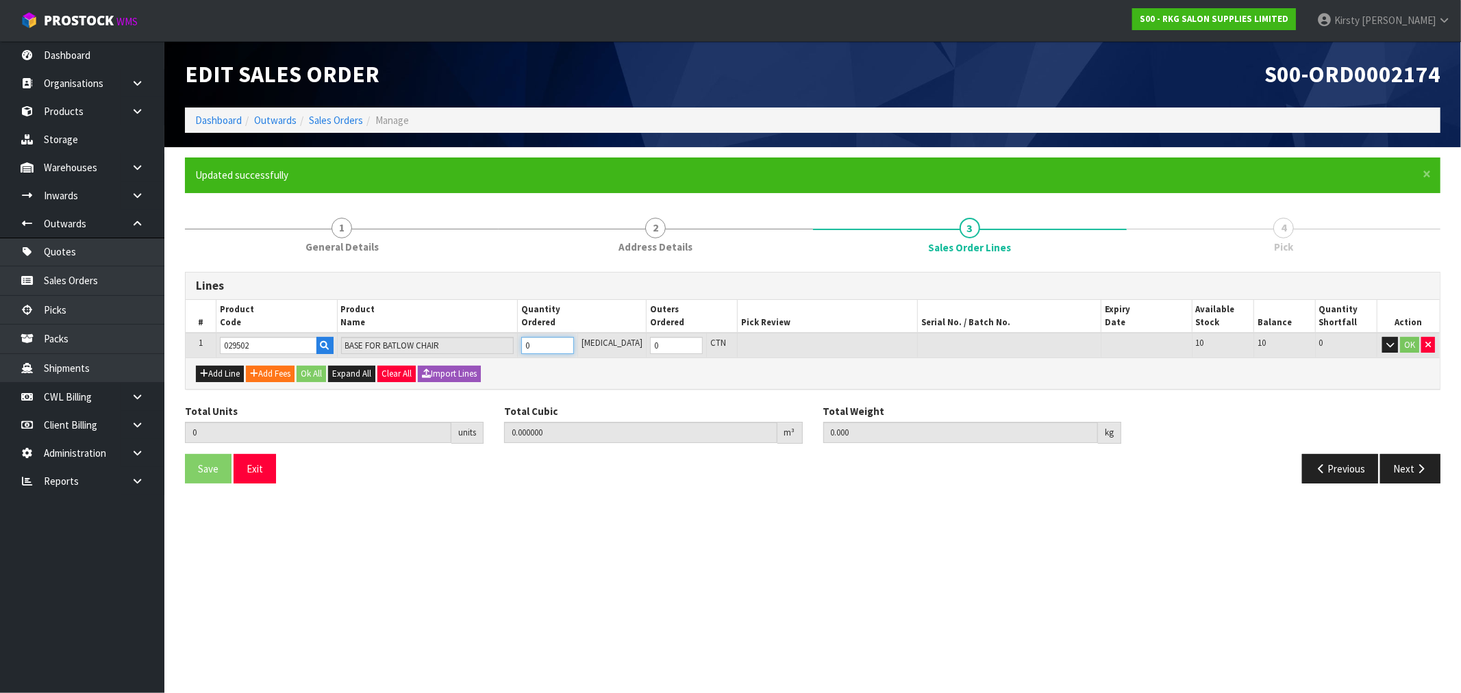
type input "1"
type input "0.01"
type input "2.7"
type input "1"
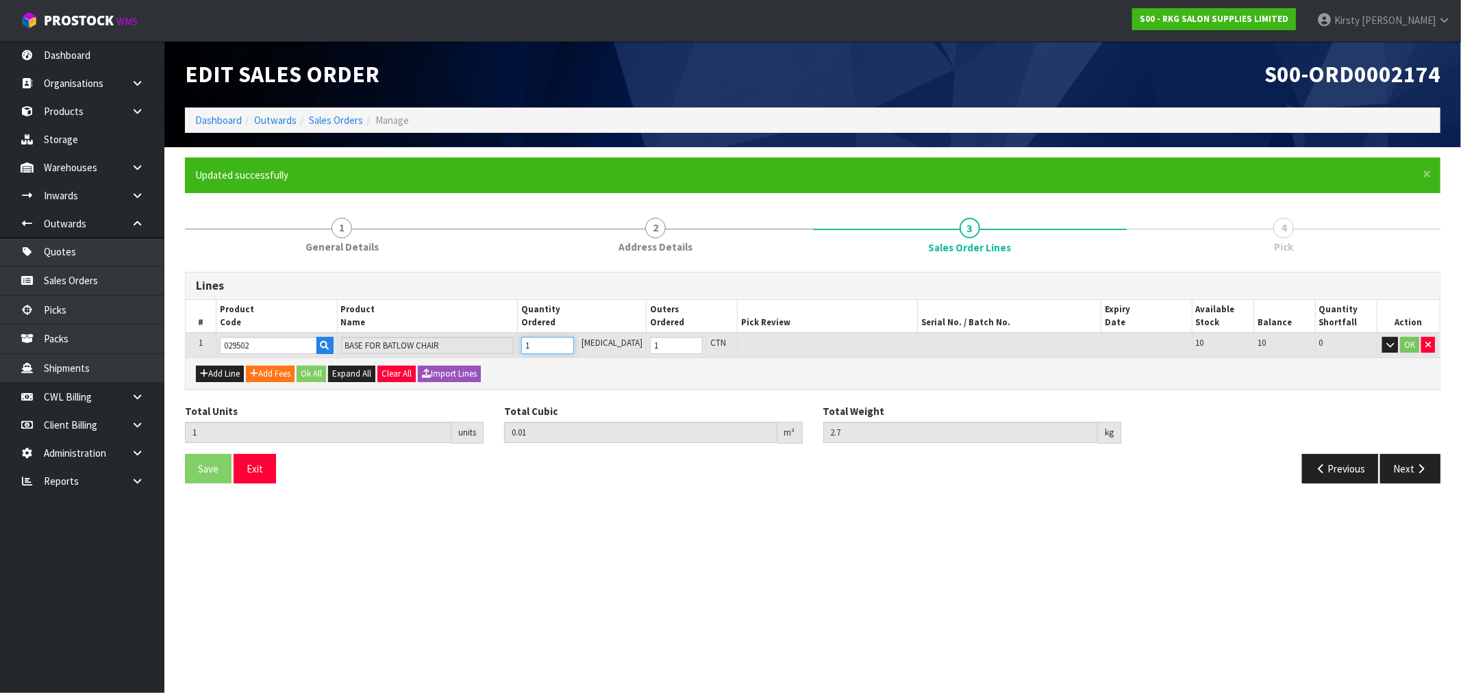
type input "1"
click at [574, 339] on input "1" at bounding box center [547, 345] width 53 height 17
type input "2"
type input "0.02"
type input "5.4"
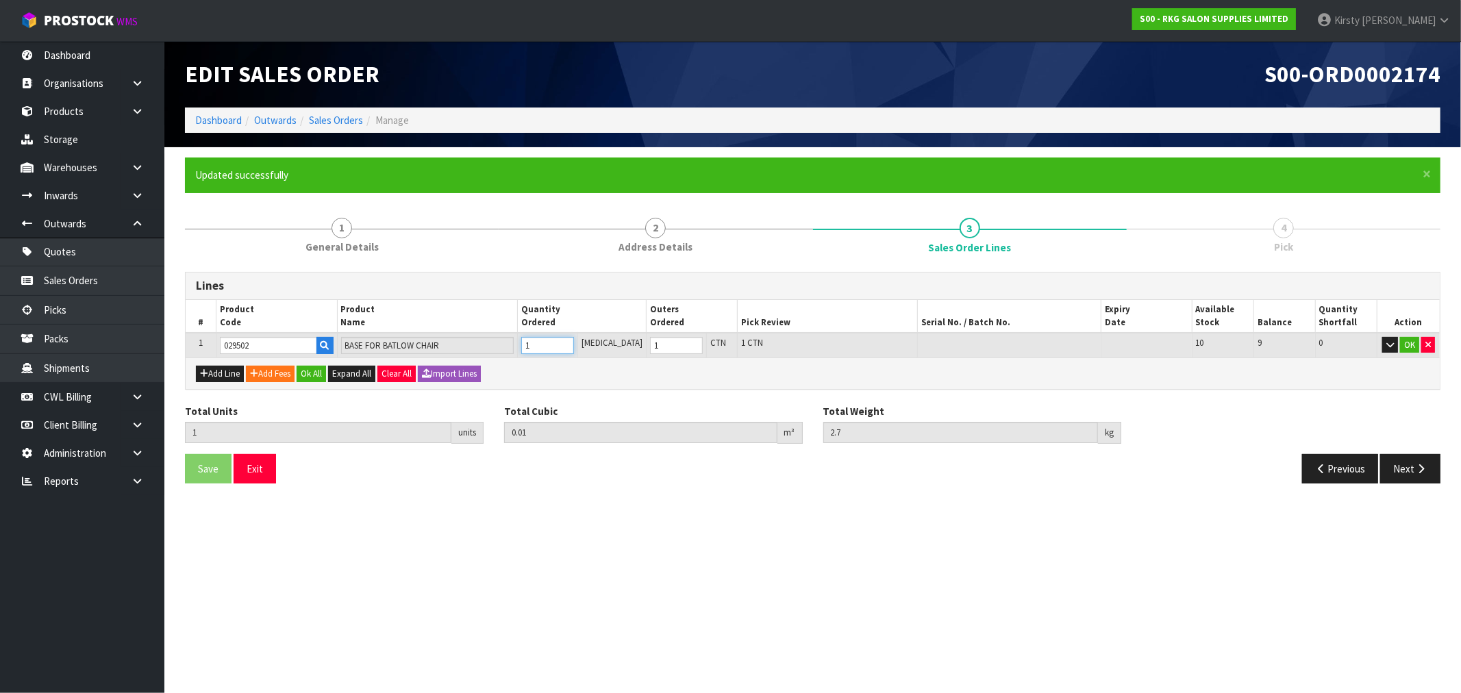
type input "2"
click at [574, 339] on input "2" at bounding box center [547, 345] width 53 height 17
type input "3"
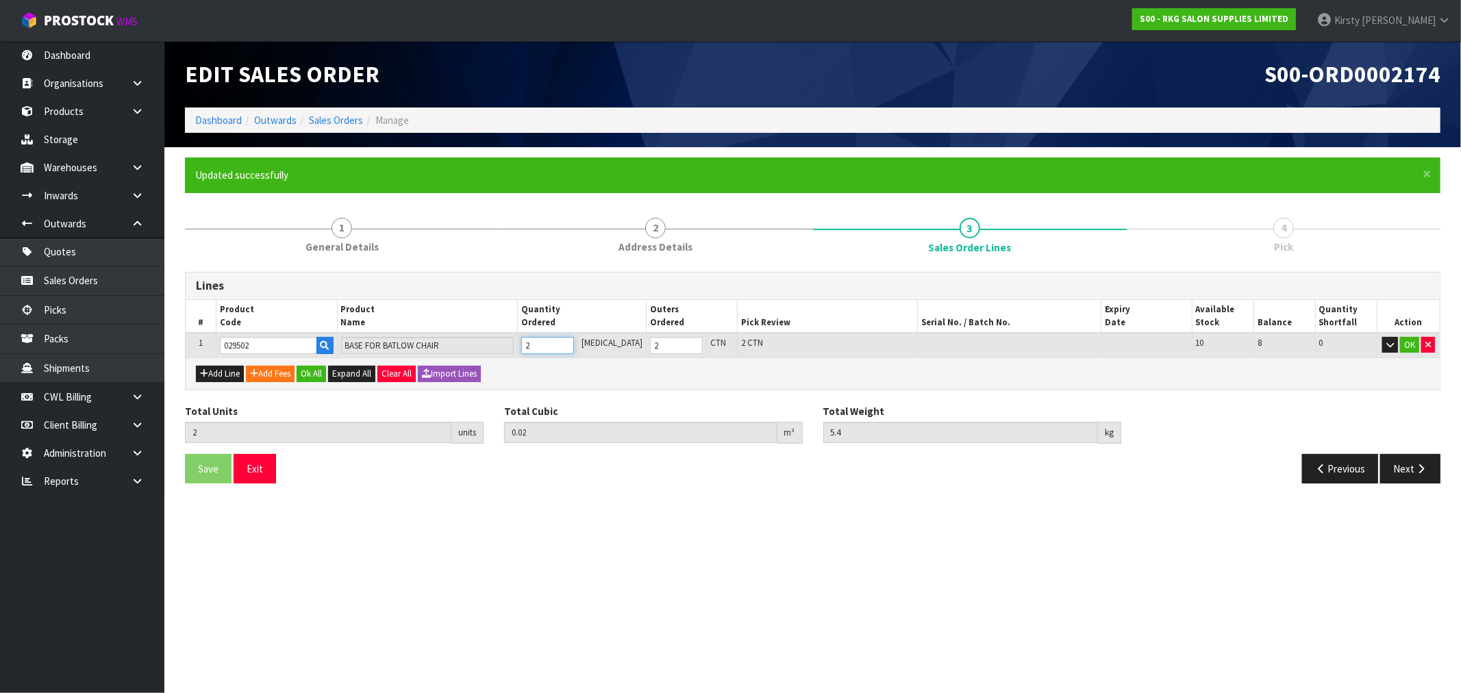
type input "0.03"
type input "8.1"
type input "3"
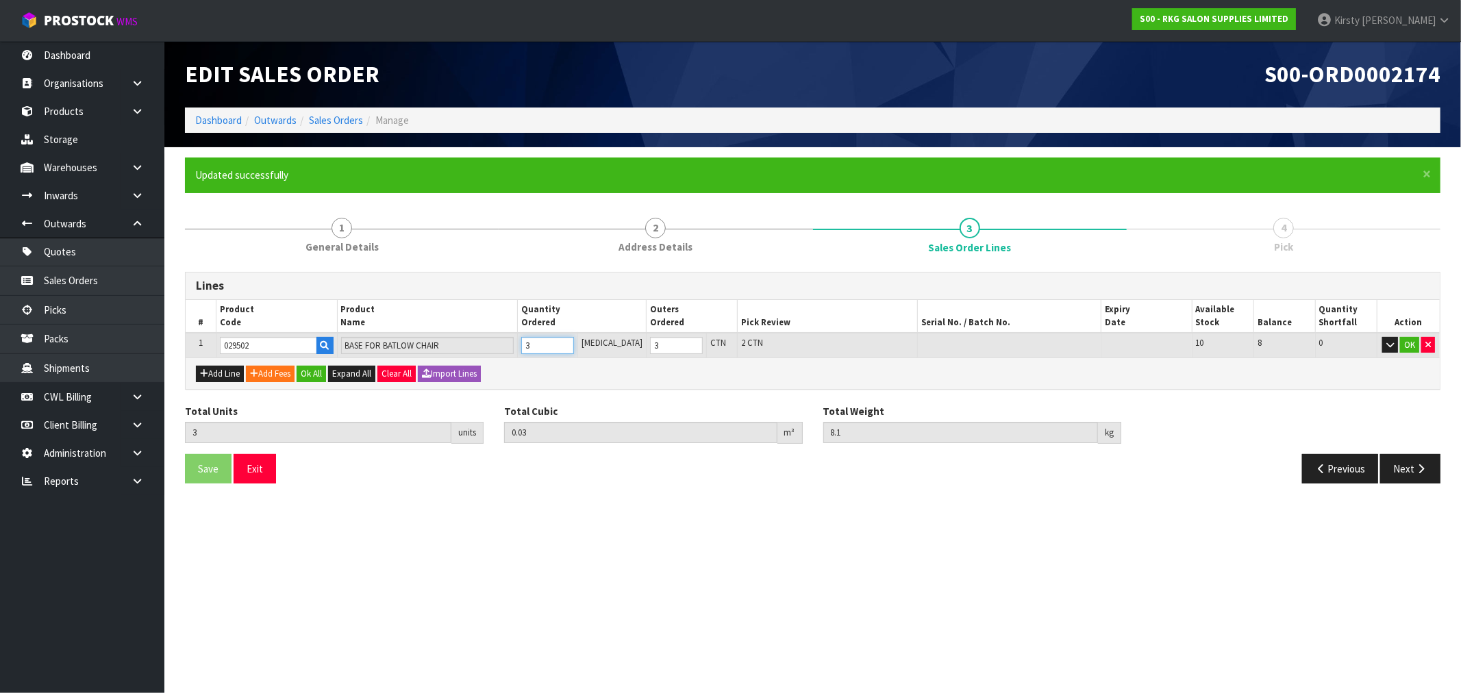
click at [574, 339] on input "3" at bounding box center [547, 345] width 53 height 17
type input "4"
type input "0.04"
type input "10.8"
type input "4"
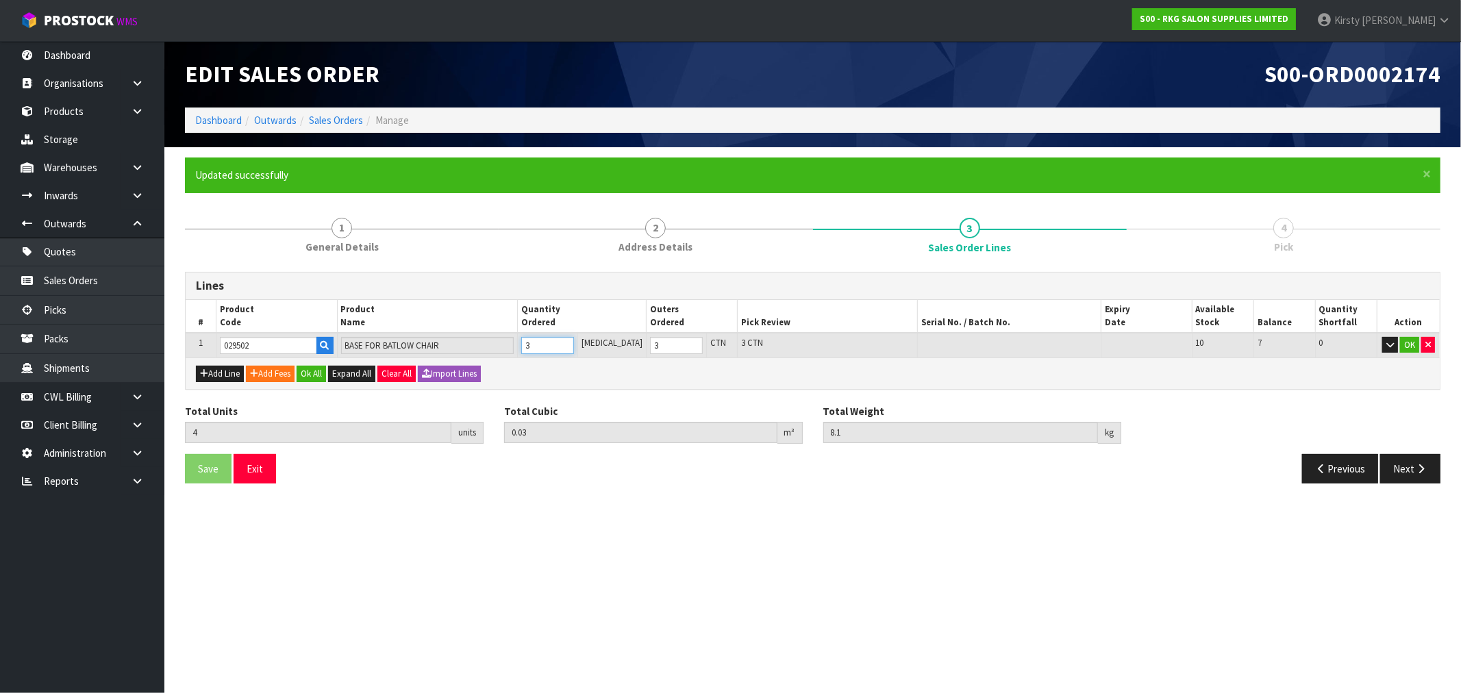
type input "4"
click at [574, 339] on input "4" at bounding box center [547, 345] width 53 height 17
type input "5"
type input "0.05"
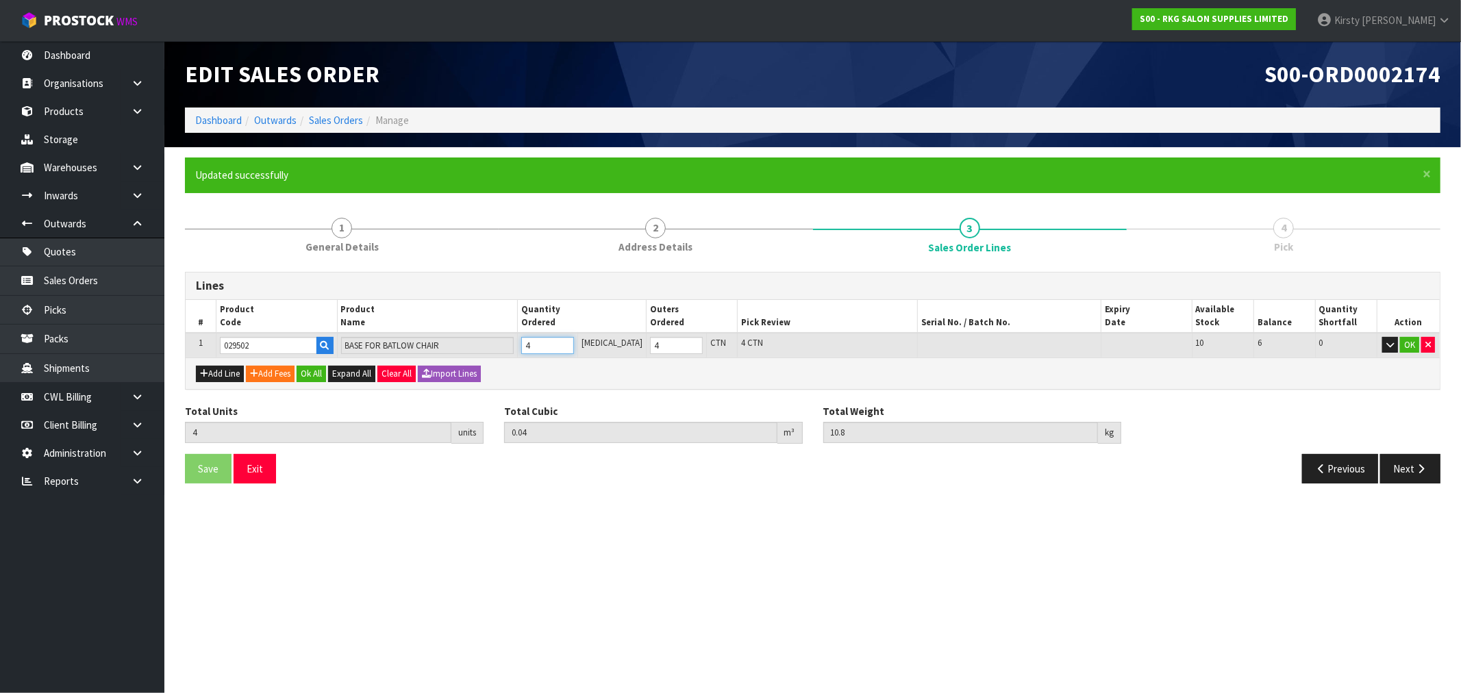
type input "13.5"
type input "5"
click at [574, 339] on input "5" at bounding box center [547, 345] width 53 height 17
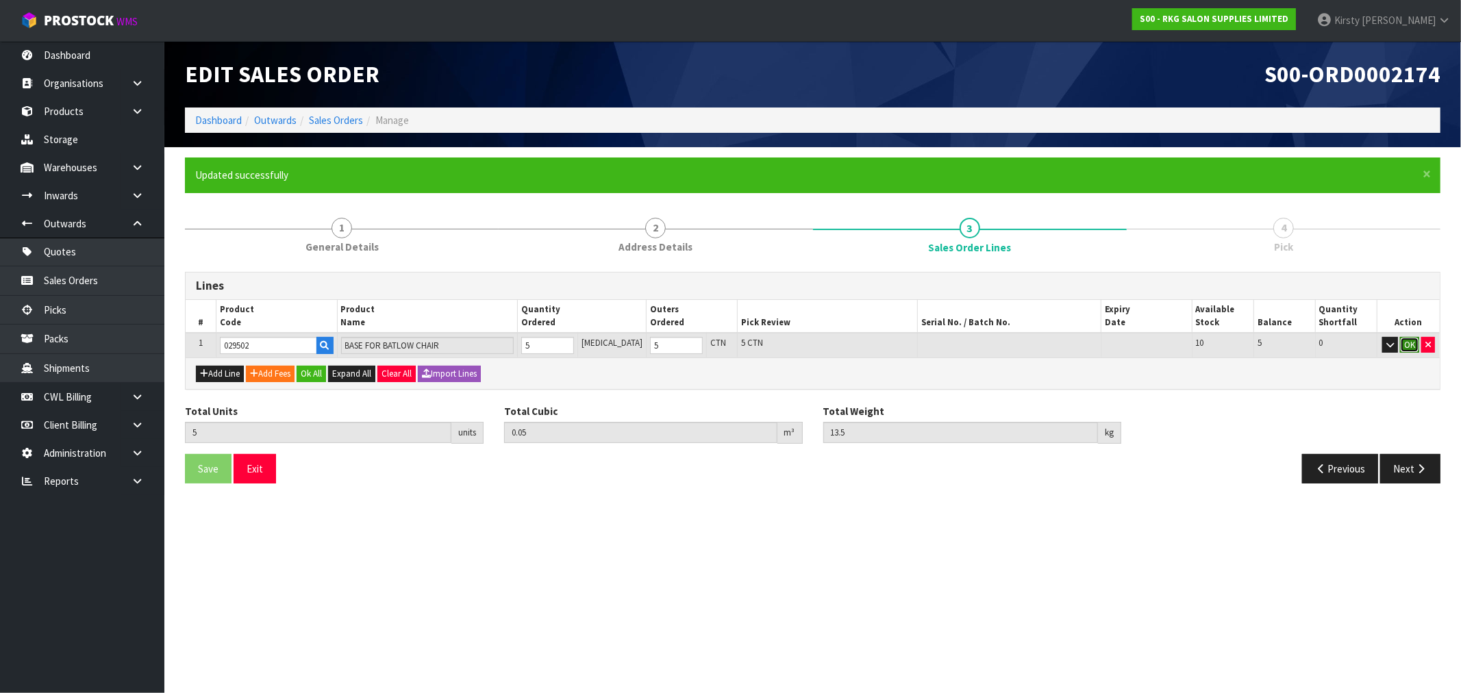
click at [1412, 344] on button "OK" at bounding box center [1409, 345] width 19 height 16
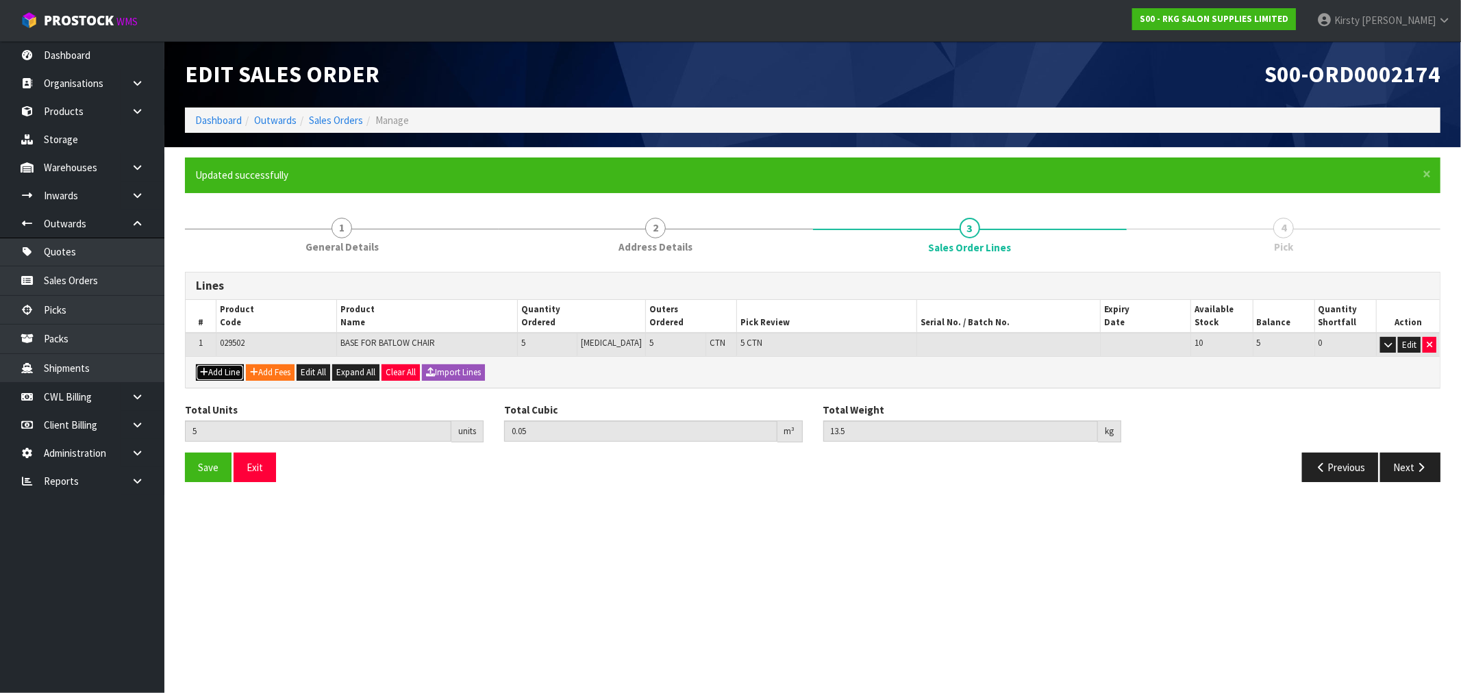
click at [228, 373] on button "Add Line" at bounding box center [220, 372] width 48 height 16
type input "0"
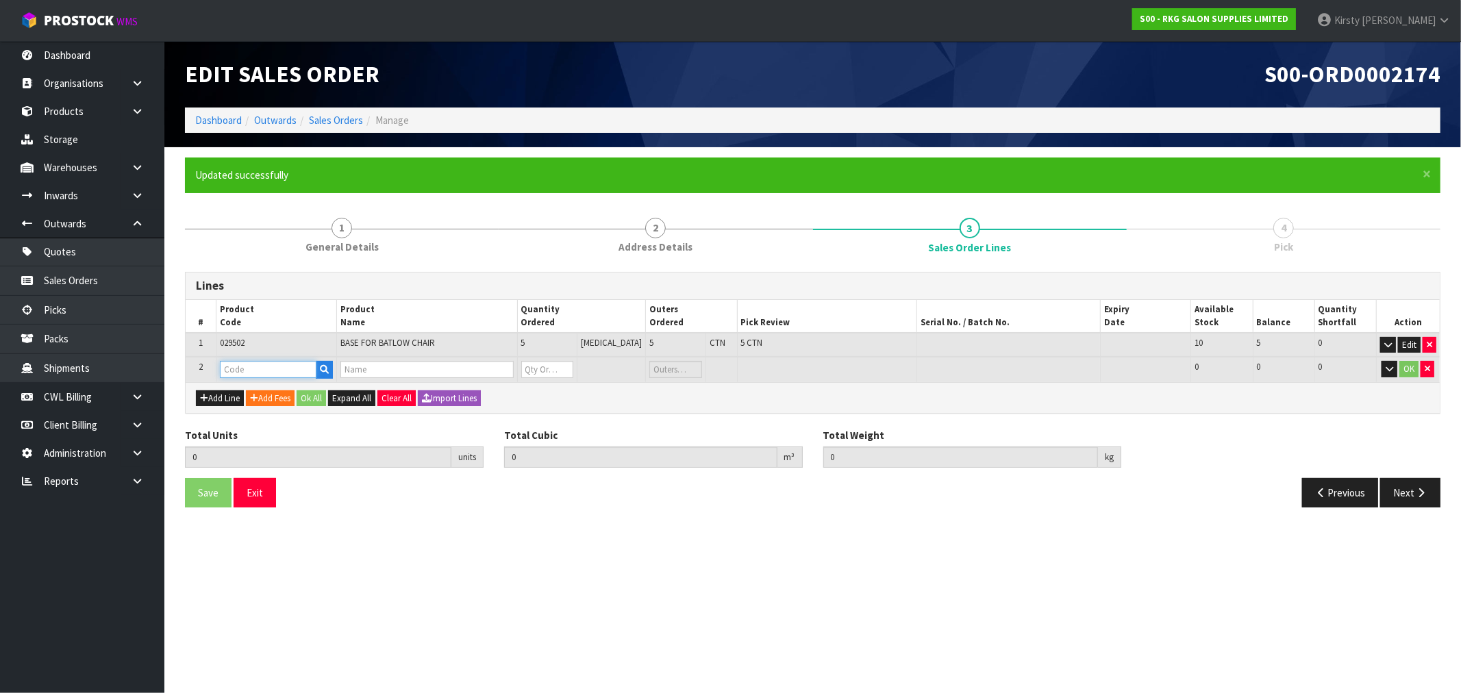
click at [229, 372] on input "text" at bounding box center [268, 369] width 97 height 17
type input "028102"
type input "5"
type input "0.05"
type input "13.5"
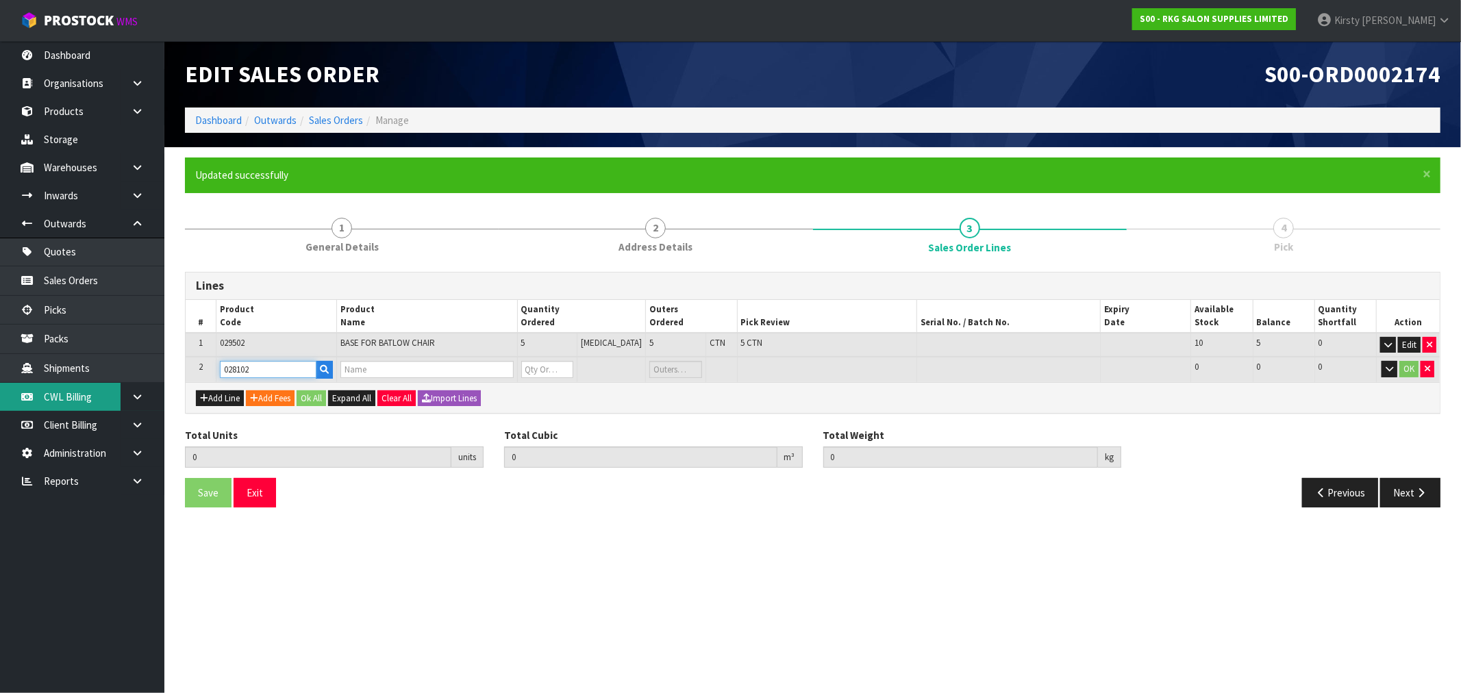
type input "HYDRAULIC PUMP BATLOW CHAIR"
type input "0"
type input "028102"
type input "6"
type input "0.053"
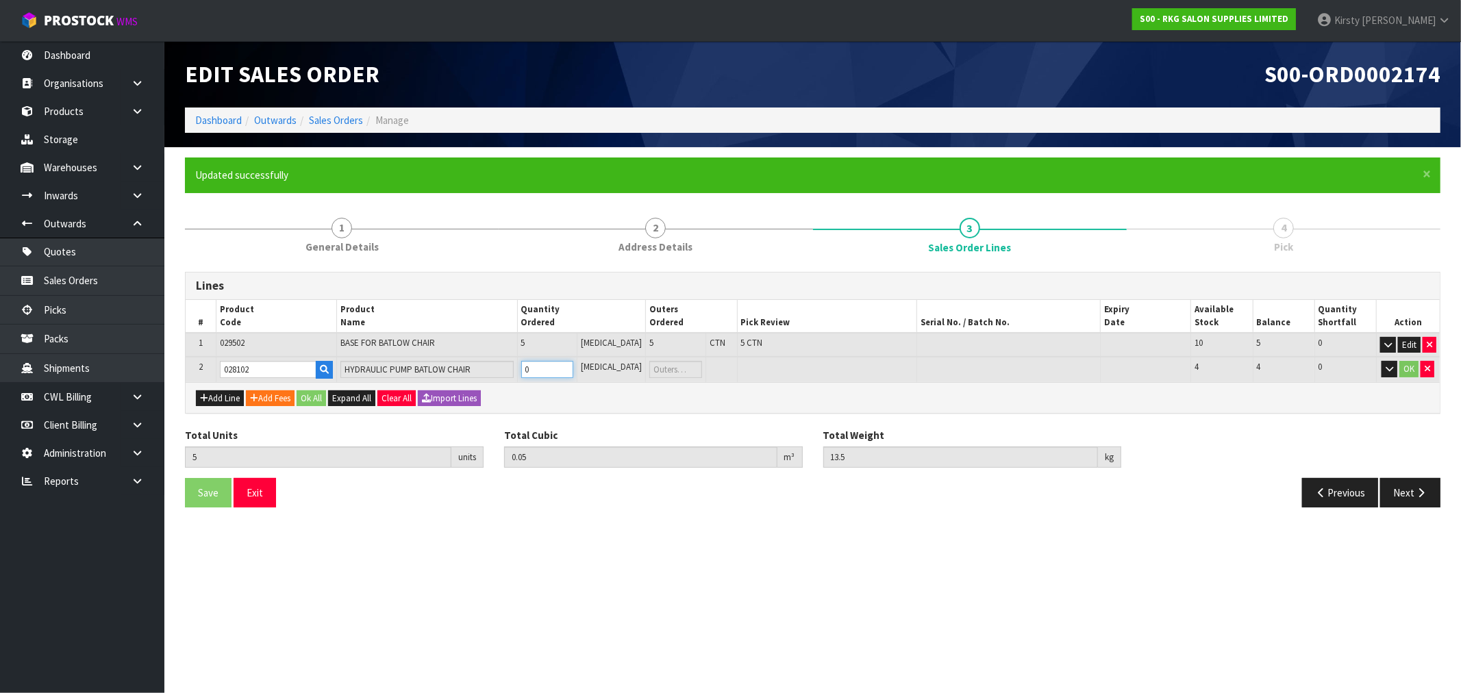
type input "17.7"
type input "1"
click at [573, 364] on input "1" at bounding box center [546, 369] width 53 height 17
type input "7"
type input "0.056"
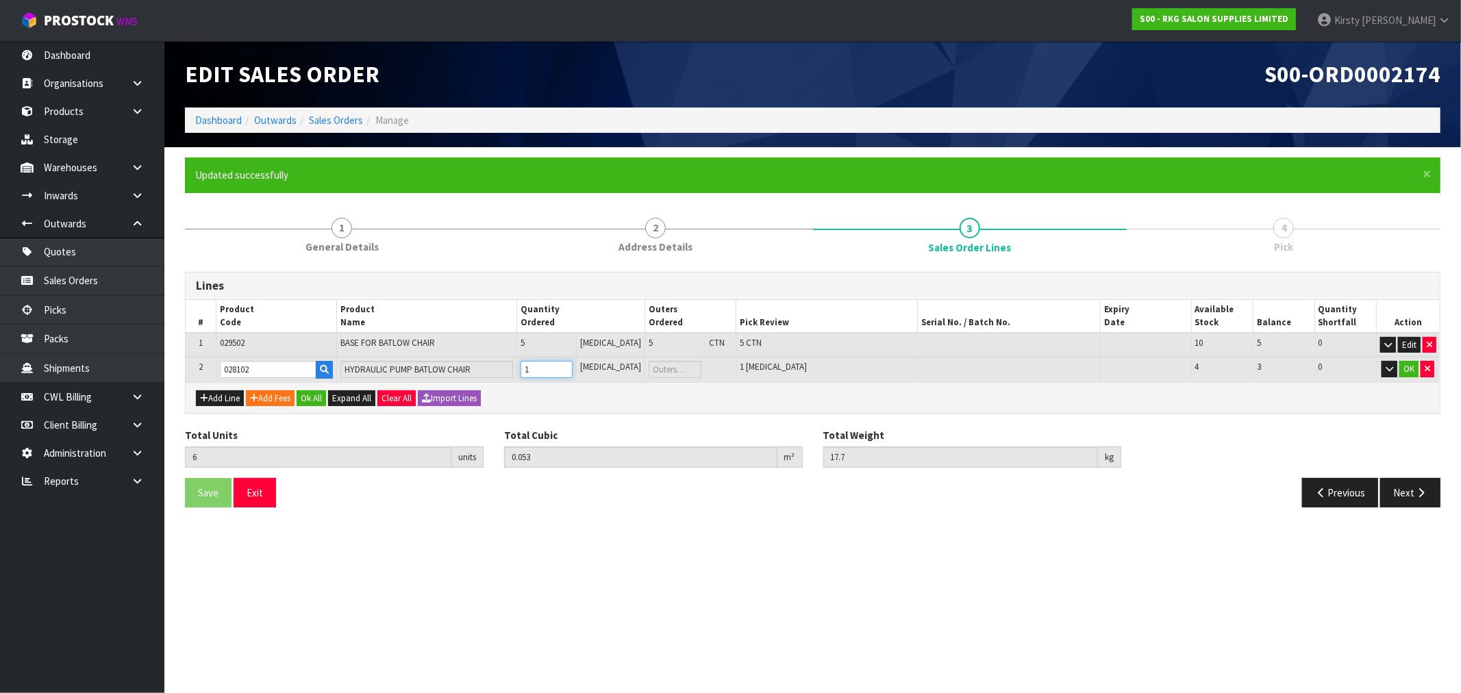
type input "21.9"
type input "2"
click at [573, 364] on input "2" at bounding box center [546, 369] width 53 height 17
type input "8"
type input "0.059"
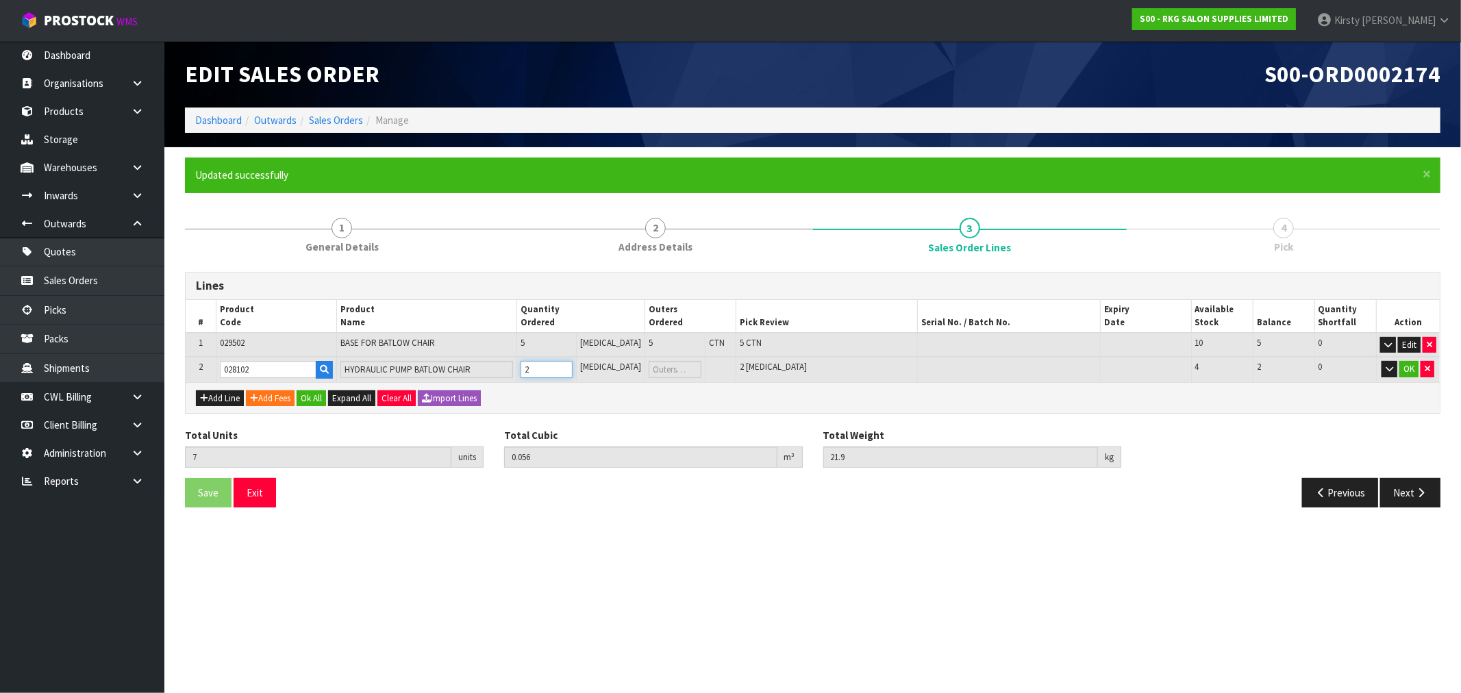
type input "26.1"
type input "3"
click at [573, 364] on input "3" at bounding box center [546, 369] width 53 height 17
type input "9"
type input "0.062"
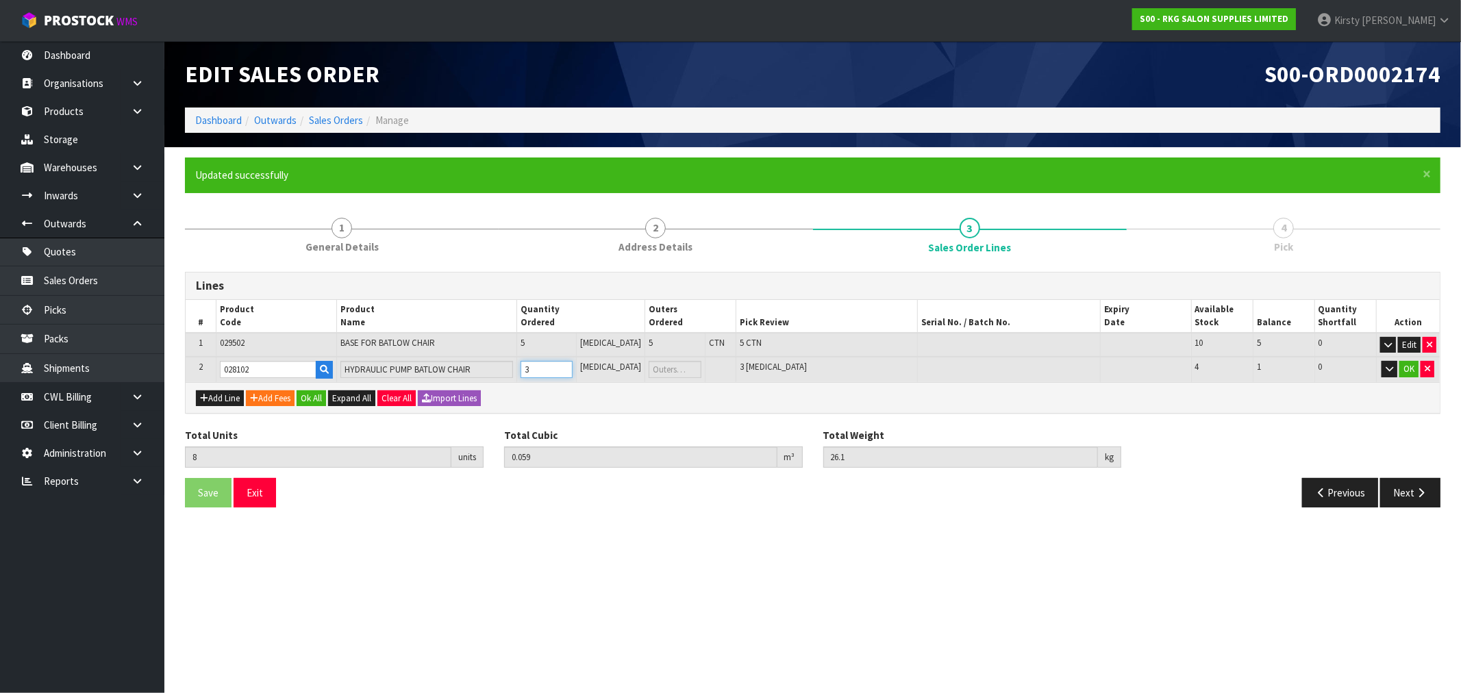
type input "30.3"
drag, startPoint x: 576, startPoint y: 364, endPoint x: 696, endPoint y: 344, distance: 122.0
type input "4"
click at [573, 363] on input "4" at bounding box center [546, 369] width 53 height 17
click at [1409, 370] on button "OK" at bounding box center [1408, 369] width 19 height 16
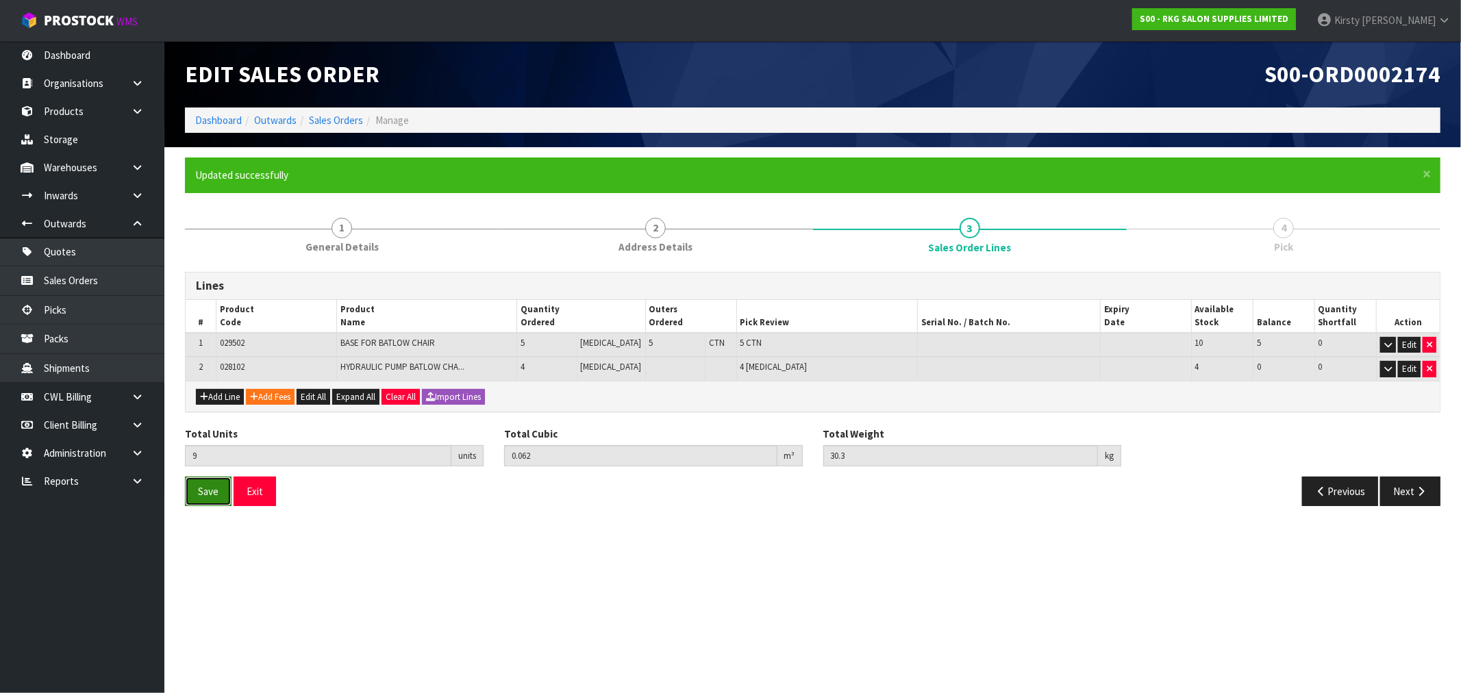
click at [201, 492] on span "Save" at bounding box center [208, 491] width 21 height 13
click at [210, 496] on span "Save" at bounding box center [208, 491] width 21 height 13
click at [1414, 493] on icon "button" at bounding box center [1420, 491] width 13 height 10
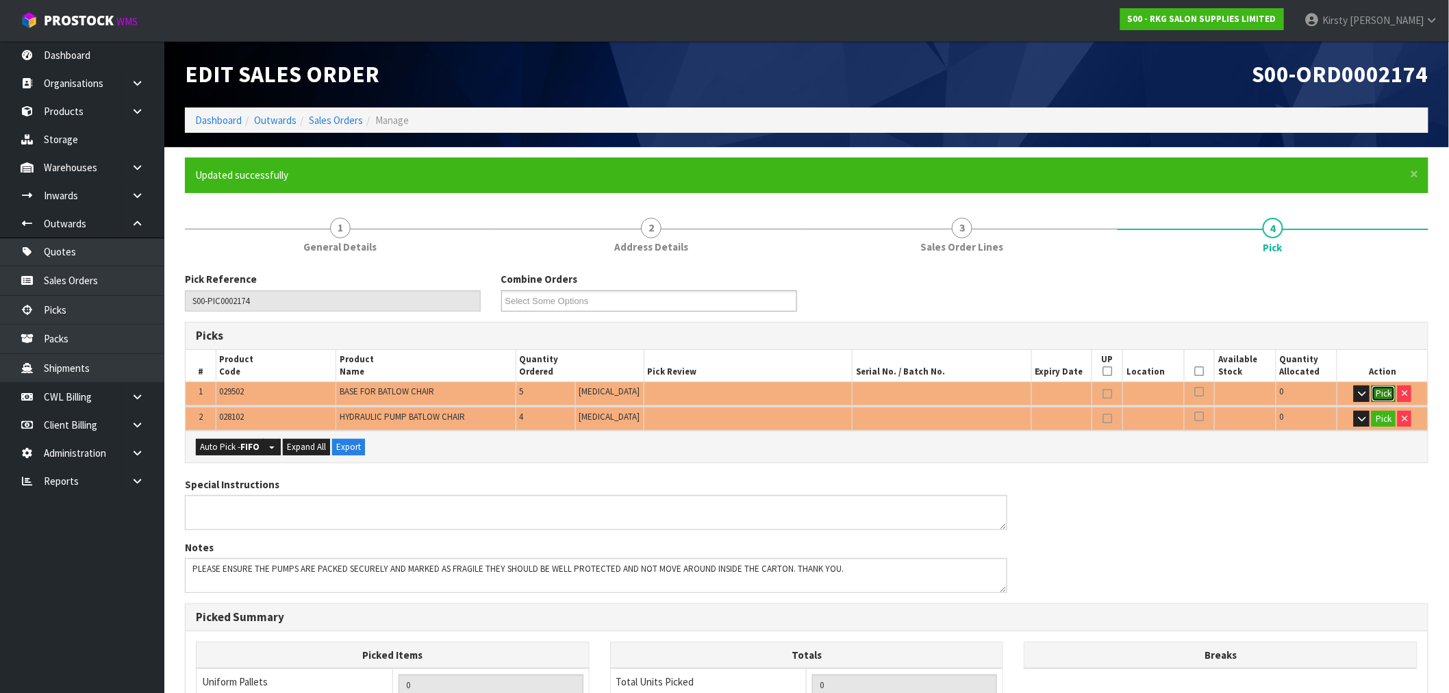
click at [1386, 393] on button "Pick" at bounding box center [1384, 394] width 24 height 16
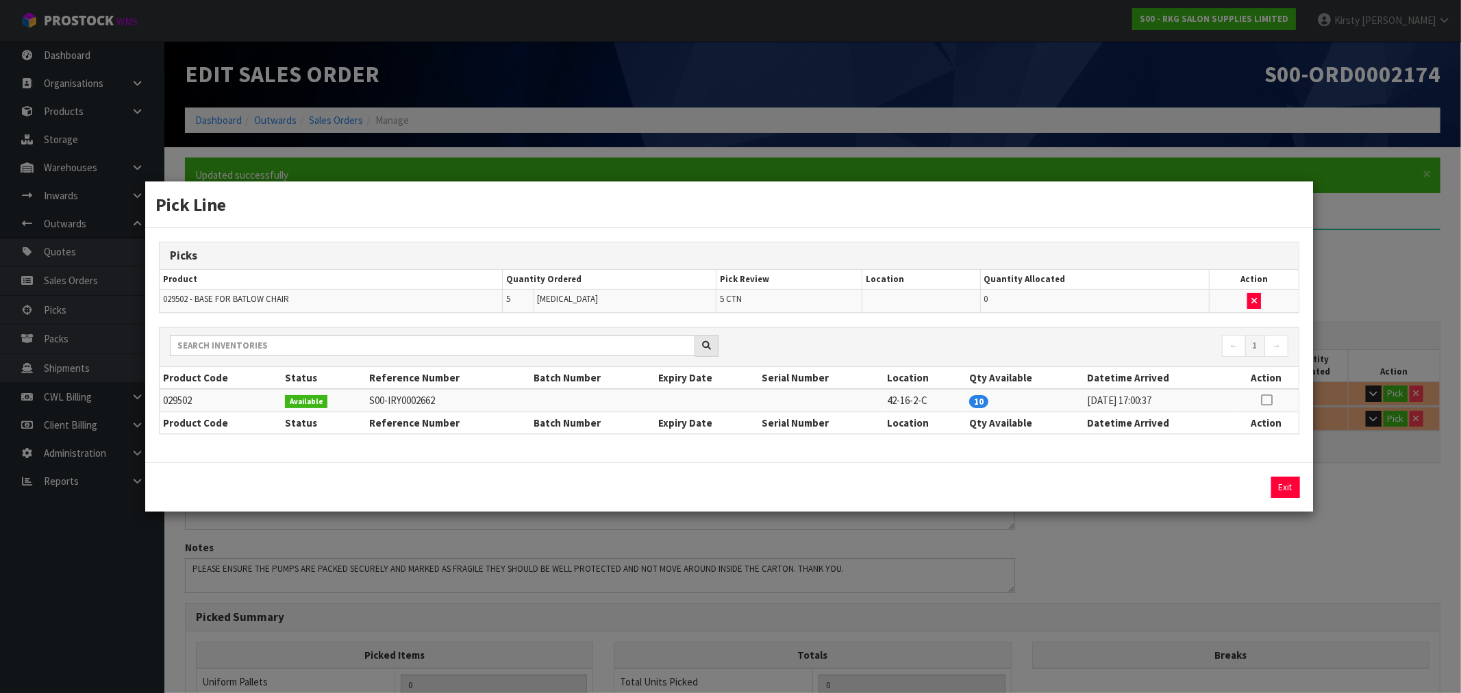
click at [1270, 400] on icon at bounding box center [1266, 400] width 11 height 1
click at [1237, 490] on button "Assign Pick" at bounding box center [1239, 487] width 56 height 21
type input "5"
type input "0.05"
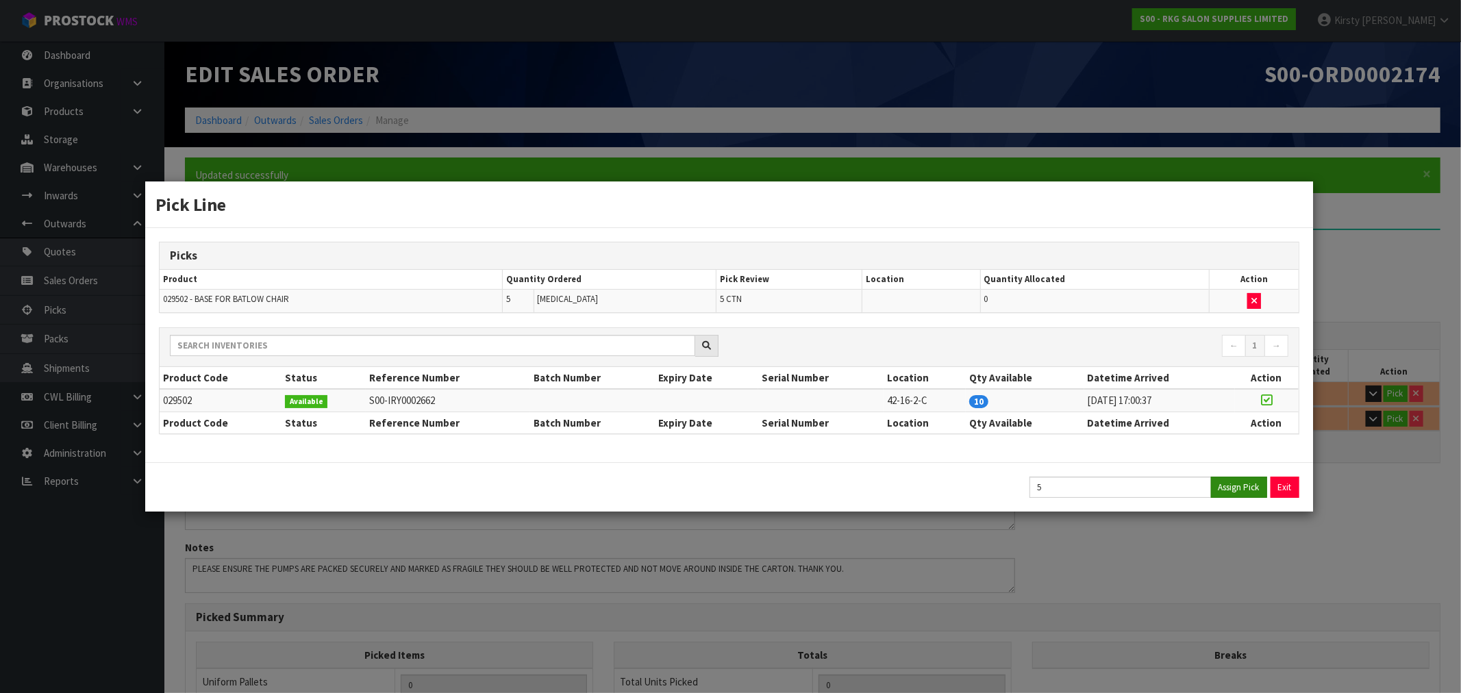
type input "13.5"
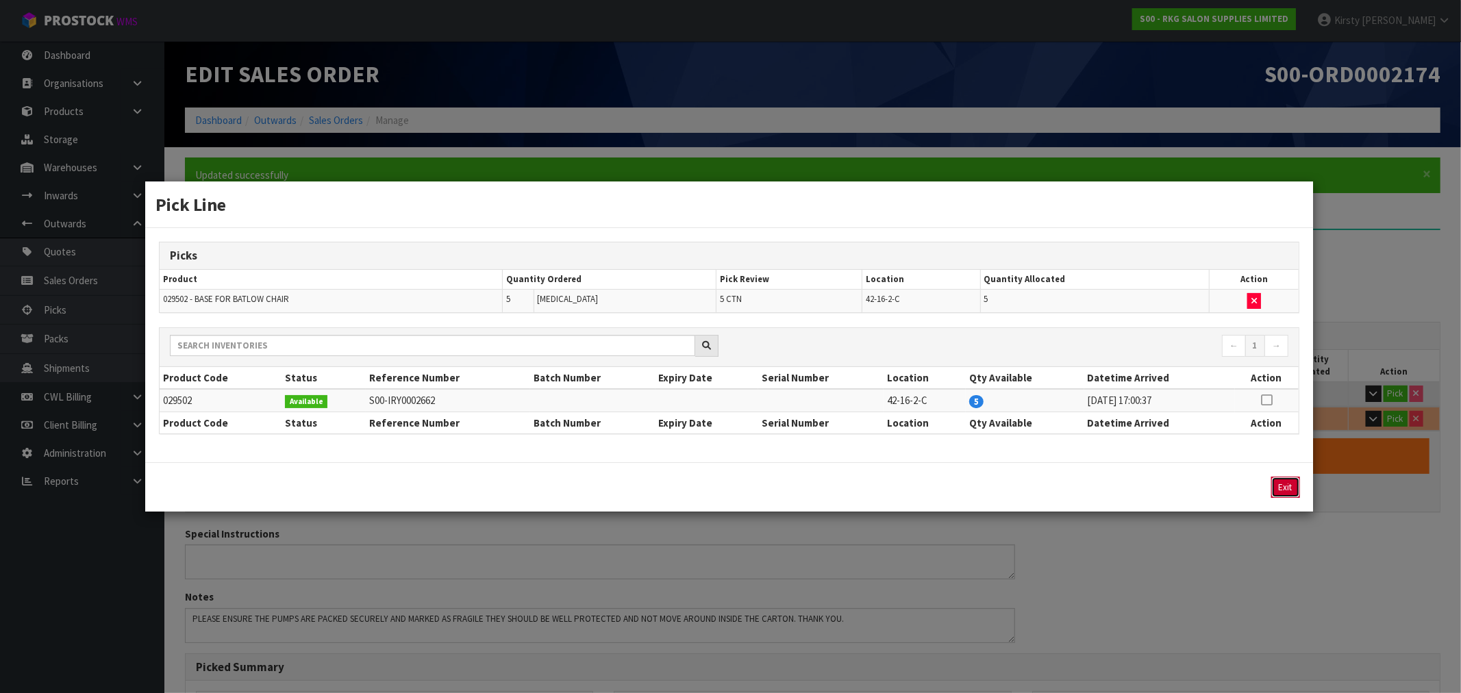
click at [1285, 483] on button "Exit" at bounding box center [1285, 487] width 29 height 21
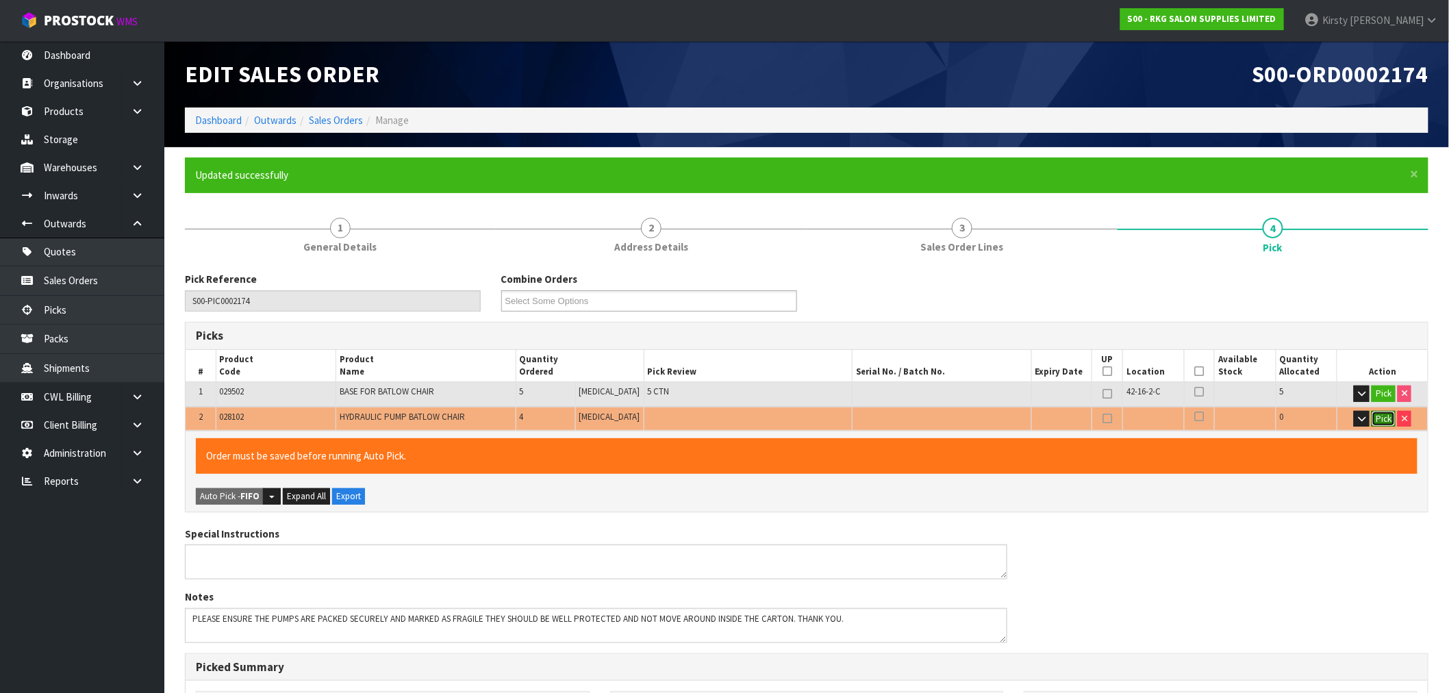
click at [1384, 416] on button "Pick" at bounding box center [1384, 419] width 24 height 16
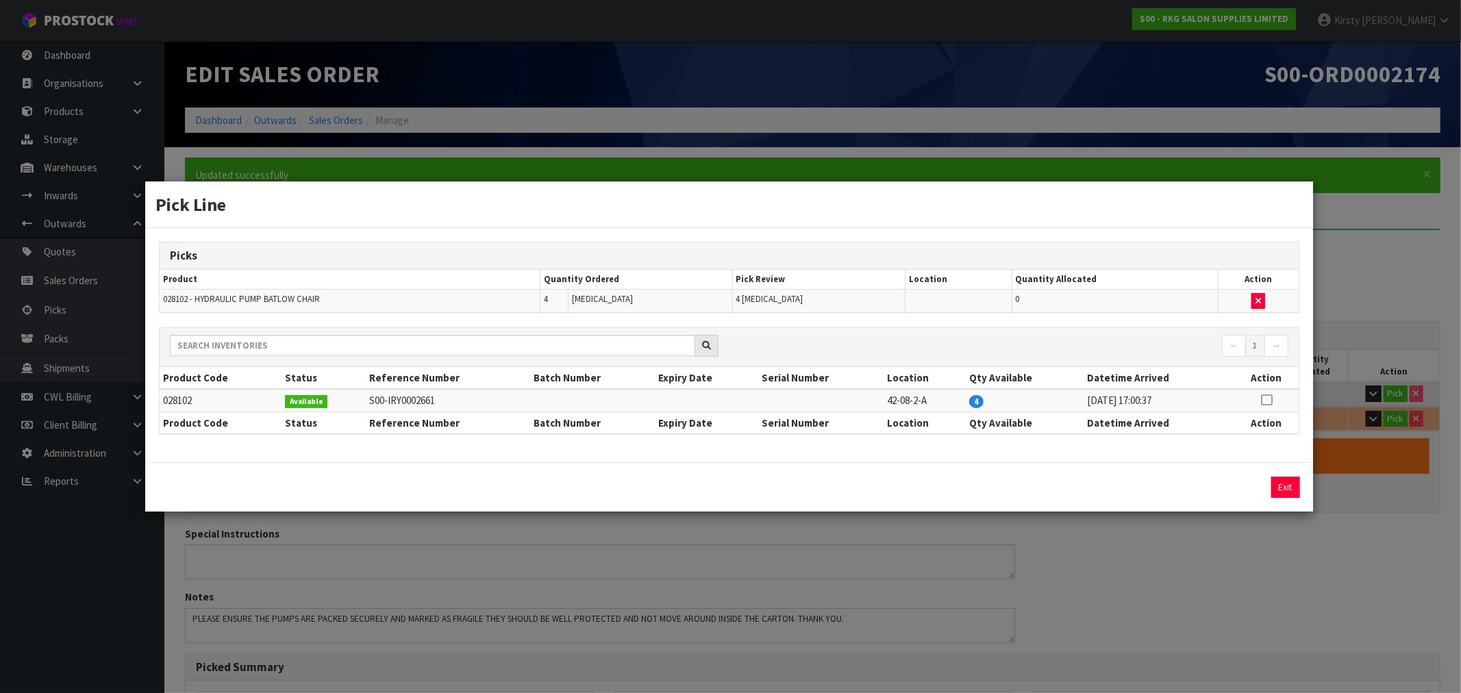
click at [1264, 400] on icon at bounding box center [1266, 400] width 11 height 1
click at [1236, 486] on button "Assign Pick" at bounding box center [1239, 487] width 56 height 21
type input "Piece x 4"
type input "9"
type input "0.062"
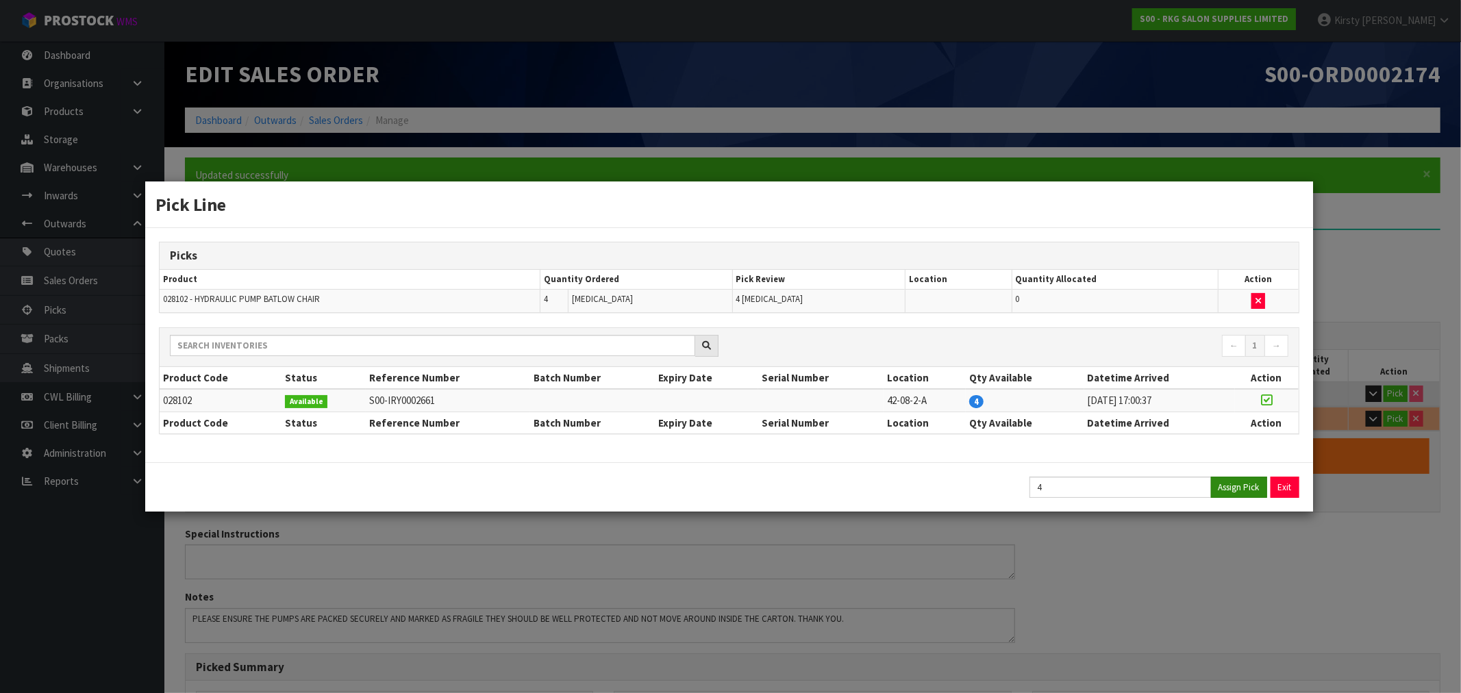
type input "30.3"
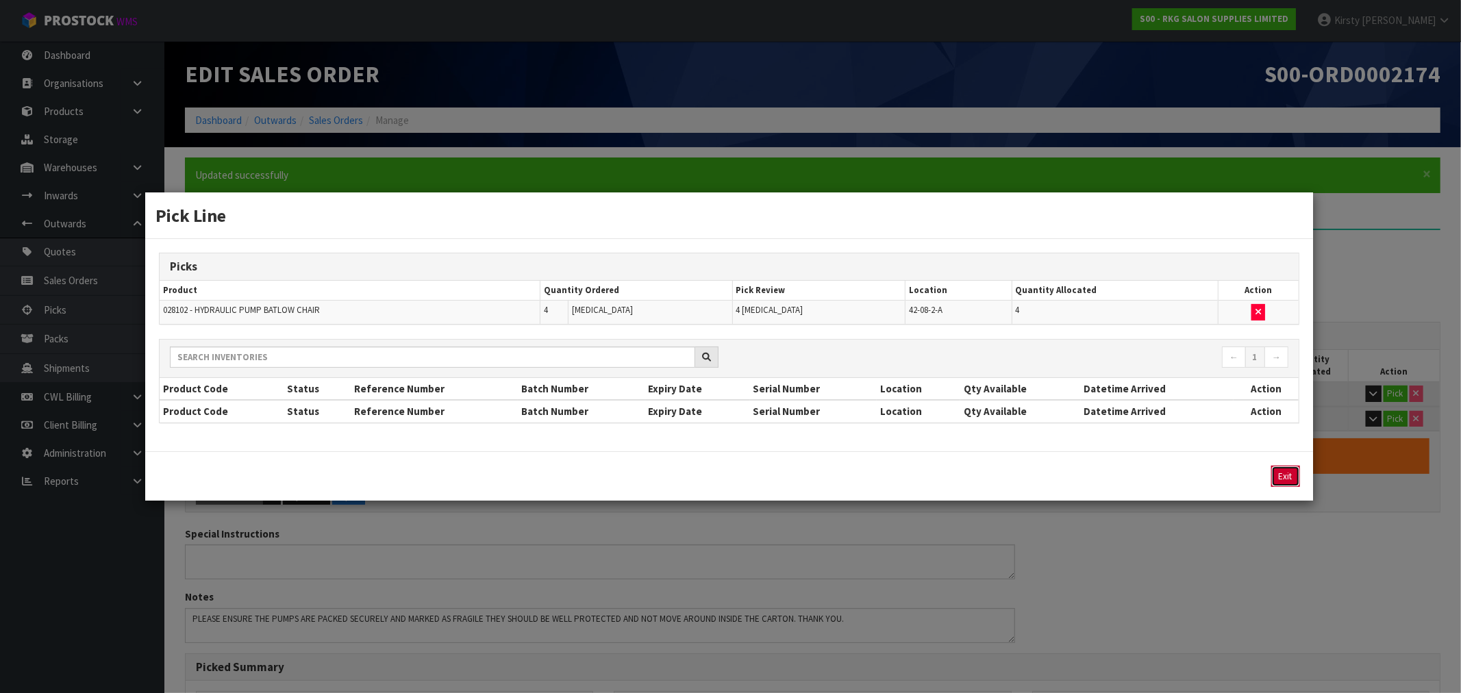
click at [1296, 477] on button "Exit" at bounding box center [1285, 476] width 29 height 21
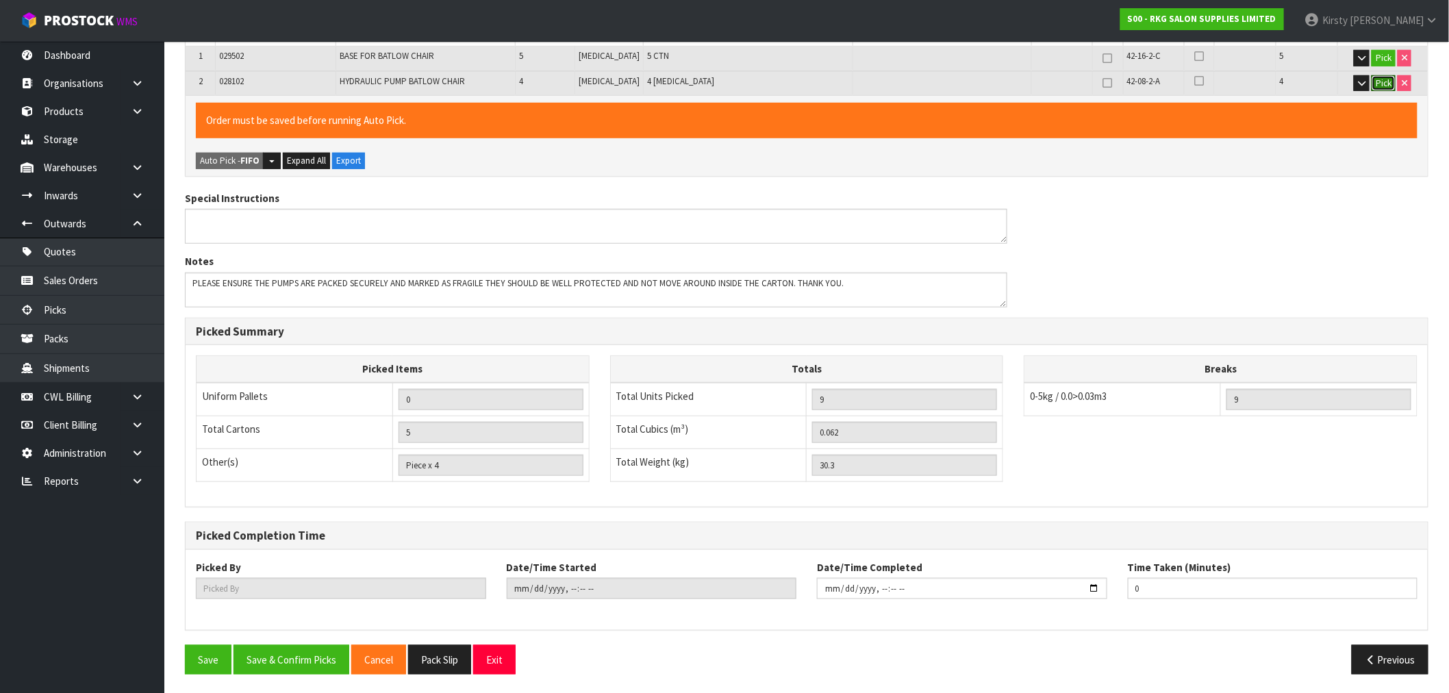
scroll to position [338, 0]
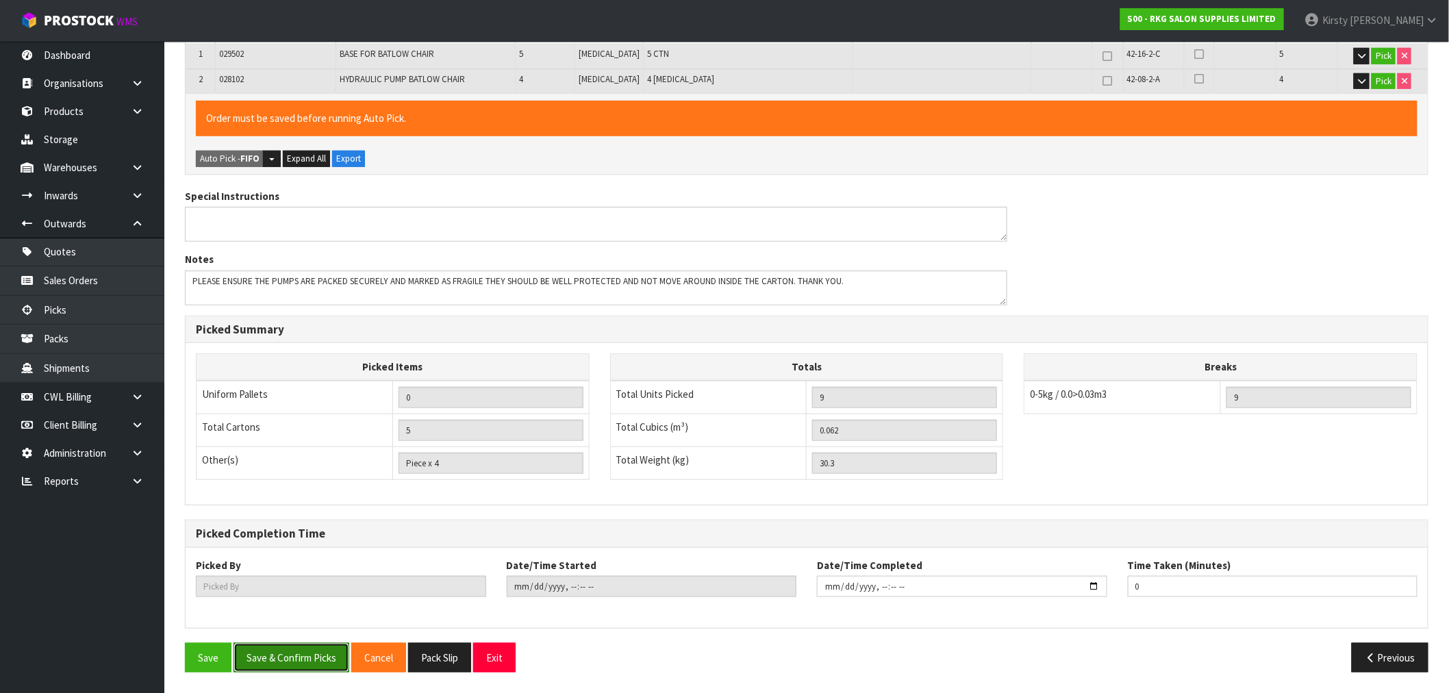
click at [320, 657] on button "Save & Confirm Picks" at bounding box center [292, 657] width 116 height 29
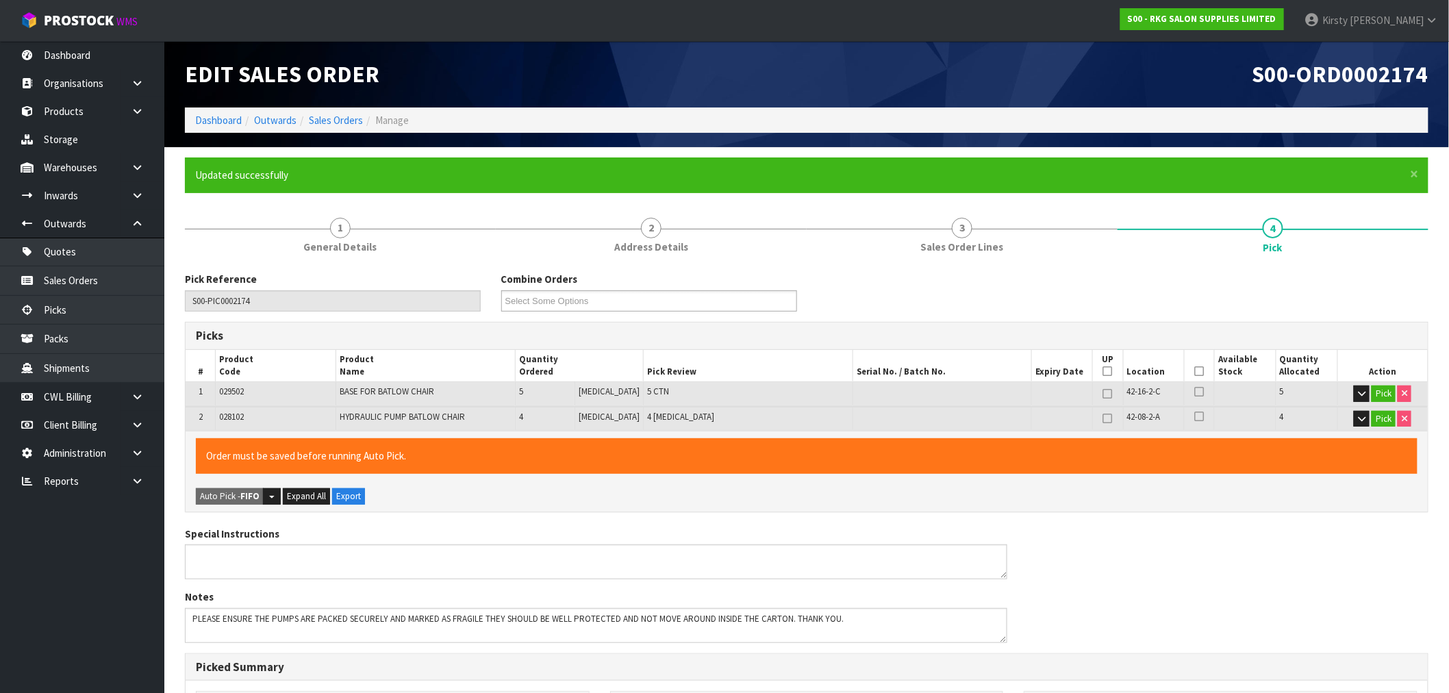
type input "[PERSON_NAME]"
type input "2025-09-15T11:37:23"
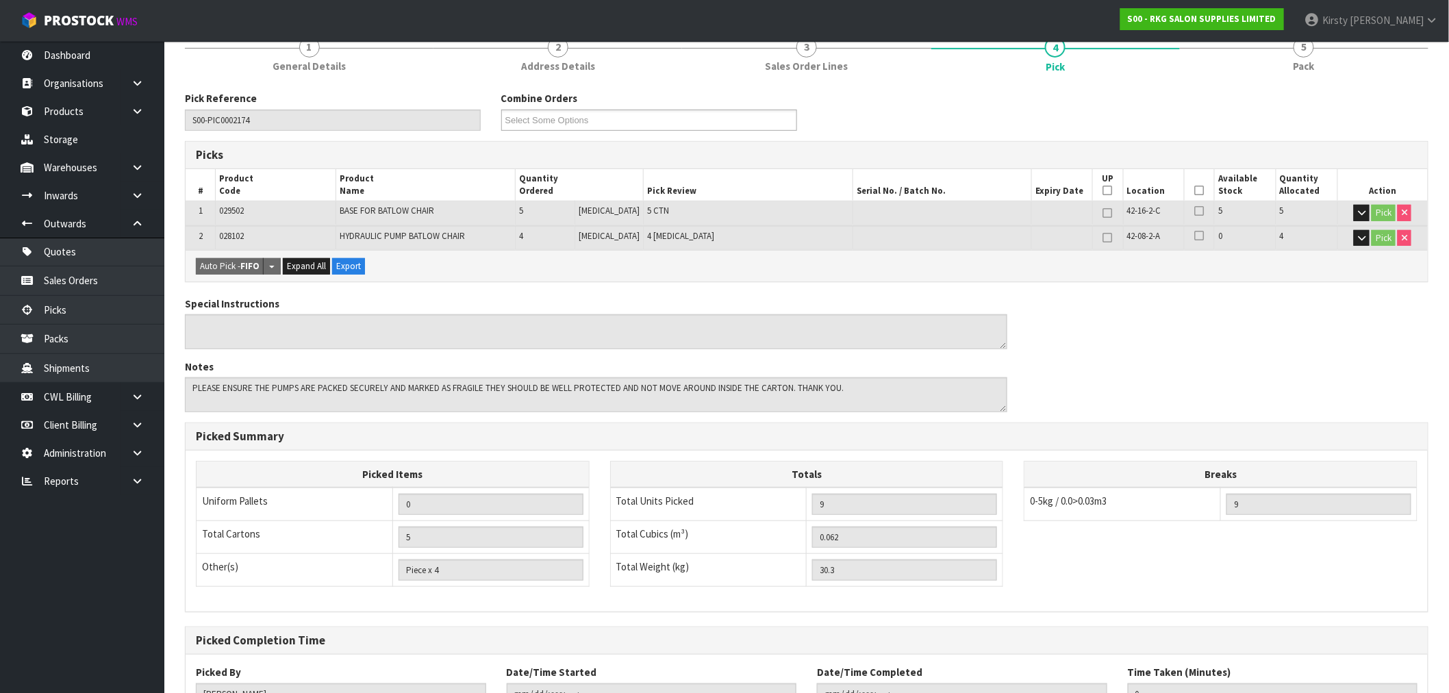
scroll to position [288, 0]
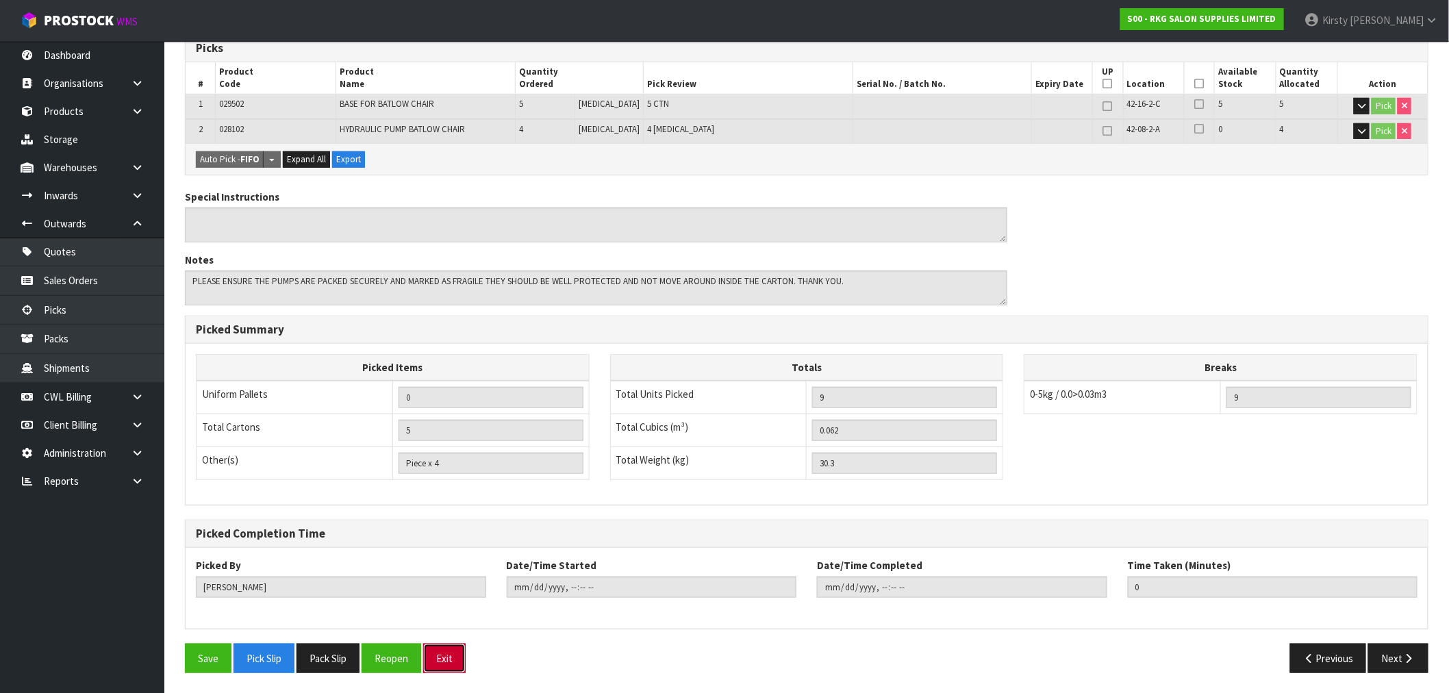
click at [455, 659] on button "Exit" at bounding box center [444, 658] width 42 height 29
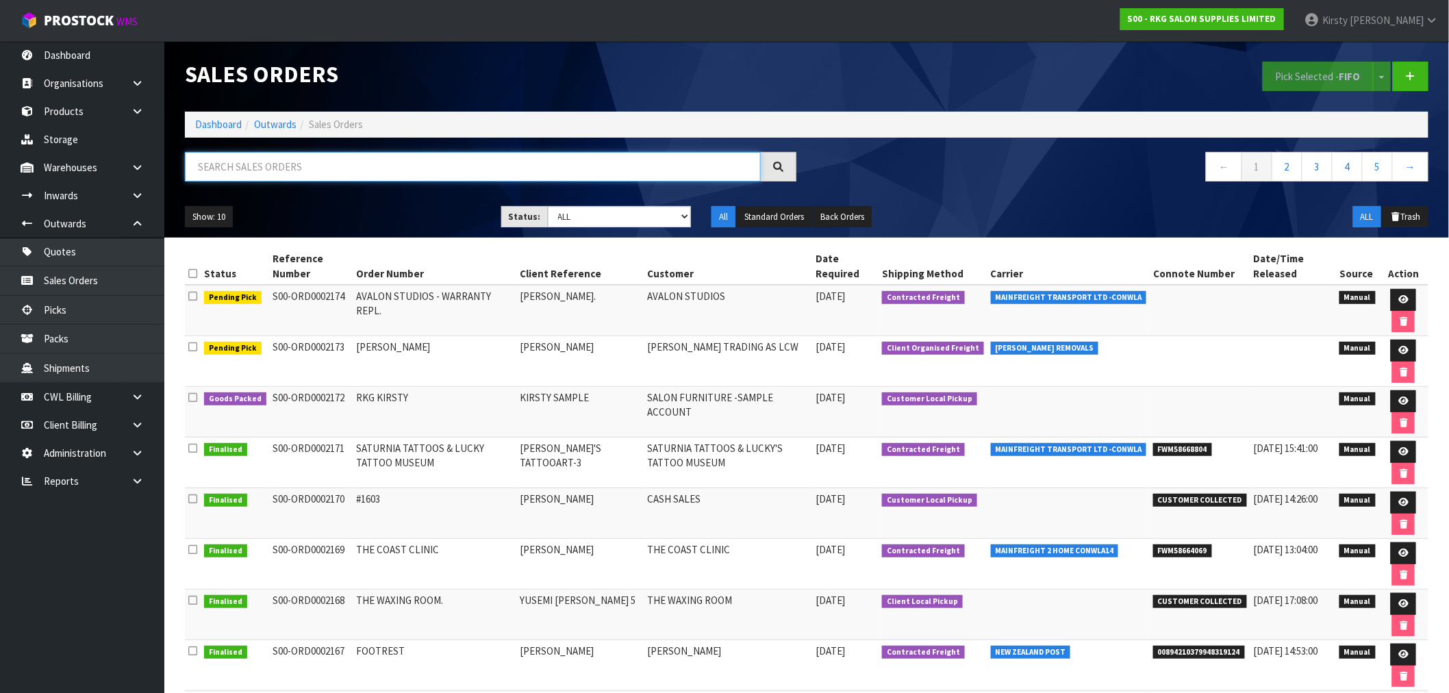
click at [210, 170] on input "text" at bounding box center [473, 166] width 576 height 29
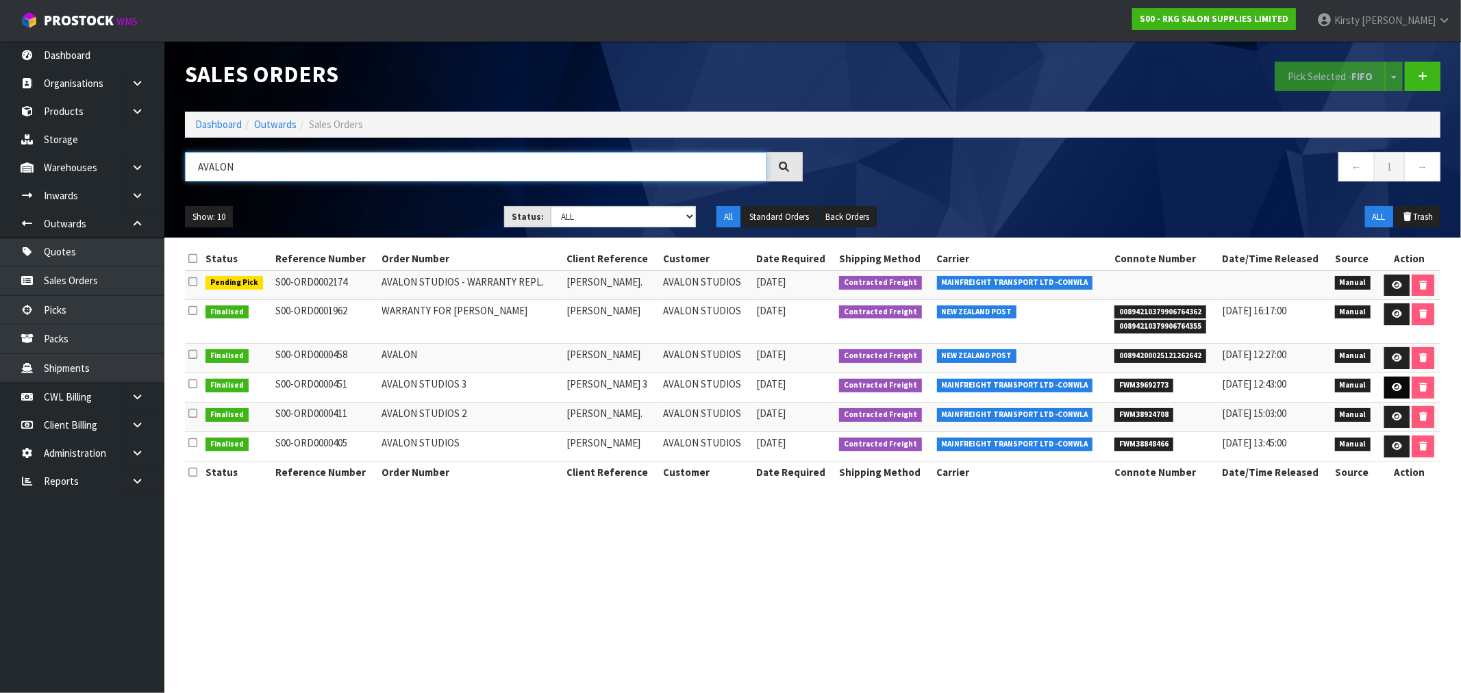
type input "AVALON"
click at [1392, 386] on icon at bounding box center [1397, 387] width 10 height 9
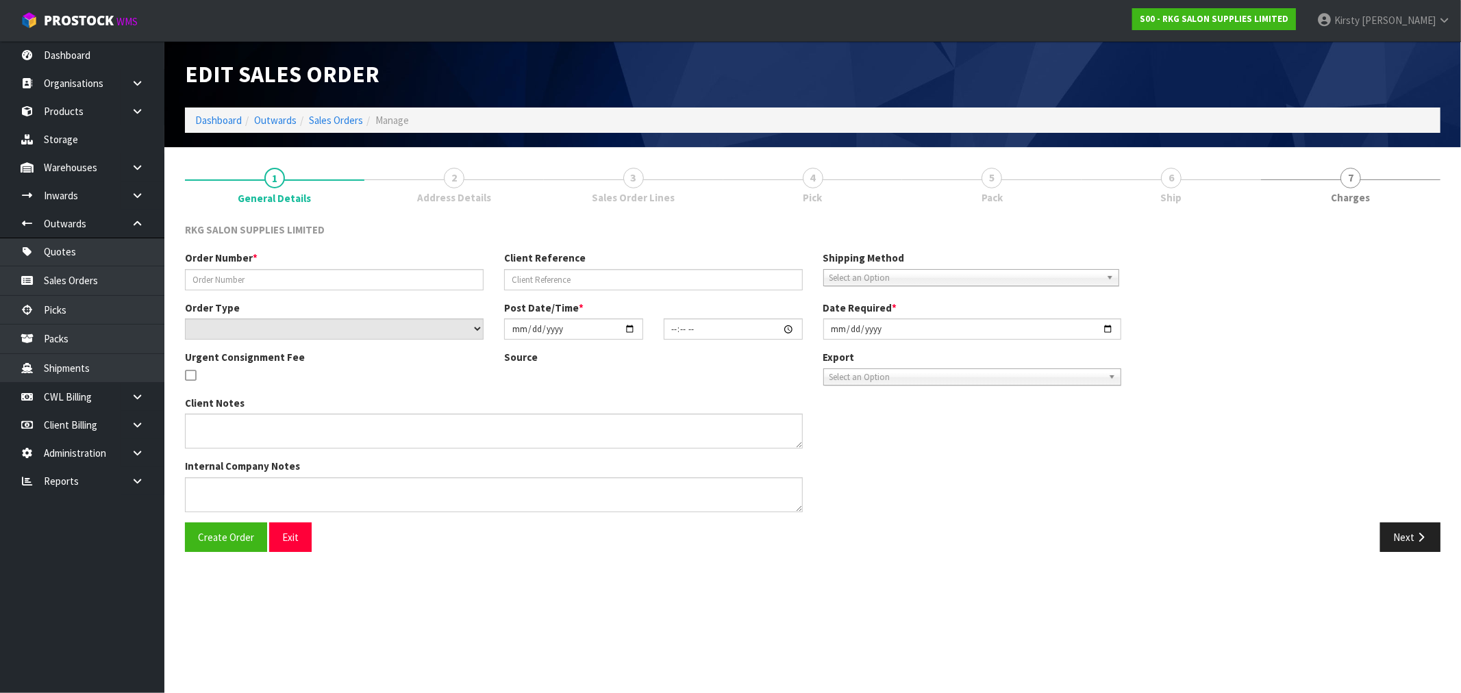
type input "AVALON STUDIOS 3"
type input "[PERSON_NAME] 3"
select select "number:0"
type input "2021-09-08"
type input "12:26:00.000"
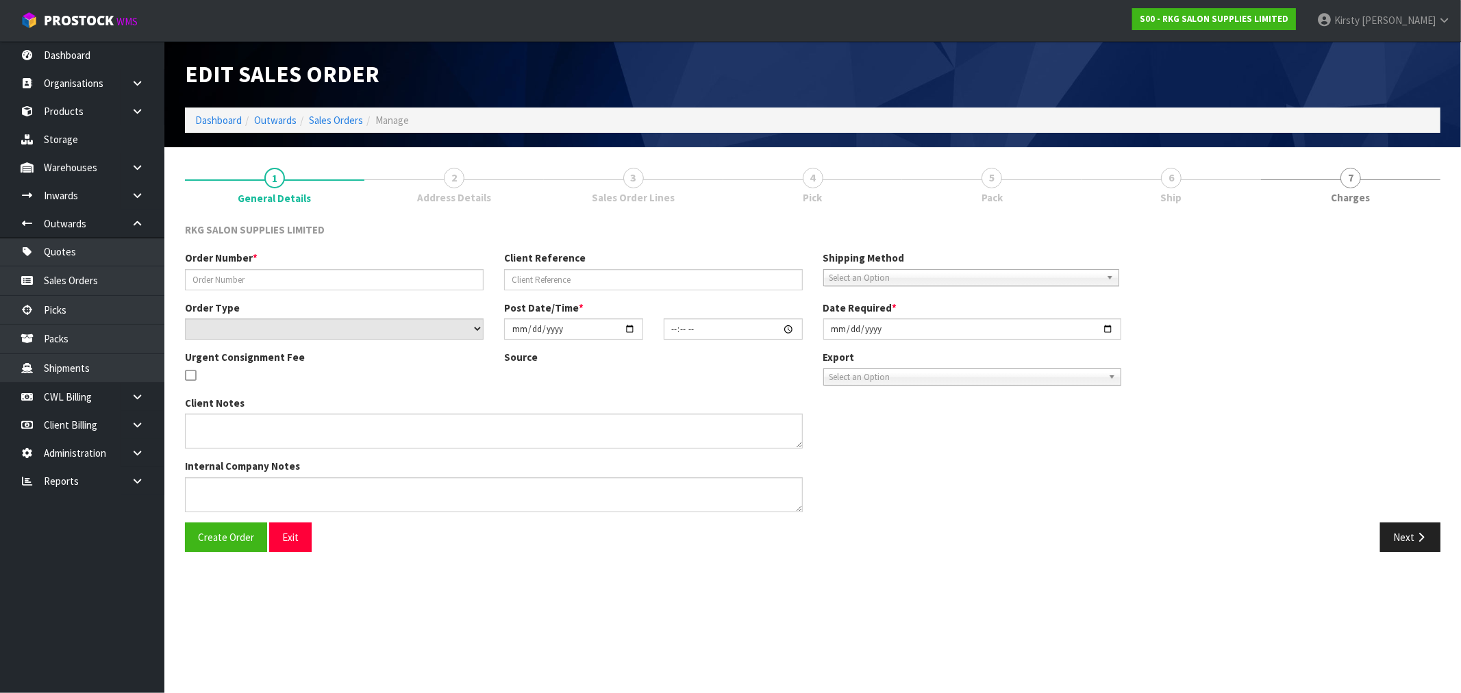
type input "2021-09-08"
type textarea "SEND LOOSE PLEASE, DO NOT PALLETISE."
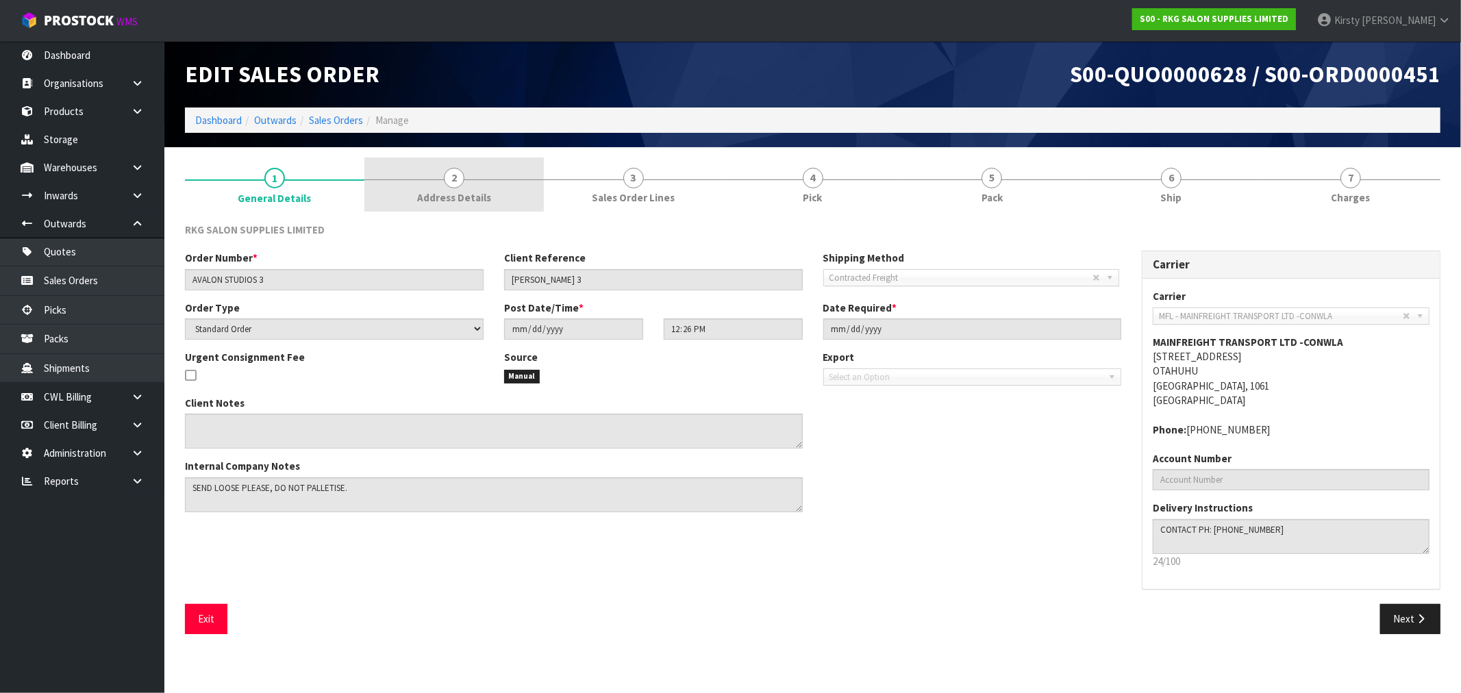
click at [462, 188] on link "2 Address Details" at bounding box center [453, 185] width 179 height 54
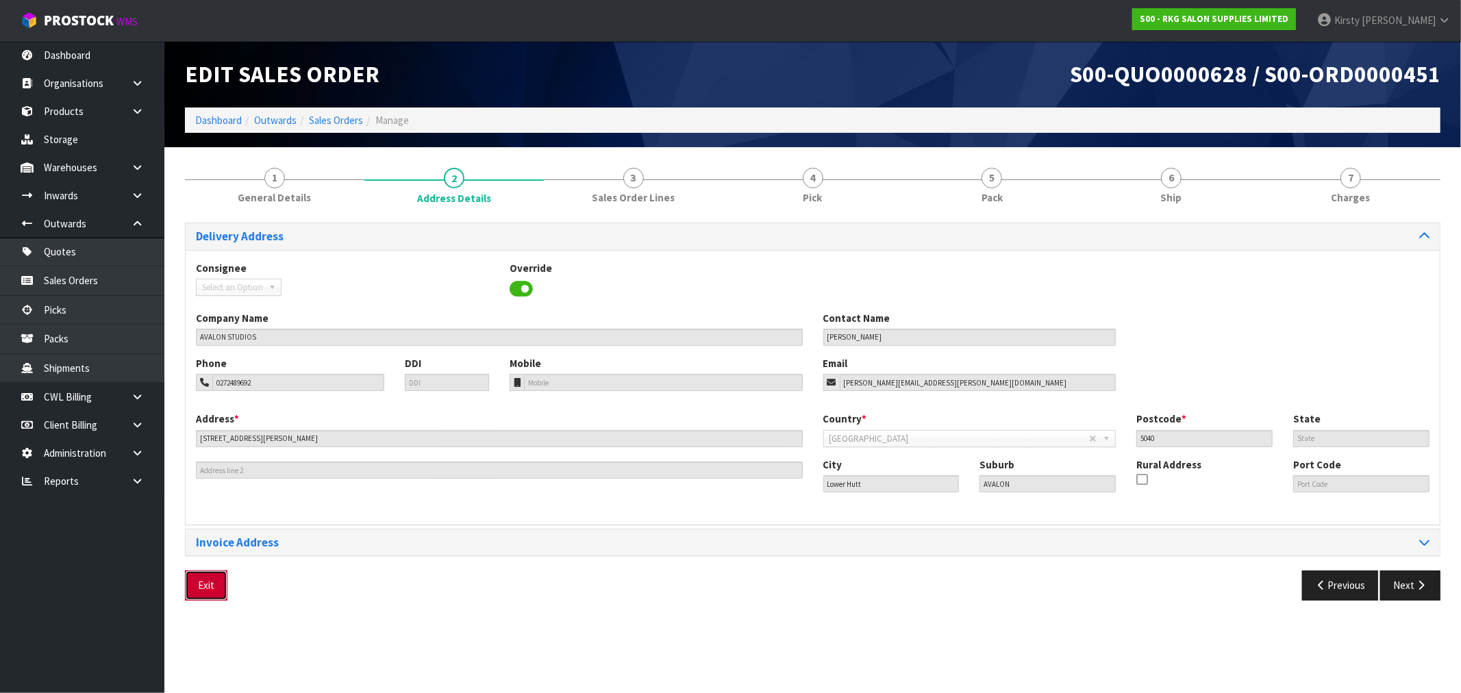
click at [207, 592] on button "Exit" at bounding box center [206, 584] width 42 height 29
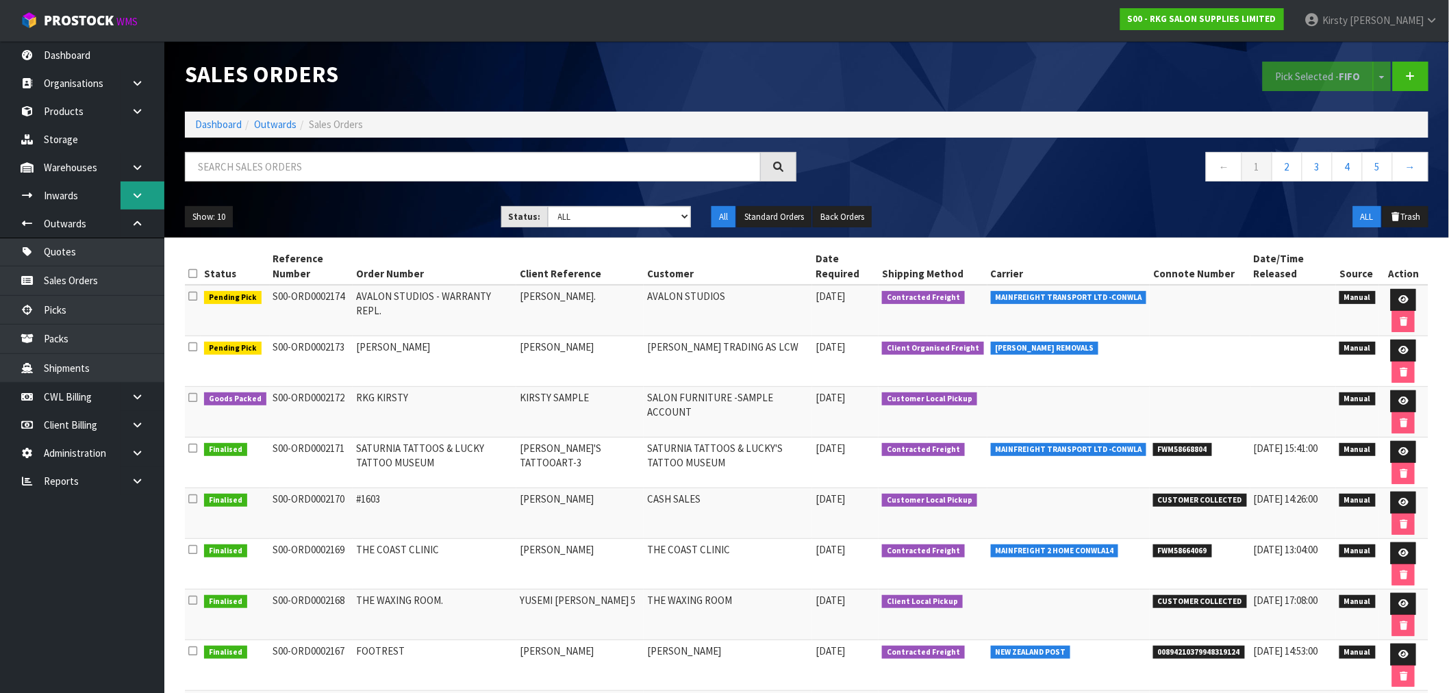
click at [138, 196] on icon at bounding box center [137, 195] width 13 height 10
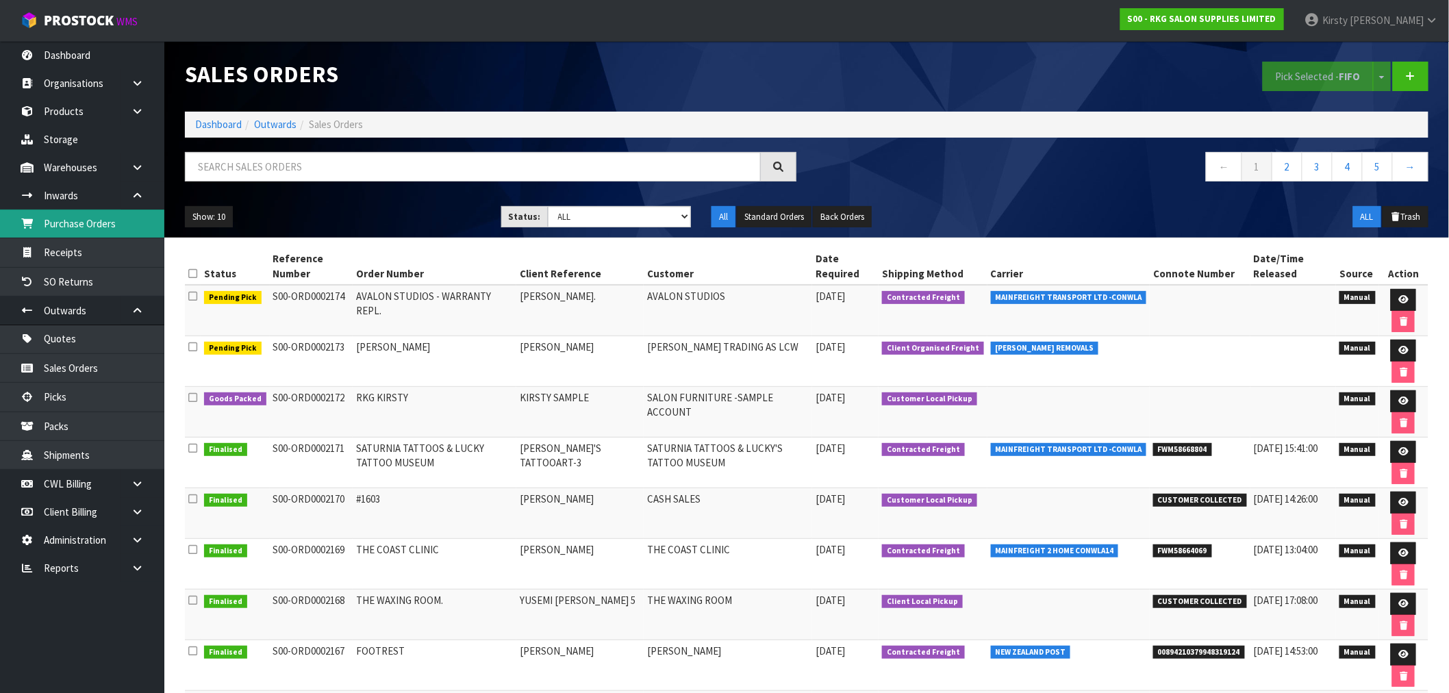
click at [78, 224] on link "Purchase Orders" at bounding box center [82, 224] width 164 height 28
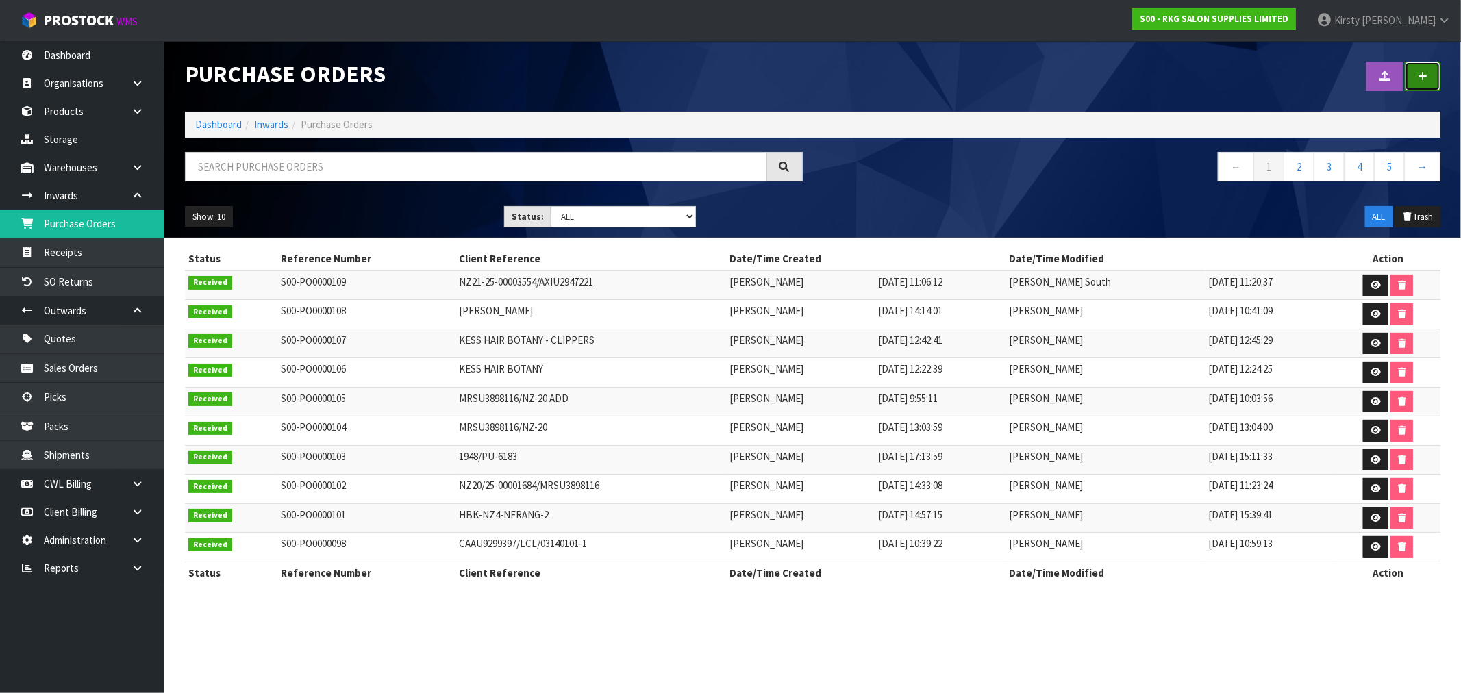
click at [1421, 67] on link at bounding box center [1423, 76] width 36 height 29
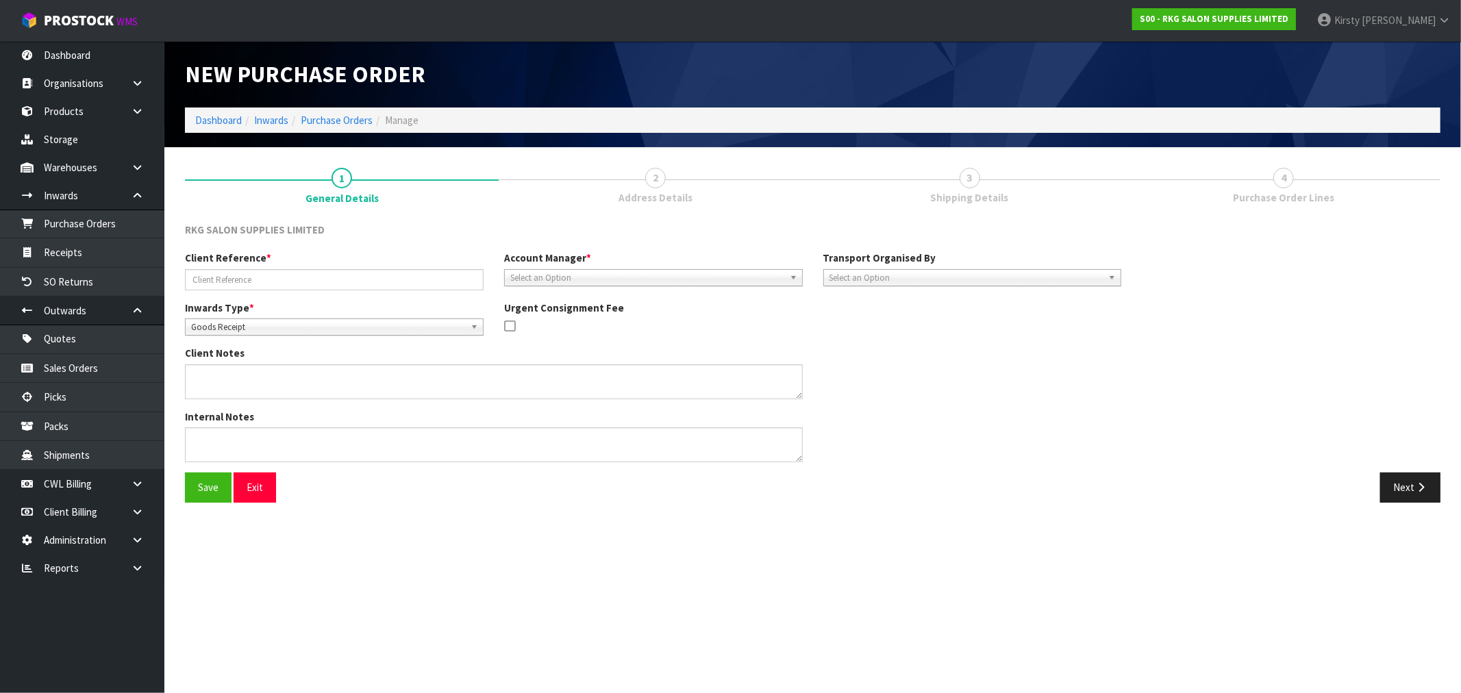
click at [258, 316] on div "Inwards Type * Goods Receipt Goods Returned Goods Receipt" at bounding box center [334, 318] width 319 height 35
click at [257, 326] on span "Goods Receipt" at bounding box center [328, 327] width 274 height 16
click at [244, 380] on li "Goods Returned" at bounding box center [334, 383] width 292 height 17
click at [237, 275] on input "text" at bounding box center [334, 279] width 299 height 21
type input "HEIRLOOM"
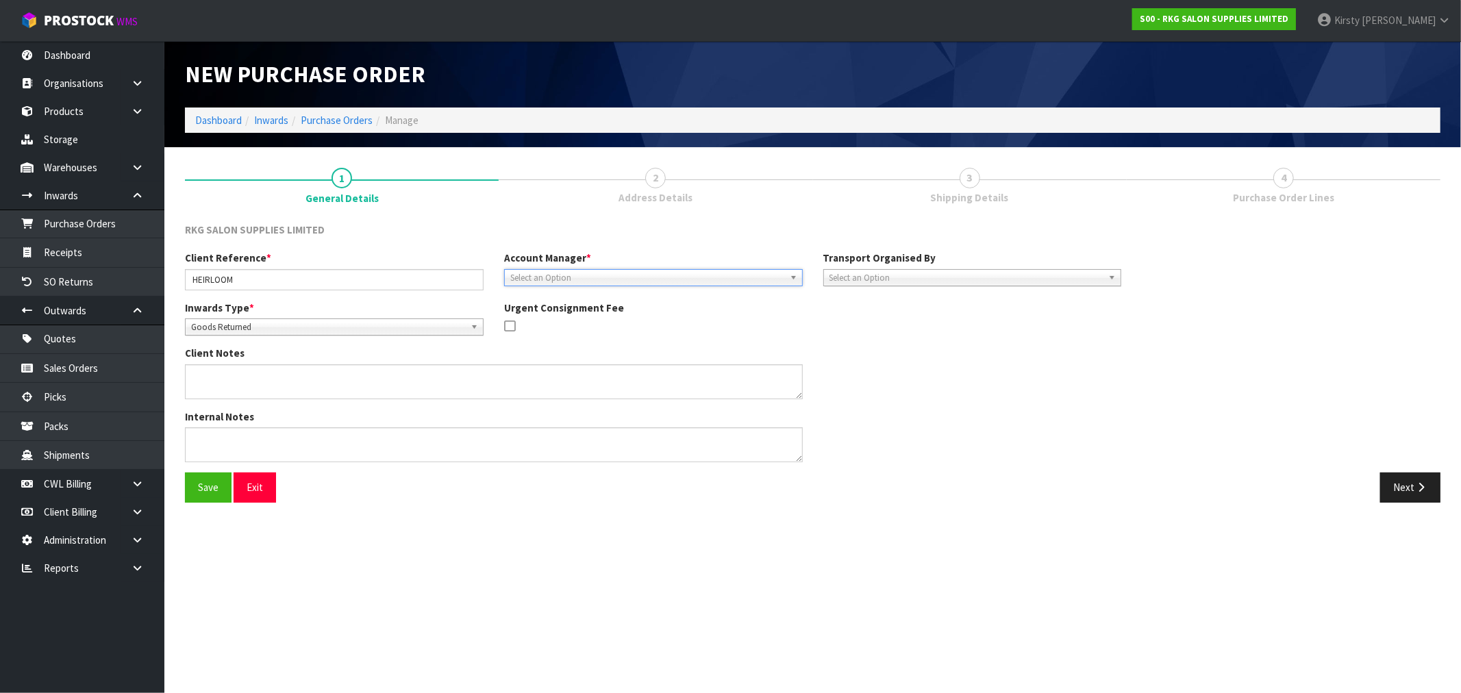
click at [525, 271] on span "Select an Option" at bounding box center [647, 278] width 274 height 16
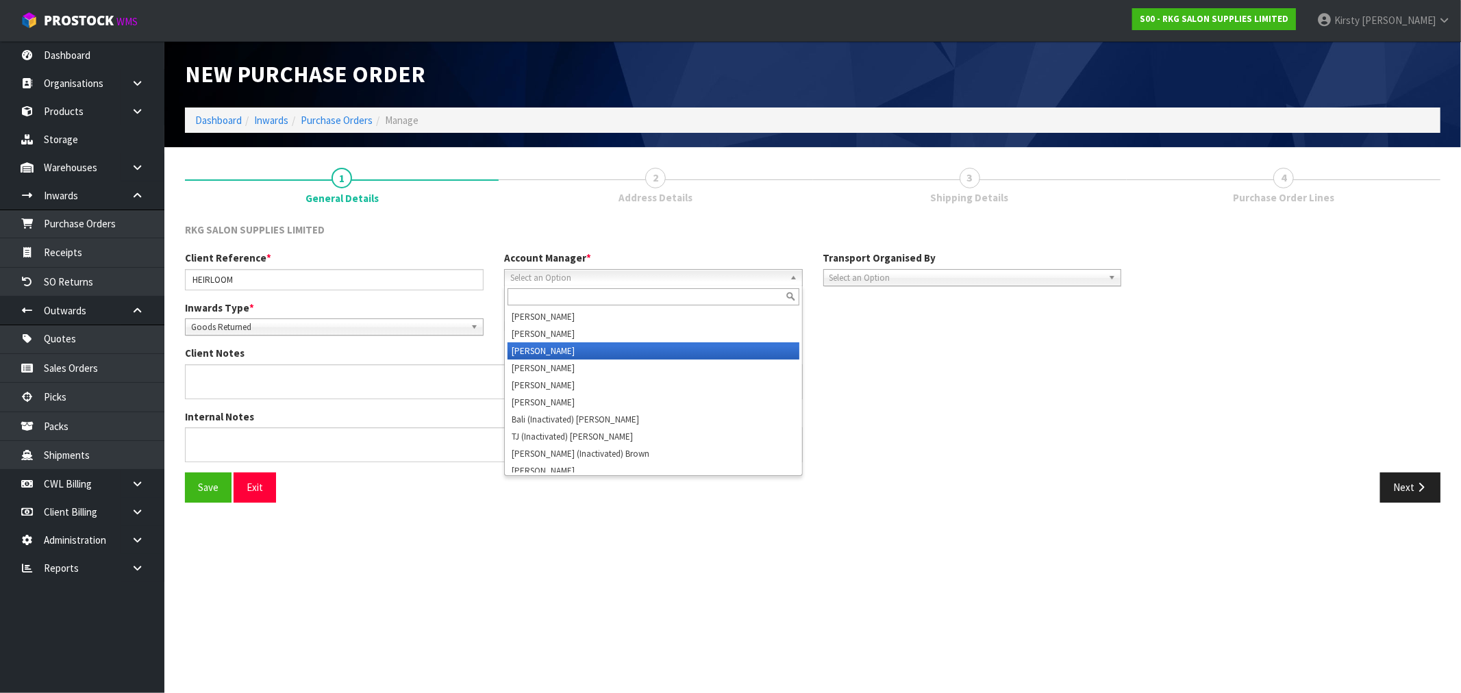
click at [542, 346] on li "[PERSON_NAME]" at bounding box center [653, 350] width 292 height 17
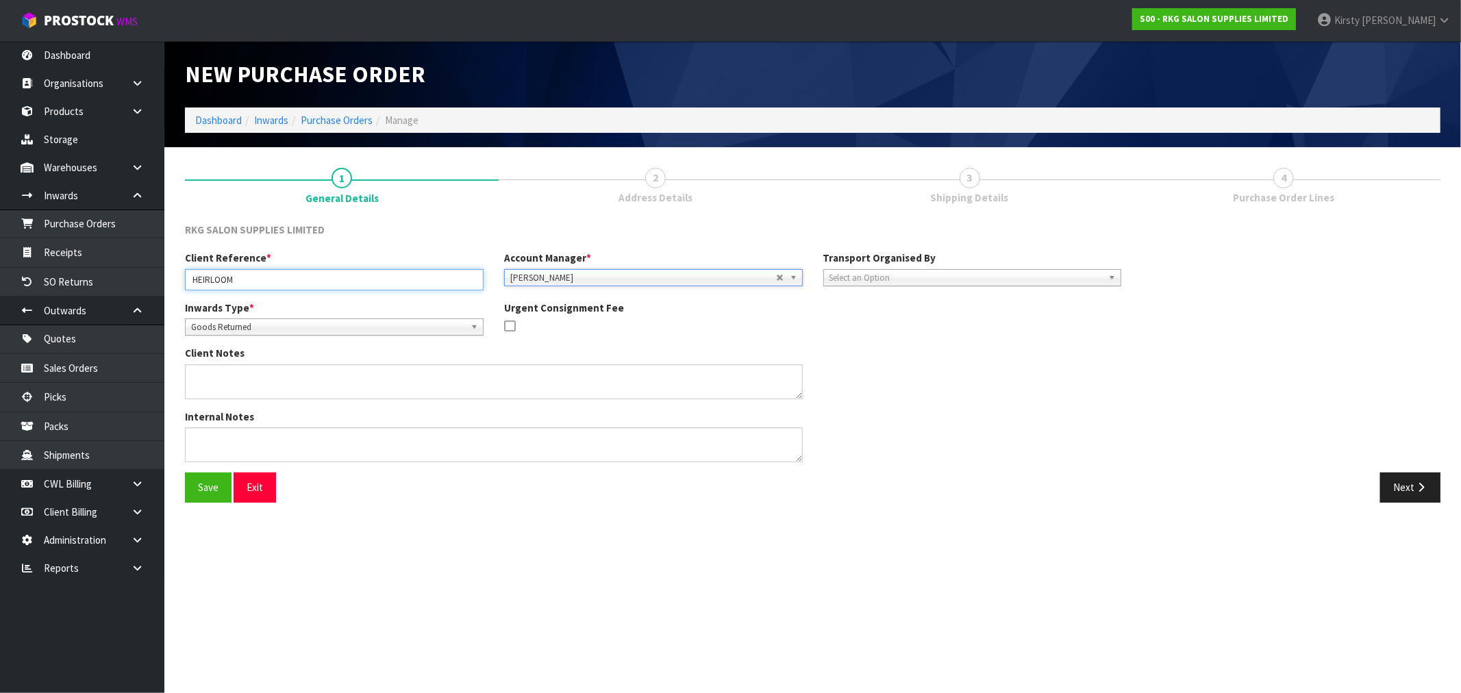
click at [285, 276] on input "HEIRLOOM" at bounding box center [334, 279] width 299 height 21
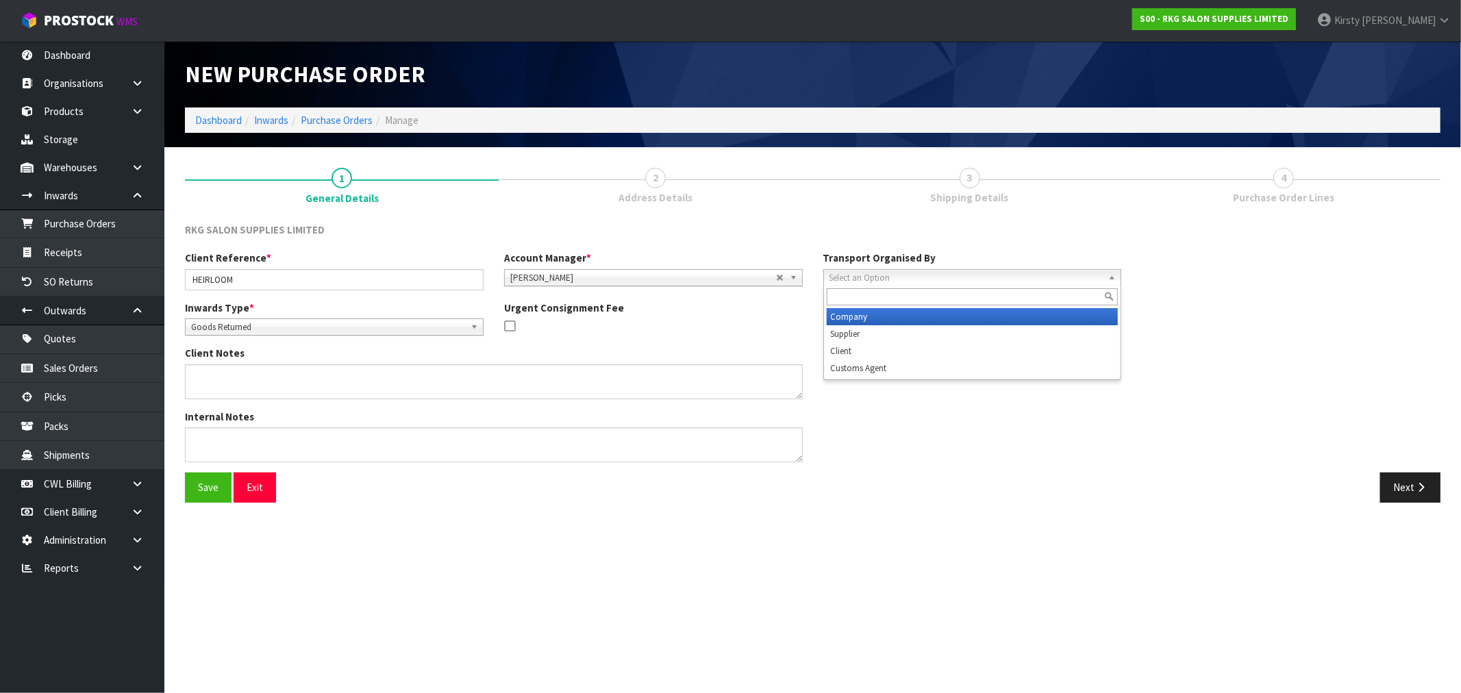
click at [853, 274] on span "Select an Option" at bounding box center [966, 278] width 274 height 16
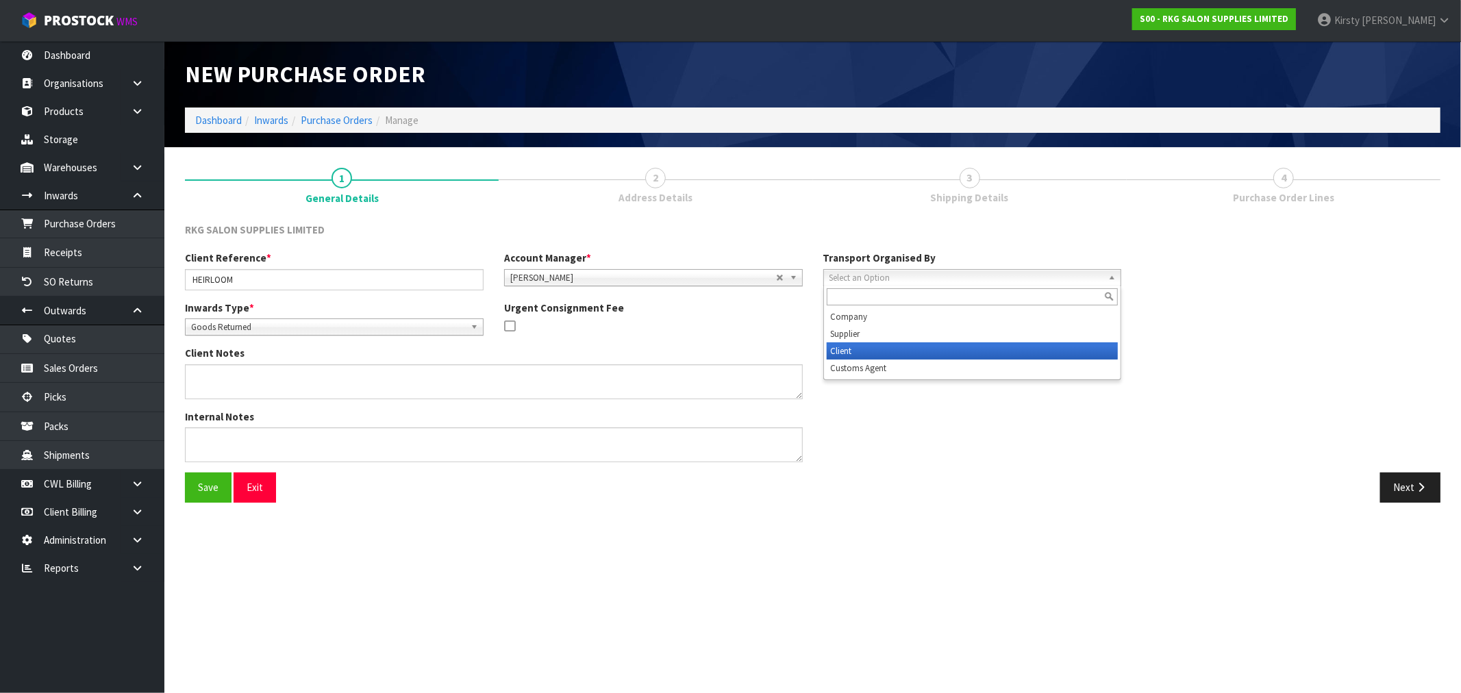
click at [851, 346] on li "Client" at bounding box center [973, 350] width 292 height 17
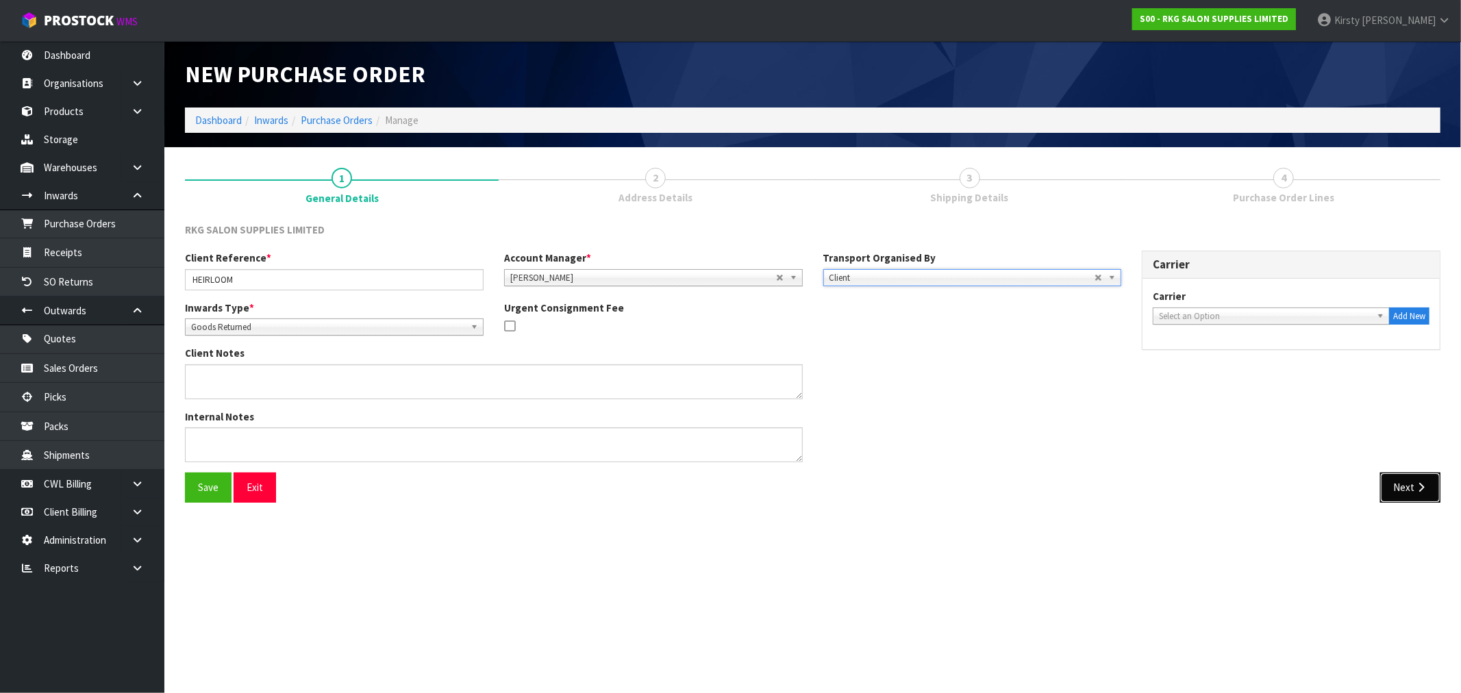
click at [1402, 490] on button "Next" at bounding box center [1410, 487] width 60 height 29
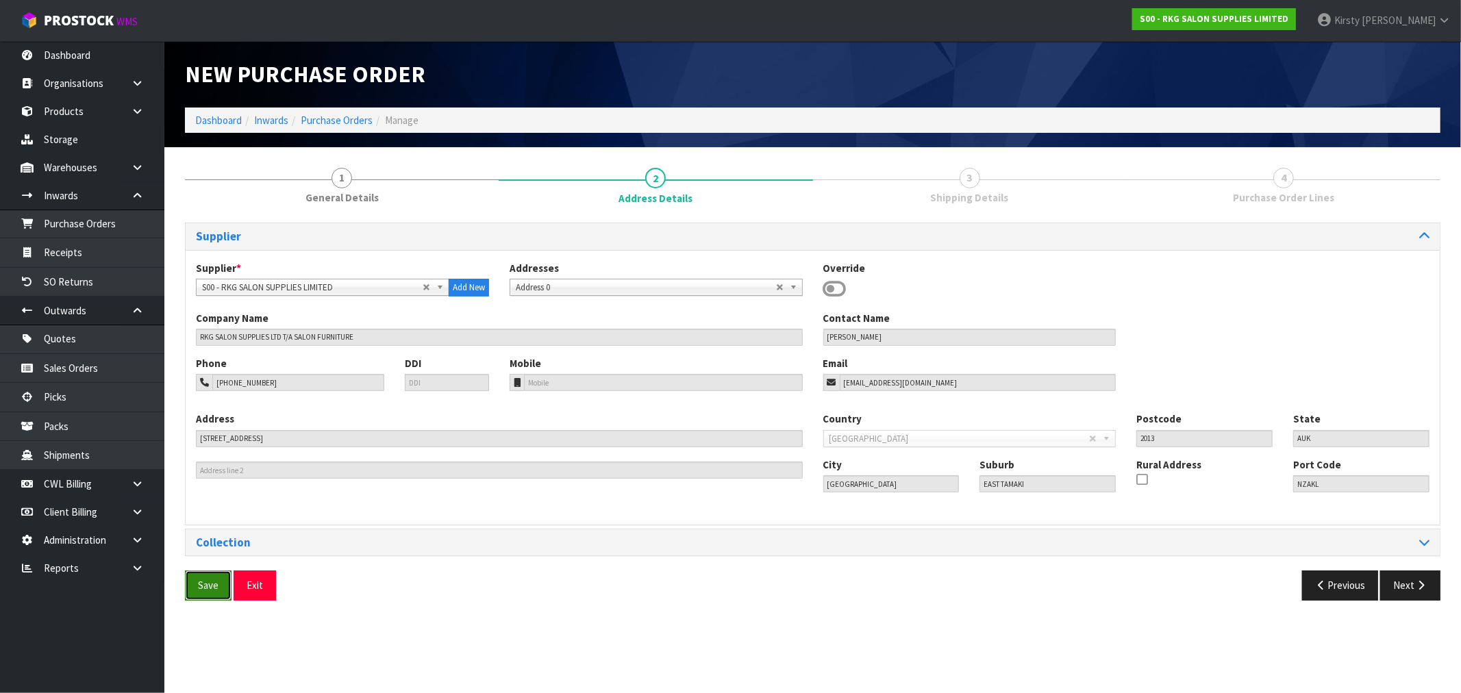
click at [218, 589] on button "Save" at bounding box center [208, 584] width 47 height 29
click at [1422, 581] on div "Supplier Supplier * A00 - AGRIHEALTH NZ LTD A01 - AGAIN FASTER PTY LTD A02 - AU…" at bounding box center [812, 417] width 1255 height 388
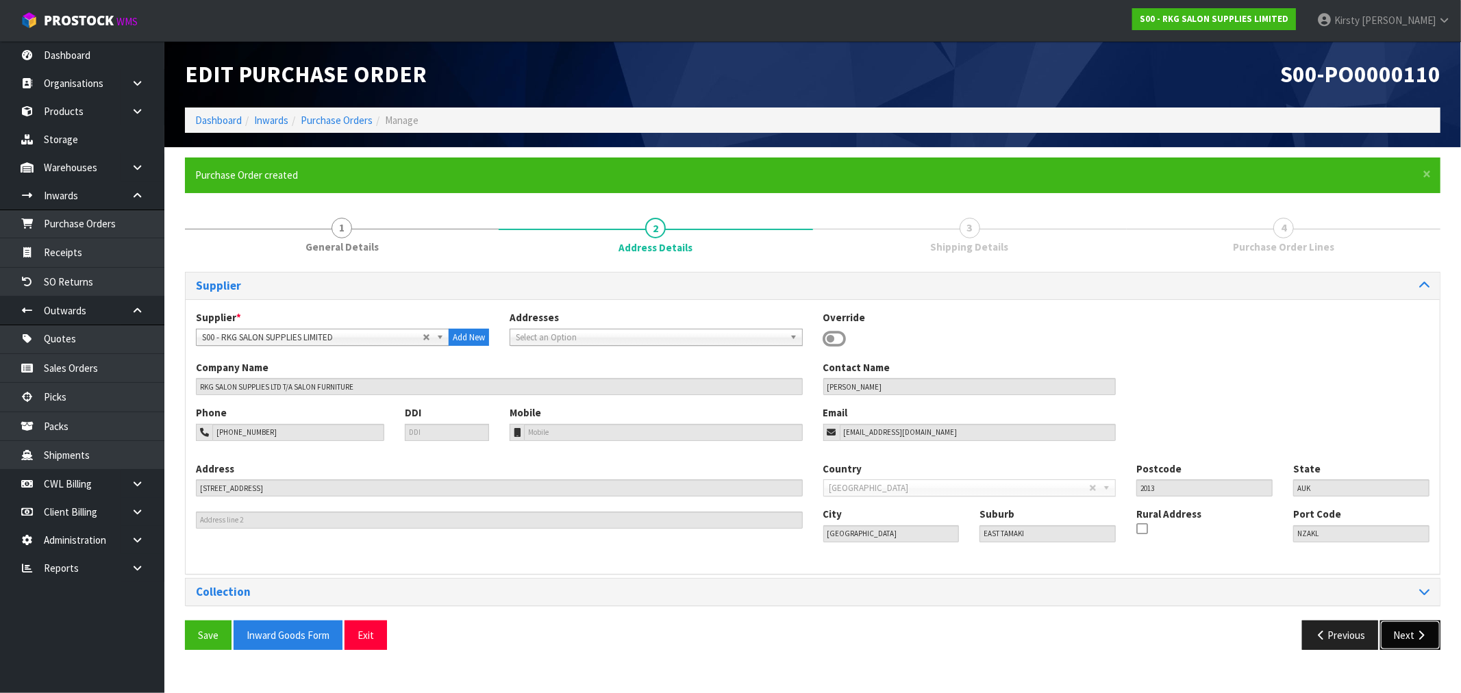
click at [1409, 631] on button "Next" at bounding box center [1410, 634] width 60 height 29
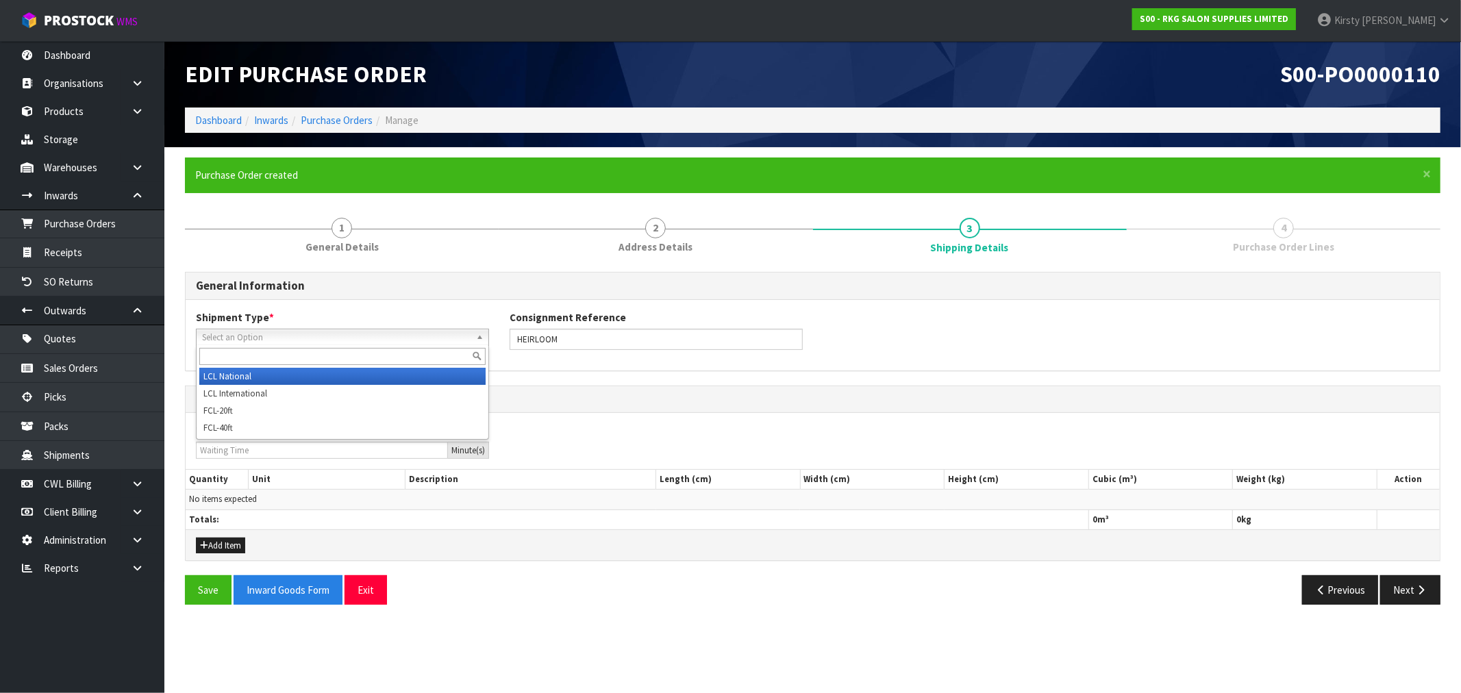
click at [248, 336] on span "Select an Option" at bounding box center [336, 337] width 268 height 16
click at [237, 373] on li "LCL National" at bounding box center [342, 376] width 286 height 17
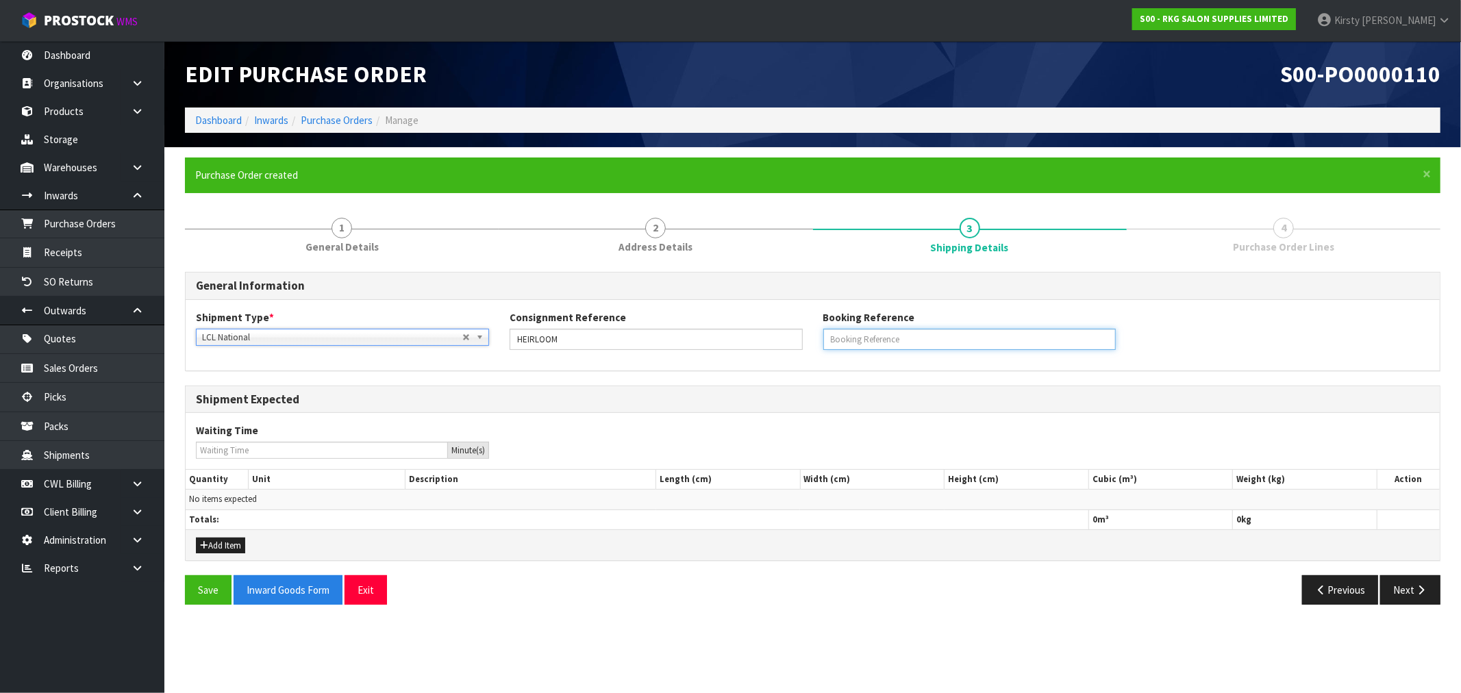
click at [868, 336] on input "text" at bounding box center [969, 339] width 293 height 21
click at [223, 545] on button "Add Item" at bounding box center [220, 546] width 49 height 16
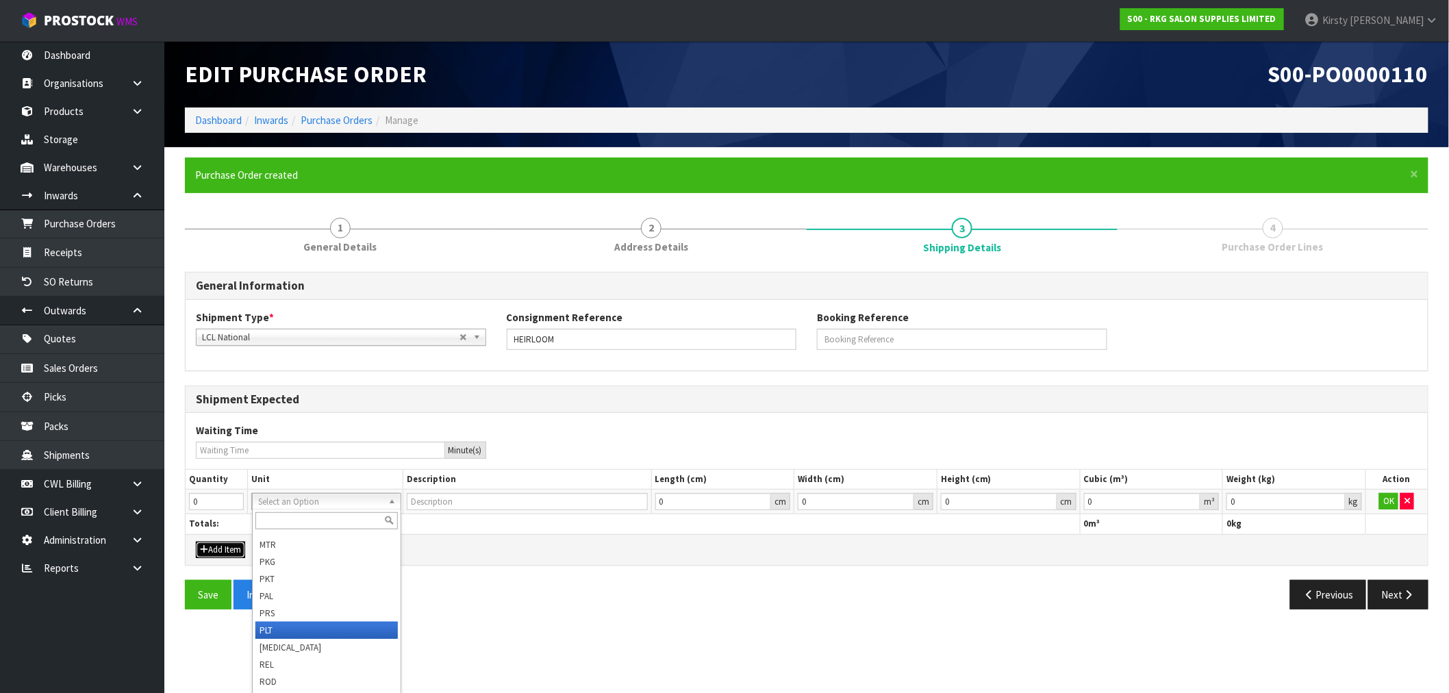
scroll to position [435, 0]
drag, startPoint x: 271, startPoint y: 686, endPoint x: 310, endPoint y: 648, distance: 54.7
type input "UNIT"
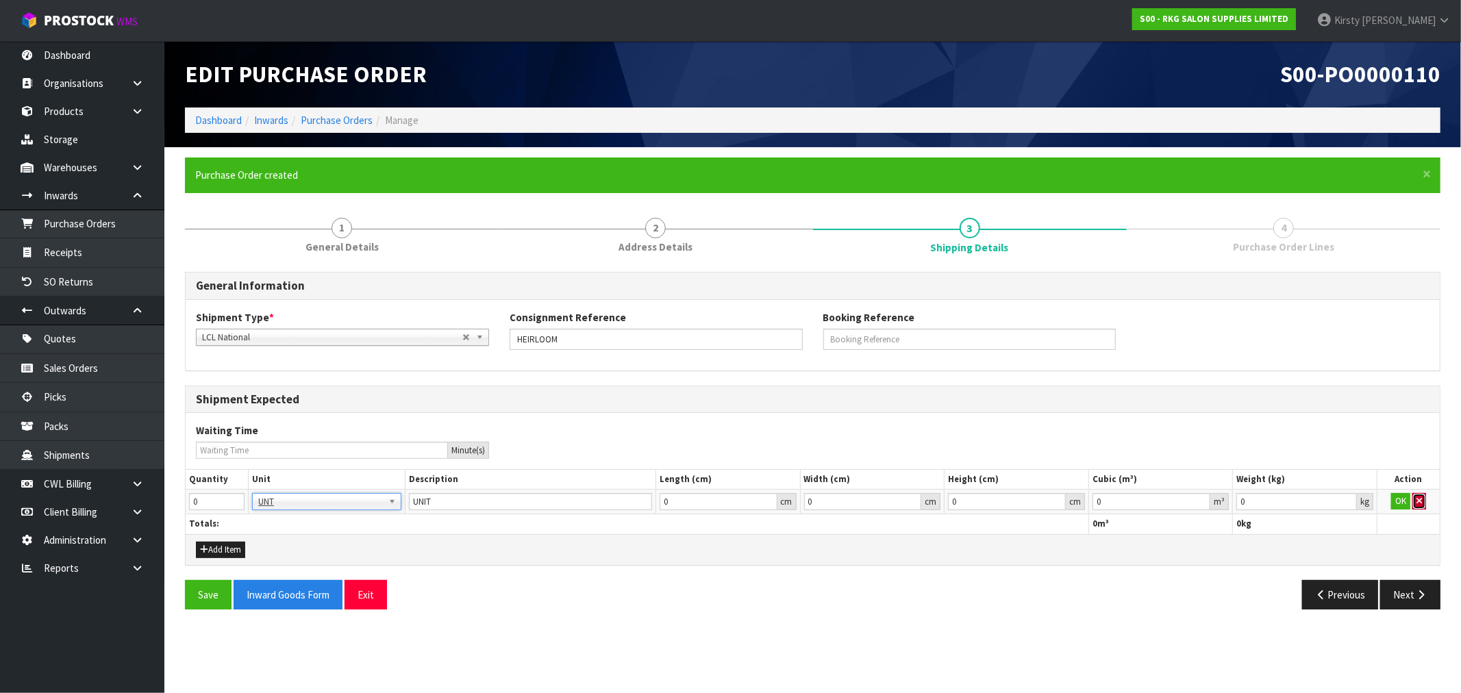
click at [1422, 501] on button "button" at bounding box center [1419, 501] width 14 height 16
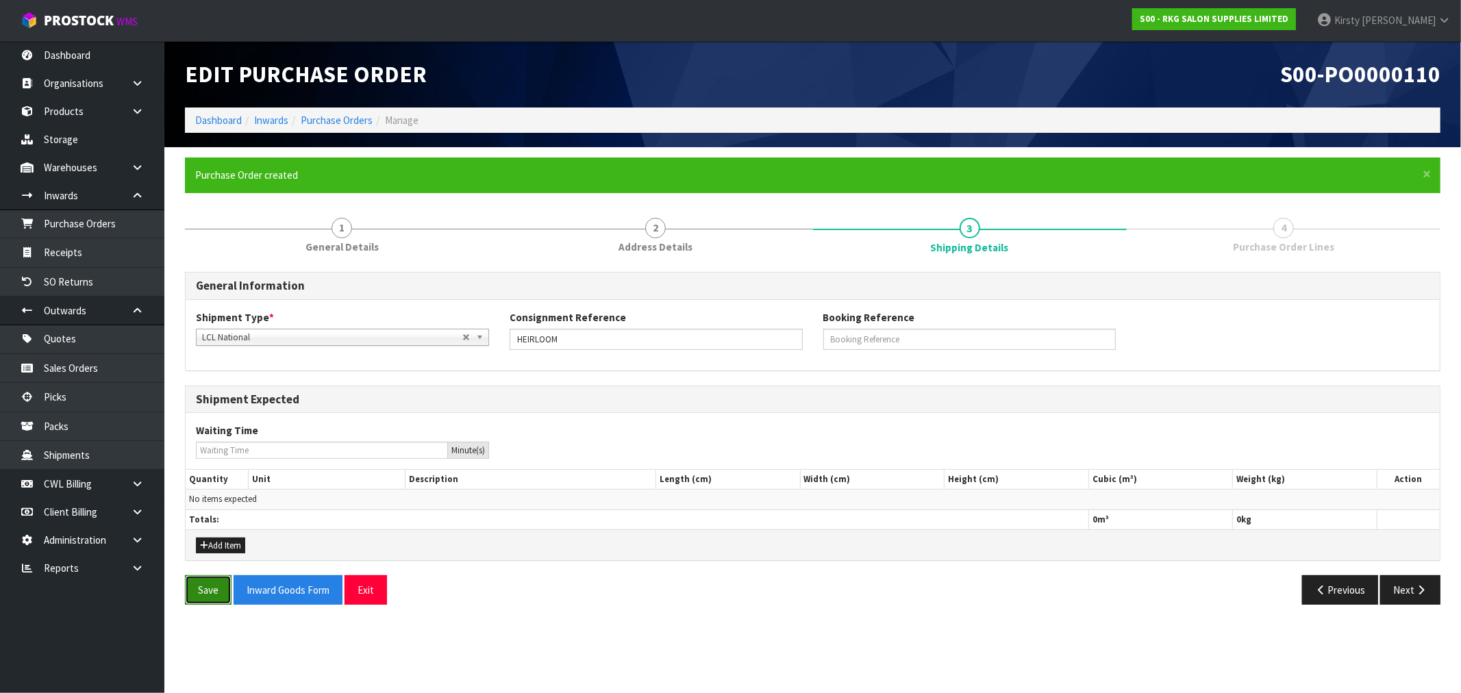
click at [212, 590] on button "Save" at bounding box center [208, 589] width 47 height 29
click at [1405, 592] on button "Next" at bounding box center [1410, 589] width 60 height 29
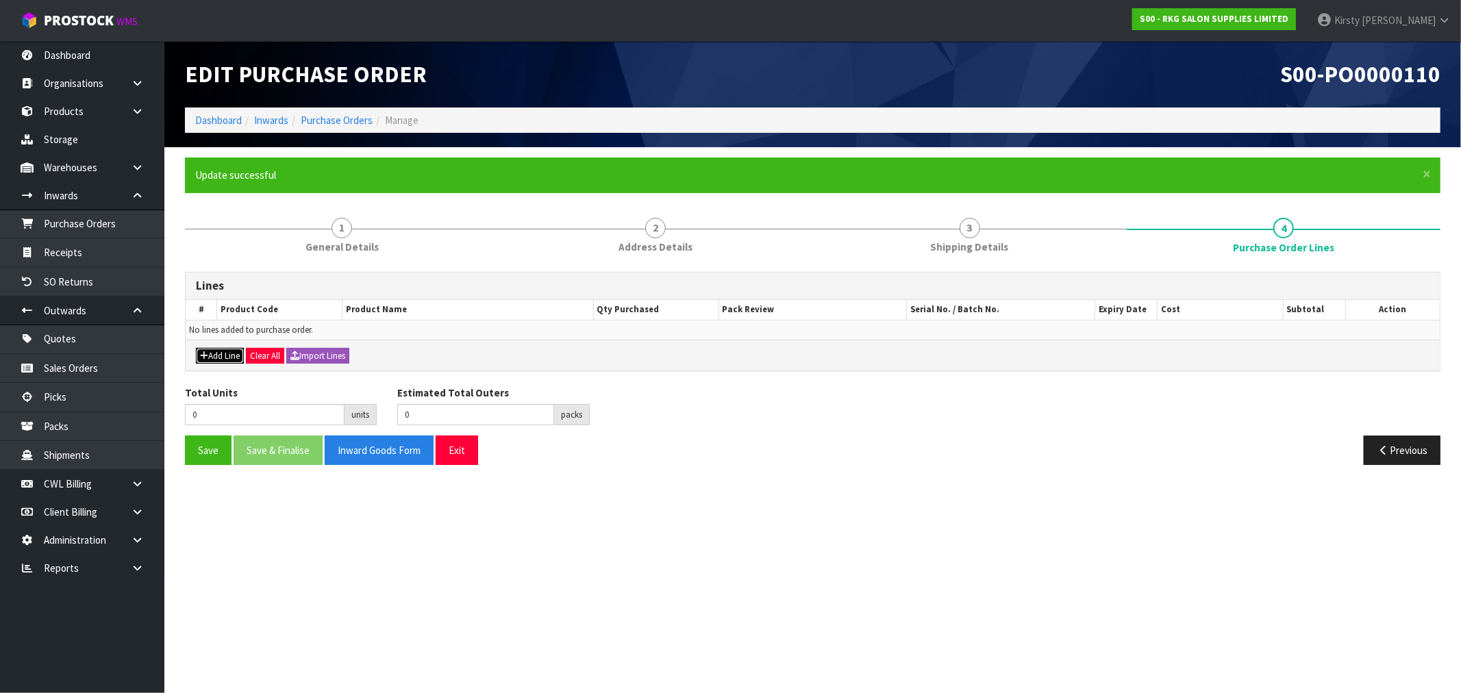
click at [212, 350] on button "Add Line" at bounding box center [220, 356] width 48 height 16
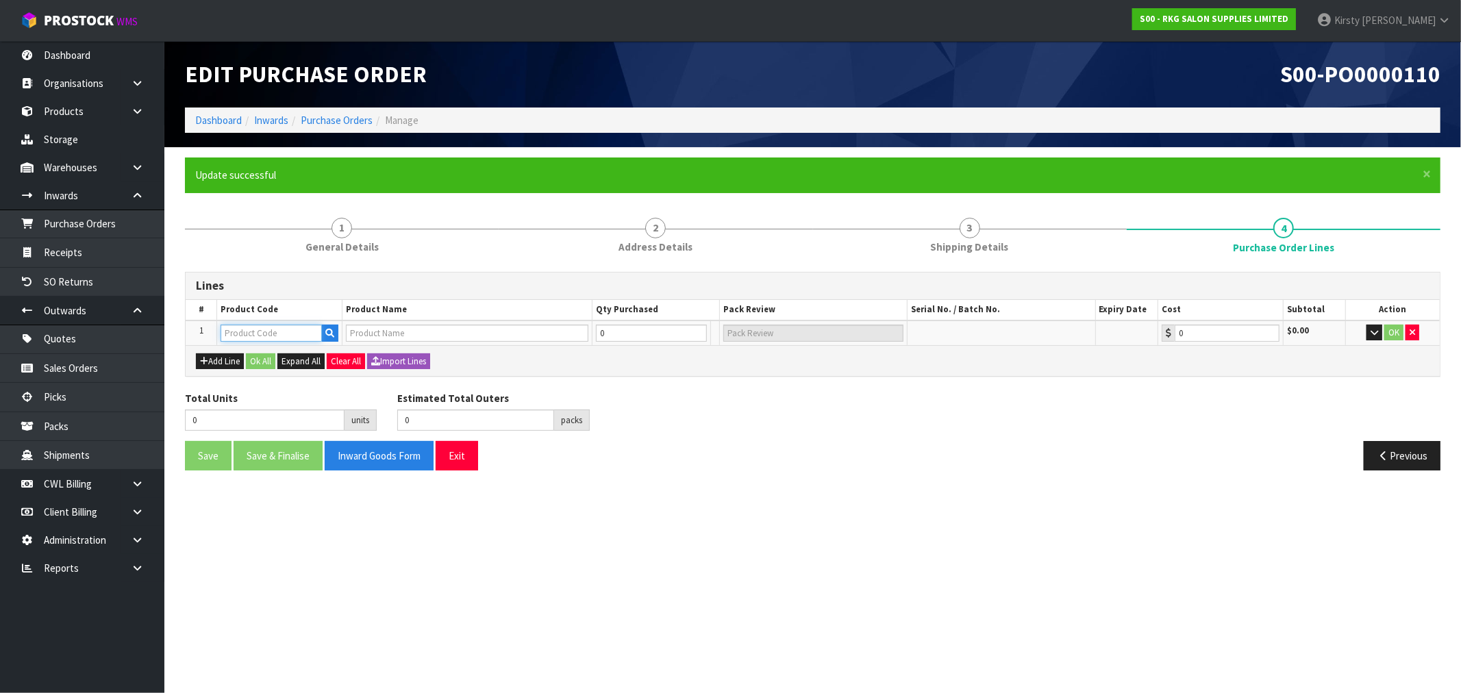
click at [282, 334] on input "text" at bounding box center [271, 333] width 101 height 17
click at [377, 338] on input "text" at bounding box center [467, 333] width 242 height 17
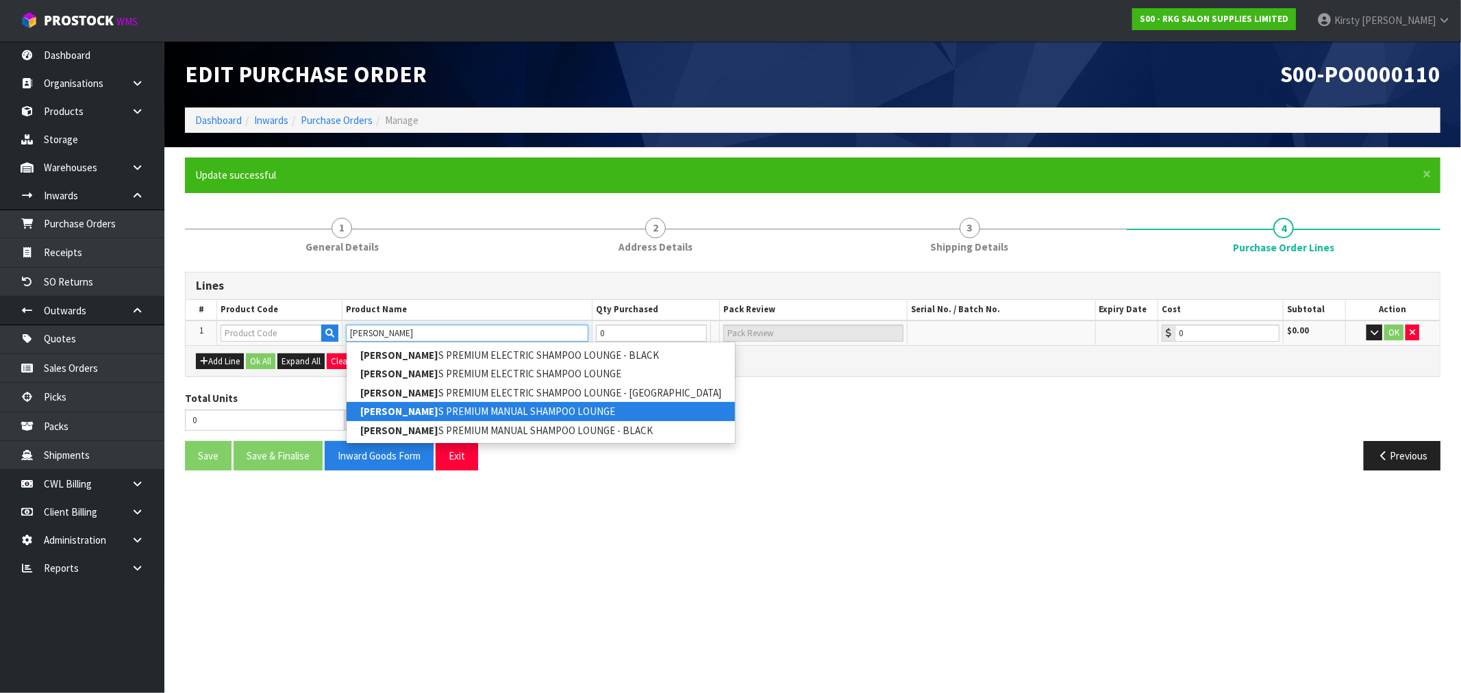
type input "CLUNE"
click at [535, 407] on link "CLUNE S PREMIUM MANUAL SHAMPOO LOUNGE" at bounding box center [541, 411] width 388 height 18
type input "CLUNES PREMIUM MANUAL SHAMPOO LOUNGE"
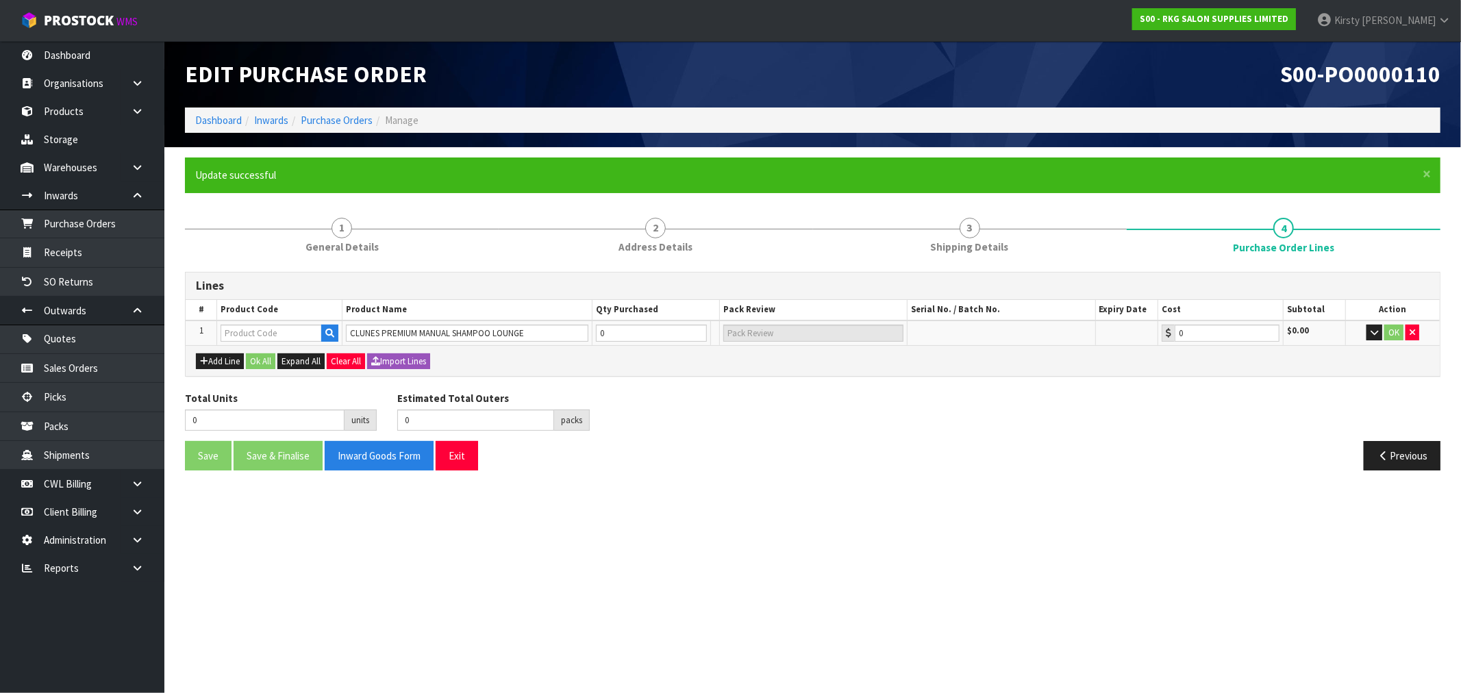
type input "03150101M"
type input "547.48"
type input "1"
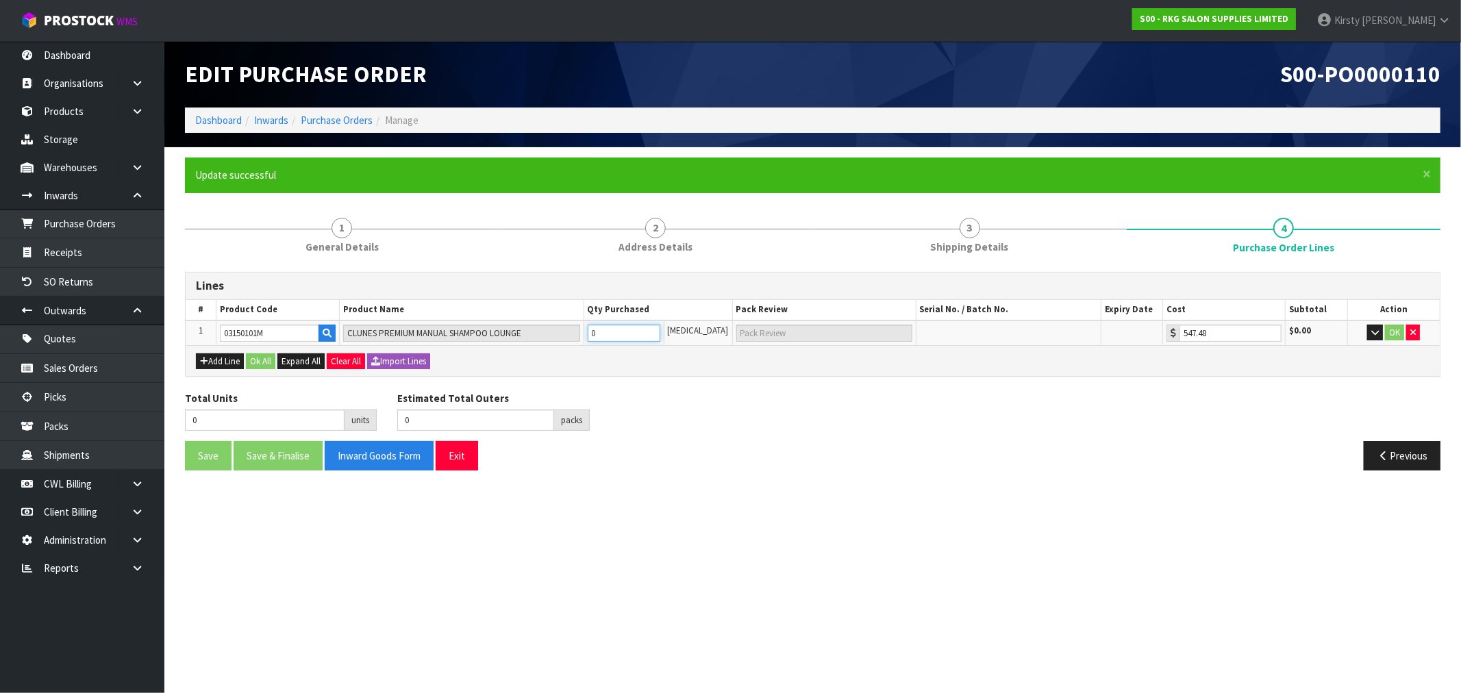
type input "1 CTN"
type input "1"
click at [660, 326] on input "1" at bounding box center [624, 333] width 73 height 17
type input "2"
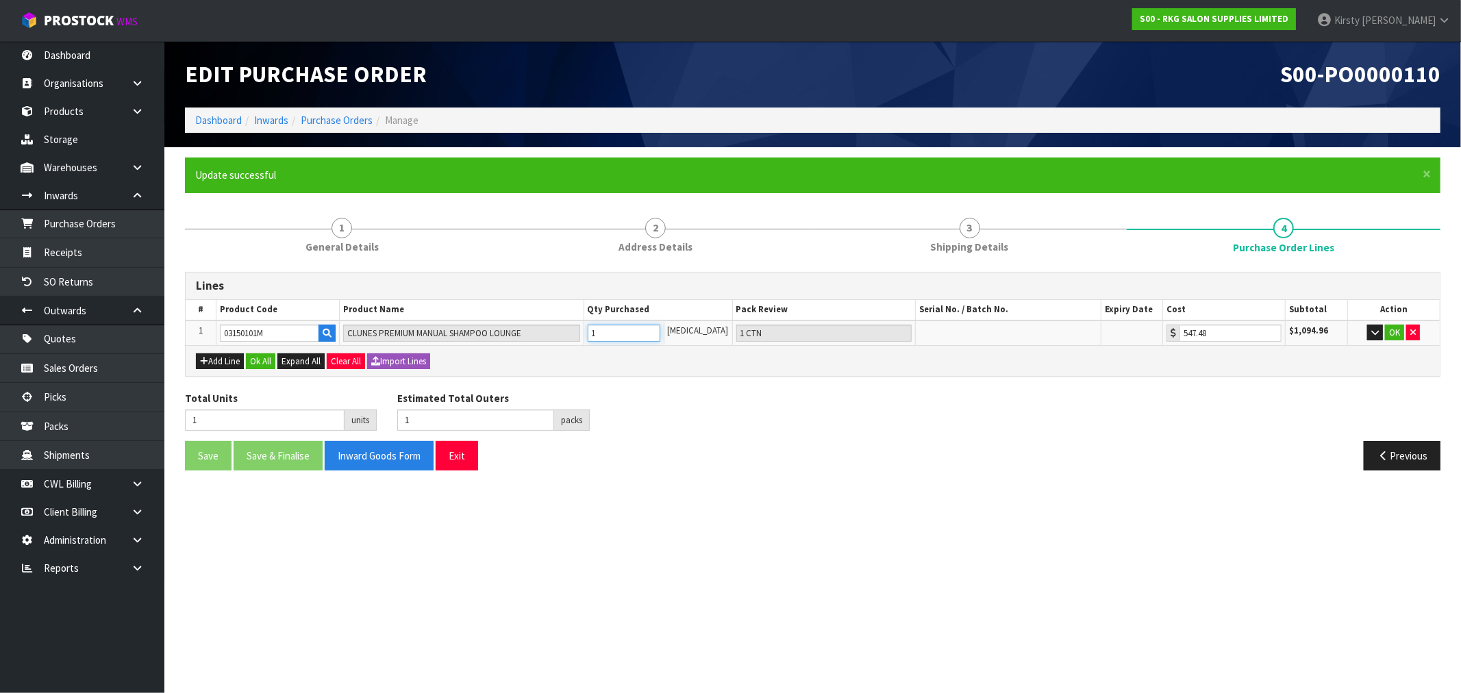
type input "2"
type input "2 CTN"
type input "2"
click at [660, 326] on input "2" at bounding box center [624, 333] width 73 height 17
click at [227, 361] on button "Add Line" at bounding box center [220, 361] width 48 height 16
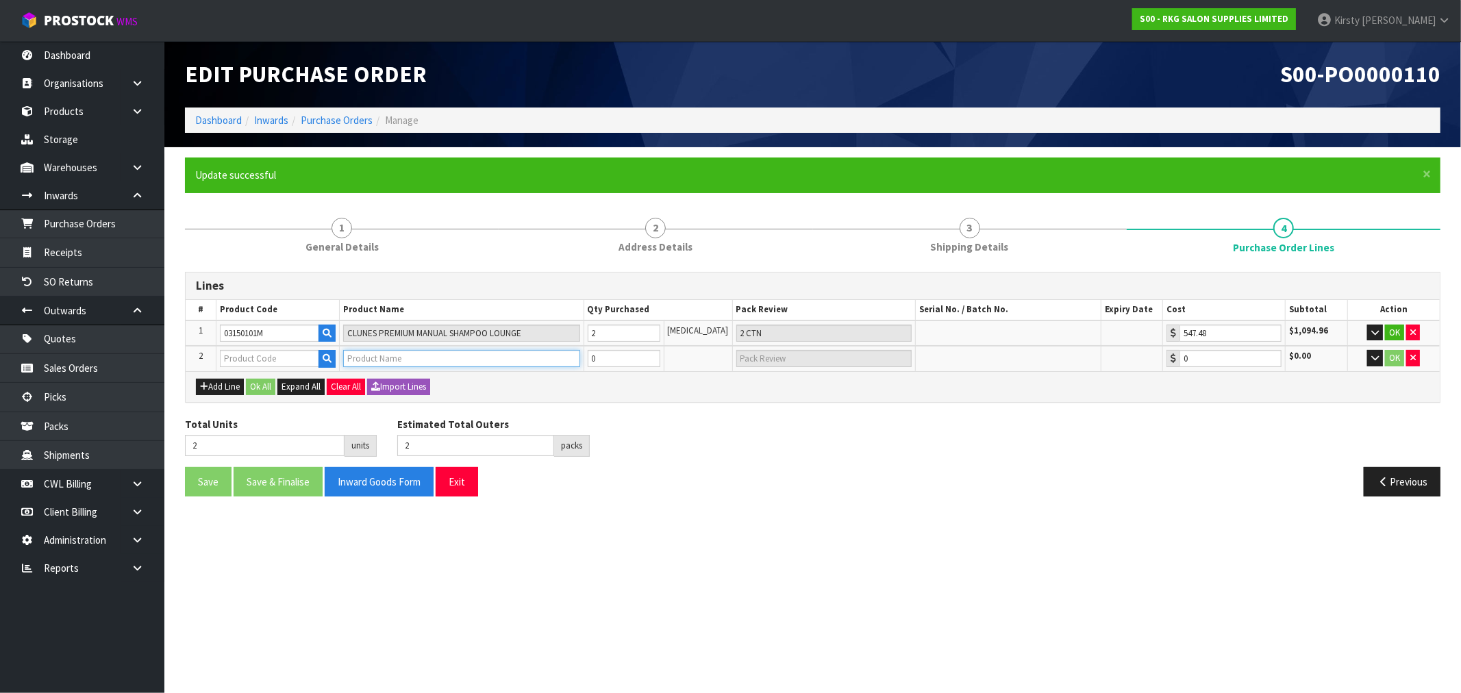
click at [365, 357] on input "text" at bounding box center [461, 358] width 237 height 17
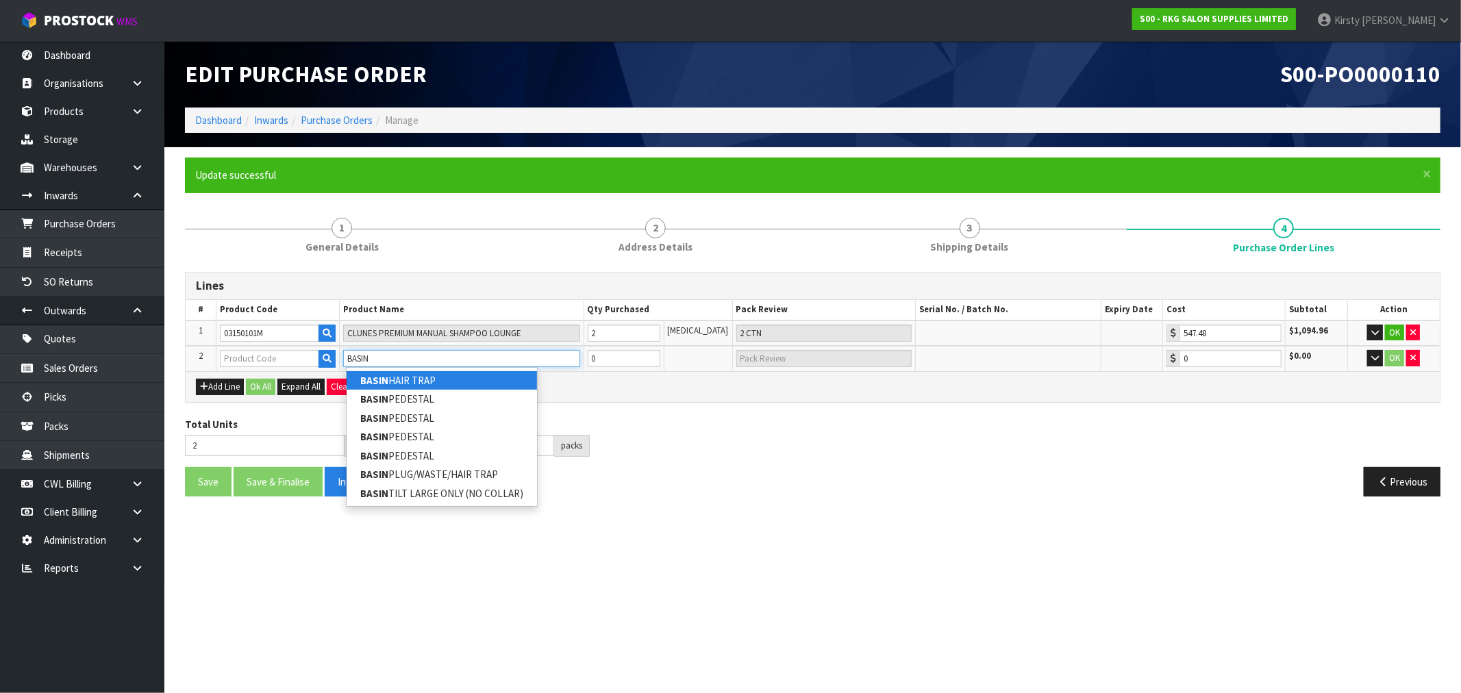
type input "BASIN"
click at [244, 359] on input "text" at bounding box center [269, 358] width 99 height 17
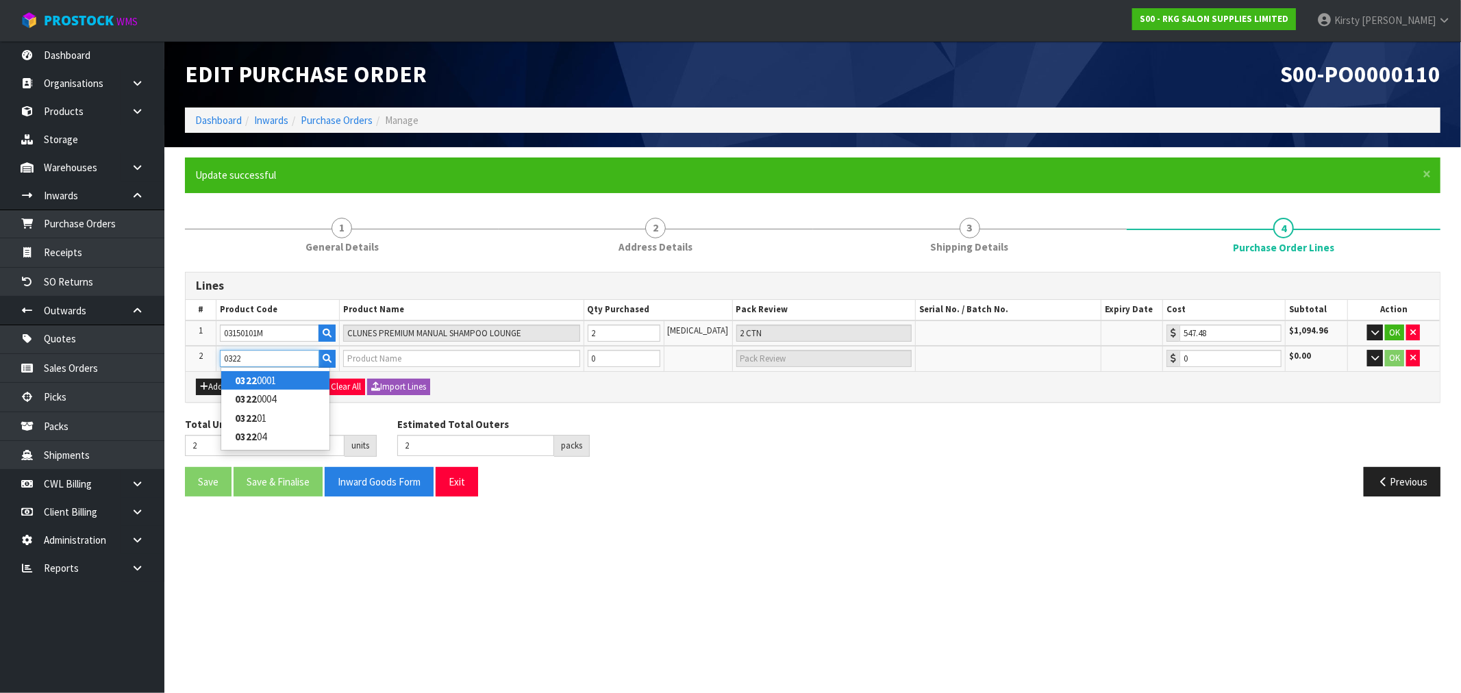
type input "0322"
click at [249, 346] on td at bounding box center [277, 358] width 123 height 25
click at [249, 351] on input "text" at bounding box center [269, 358] width 99 height 17
type input "032201"
type input "[DATE] LARGE DEEP BASIN BLACK COMPLETE"
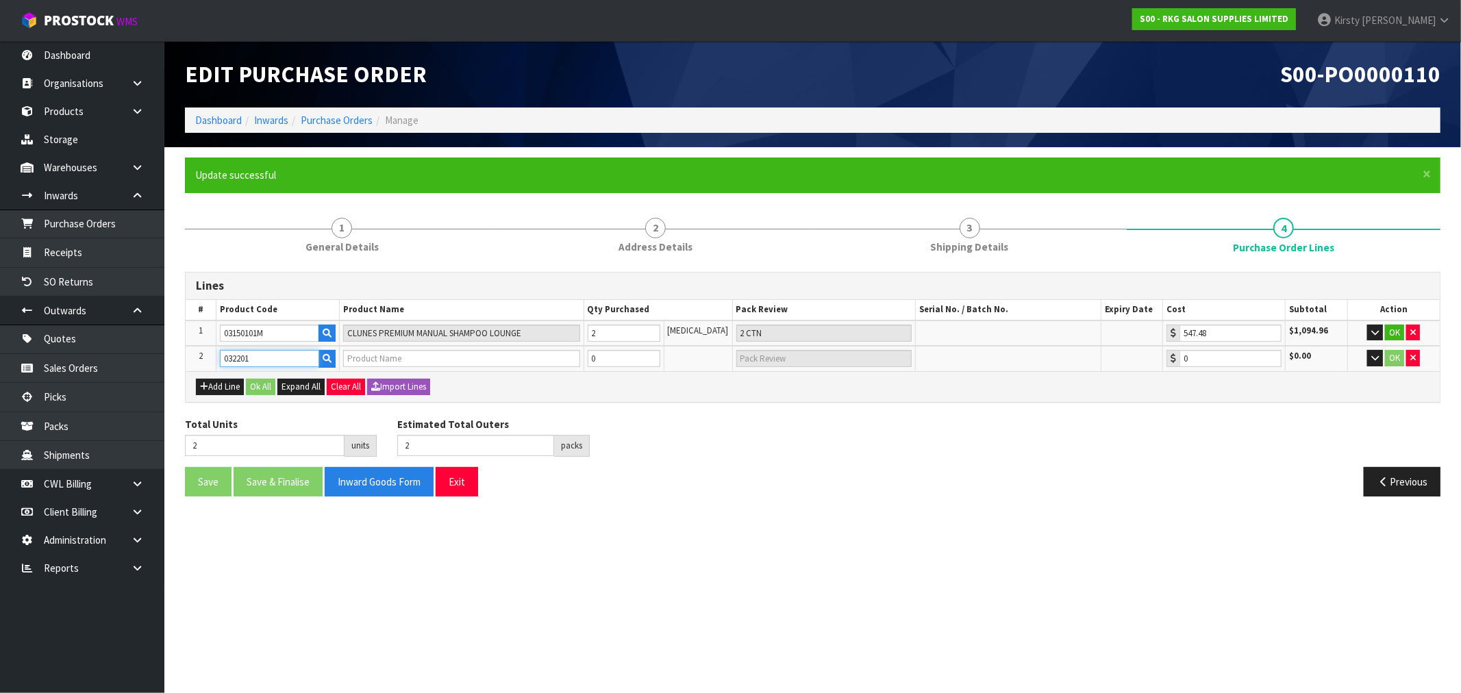
type input "230.75"
type input "032201"
type input "3"
type input "1"
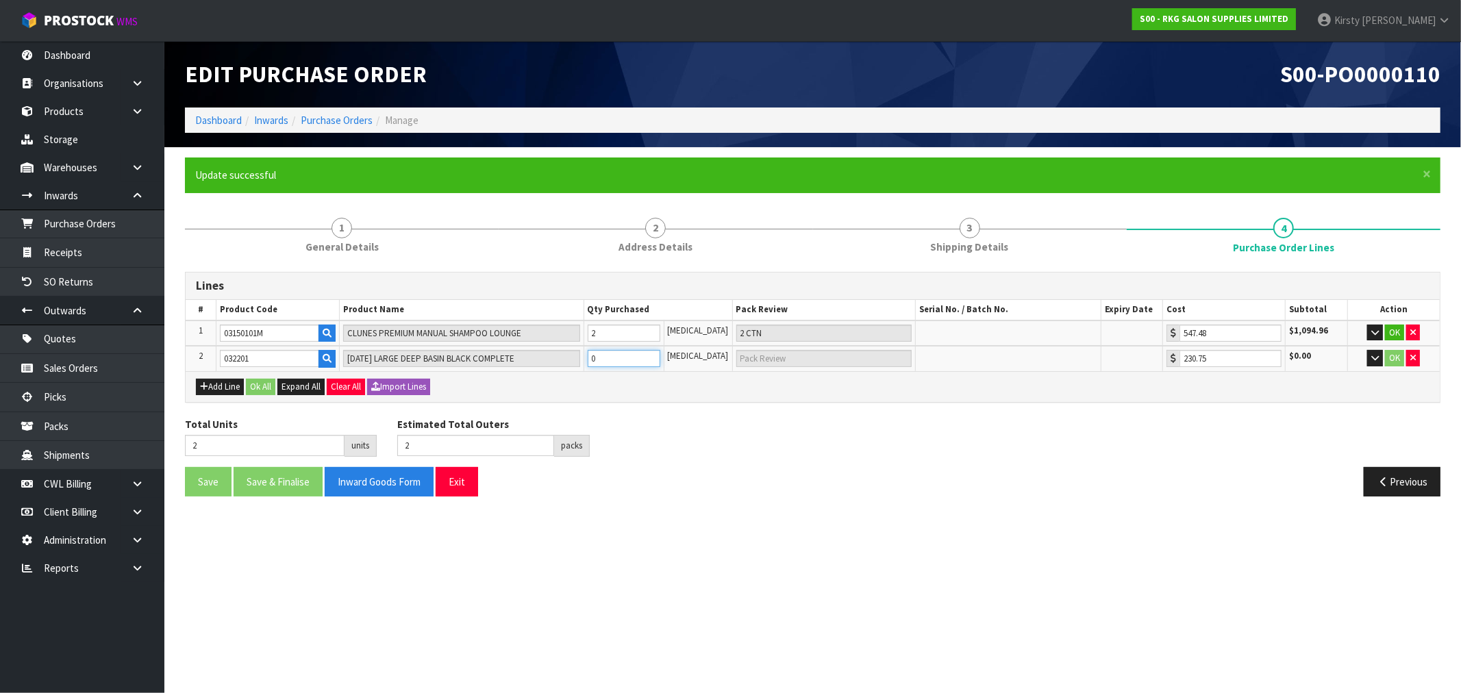
type input "1 CTN"
type input "1"
click at [660, 354] on input "1" at bounding box center [624, 358] width 73 height 17
type input "4"
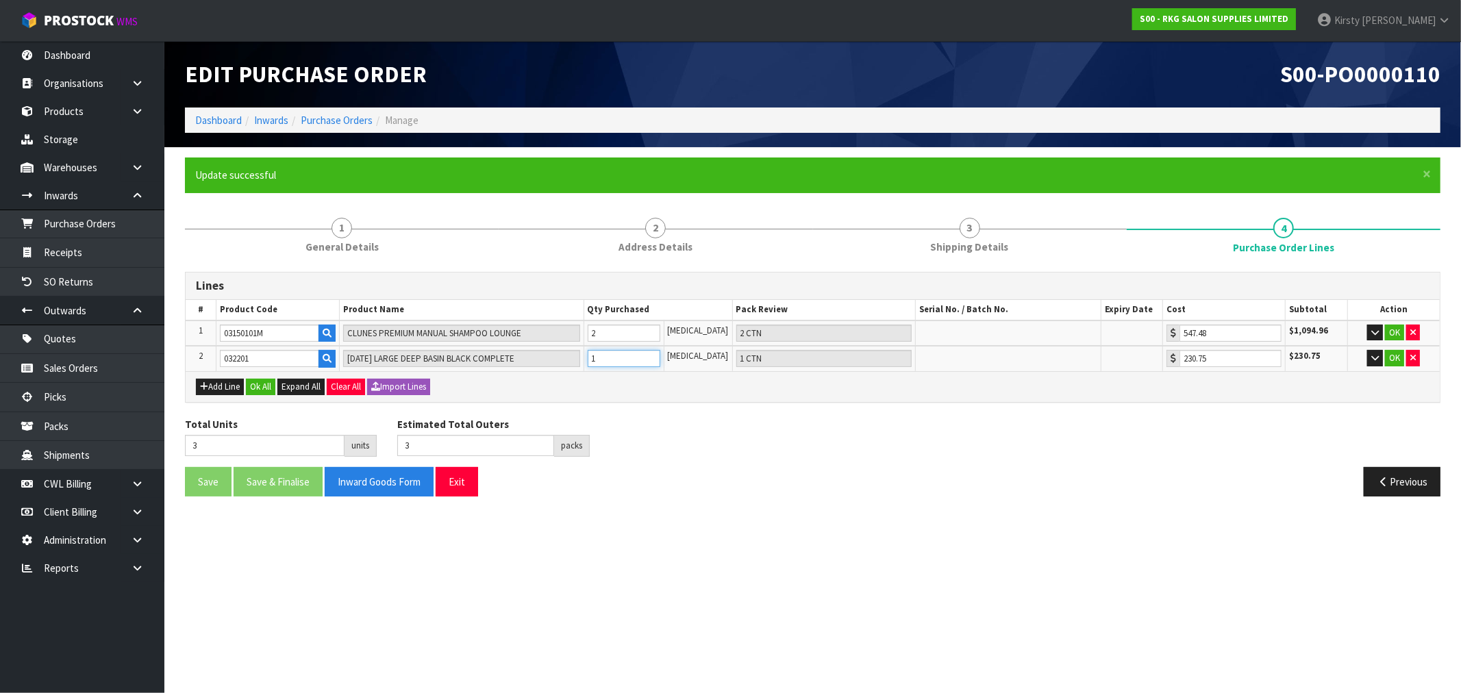
type input "2"
type input "2 CTN"
type input "2"
click at [660, 354] on input "2" at bounding box center [624, 358] width 73 height 17
click at [217, 385] on button "Add Line" at bounding box center [220, 387] width 48 height 16
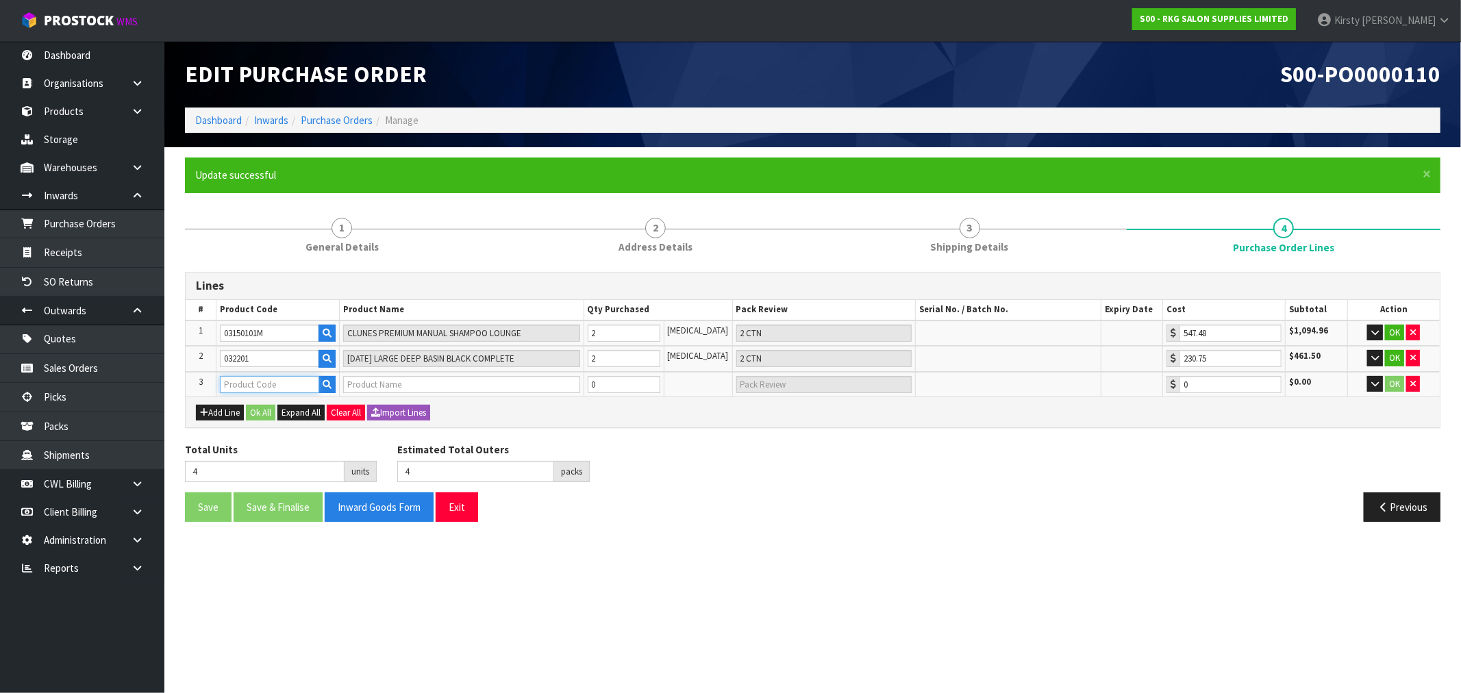
click at [231, 382] on input "text" at bounding box center [269, 384] width 99 height 17
type input "MISC"
type input "MISCELLANEOUS ITEMS"
type input "1.00"
type input "MISC"
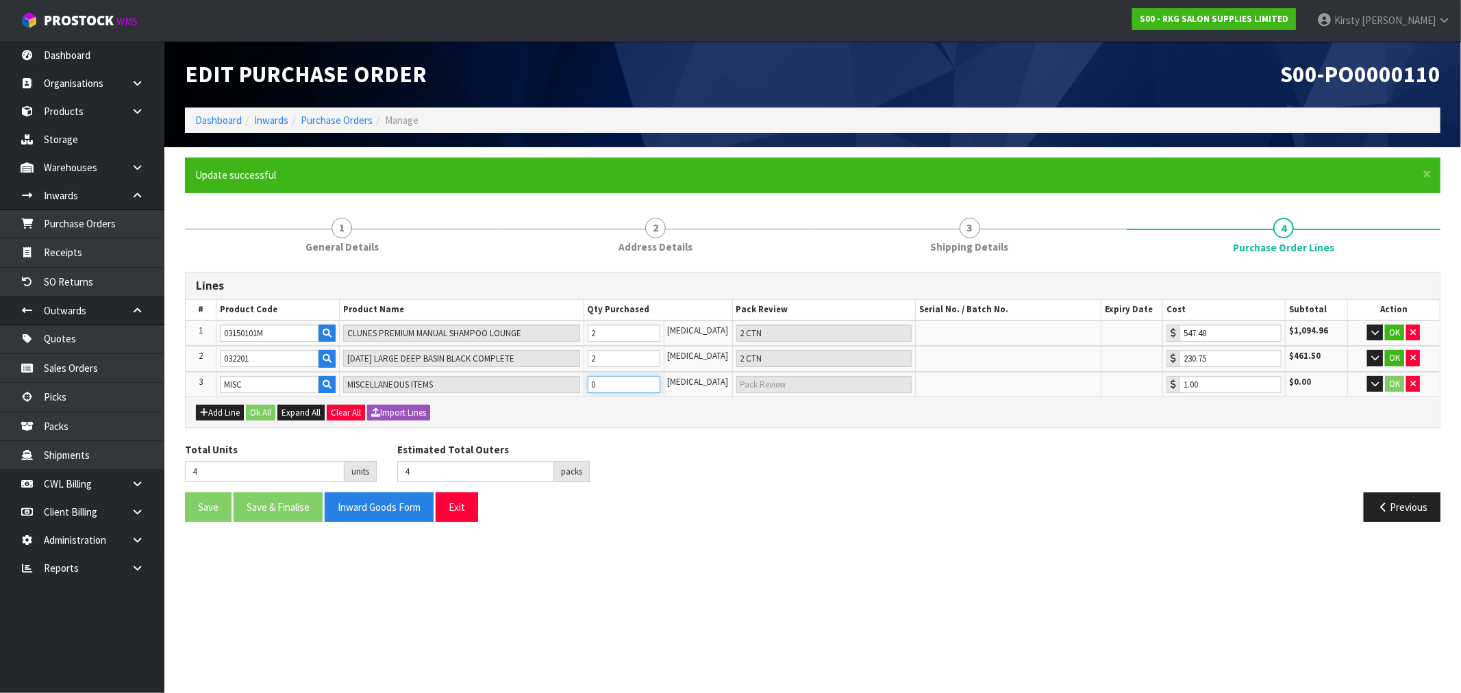
type input "5"
type input "1"
type input "1 PCE"
type input "1"
click at [660, 377] on input "1" at bounding box center [624, 384] width 73 height 17
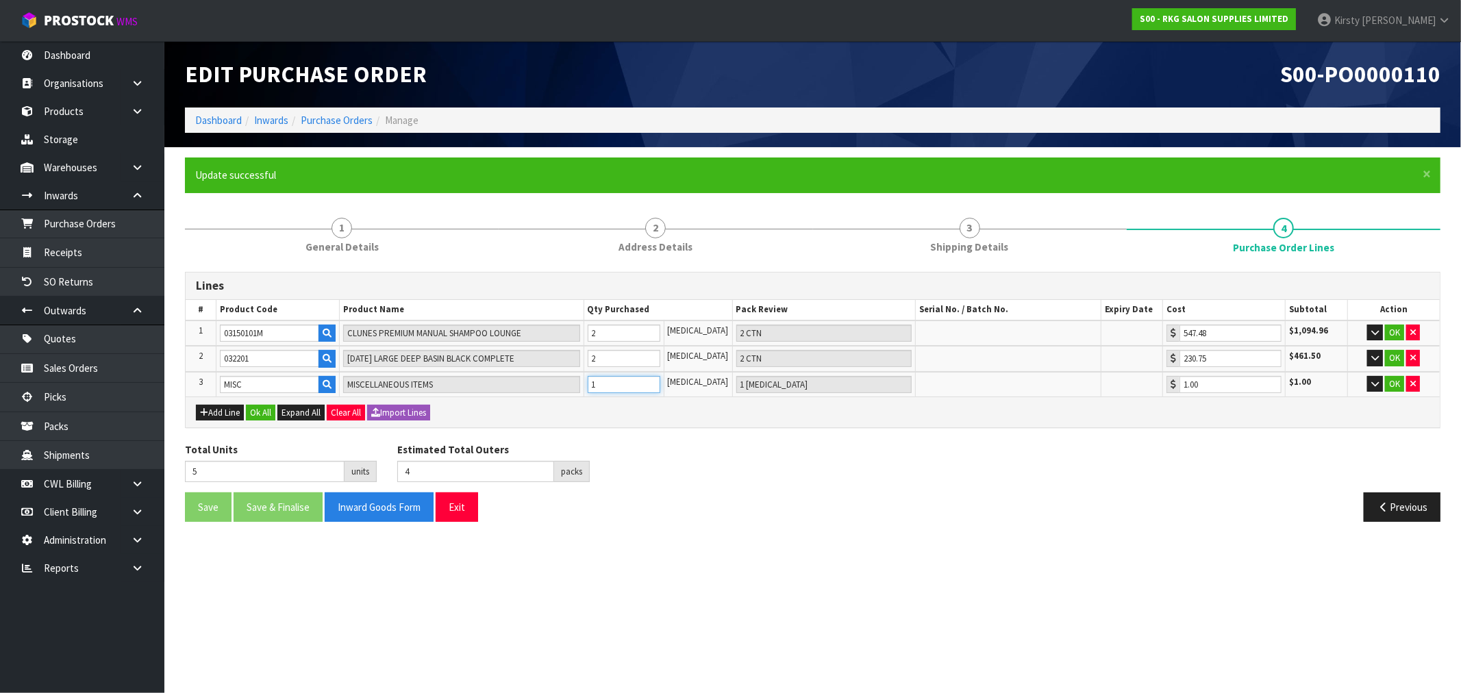
type input "6"
type input "2"
type input "2 PCE"
type input "2"
click at [660, 377] on input "2" at bounding box center [624, 384] width 73 height 17
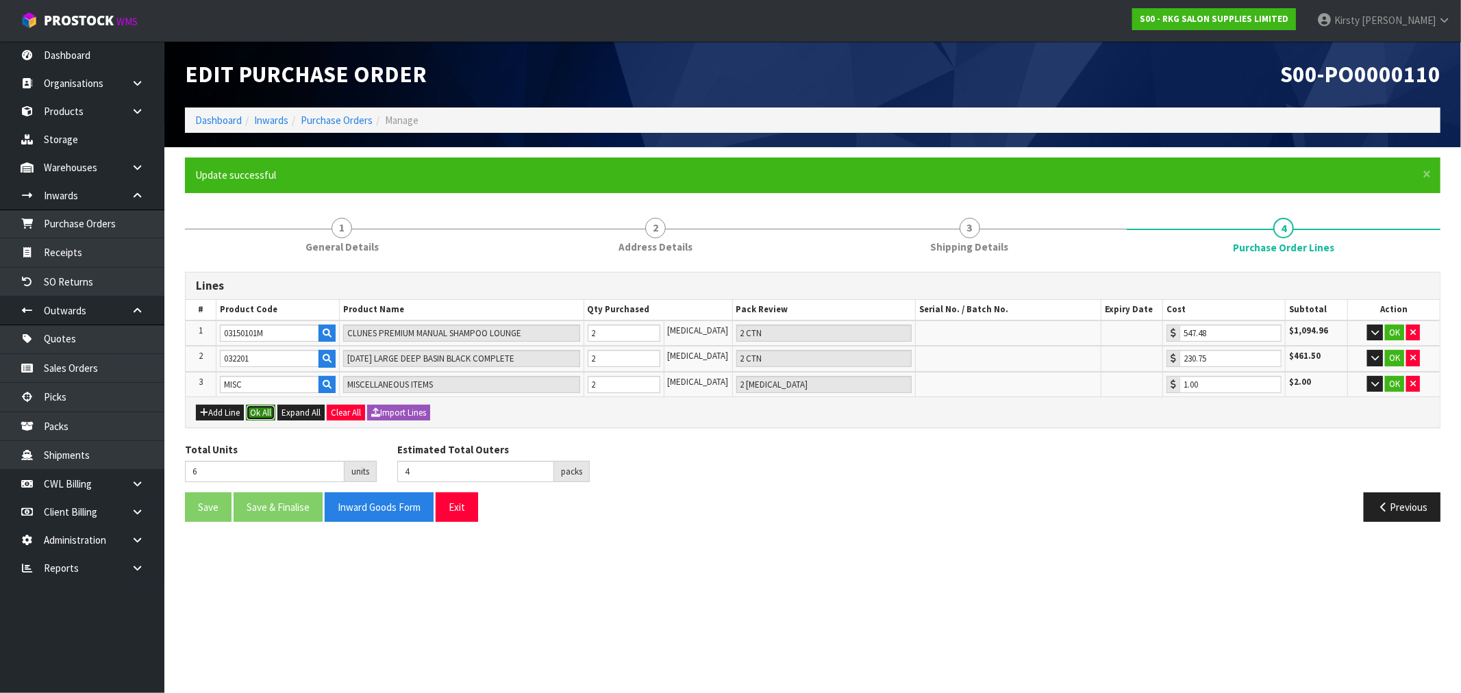
click at [266, 409] on button "Ok All" at bounding box center [260, 413] width 29 height 16
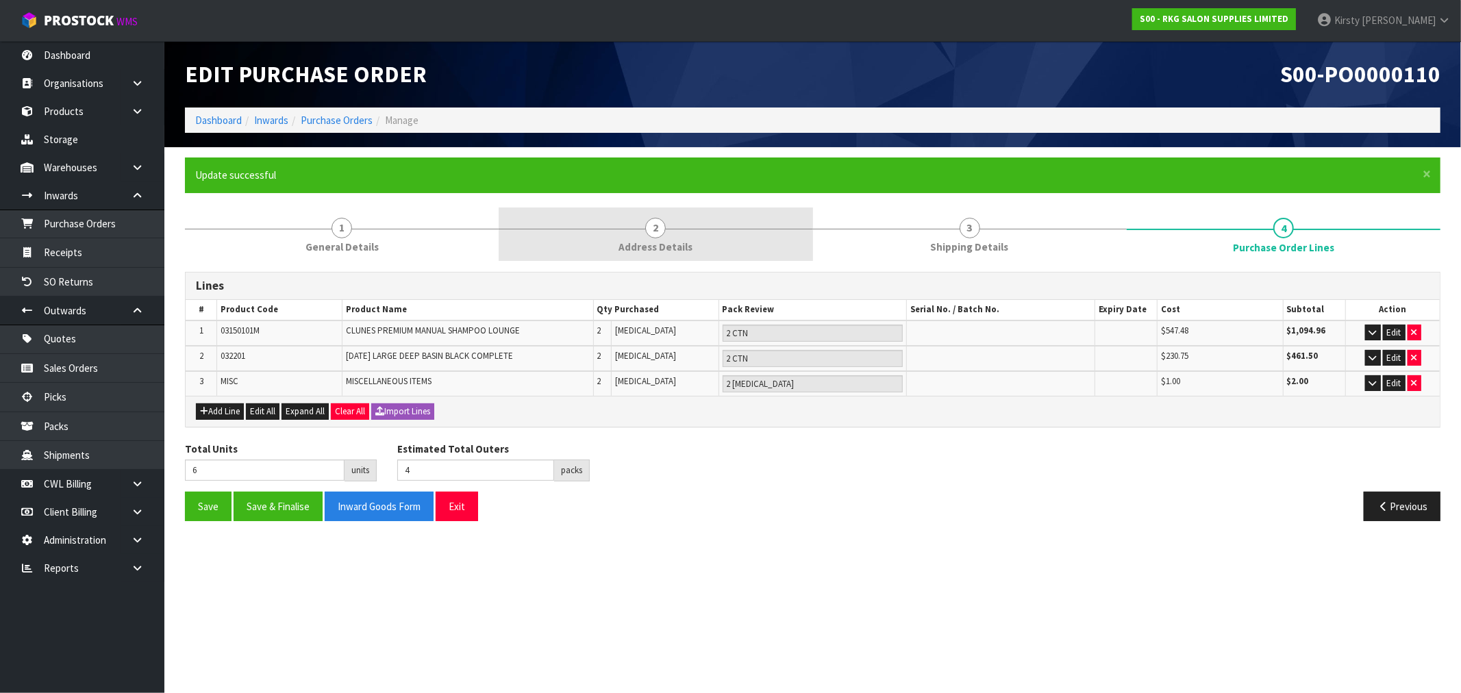
click at [655, 229] on span "2" at bounding box center [655, 228] width 21 height 21
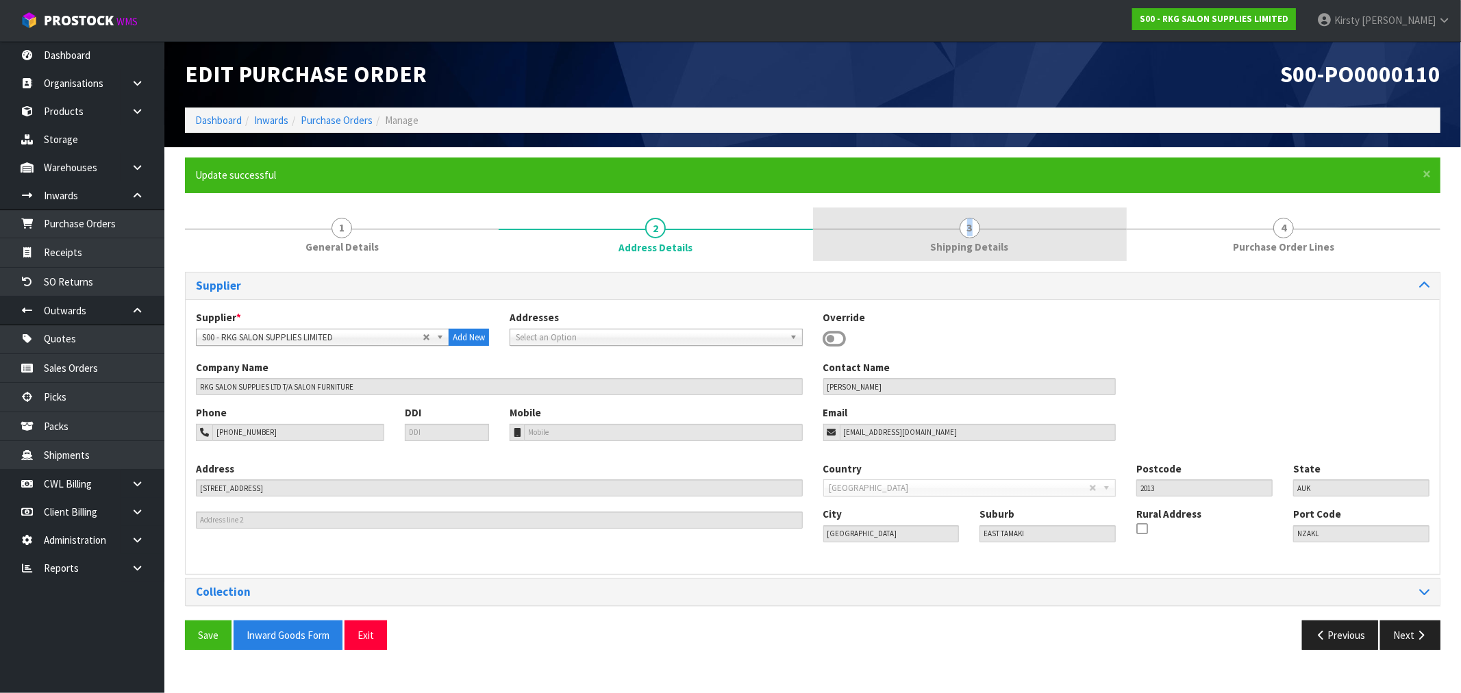
click at [970, 228] on span "3" at bounding box center [969, 228] width 21 height 21
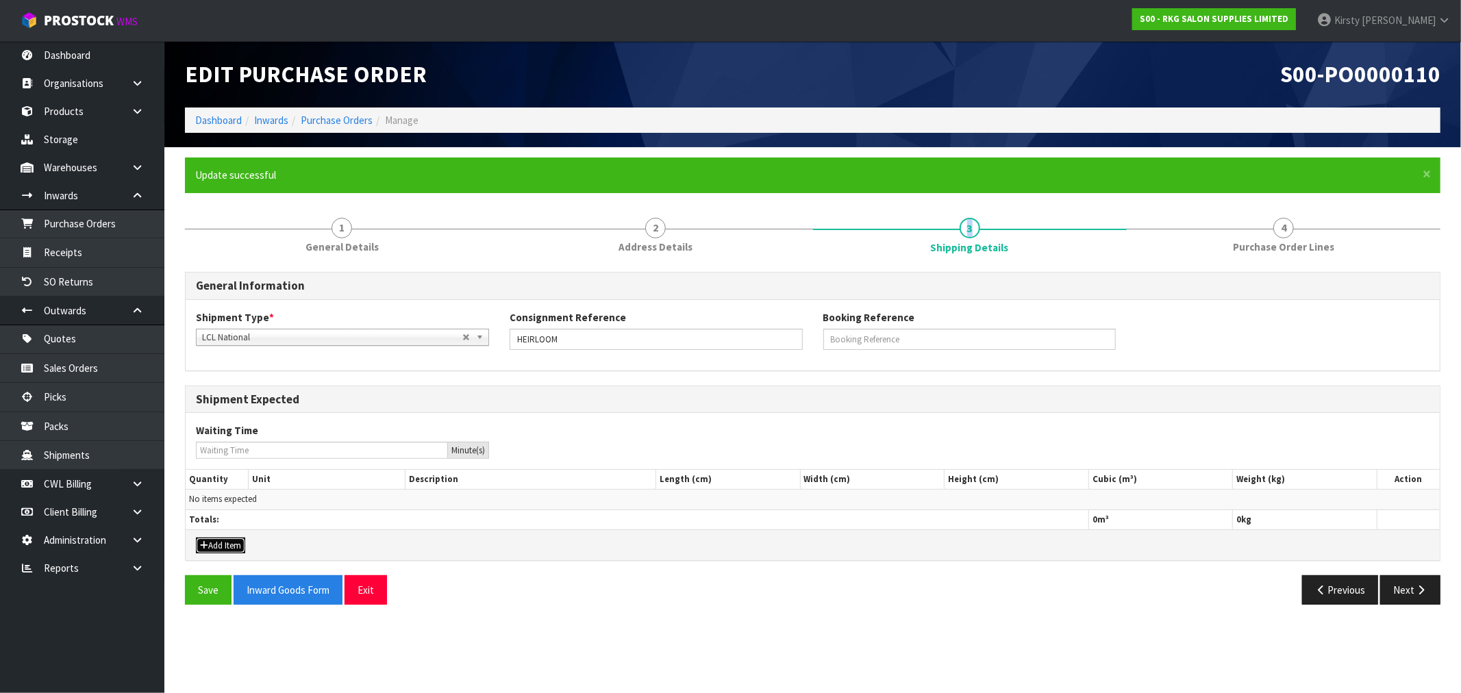
click at [217, 549] on button "Add Item" at bounding box center [220, 546] width 49 height 16
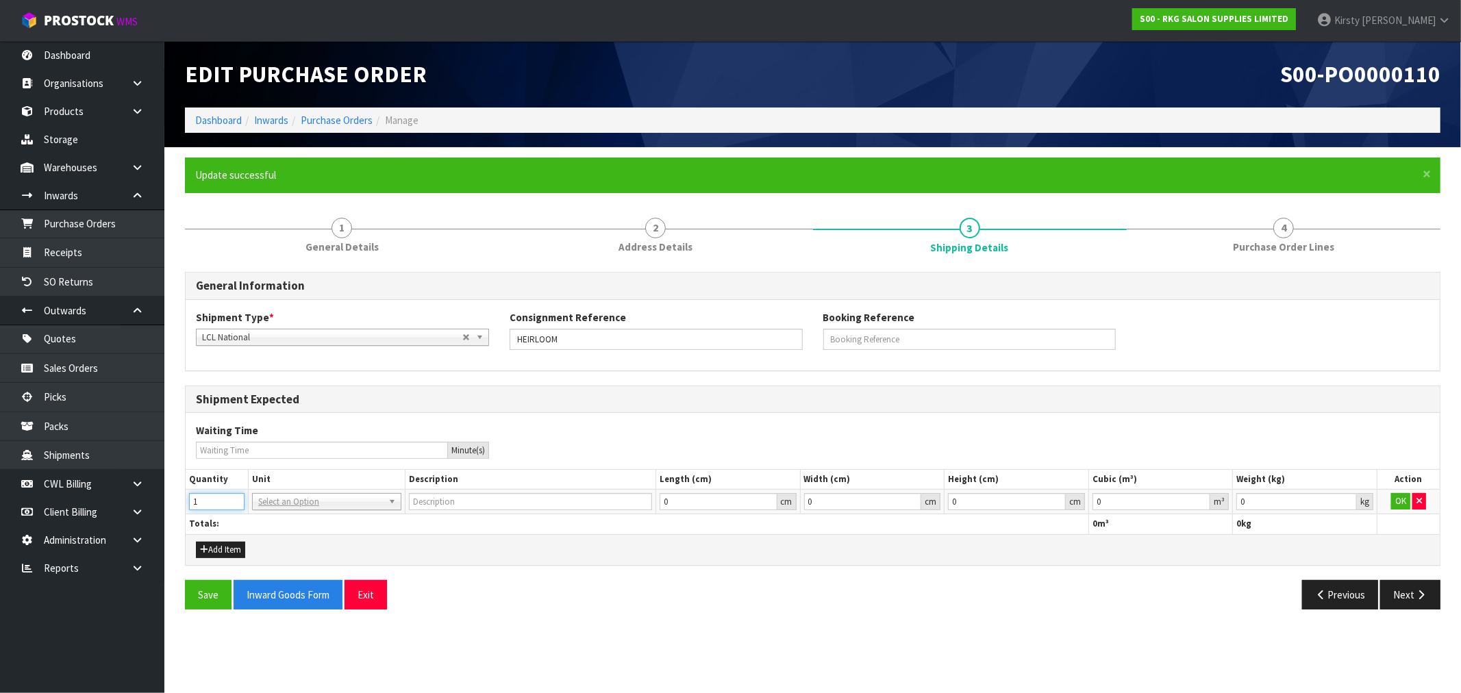
click at [236, 498] on input "1" at bounding box center [216, 501] width 55 height 17
type input "2"
click at [236, 498] on input "2" at bounding box center [216, 501] width 55 height 17
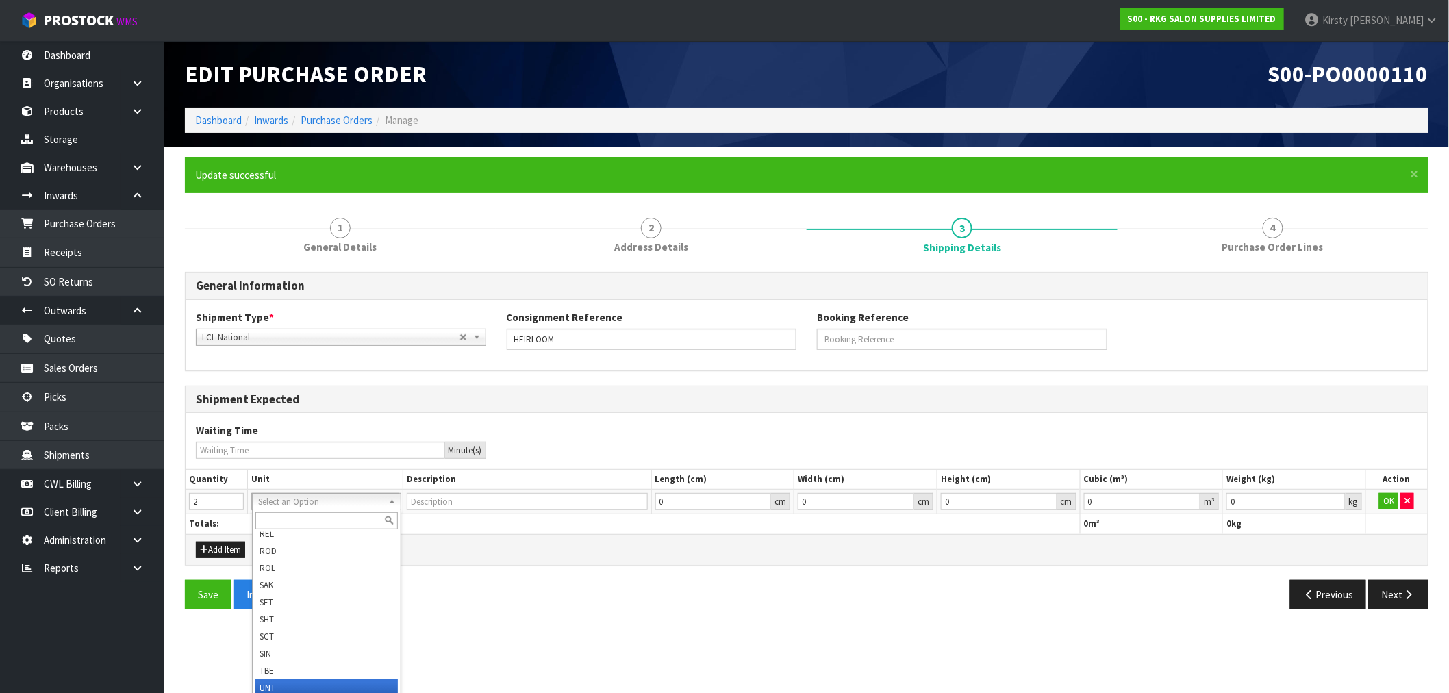
type input "UNIT"
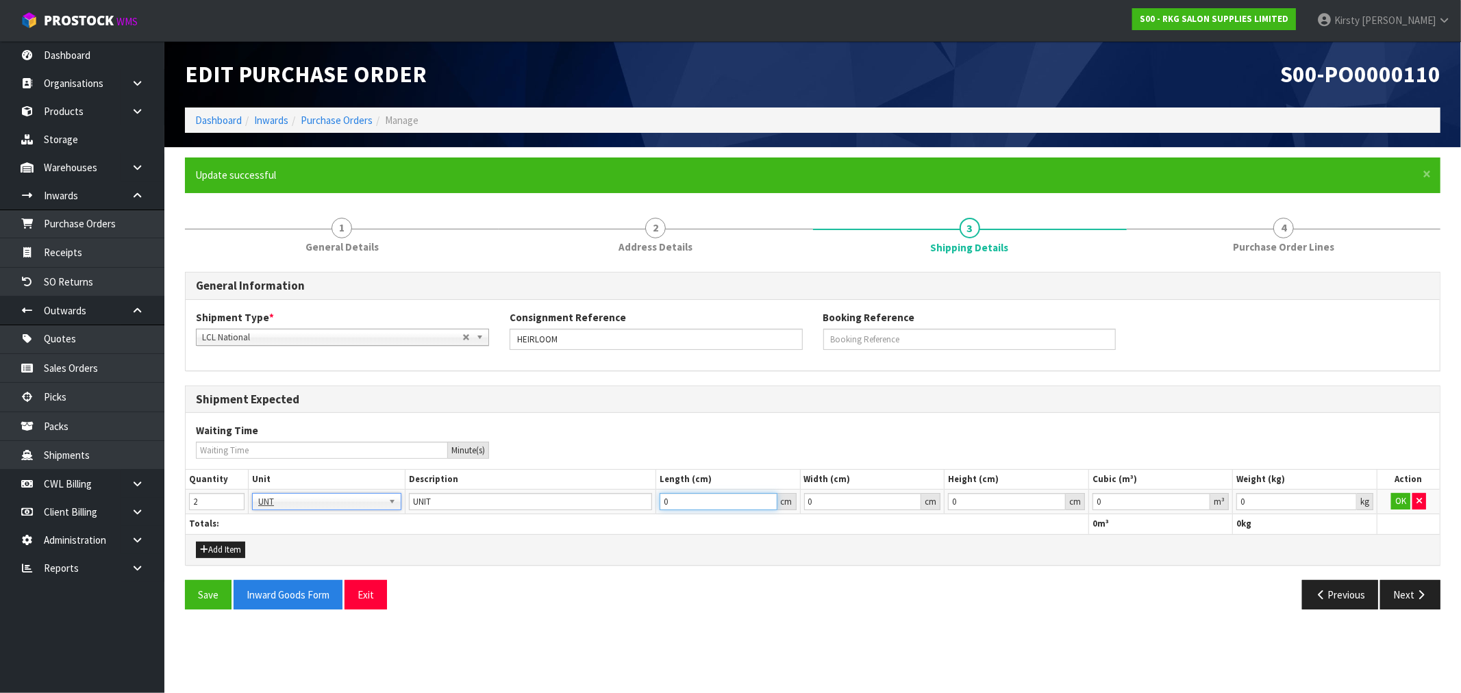
drag, startPoint x: 687, startPoint y: 503, endPoint x: 640, endPoint y: 509, distance: 47.0
click at [640, 509] on tr "2 BAG BAR BSK BIN BTL BOX BDL CAB CGE CTN CSE COI CRA CRT CBE CYL DRM JAR MTR P…" at bounding box center [813, 502] width 1254 height 25
type input "88"
type input "0.000000"
type input "70"
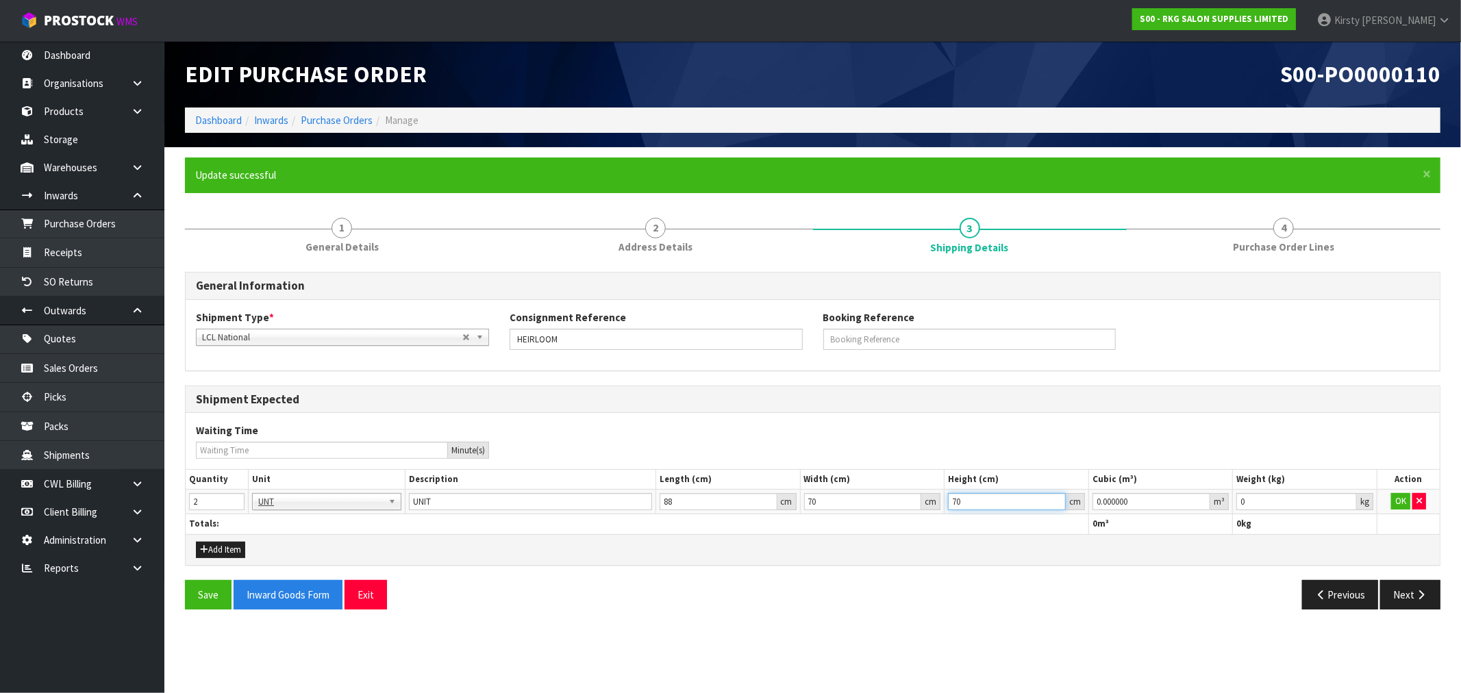
type input "70"
type input "0.431200"
type input "50"
click at [1405, 501] on button "OK" at bounding box center [1400, 501] width 19 height 16
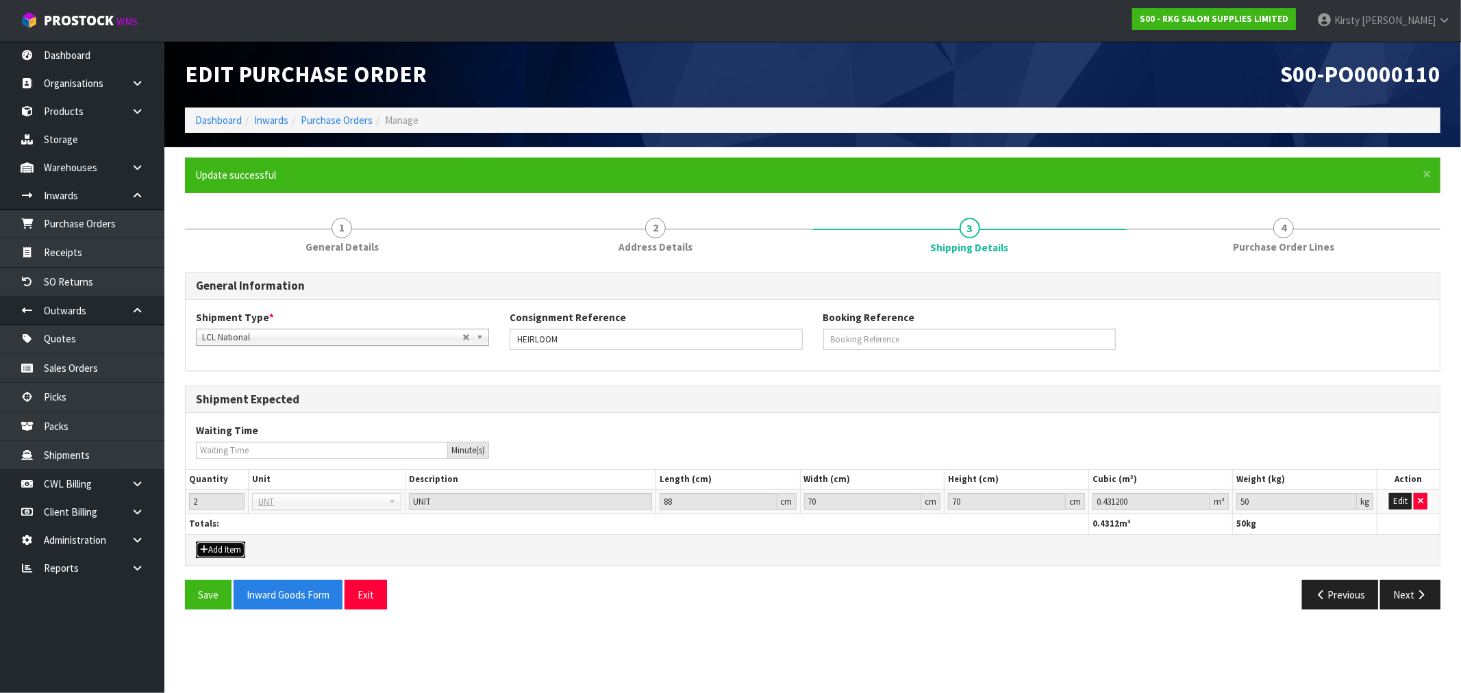
click at [224, 549] on button "Add Item" at bounding box center [220, 550] width 49 height 16
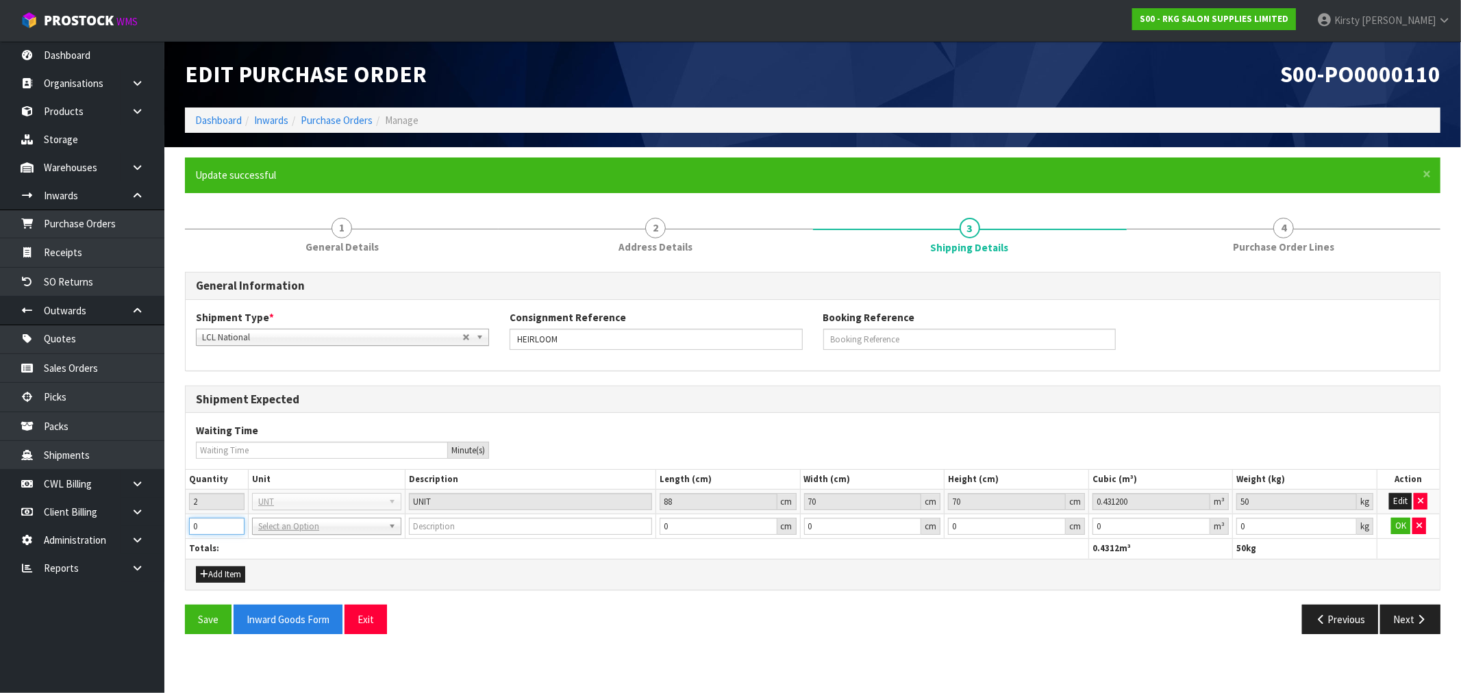
click at [236, 519] on input "0" at bounding box center [216, 526] width 55 height 17
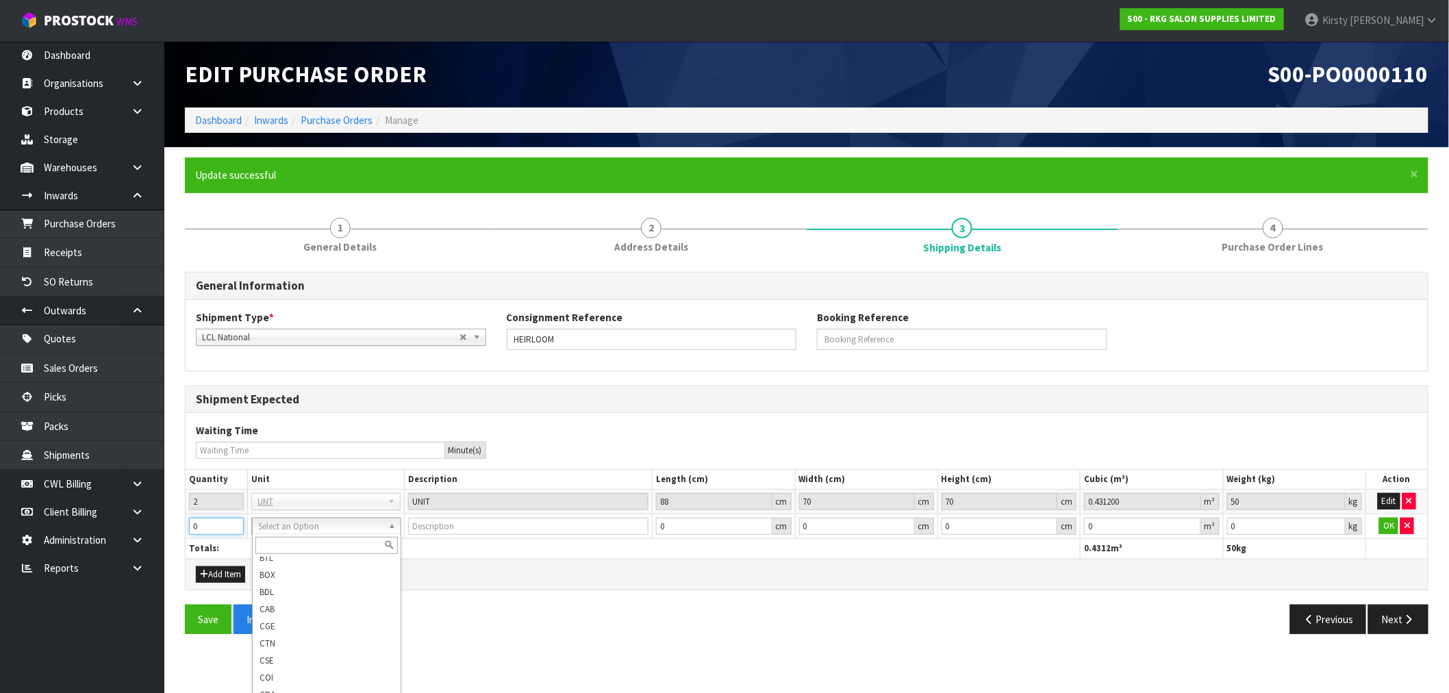
scroll to position [152, 0]
type input "CARTON"
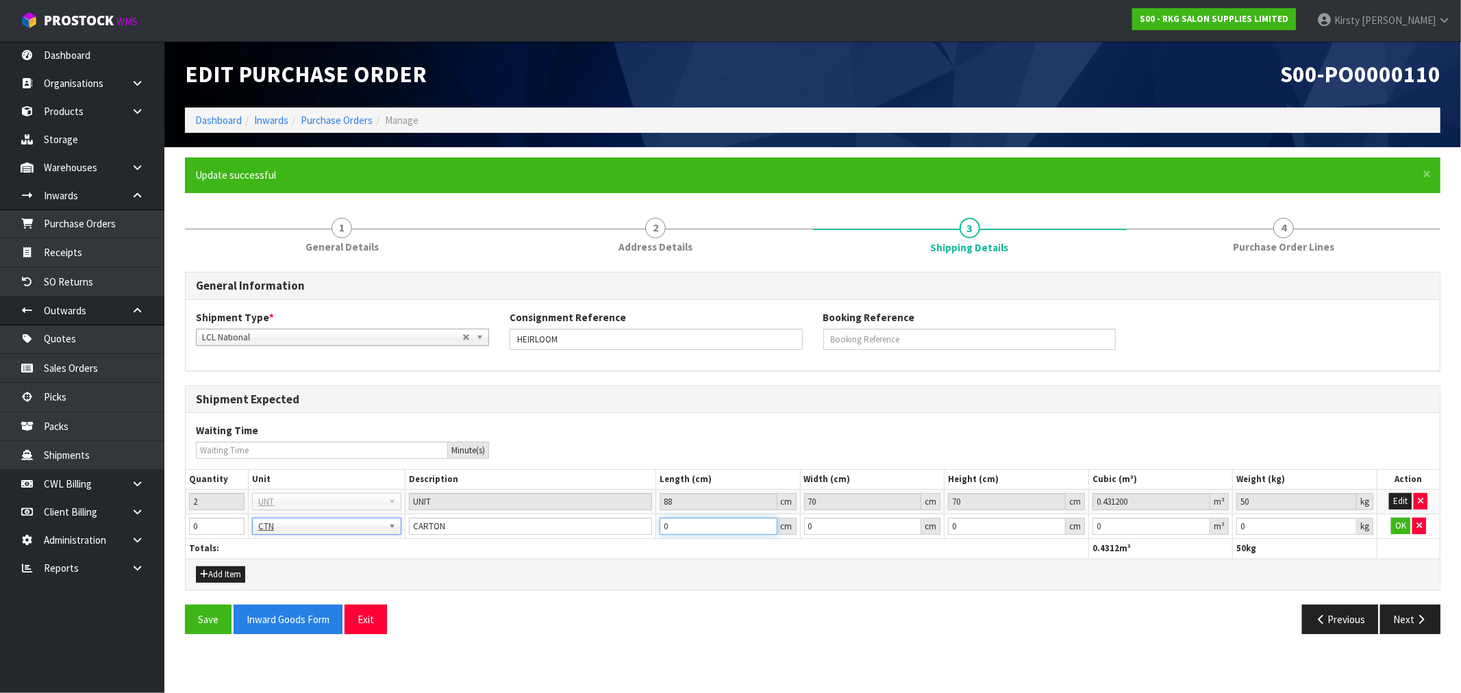
drag, startPoint x: 685, startPoint y: 525, endPoint x: 5, endPoint y: 594, distance: 683.6
click at [654, 532] on tr "0 BAG BAR BSK BIN BTL BOX BDL CAB CGE CTN CSE COI CRA CRT CBE CYL DRM JAR MTR P…" at bounding box center [813, 526] width 1254 height 25
type input "0.000000"
click at [532, 574] on div "Add Item" at bounding box center [813, 574] width 1254 height 31
drag, startPoint x: 679, startPoint y: 529, endPoint x: 647, endPoint y: 533, distance: 31.8
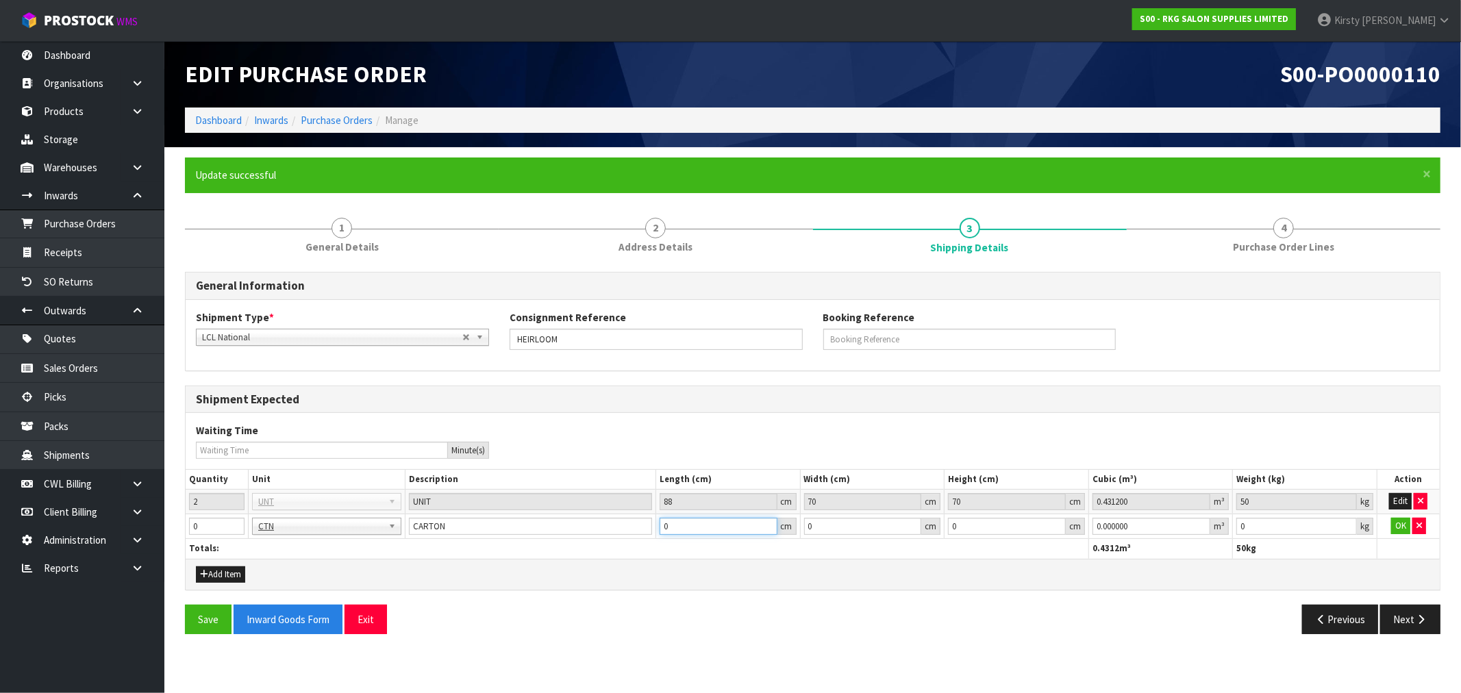
click at [652, 533] on tr "0 BAG BAR BSK BIN BTL BOX BDL CAB CGE CTN CSE COI CRA CRT CBE CYL DRM JAR MTR P…" at bounding box center [813, 526] width 1254 height 25
type input "64"
type input "57"
type input "37"
type input "0.134976"
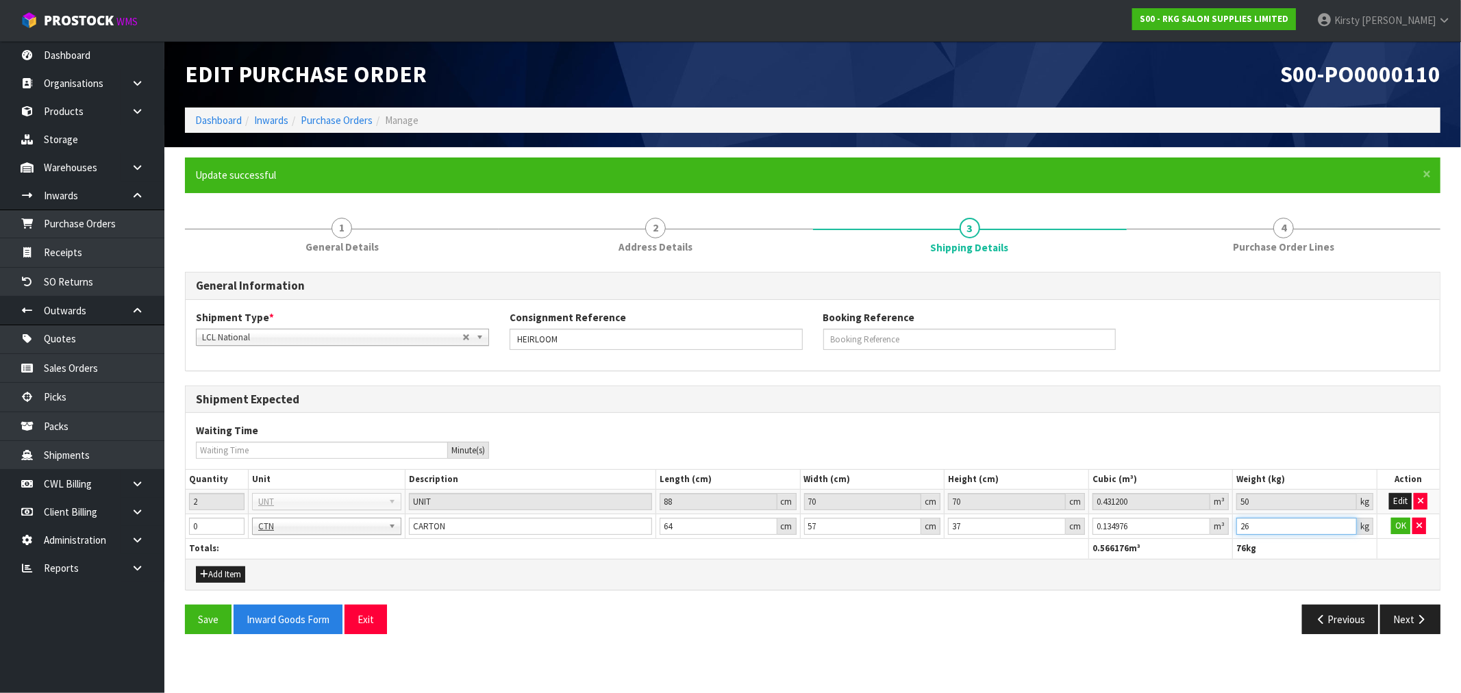
type input "26"
click at [234, 521] on input "1" at bounding box center [216, 526] width 55 height 17
type input "2"
click at [234, 521] on input "2" at bounding box center [216, 526] width 55 height 17
click at [216, 575] on button "Add Item" at bounding box center [220, 574] width 49 height 16
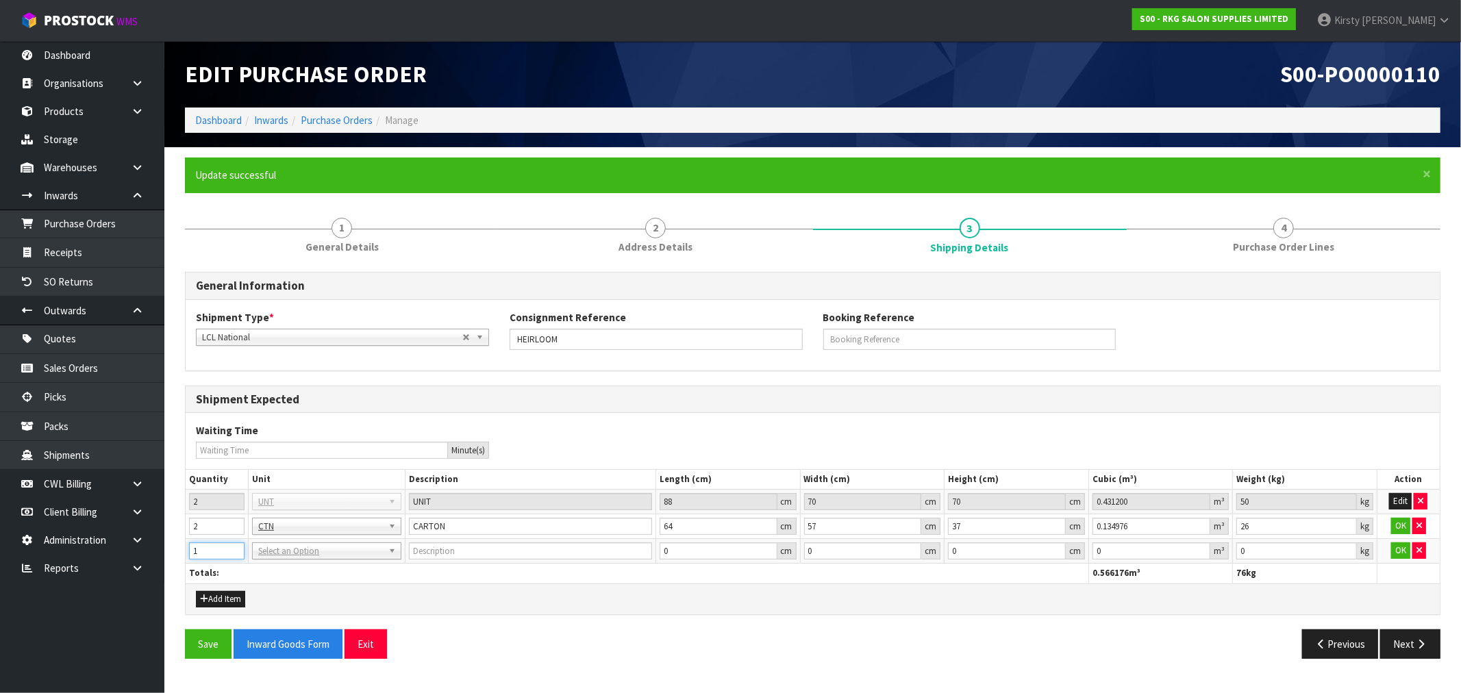
type input "1"
click at [233, 548] on input "1" at bounding box center [216, 550] width 55 height 17
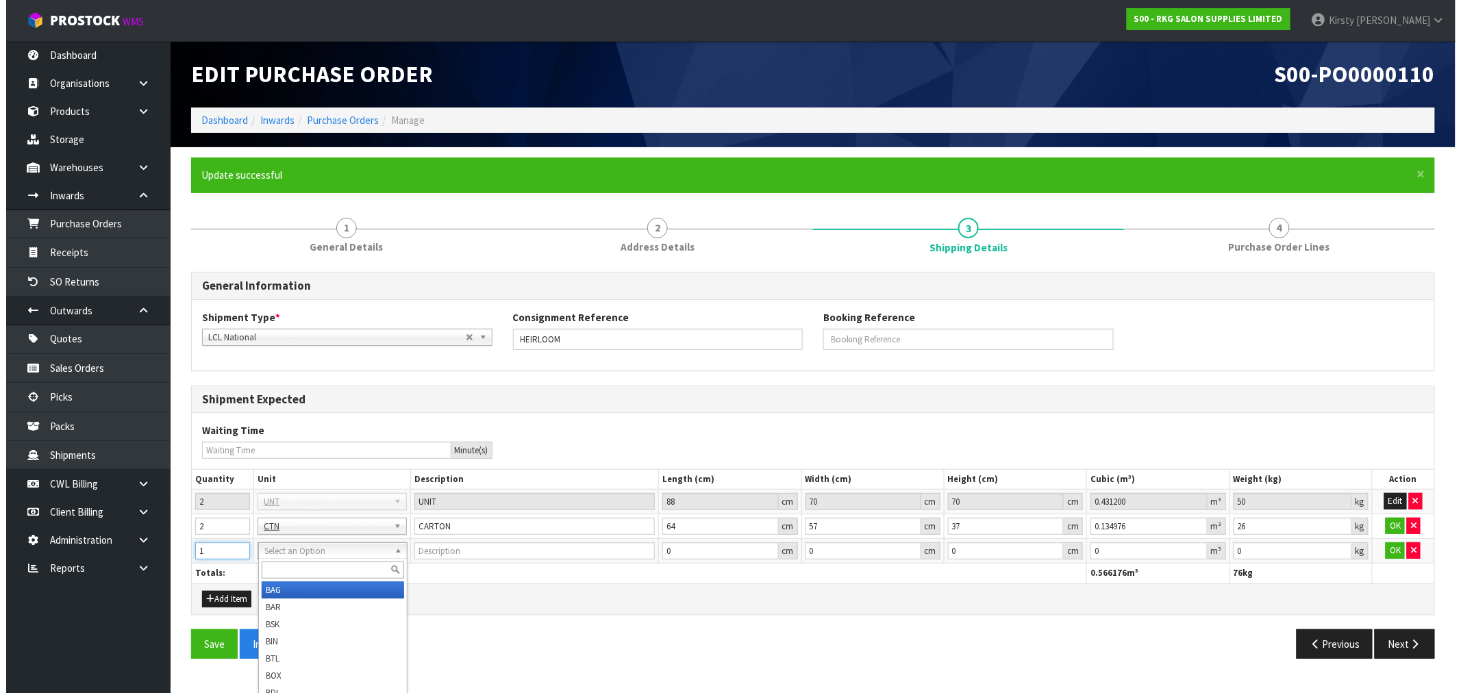
scroll to position [68, 0]
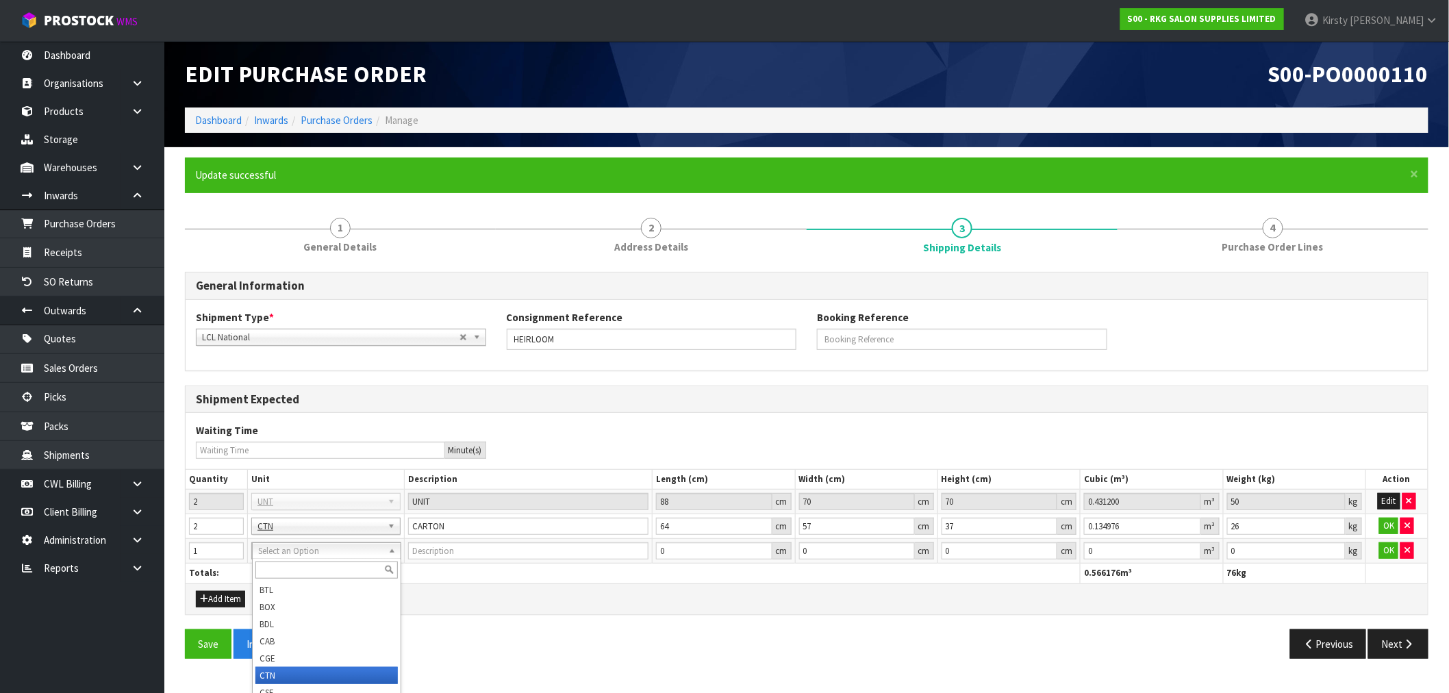
type input "CARTON"
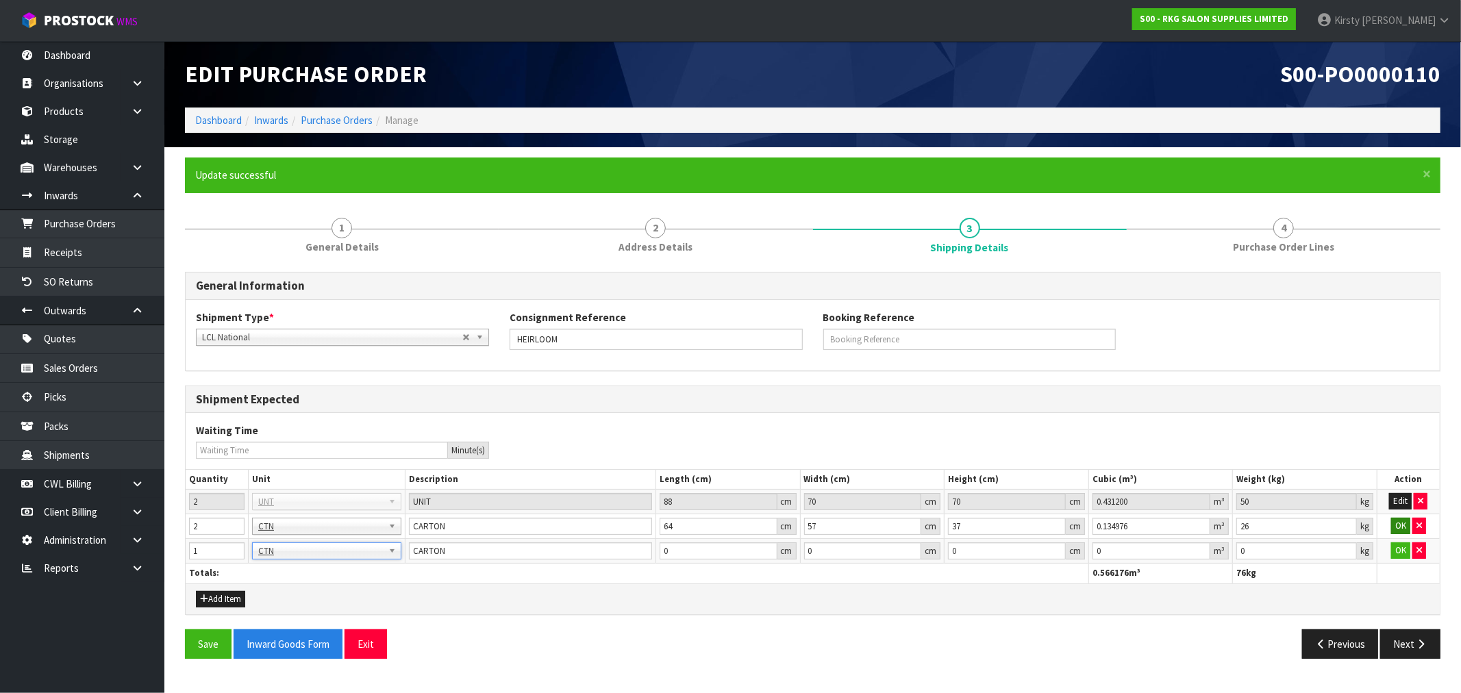
click at [1406, 517] on td "OK" at bounding box center [1407, 526] width 63 height 25
click at [1399, 525] on button "OK" at bounding box center [1400, 526] width 19 height 16
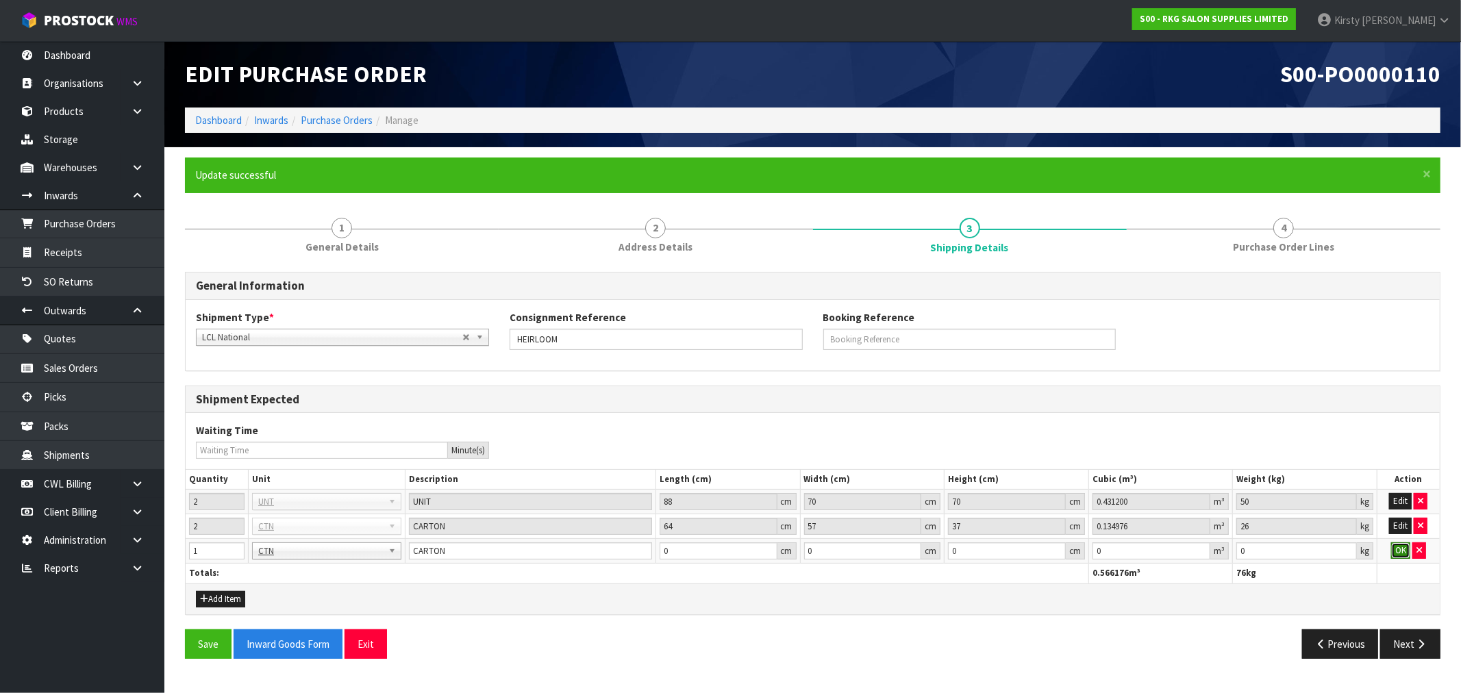
click at [1393, 546] on button "OK" at bounding box center [1400, 550] width 19 height 16
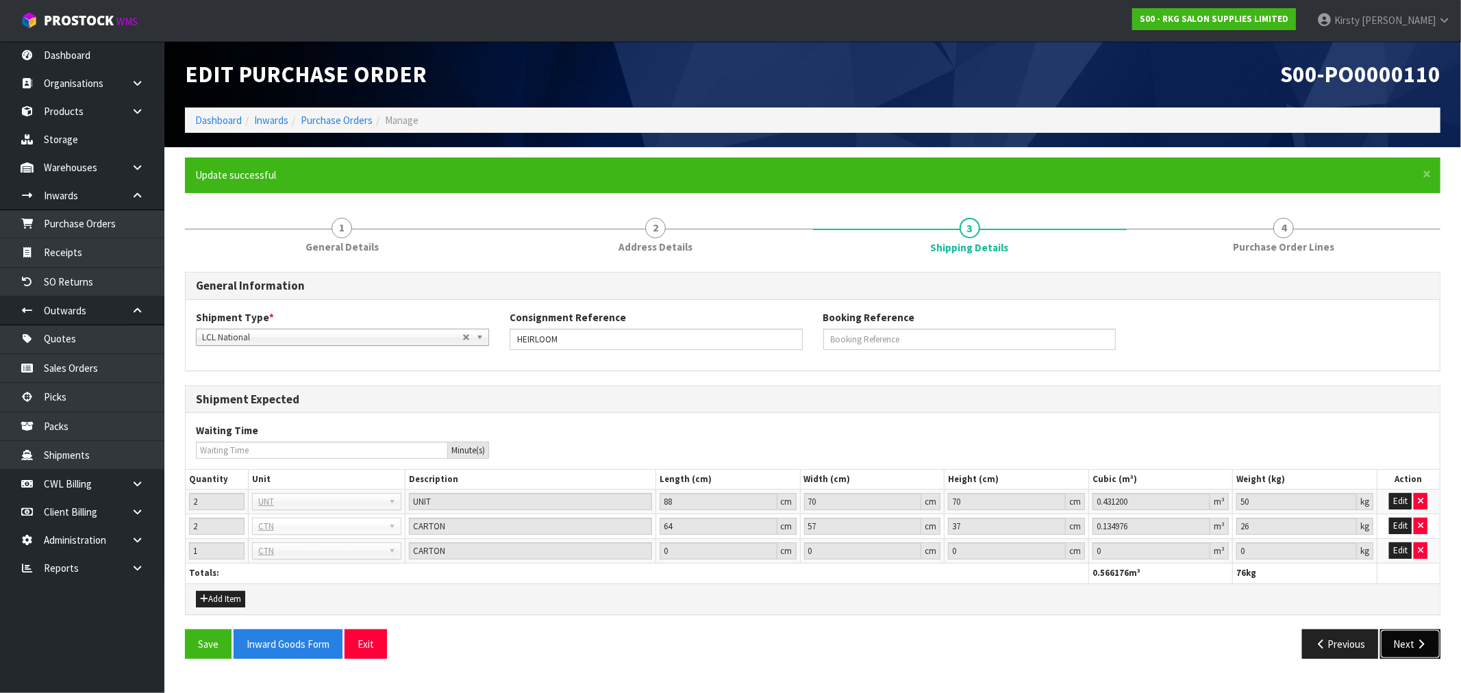
click at [1400, 640] on button "Next" at bounding box center [1410, 643] width 60 height 29
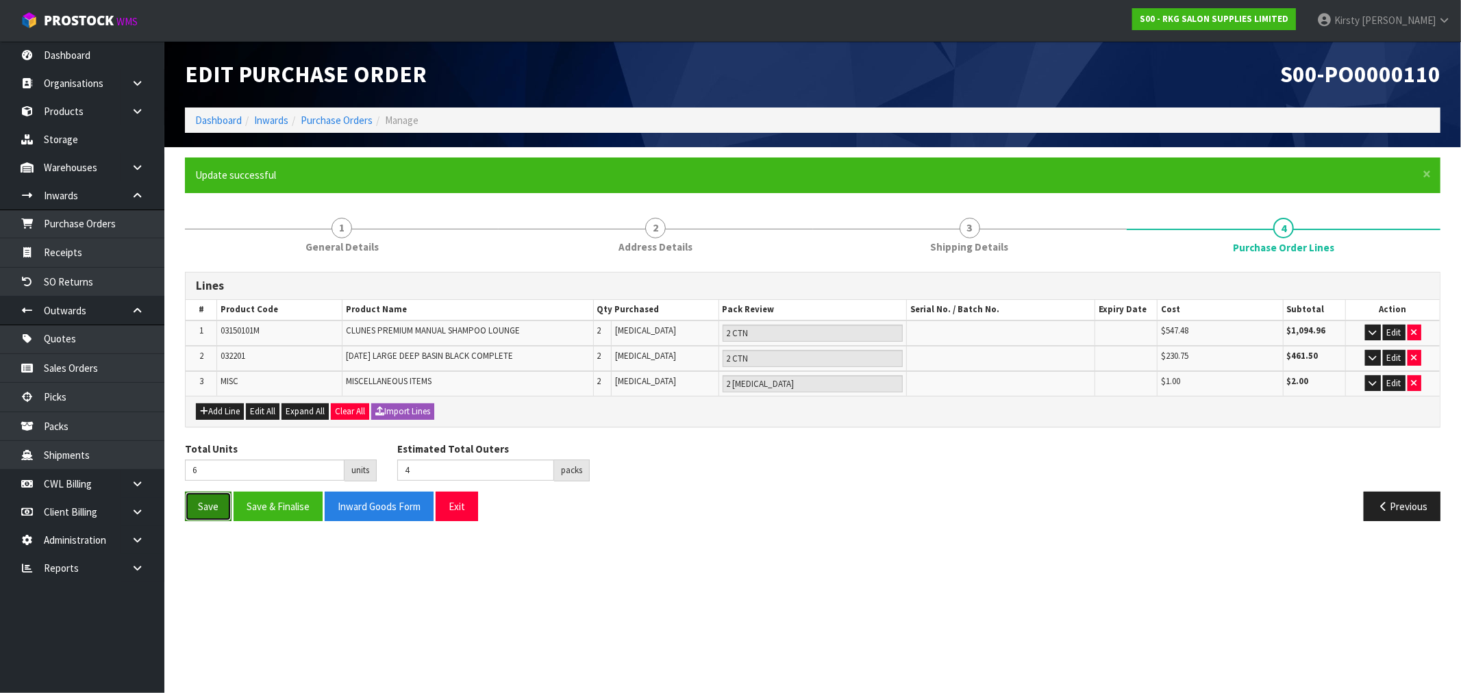
click at [212, 501] on button "Save" at bounding box center [208, 506] width 47 height 29
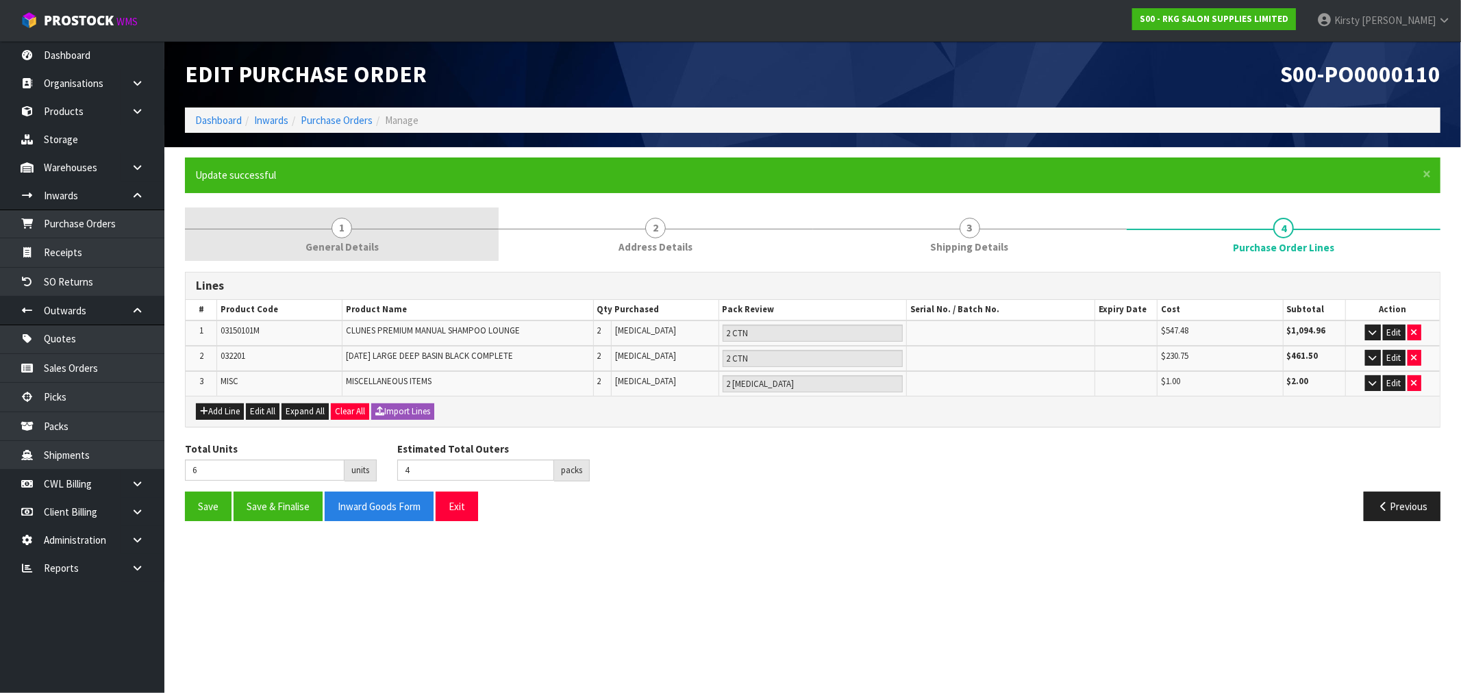
click at [338, 235] on span "1" at bounding box center [341, 228] width 21 height 21
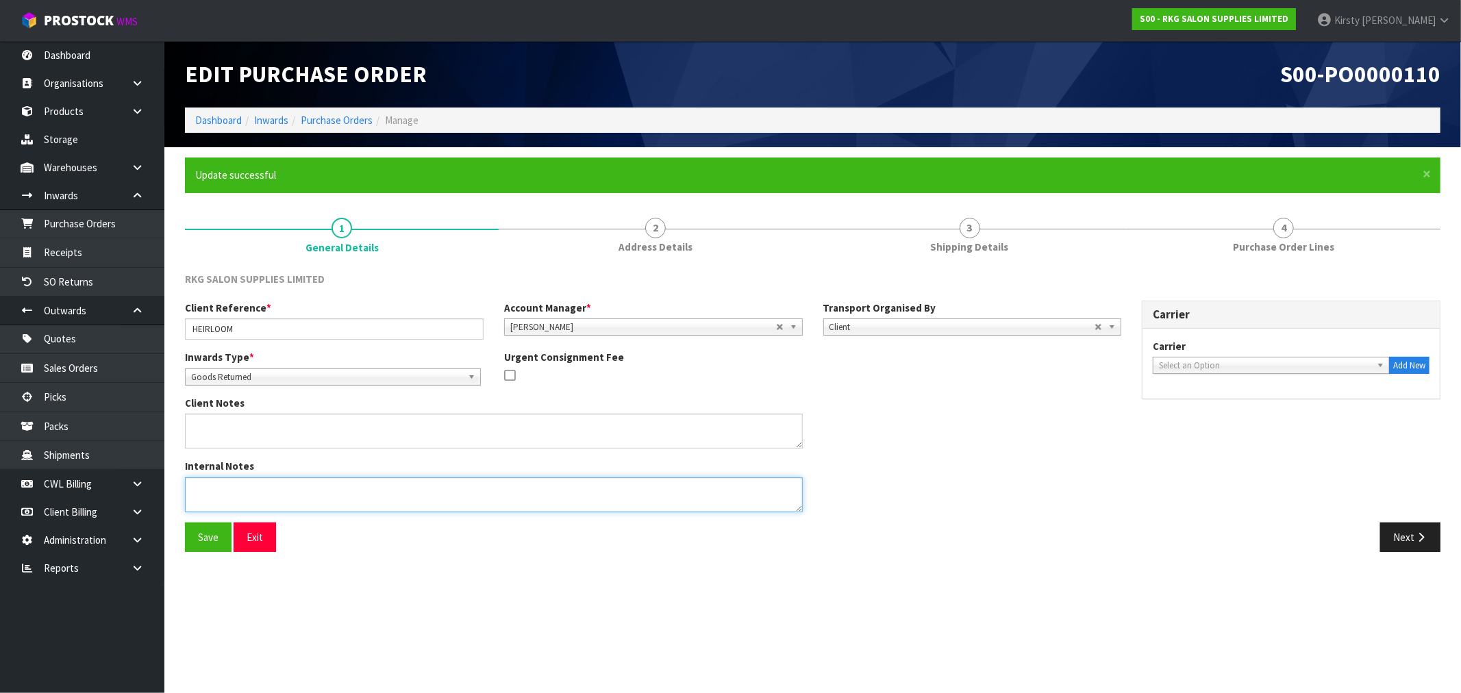
click at [218, 488] on textarea at bounding box center [494, 494] width 618 height 35
click at [251, 504] on textarea at bounding box center [494, 494] width 618 height 35
type textarea "2 SHAMPOO CHAIRS - NO CARTONS 2 BASINS IN CARTONS 1 CTN WITH 2 METAL BASIN SUPP…"
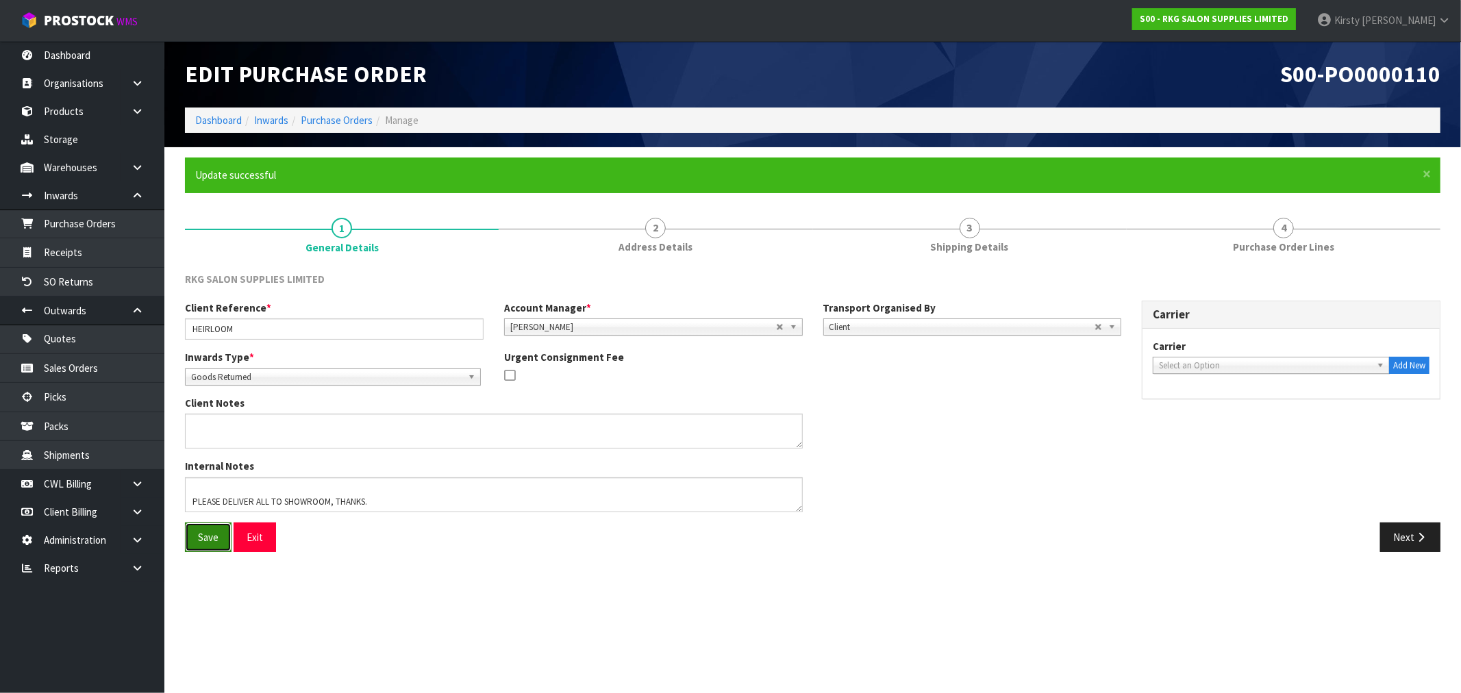
click at [206, 538] on button "Save" at bounding box center [208, 537] width 47 height 29
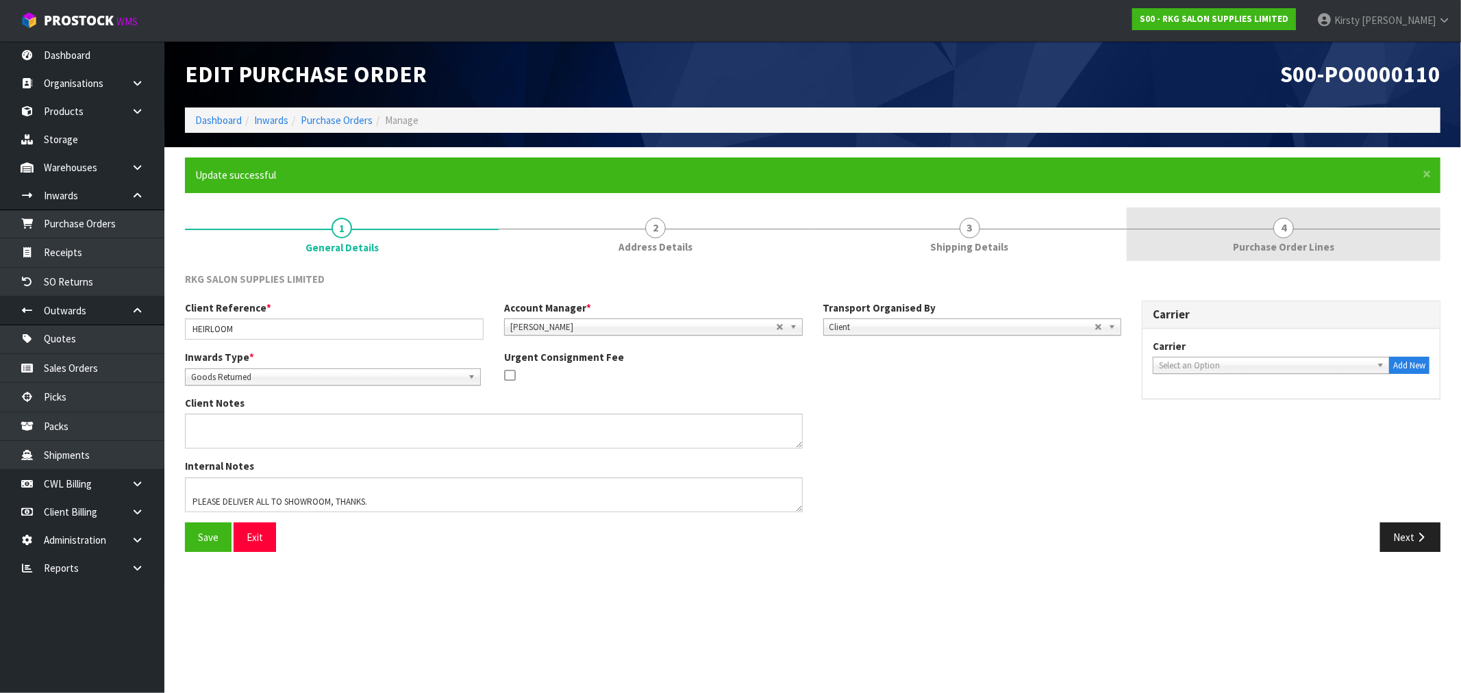
click at [1289, 223] on span "4" at bounding box center [1283, 228] width 21 height 21
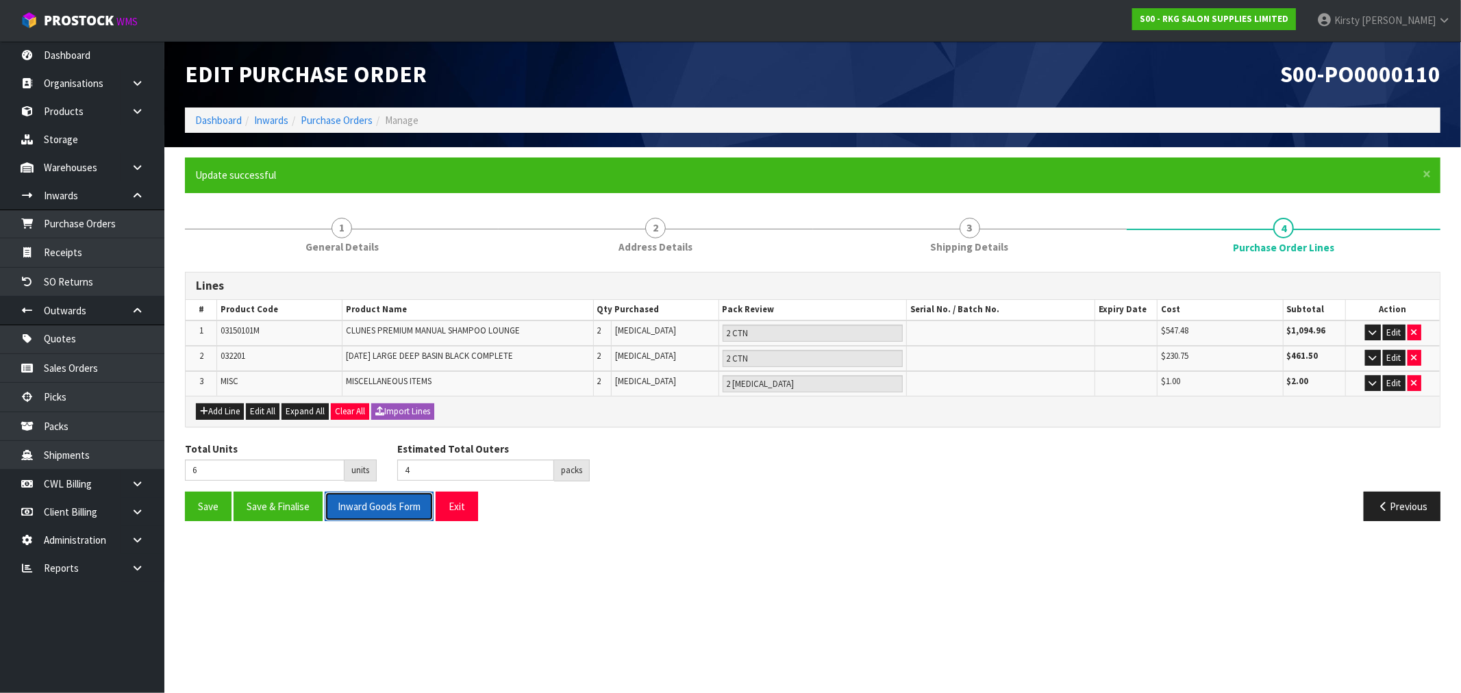
click at [347, 503] on button "Inward Goods Form" at bounding box center [379, 506] width 109 height 29
click at [463, 504] on button "Exit" at bounding box center [457, 506] width 42 height 29
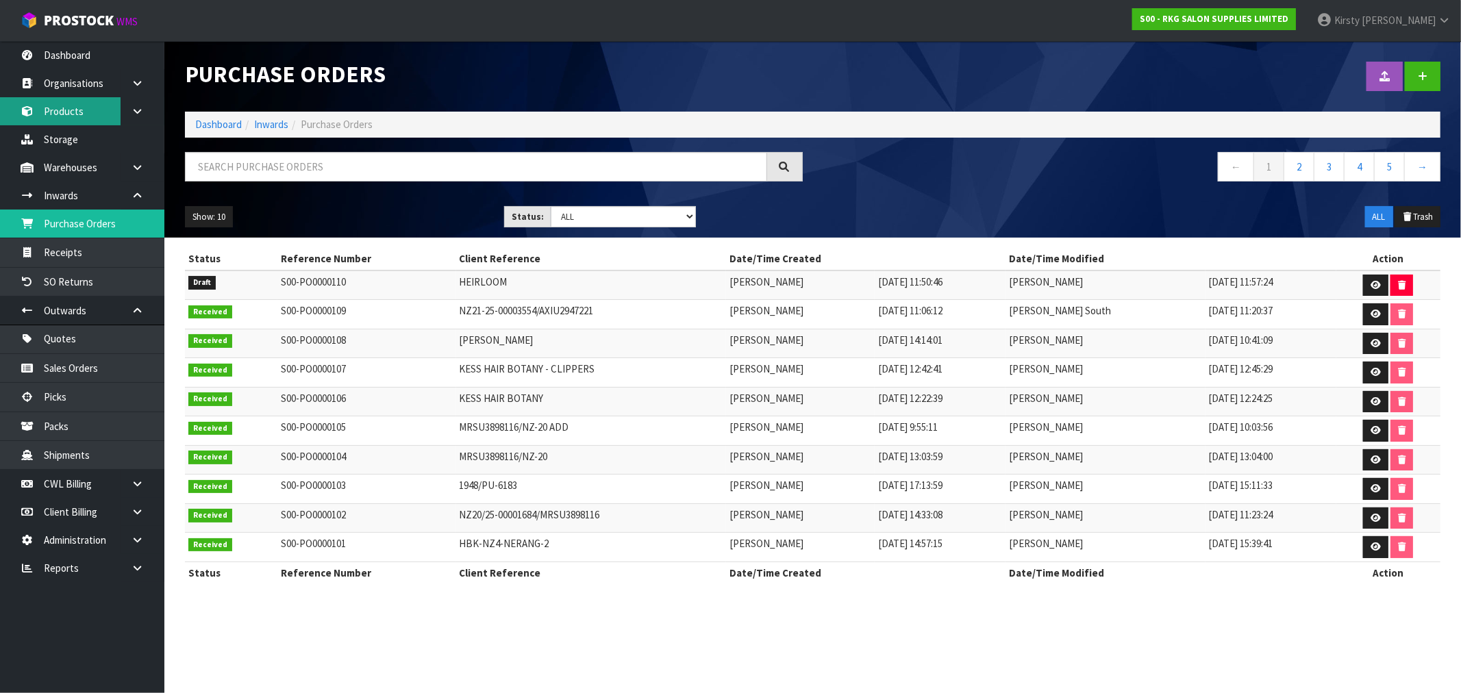
click at [83, 112] on link "Products" at bounding box center [82, 111] width 164 height 28
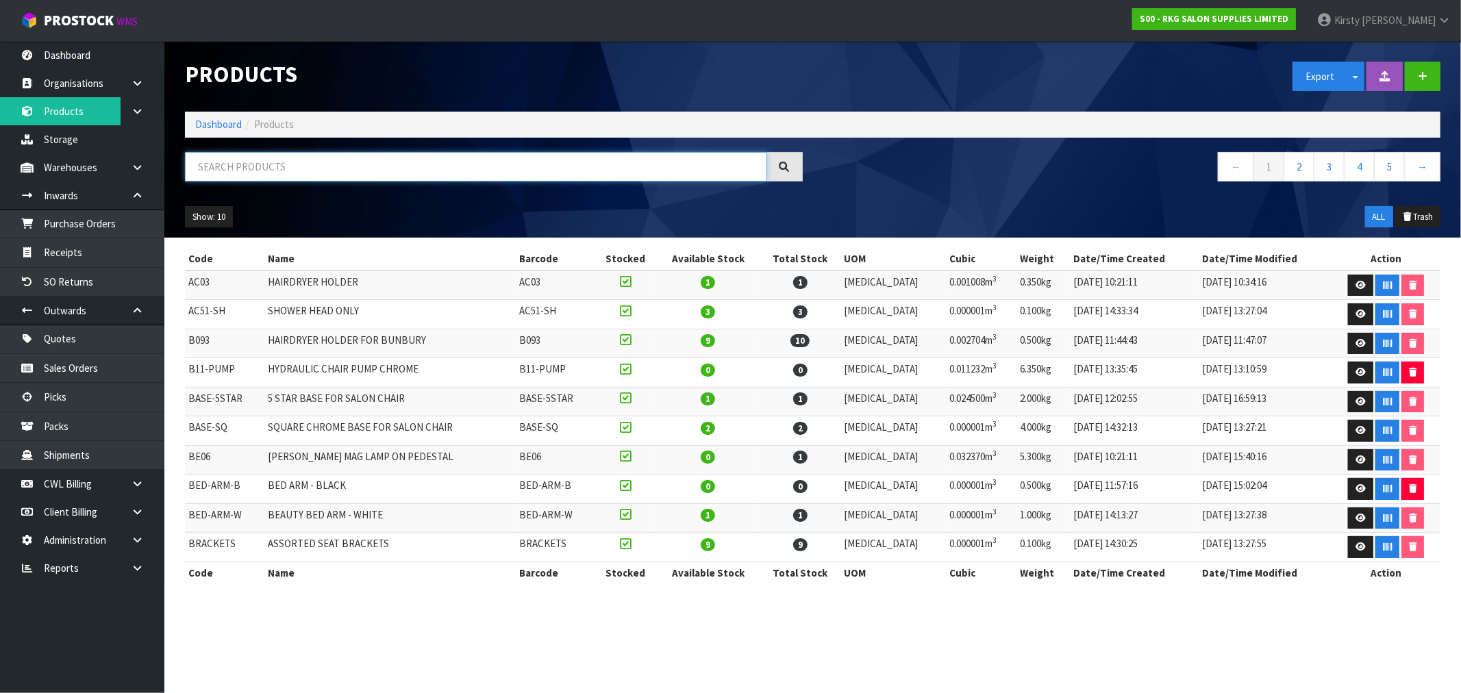
click at [224, 172] on input "text" at bounding box center [476, 166] width 582 height 29
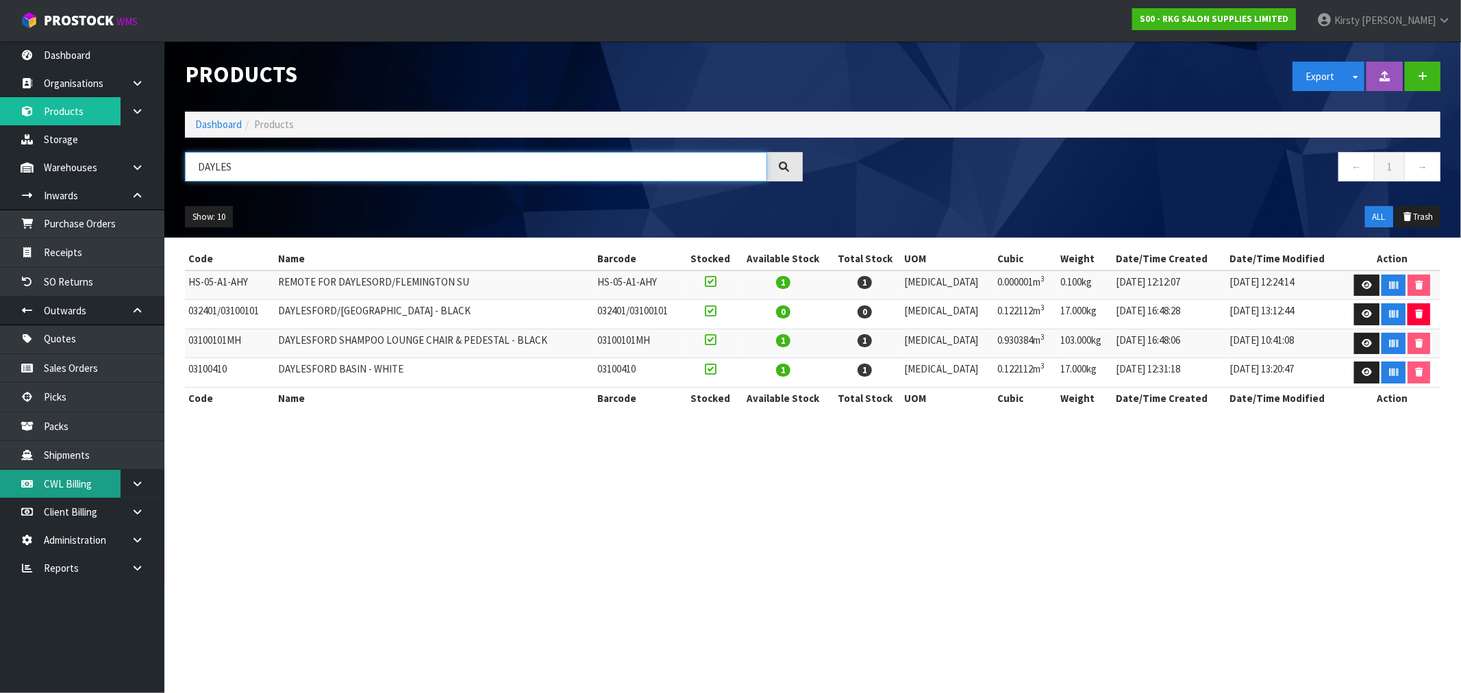
type input "DAYLES"
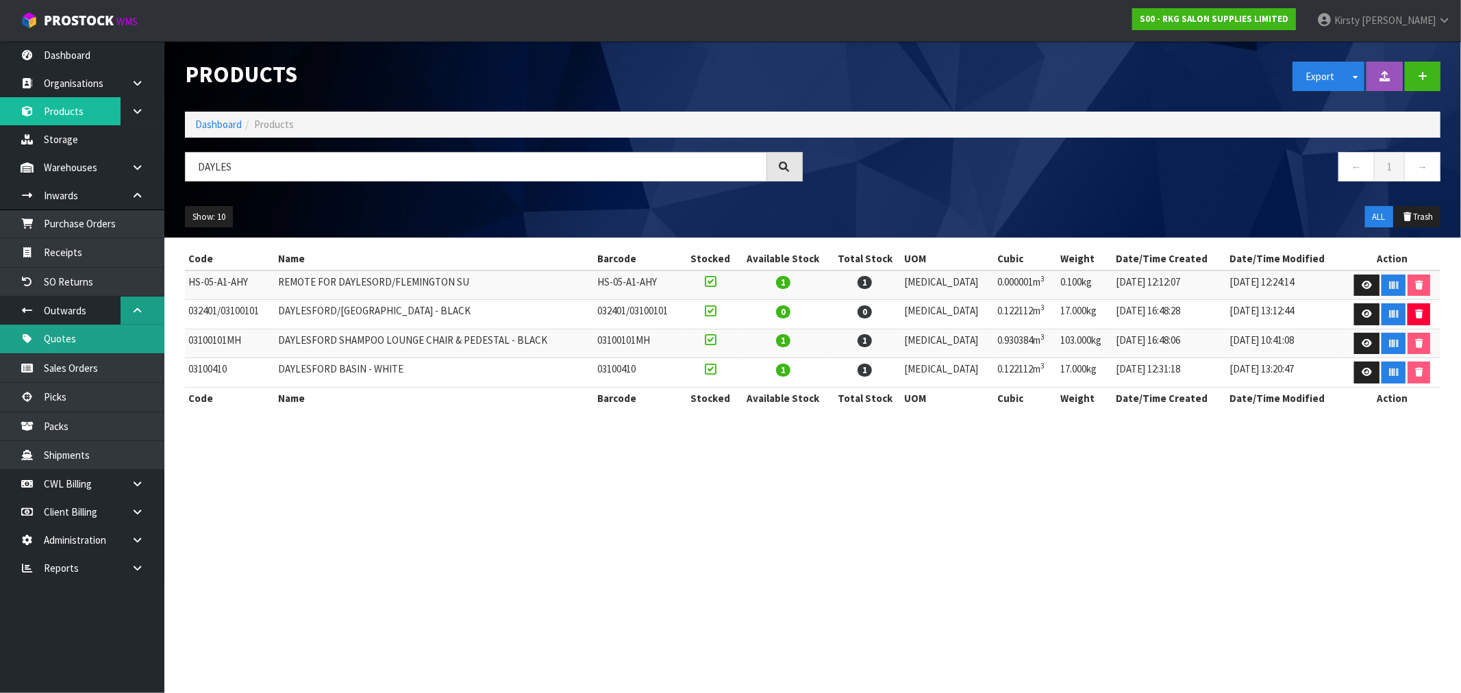
drag, startPoint x: 64, startPoint y: 338, endPoint x: 126, endPoint y: 297, distance: 74.5
click at [64, 338] on link "Quotes" at bounding box center [82, 339] width 164 height 28
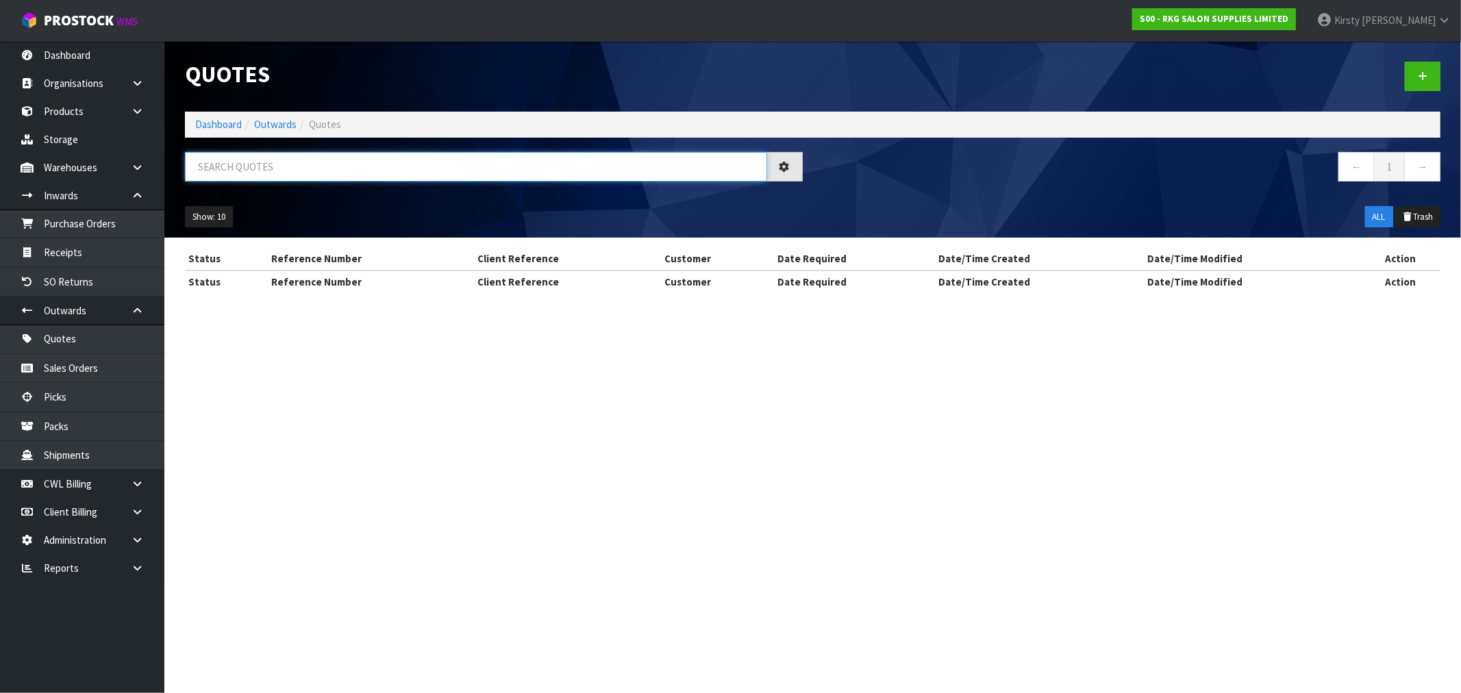
click at [281, 170] on input "text" at bounding box center [476, 166] width 582 height 29
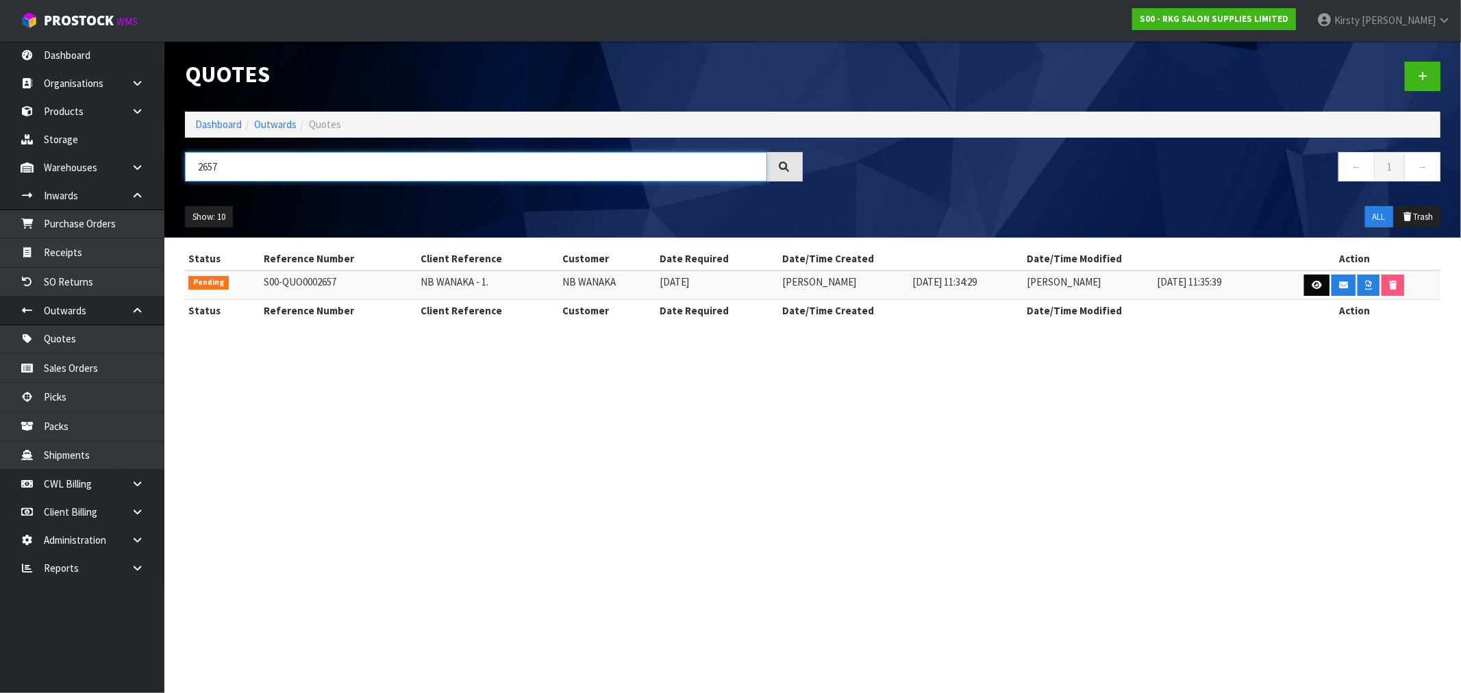
type input "2657"
click at [1311, 288] on icon at bounding box center [1316, 285] width 10 height 9
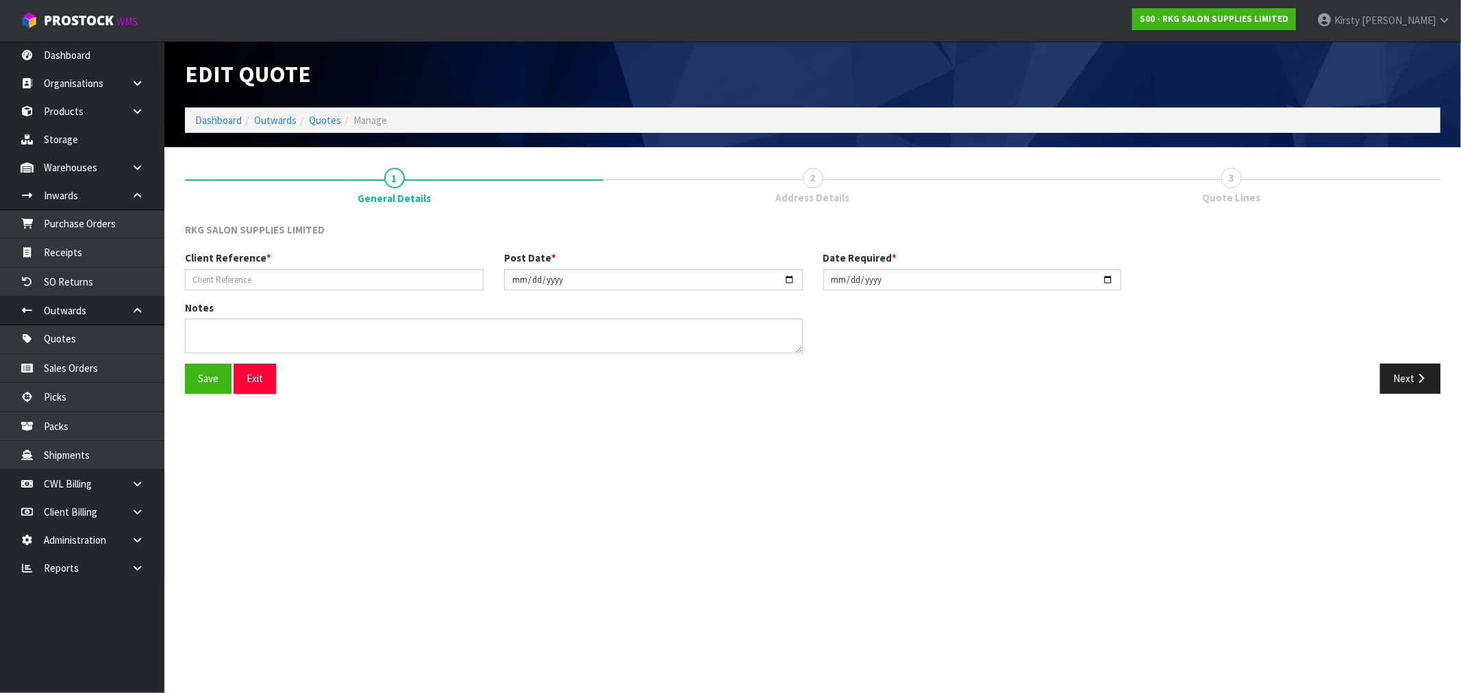
type input "NB WANAKA - 1."
type input "2024-10-03"
type textarea "PLUS DELIVERY FEE WHEN ADDRESS IS ADVISED"
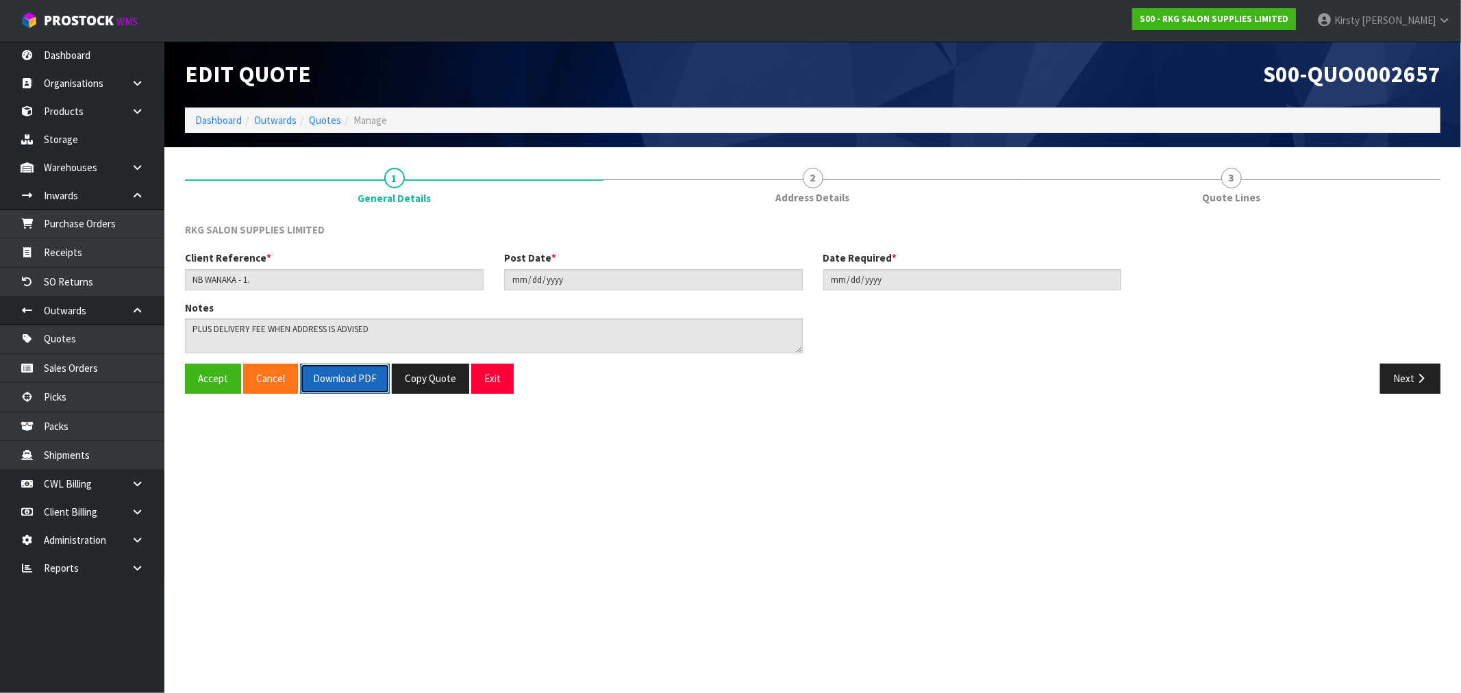
click at [343, 378] on button "Download PDF" at bounding box center [345, 378] width 90 height 29
click at [488, 384] on button "Exit" at bounding box center [492, 378] width 42 height 29
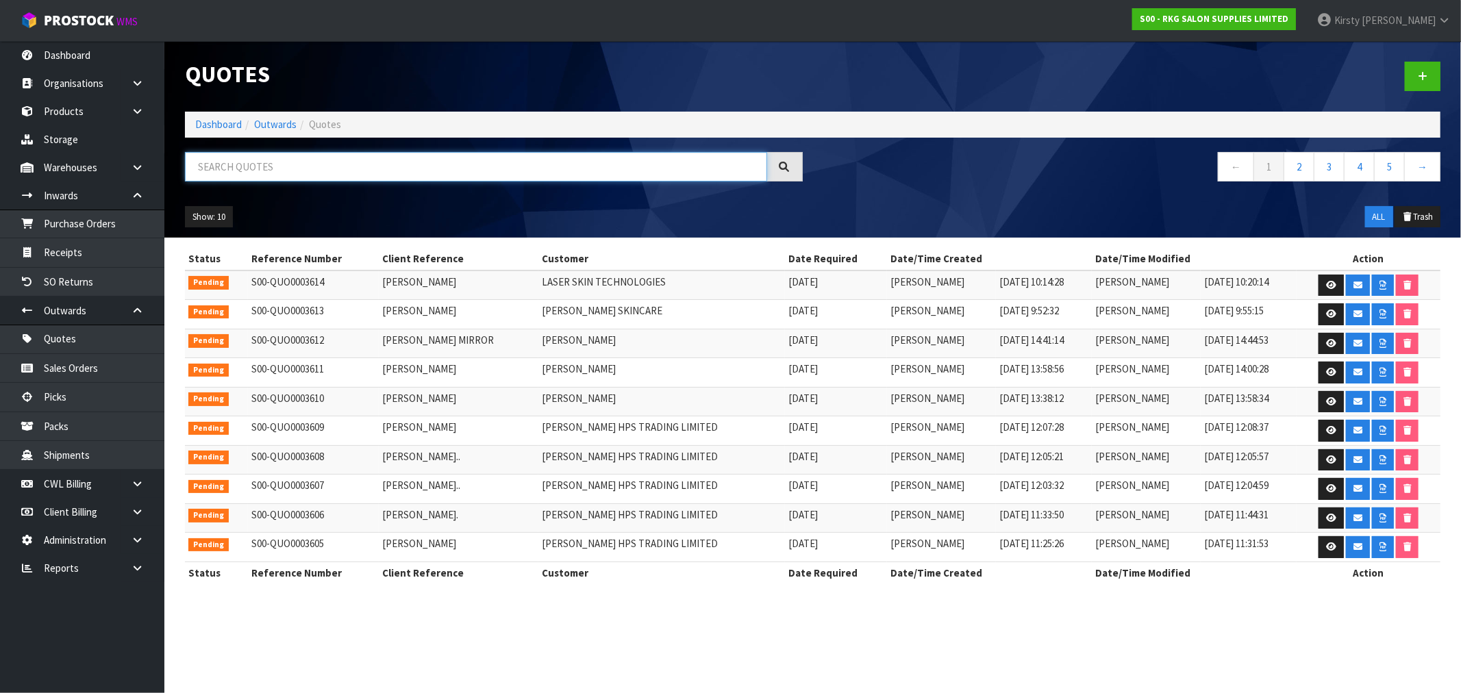
click at [338, 170] on input "text" at bounding box center [476, 166] width 582 height 29
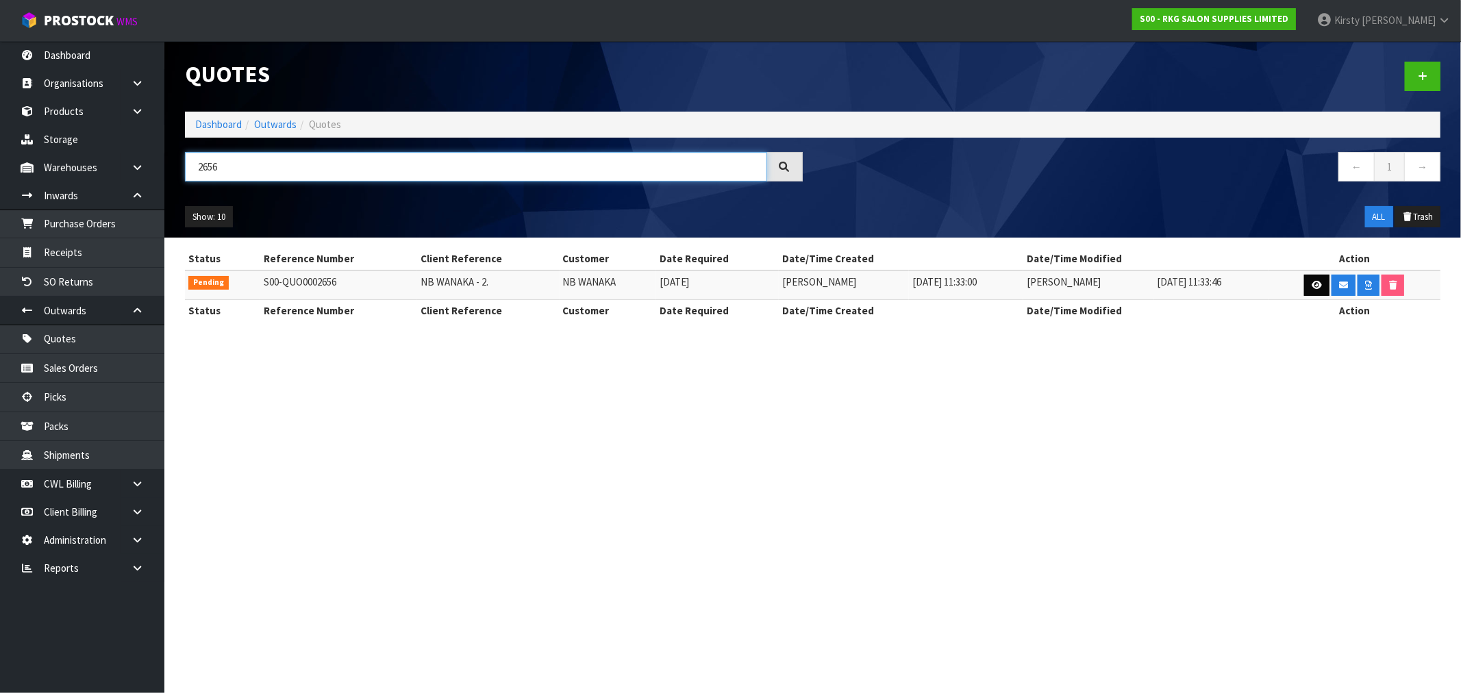
type input "2656"
click at [1305, 285] on link at bounding box center [1316, 286] width 25 height 22
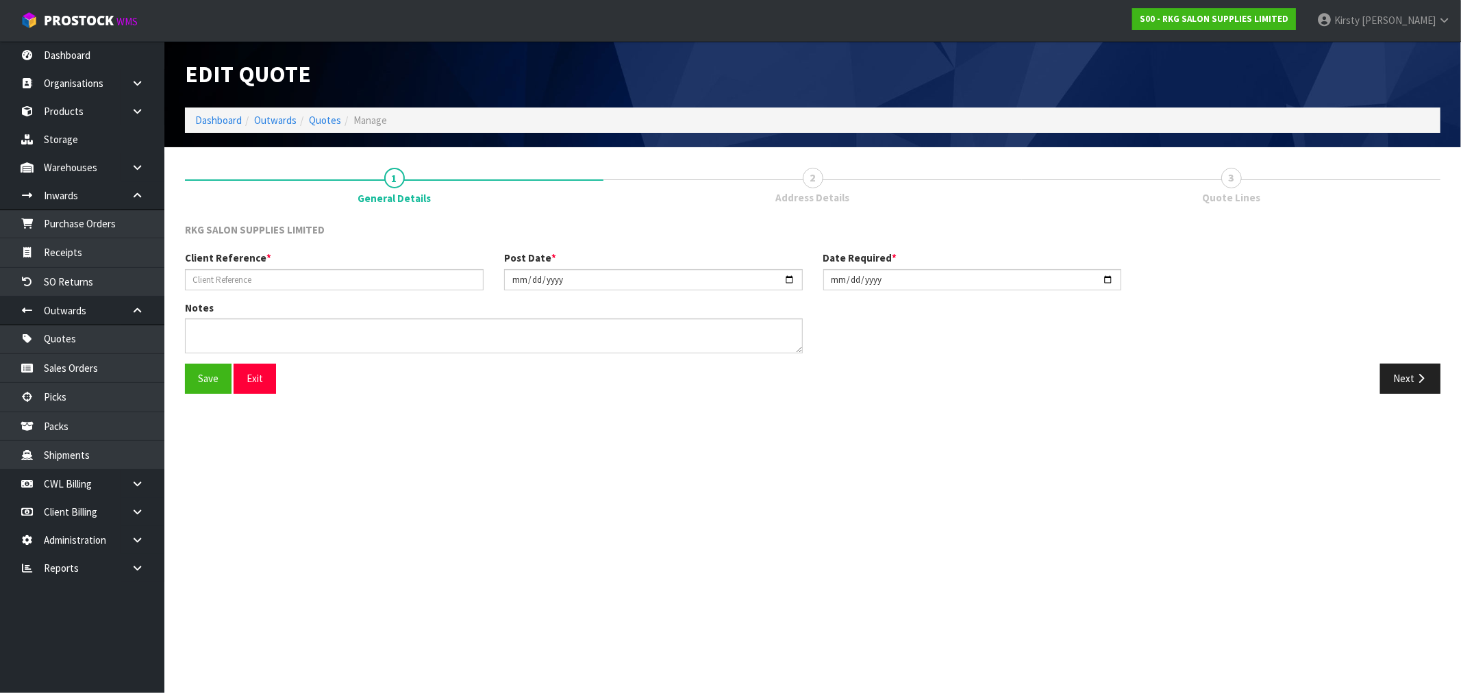
type input "NB WANAKA - 2."
type input "2024-10-03"
type textarea "PLUS DELIVERY FEE WHEN ADDRESS IS ADVISED"
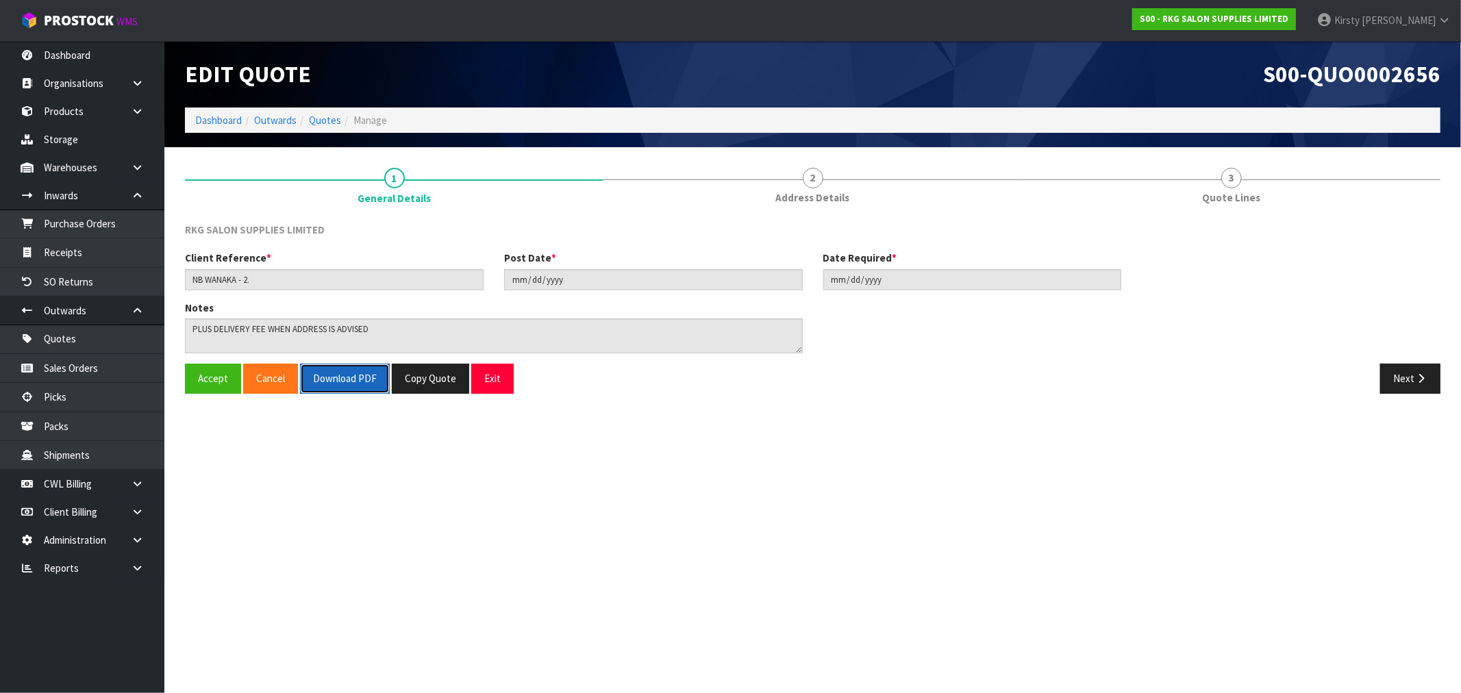
drag, startPoint x: 341, startPoint y: 386, endPoint x: 346, endPoint y: 379, distance: 8.4
click at [341, 385] on button "Download PDF" at bounding box center [345, 378] width 90 height 29
drag, startPoint x: 486, startPoint y: 374, endPoint x: 316, endPoint y: 362, distance: 170.3
click at [487, 373] on button "Exit" at bounding box center [492, 378] width 42 height 29
